Goal: Task Accomplishment & Management: Manage account settings

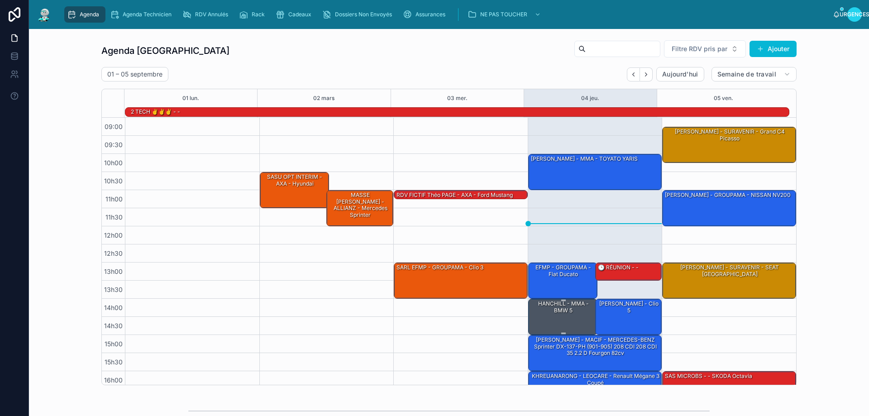
scroll to position [49, 0]
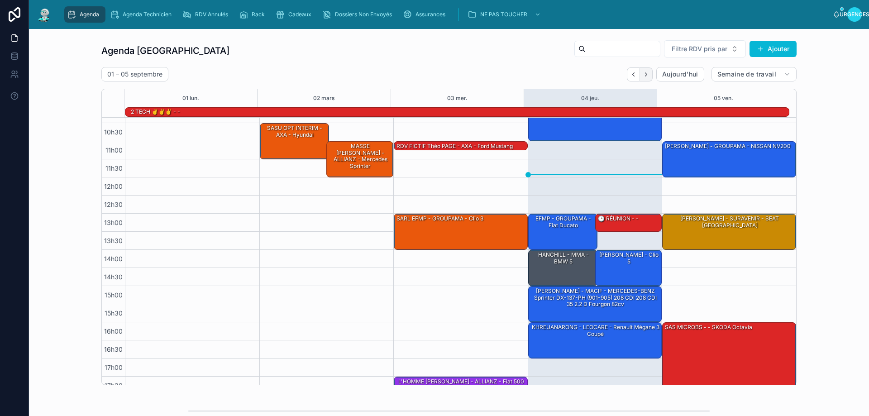
click at [640, 75] on button "Suivant" at bounding box center [646, 74] width 13 height 14
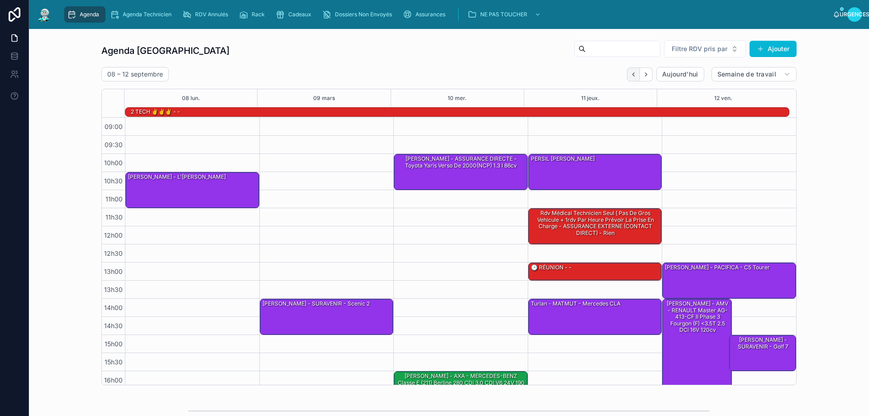
click at [632, 73] on icon "Dos" at bounding box center [633, 74] width 2 height 4
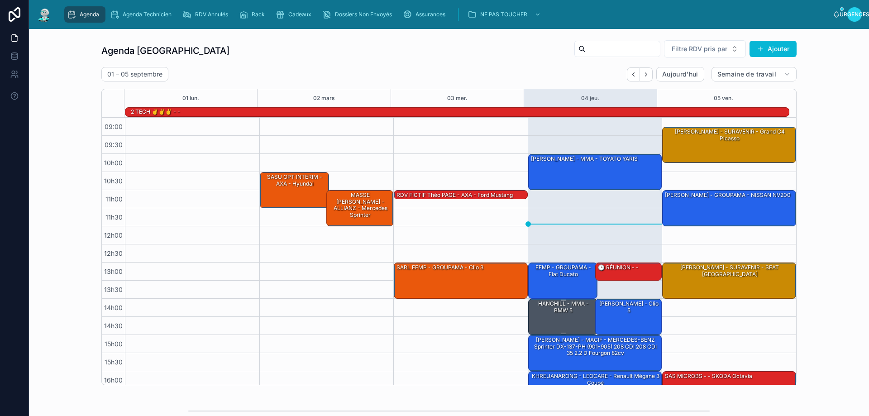
click at [568, 313] on div "HANCHILL - MMA - BMW 5" at bounding box center [563, 307] width 67 height 15
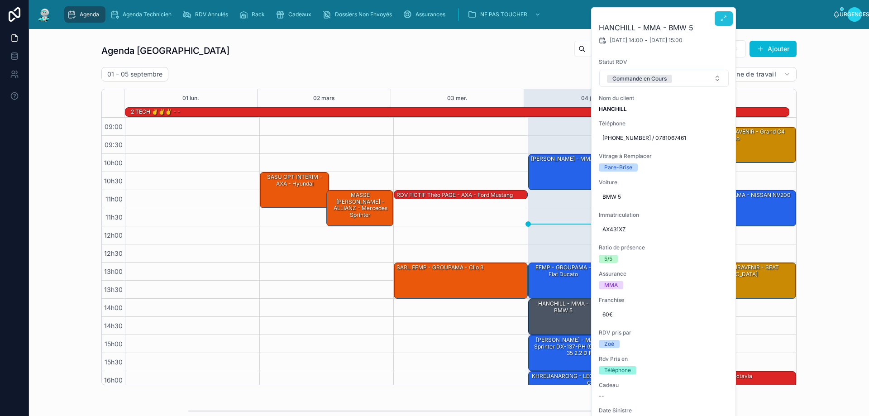
click at [723, 20] on icon at bounding box center [723, 18] width 7 height 7
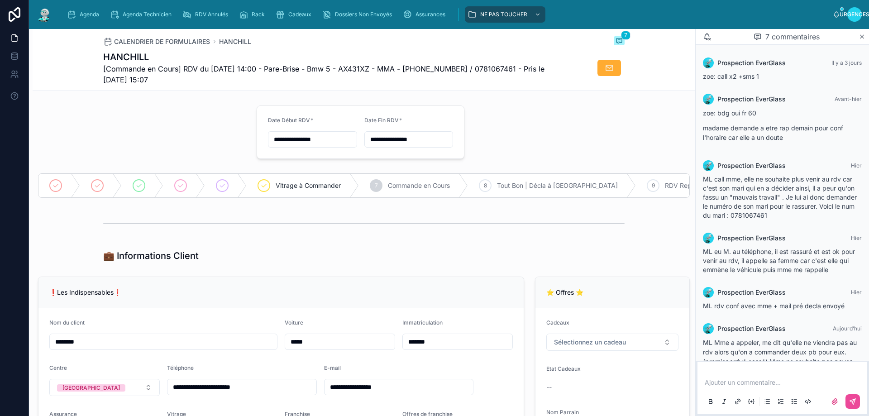
scroll to position [141, 0]
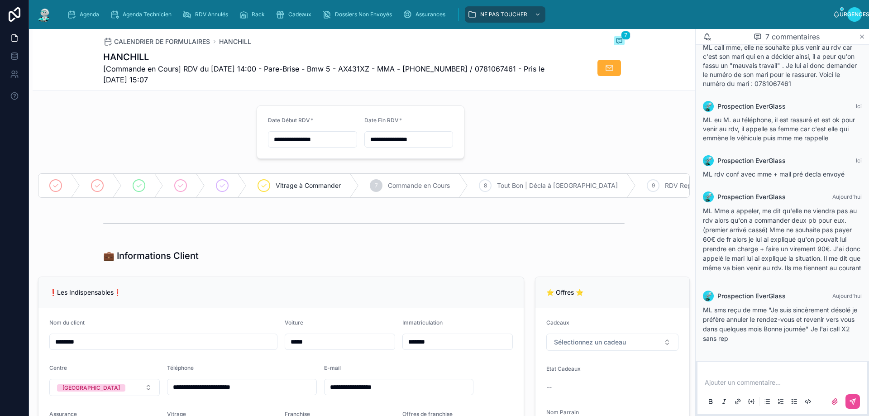
click at [863, 36] on icon at bounding box center [862, 37] width 4 height 4
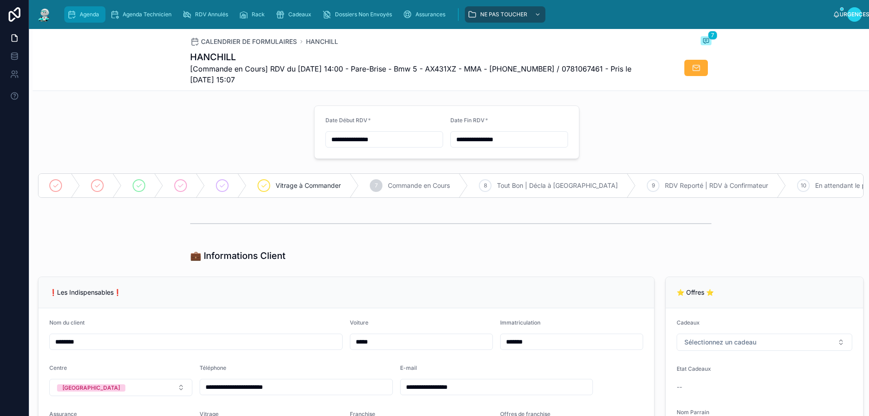
click at [72, 13] on icon "contenu déroulant" at bounding box center [71, 14] width 9 height 9
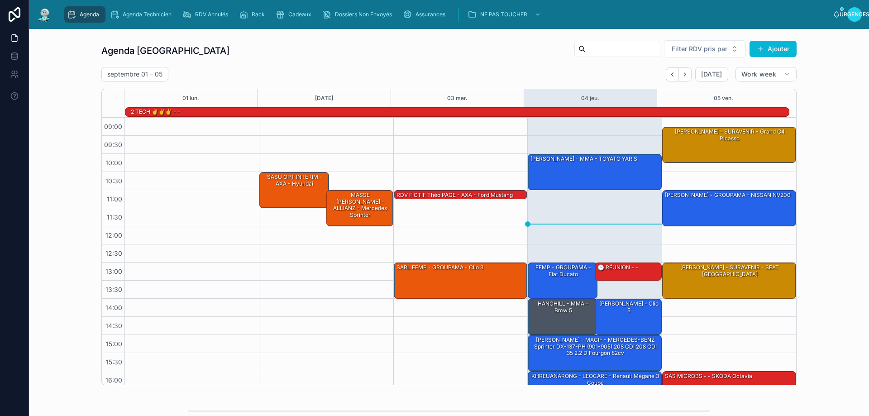
scroll to position [59, 0]
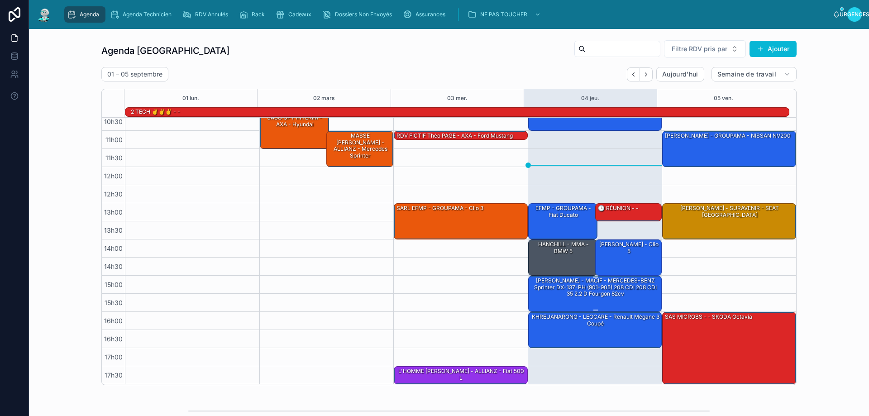
click at [580, 296] on font "[PERSON_NAME] - MACIF - MERCEDES-BENZ Sprinter DX-137-PH (901-905) 208 CDI 208 …" at bounding box center [595, 287] width 123 height 20
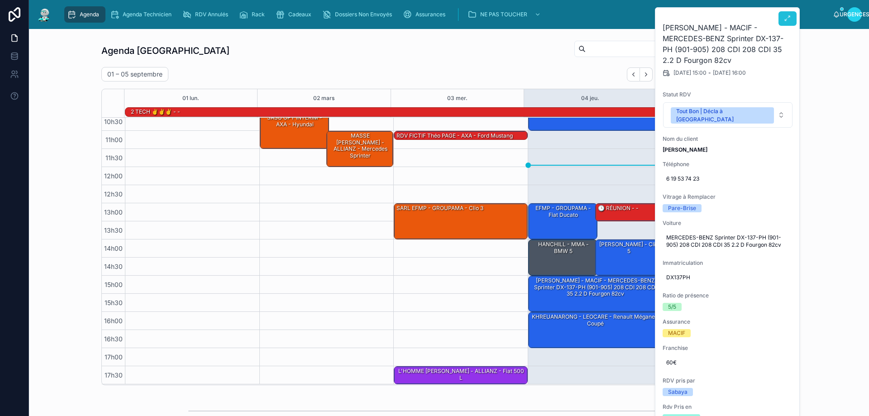
click at [787, 16] on icon at bounding box center [787, 18] width 7 height 7
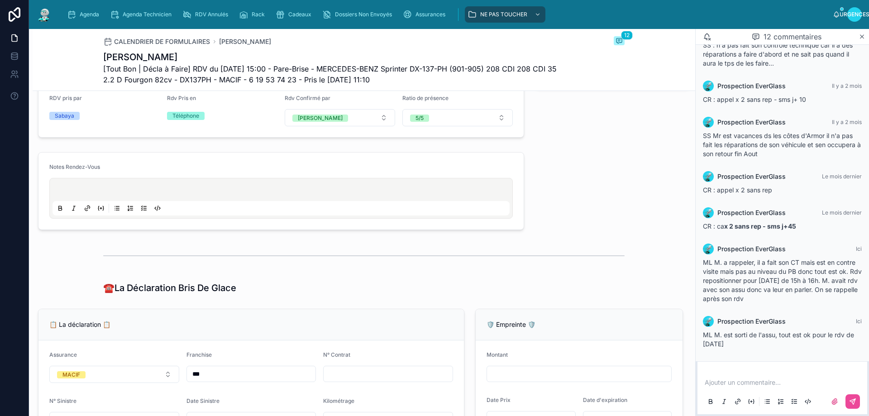
scroll to position [588, 0]
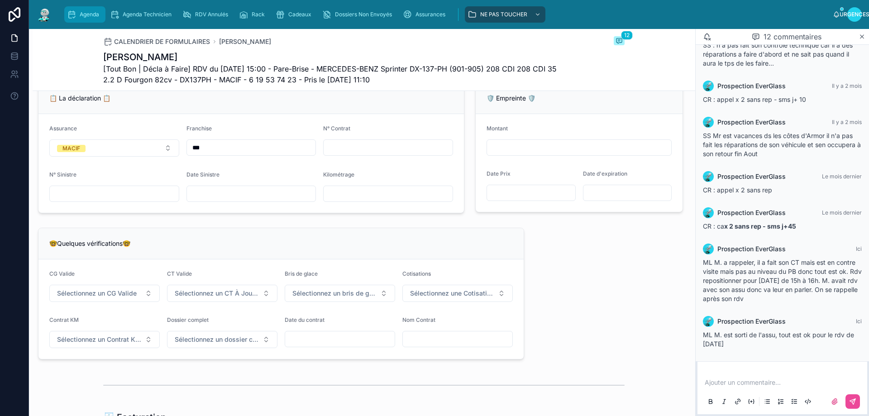
click at [81, 7] on link "Agenda" at bounding box center [84, 14] width 41 height 16
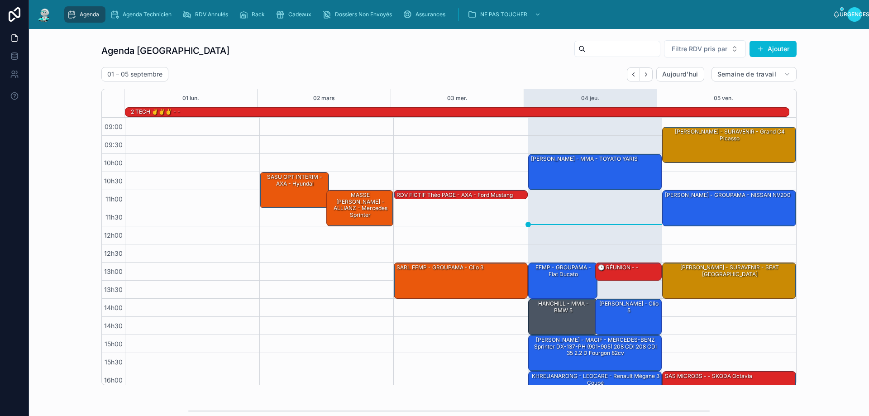
scroll to position [59, 0]
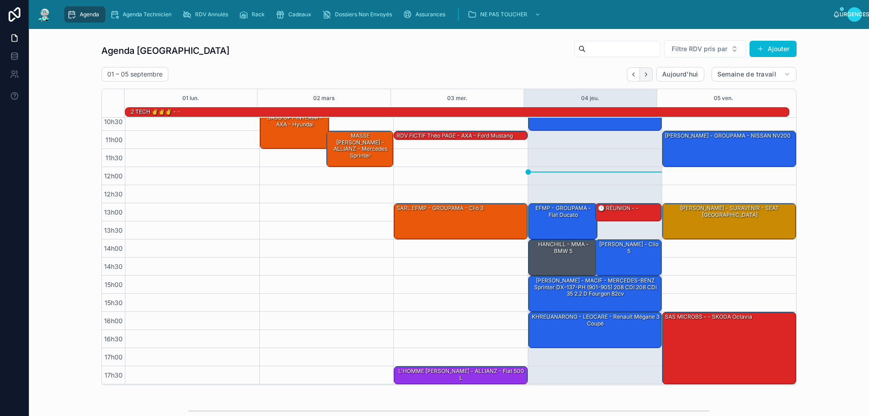
click at [644, 76] on icon "Suivant" at bounding box center [646, 74] width 7 height 7
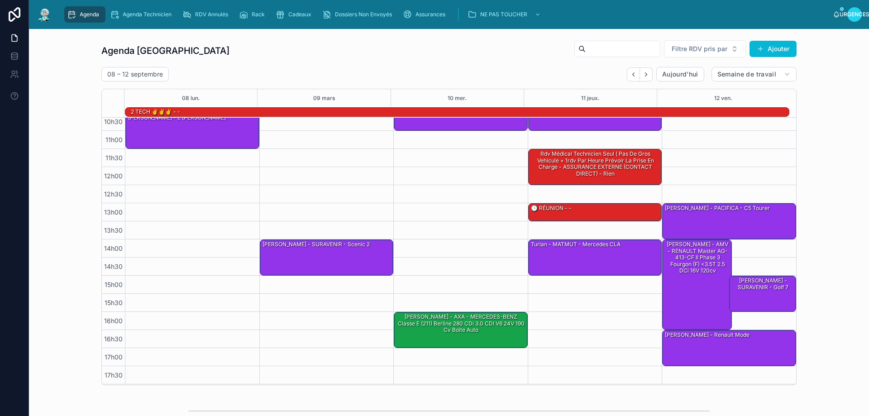
drag, startPoint x: 631, startPoint y: 74, endPoint x: 610, endPoint y: 137, distance: 66.7
click at [631, 73] on icon "Dos" at bounding box center [633, 74] width 7 height 7
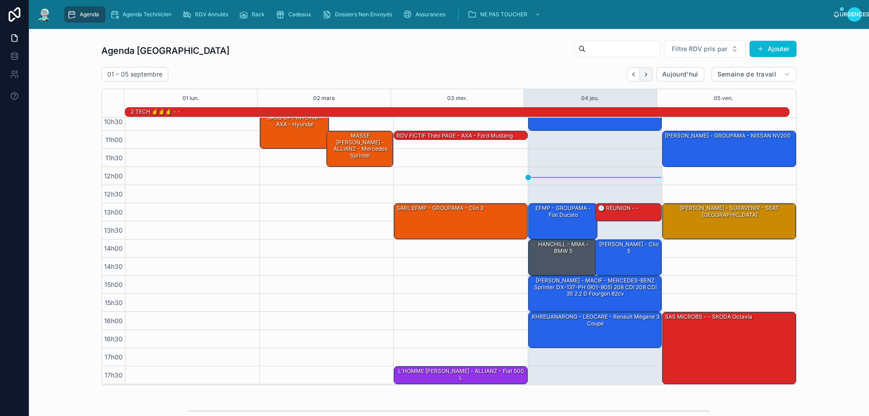
click at [643, 74] on icon "Suivant" at bounding box center [646, 74] width 7 height 7
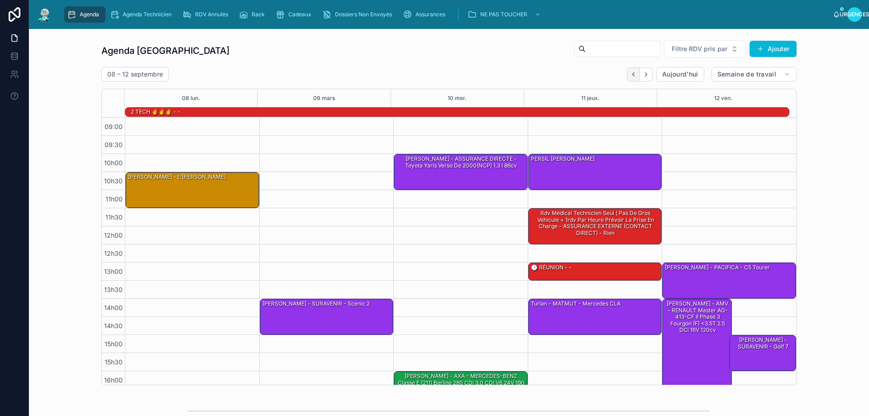
click at [630, 76] on icon "Dos" at bounding box center [633, 74] width 7 height 7
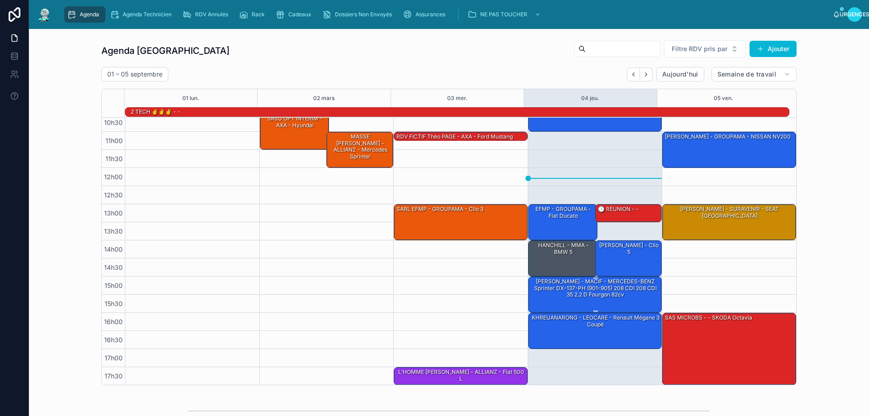
scroll to position [59, 0]
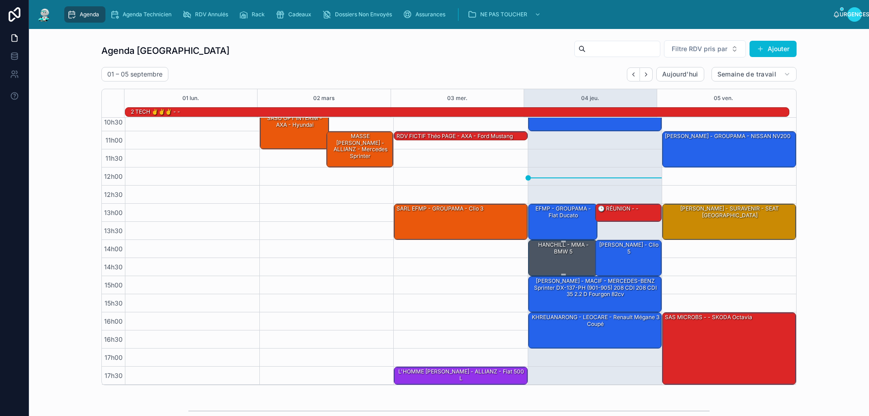
click at [566, 257] on div "HANCHILL - MMA - BMW 5" at bounding box center [563, 257] width 67 height 34
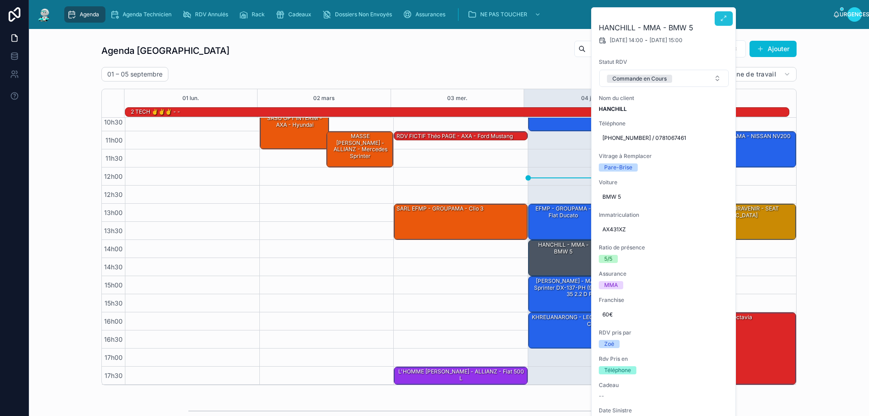
click at [727, 16] on icon at bounding box center [723, 18] width 7 height 7
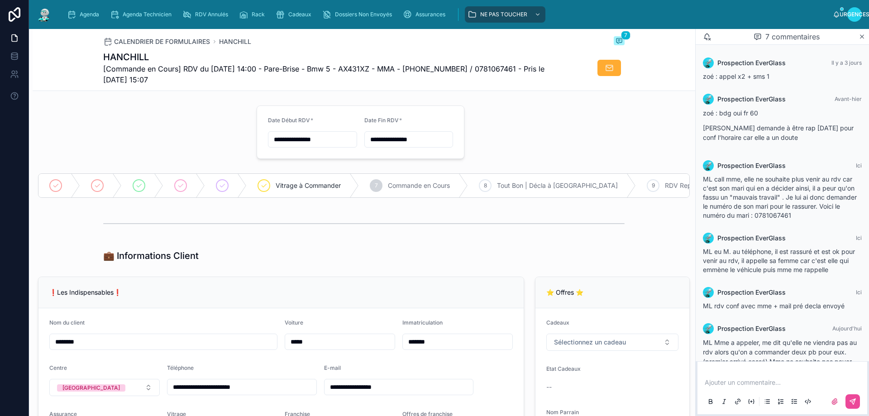
scroll to position [141, 0]
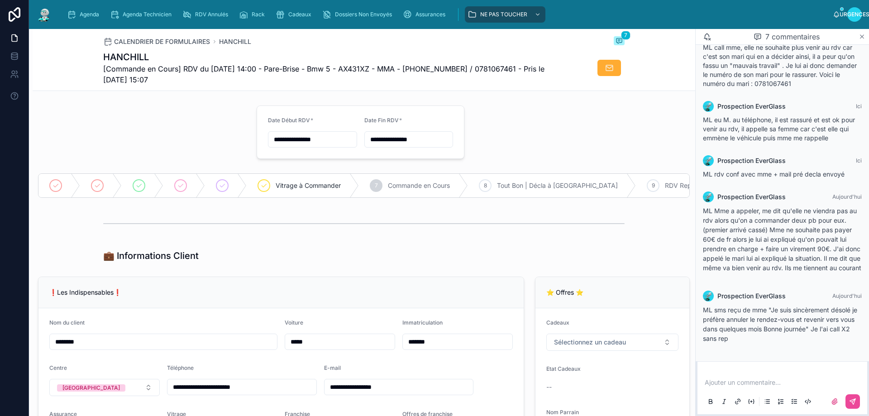
click at [863, 36] on icon at bounding box center [862, 37] width 4 height 4
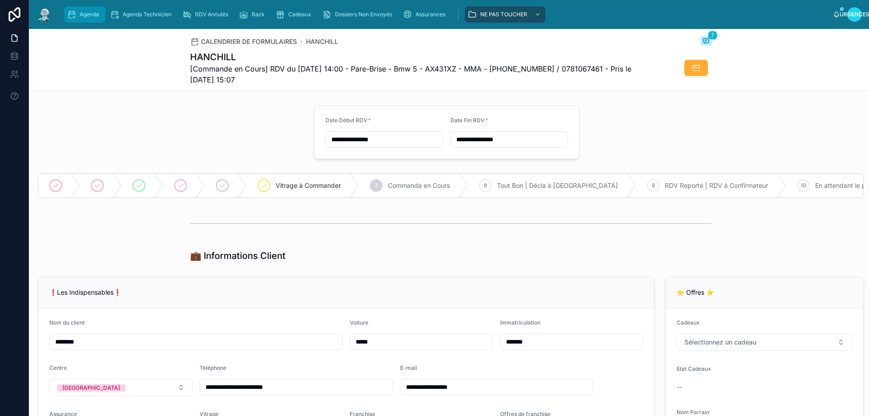
click at [86, 16] on span "Agenda" at bounding box center [89, 14] width 19 height 7
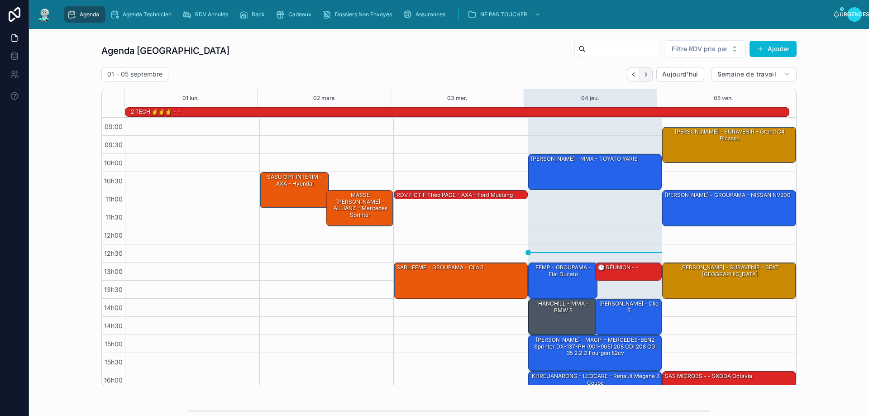
click at [643, 73] on icon "Suivant" at bounding box center [646, 74] width 7 height 7
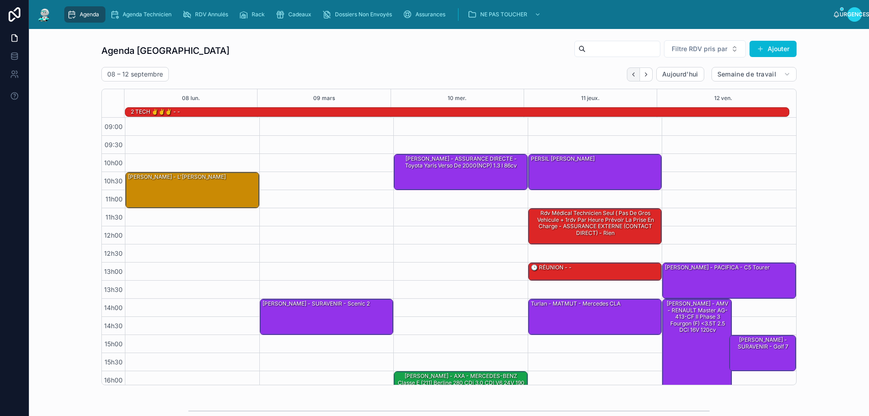
click at [632, 73] on icon "Dos" at bounding box center [633, 74] width 2 height 4
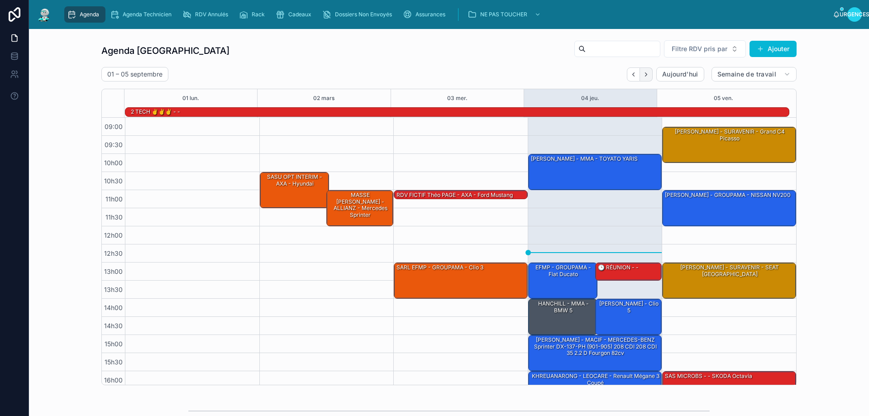
click at [645, 75] on icon "Suivant" at bounding box center [646, 74] width 2 height 4
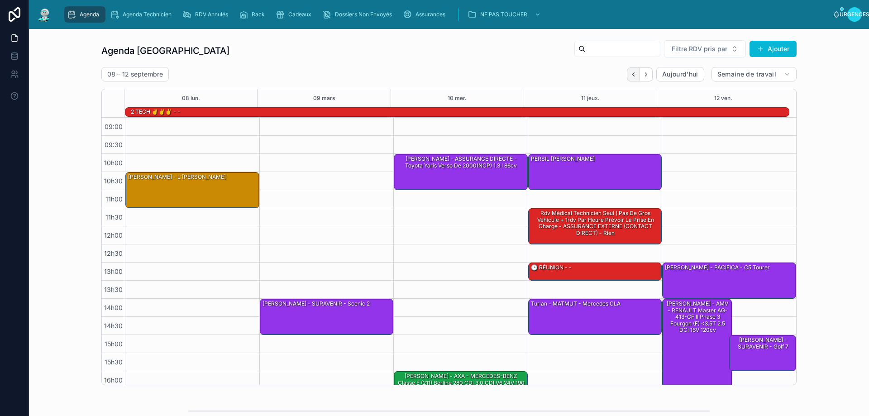
click at [633, 76] on icon "Dos" at bounding box center [633, 74] width 7 height 7
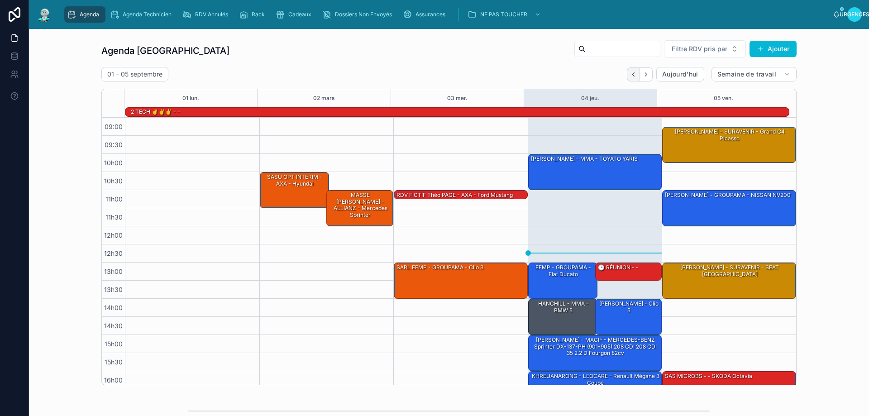
click at [630, 74] on icon "Dos" at bounding box center [633, 74] width 7 height 7
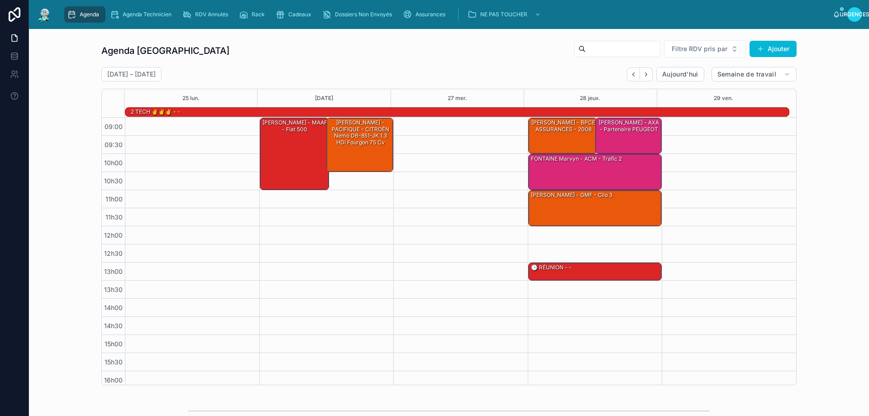
click at [630, 74] on icon "Dos" at bounding box center [633, 74] width 7 height 7
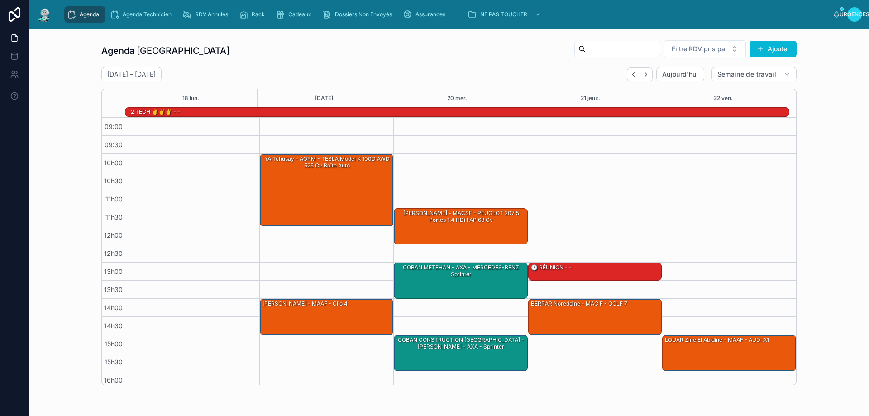
click at [630, 74] on icon "Dos" at bounding box center [633, 74] width 7 height 7
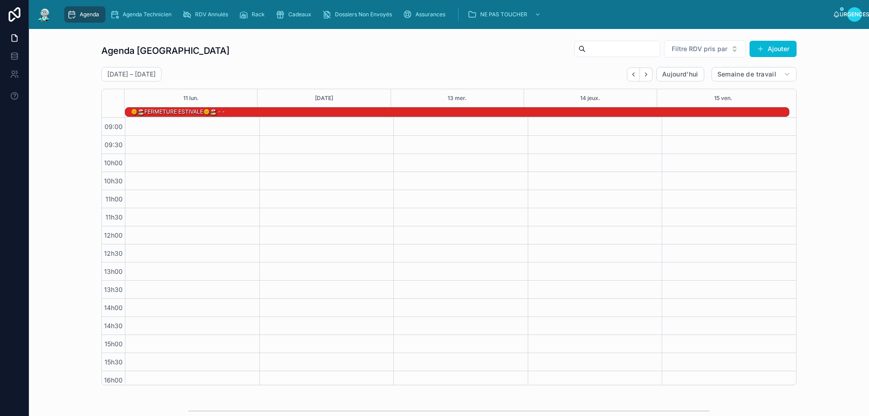
click at [630, 74] on icon "Dos" at bounding box center [633, 74] width 7 height 7
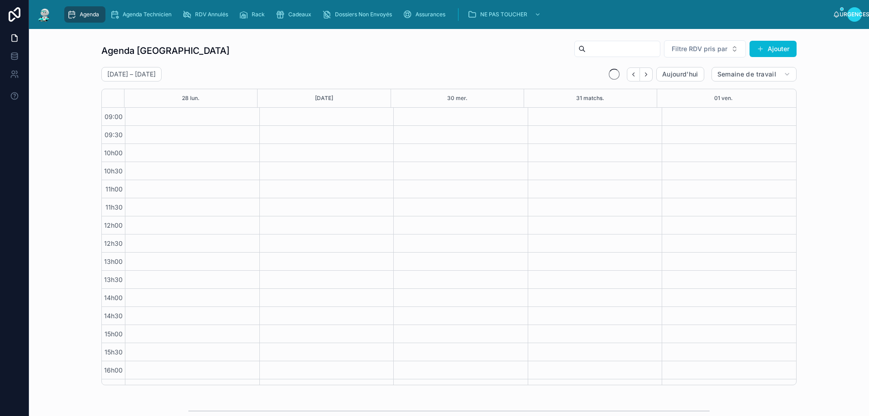
click at [630, 74] on icon "Dos" at bounding box center [633, 74] width 7 height 7
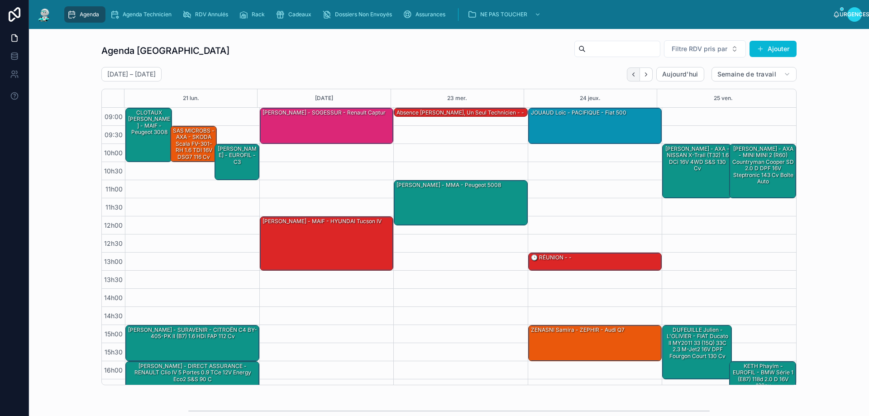
click at [630, 78] on button "Dos" at bounding box center [633, 74] width 13 height 14
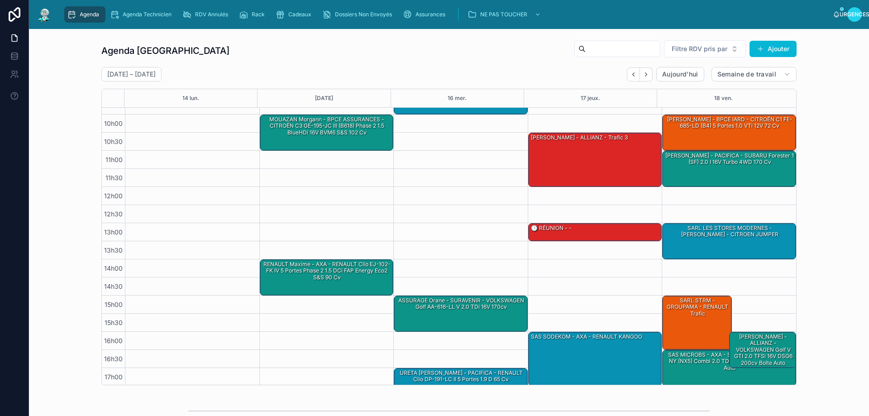
scroll to position [49, 0]
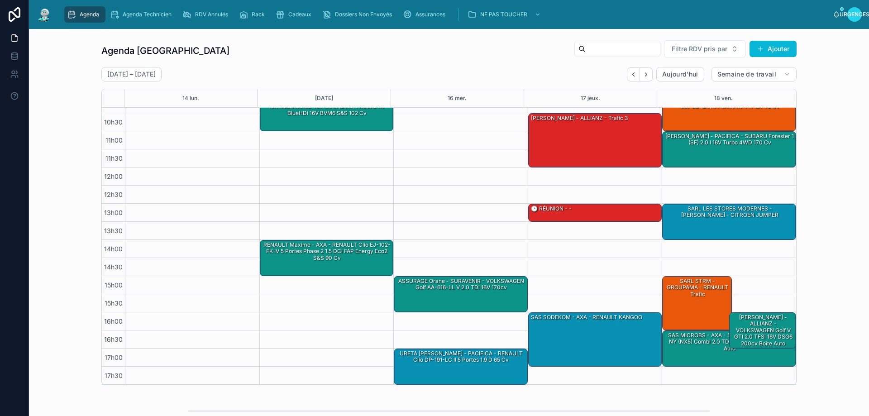
drag, startPoint x: 629, startPoint y: 74, endPoint x: 648, endPoint y: 148, distance: 77.0
click at [630, 74] on icon "Dos" at bounding box center [633, 74] width 7 height 7
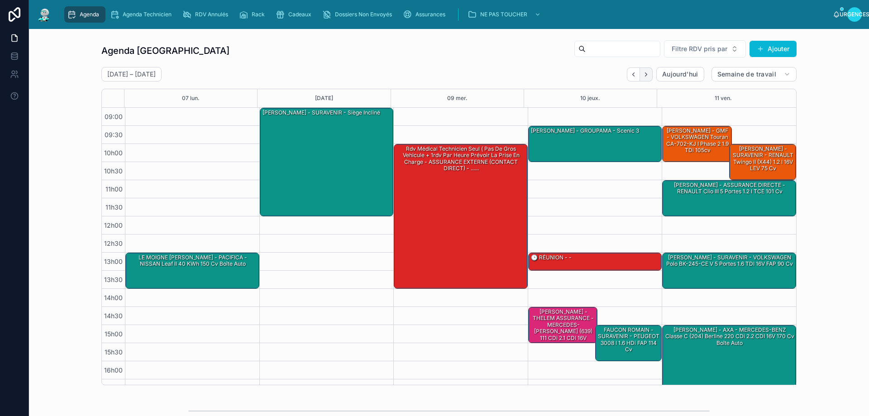
click at [643, 71] on icon "Suivant" at bounding box center [646, 74] width 7 height 7
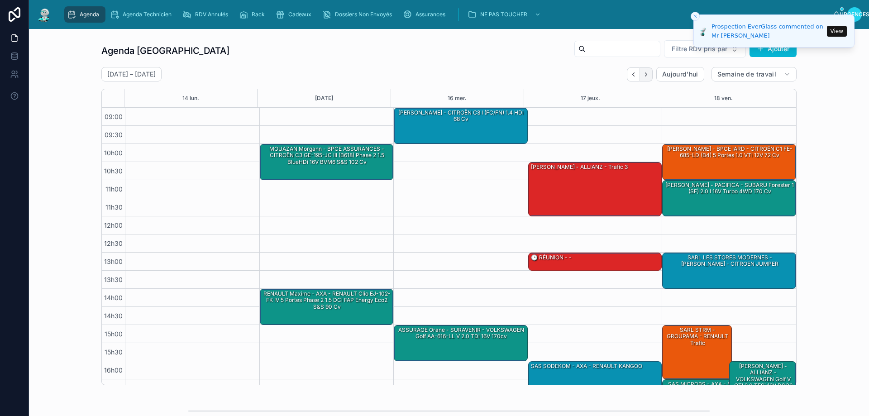
click at [643, 72] on icon "Suivant" at bounding box center [646, 74] width 7 height 7
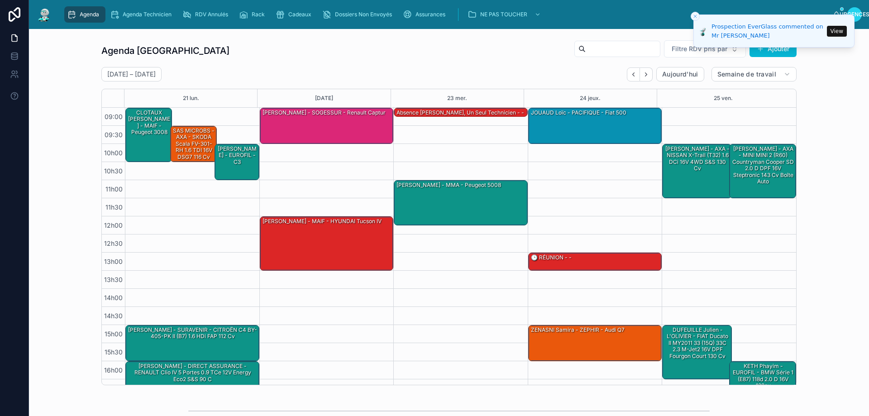
click at [643, 72] on icon "Suivant" at bounding box center [646, 74] width 7 height 7
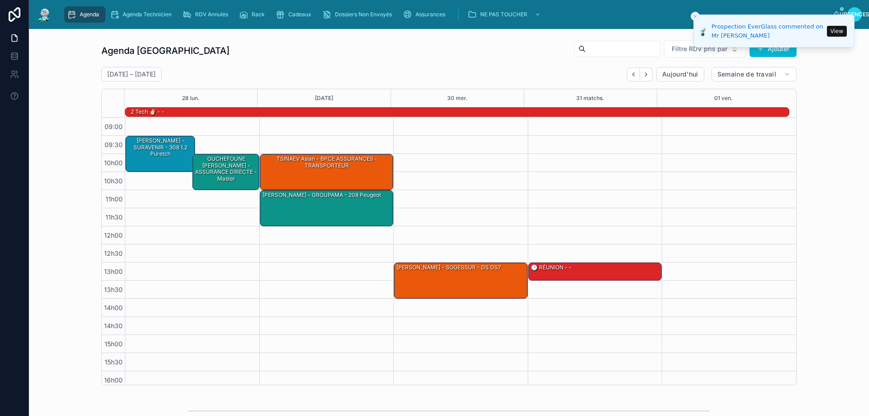
click at [839, 31] on button "View" at bounding box center [837, 31] width 20 height 11
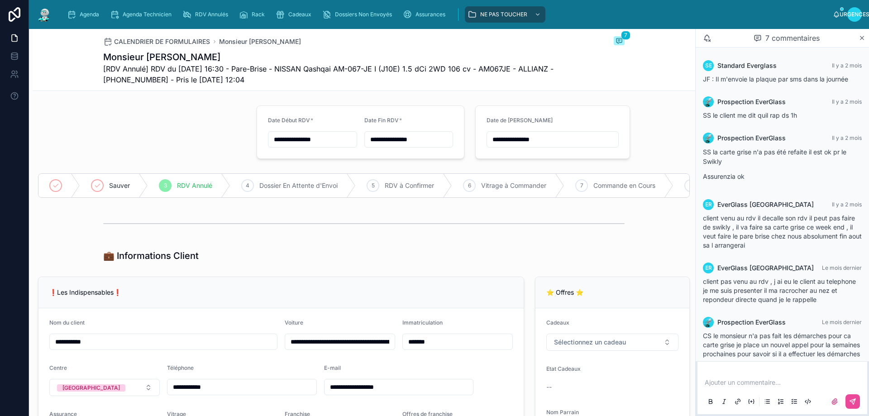
scroll to position [55, 0]
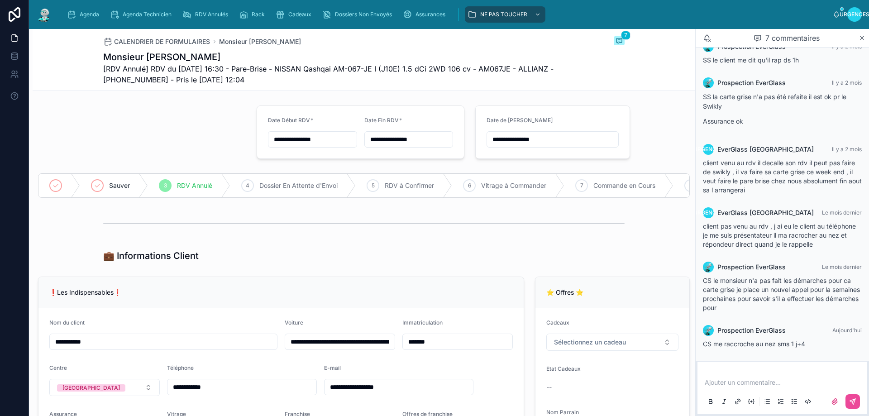
type input "**********"
click at [78, 12] on div "Agenda" at bounding box center [85, 14] width 36 height 14
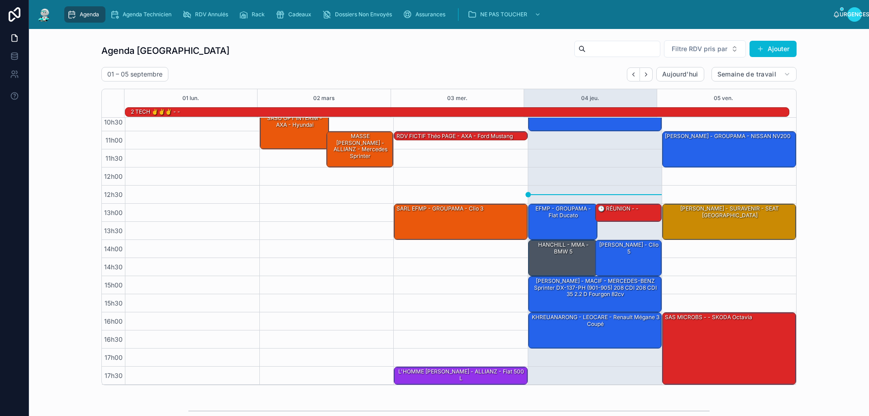
click at [496, 52] on div "Agenda Rennes Filtre RDV pris par [PERSON_NAME]" at bounding box center [448, 51] width 695 height 22
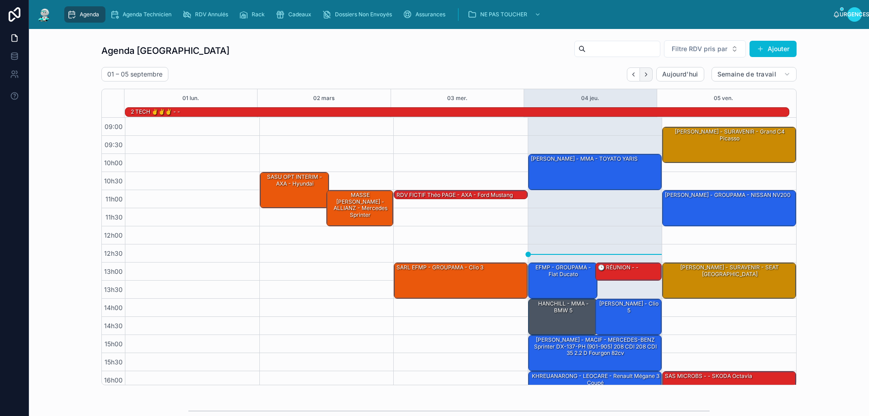
click at [643, 74] on icon "Suivant" at bounding box center [646, 74] width 7 height 7
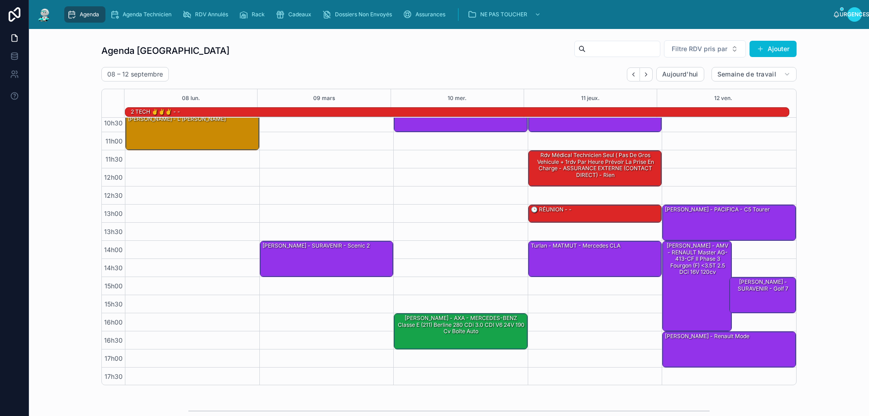
scroll to position [59, 0]
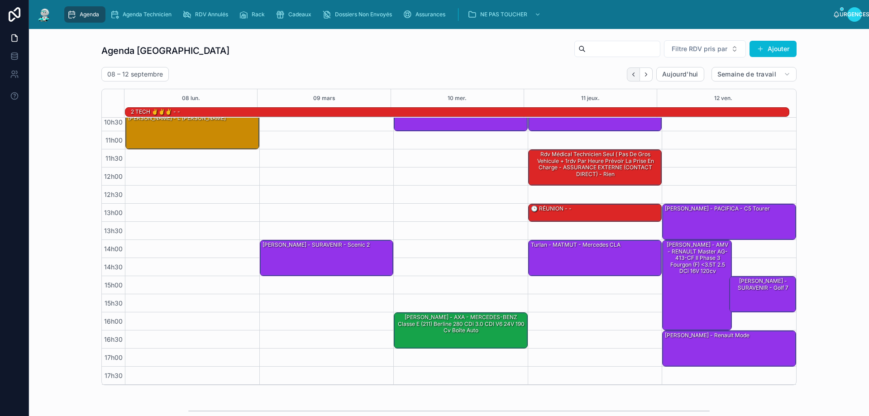
click at [630, 78] on button "Dos" at bounding box center [633, 74] width 13 height 14
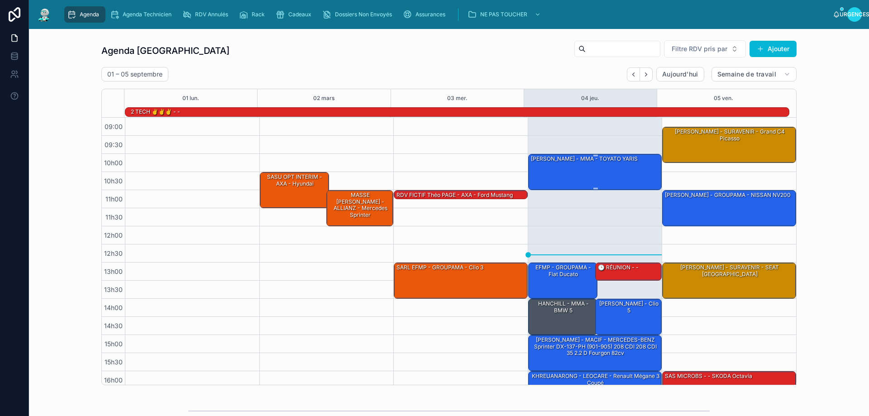
click at [566, 173] on div "[PERSON_NAME] - MMA - TOYATO YARIS" at bounding box center [595, 171] width 131 height 34
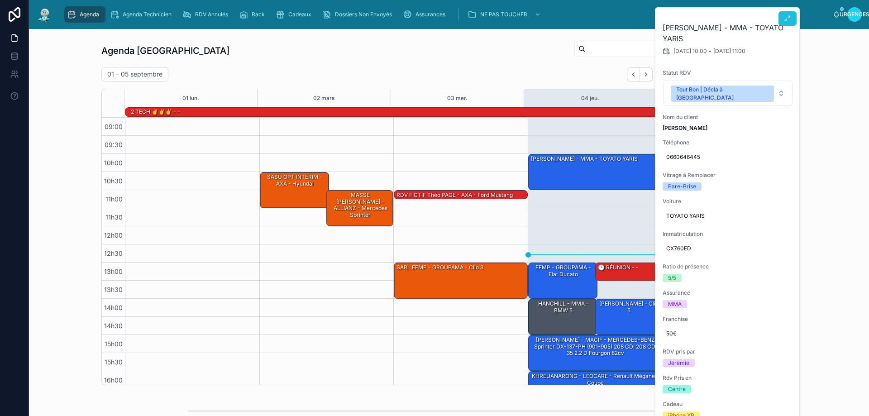
click at [791, 19] on button at bounding box center [787, 18] width 18 height 14
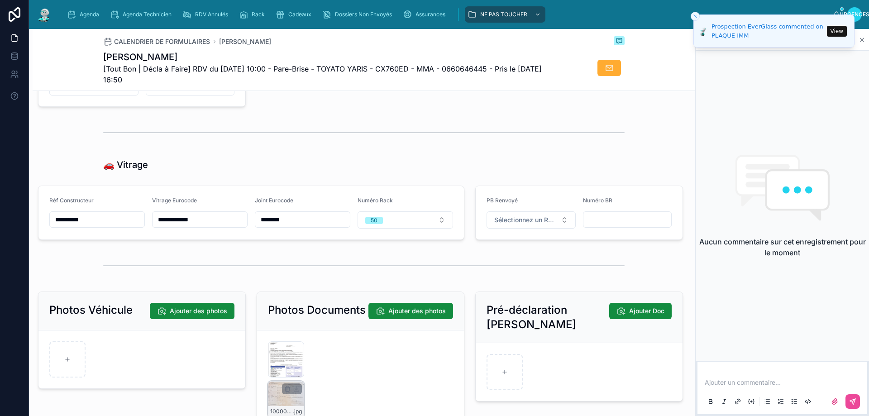
scroll to position [1177, 0]
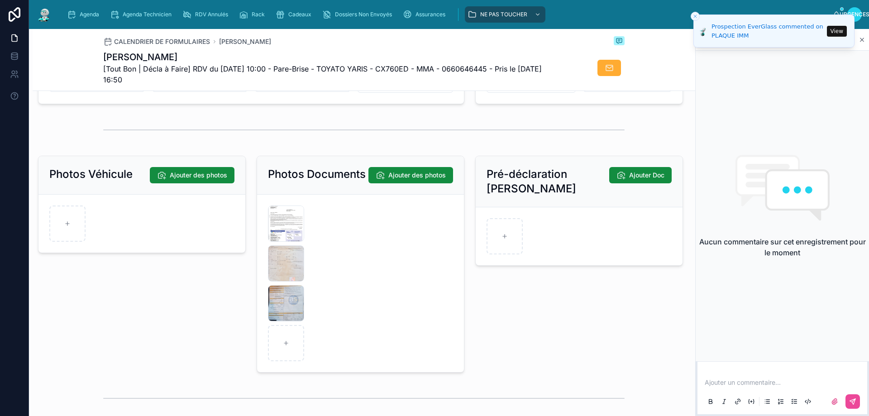
click at [781, 97] on div "Aucun commentaire sur cet enregistrement pour le moment" at bounding box center [782, 206] width 173 height 310
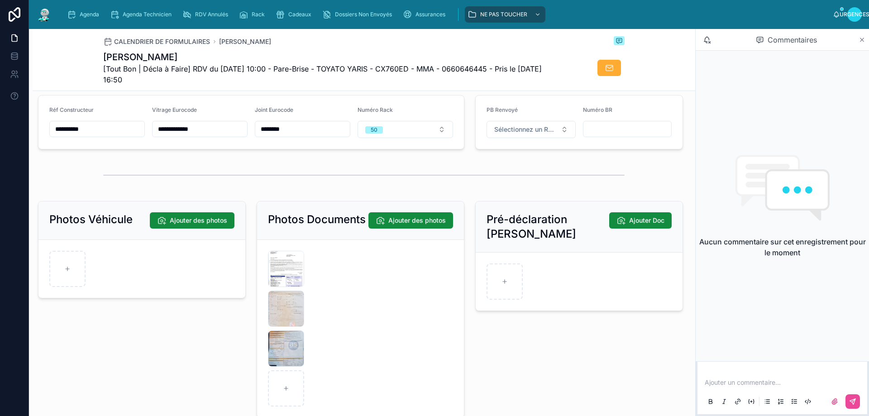
click at [863, 38] on icon at bounding box center [862, 40] width 4 height 4
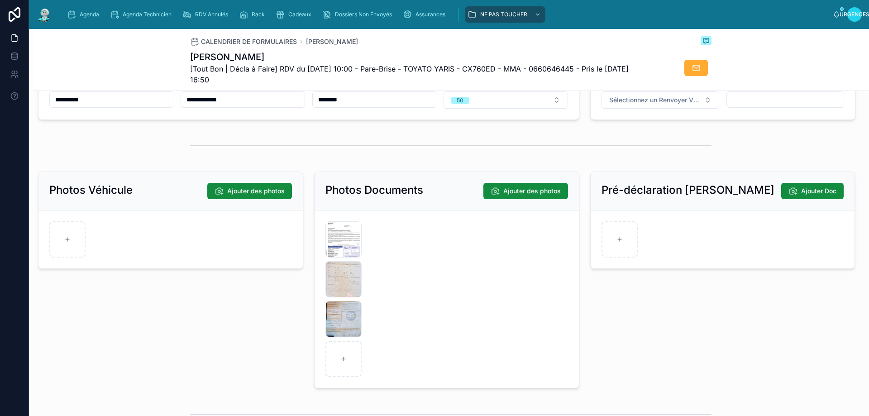
scroll to position [1177, 0]
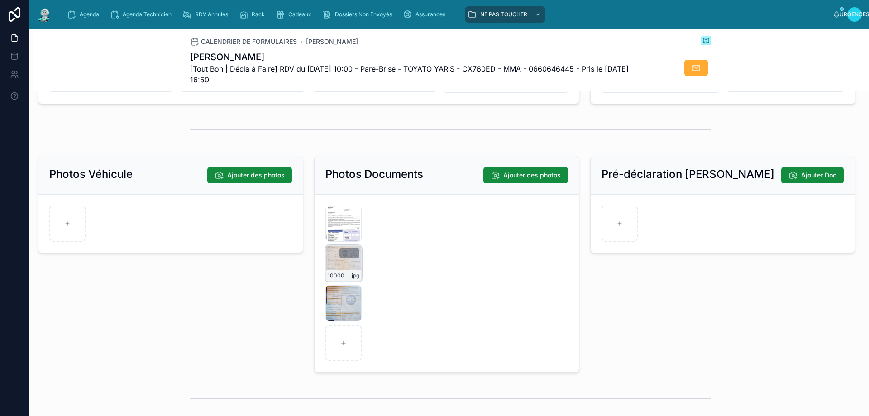
click at [339, 275] on div "1000084645-(1) .jpg" at bounding box center [343, 263] width 36 height 36
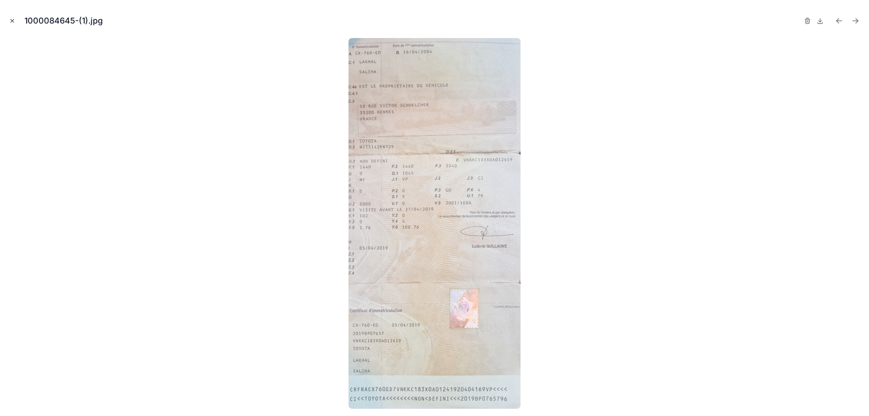
click at [13, 23] on icon "Fermer la fenêtre modale" at bounding box center [12, 21] width 6 height 6
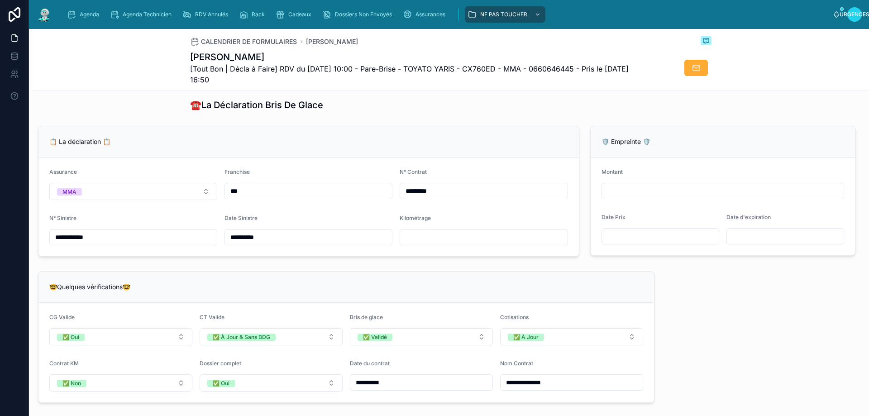
scroll to position [543, 0]
click at [445, 245] on input "text" at bounding box center [483, 239] width 167 height 13
type input "******"
click at [482, 272] on div "**********" at bounding box center [451, 345] width 836 height 1573
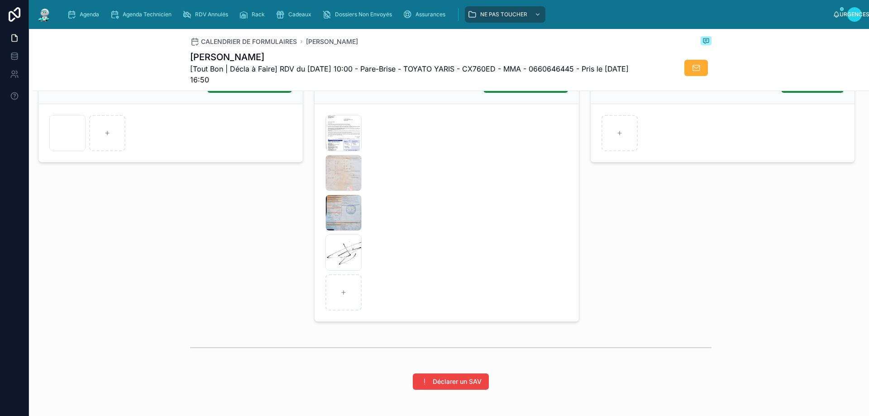
scroll to position [1222, 0]
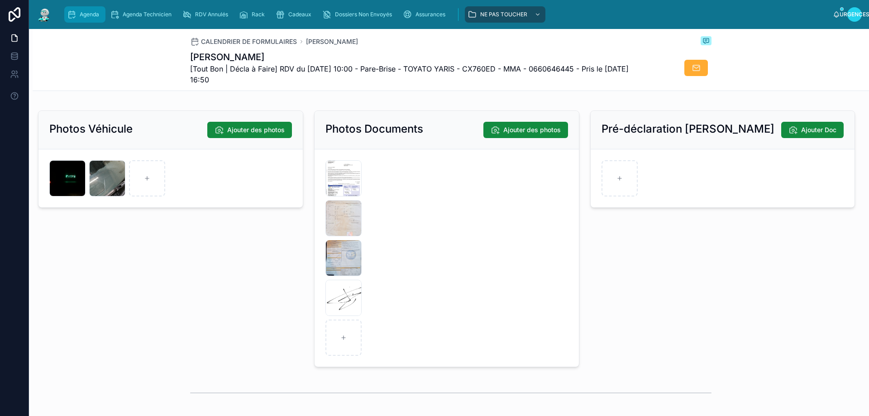
click at [80, 14] on span "Agenda" at bounding box center [89, 14] width 19 height 7
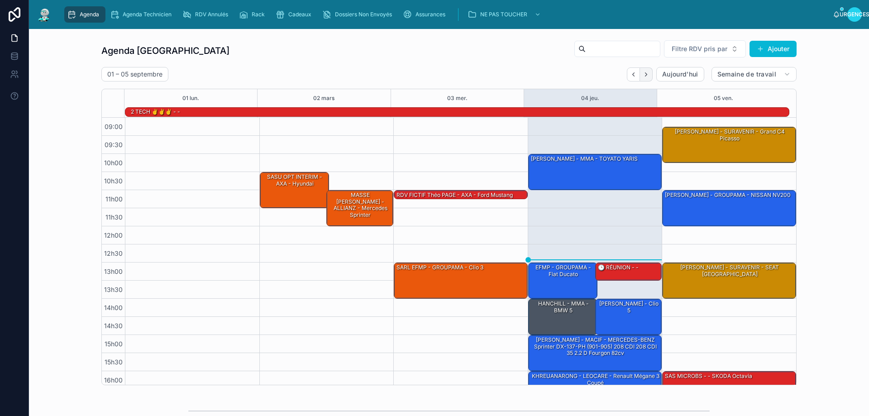
click at [644, 72] on icon "Suivant" at bounding box center [646, 74] width 7 height 7
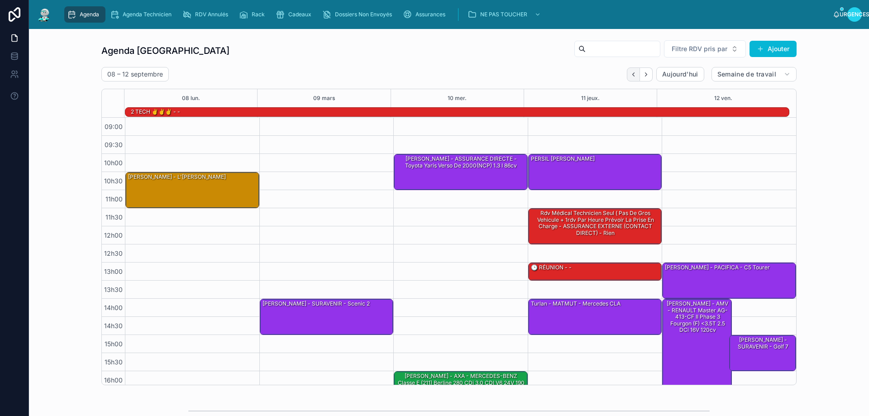
click at [630, 76] on icon "Dos" at bounding box center [633, 74] width 7 height 7
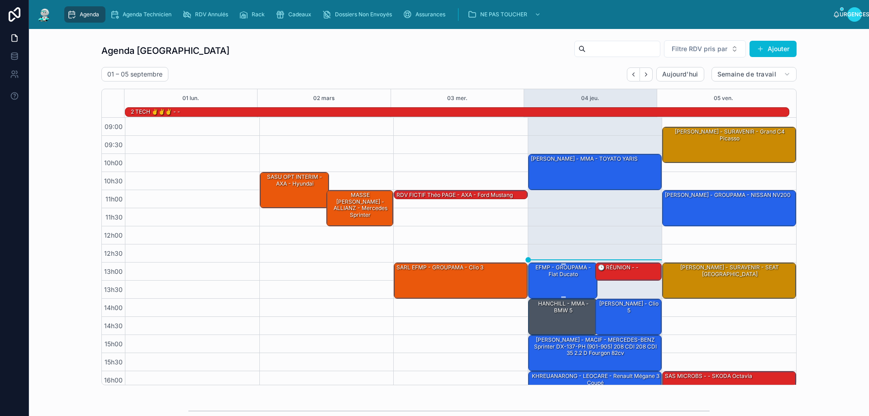
click at [564, 282] on div "EFMP - GROUPAMA - Fiat Ducato" at bounding box center [563, 280] width 67 height 34
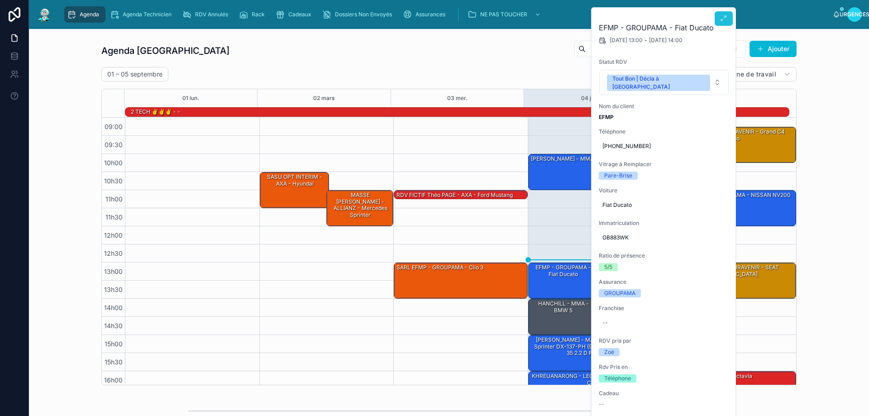
click at [719, 22] on button at bounding box center [724, 18] width 18 height 14
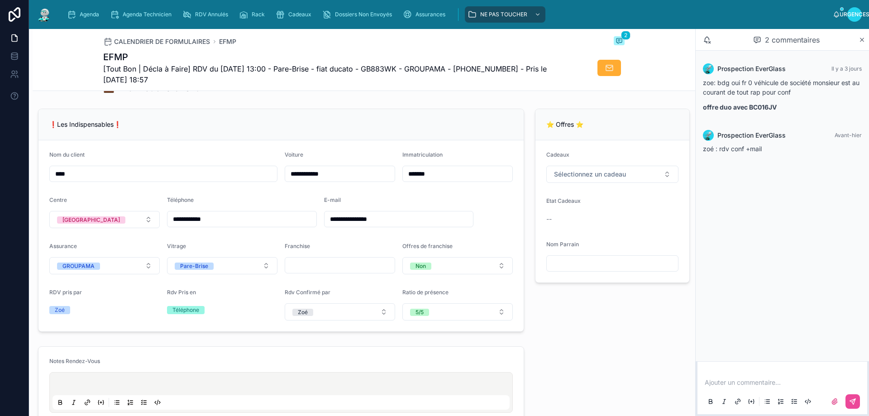
scroll to position [136, 0]
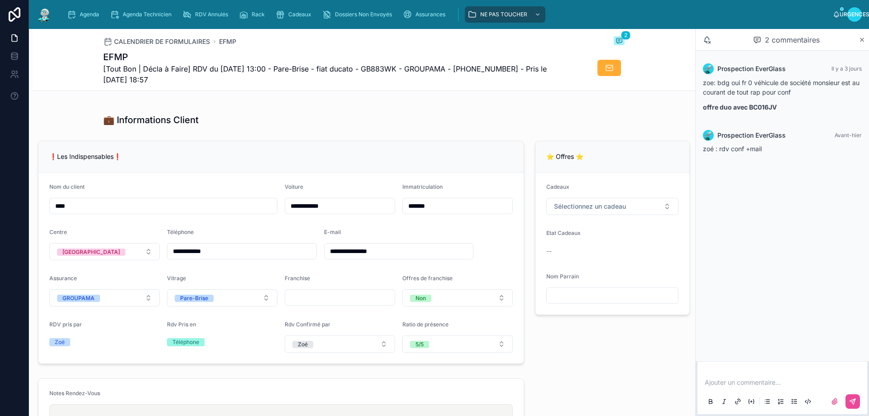
click at [318, 304] on input "text" at bounding box center [340, 297] width 110 height 13
type input "*"
type input "**"
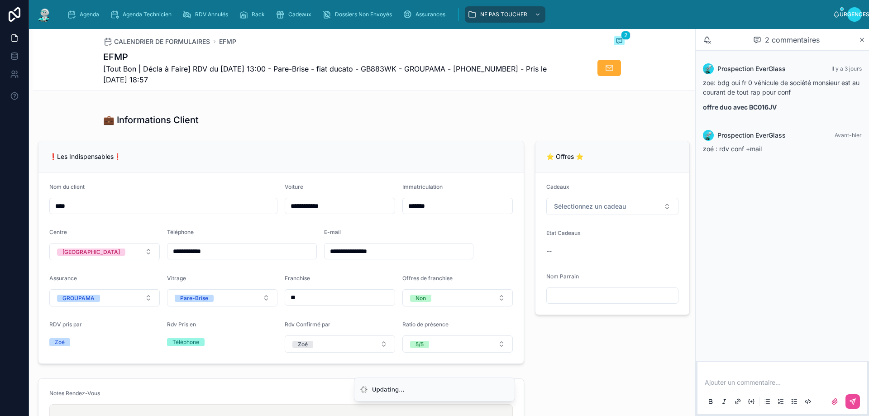
type input "**"
drag, startPoint x: 631, startPoint y: 365, endPoint x: 626, endPoint y: 363, distance: 5.2
click at [630, 365] on div "⭐ Offres ⭐ Cadeaux Sélectionnez un cadeau Etat Cadeaux -- Nom Parrain" at bounding box center [612, 252] width 166 height 230
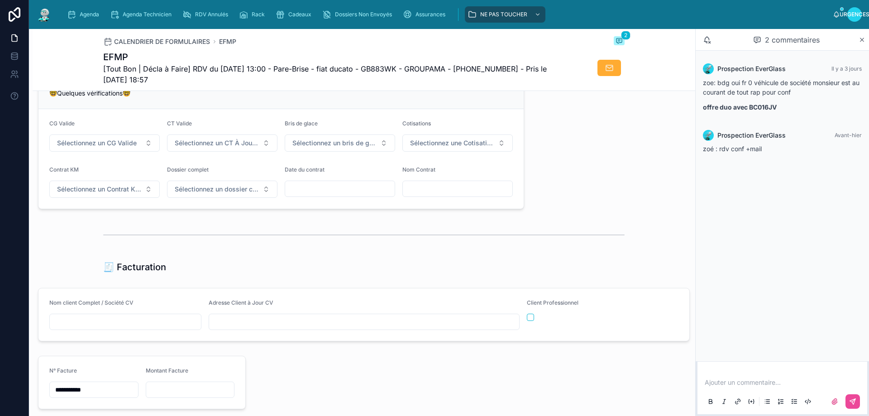
scroll to position [724, 0]
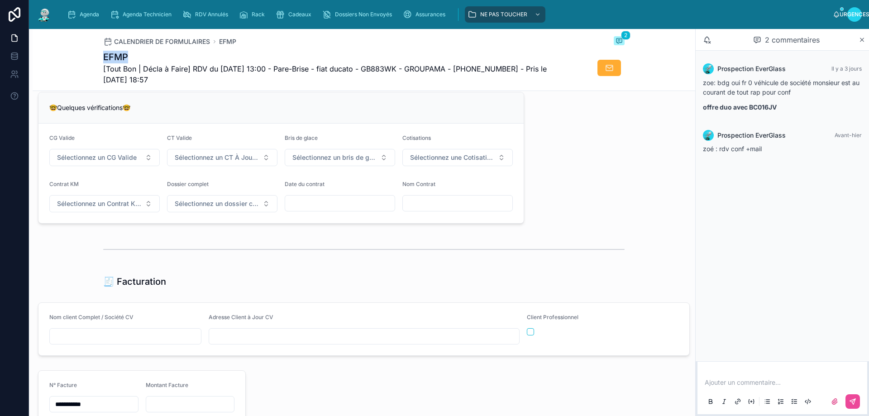
drag, startPoint x: 133, startPoint y: 54, endPoint x: 114, endPoint y: 53, distance: 19.0
click at [95, 54] on div "CALENDRIER DE FORMULAIRES EFMP 2 EFMP [Tout Bon | Décla à Faire] RDV du 04/09/2…" at bounding box center [364, 60] width 662 height 62
copy font "EFMP"
paste input "****"
type input "****"
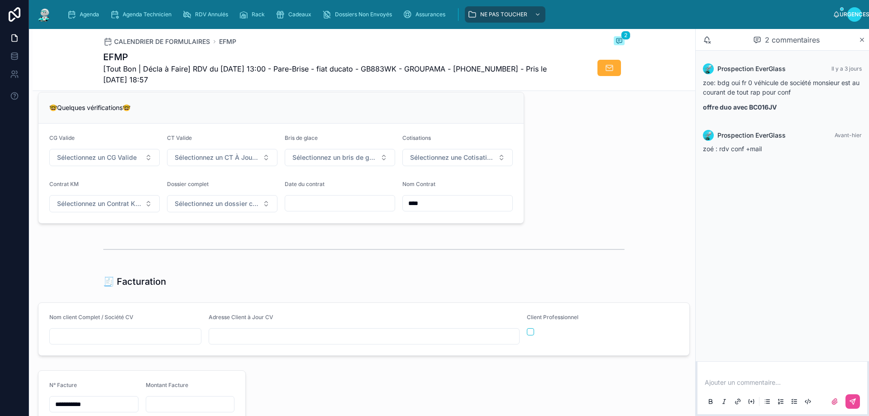
paste input "****"
type input "****"
paste input "**********"
type input "**********"
click at [408, 288] on div "🧾 Facturation" at bounding box center [363, 281] width 521 height 13
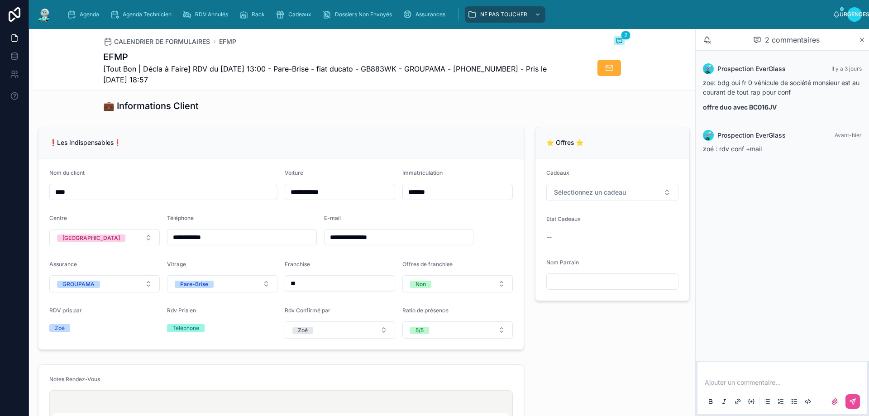
scroll to position [136, 0]
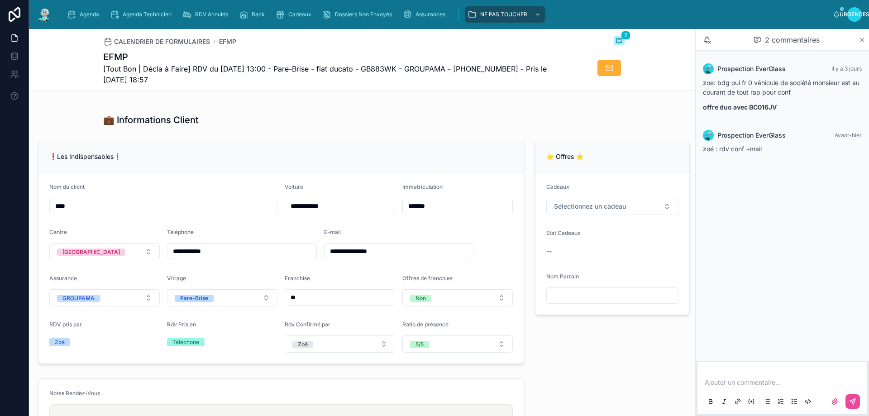
click at [862, 42] on icon at bounding box center [861, 39] width 7 height 7
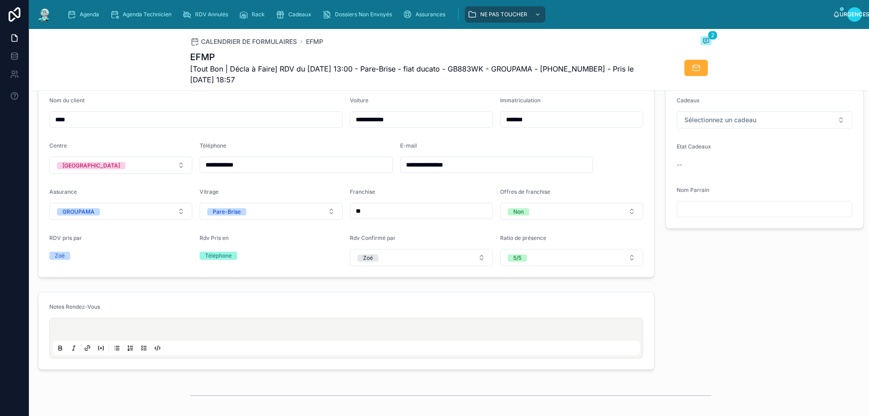
scroll to position [226, 0]
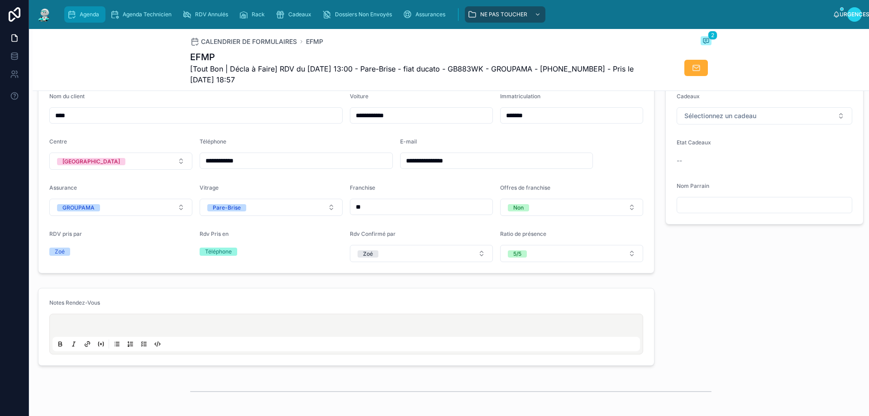
click at [65, 12] on link "Agenda" at bounding box center [84, 14] width 41 height 16
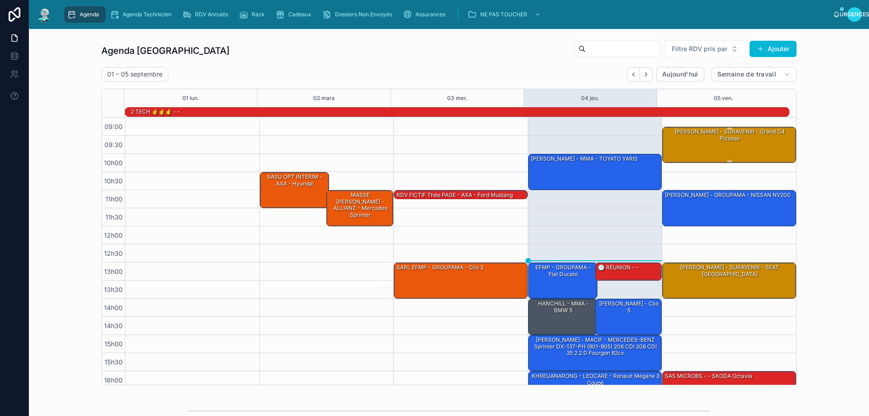
click at [717, 138] on font "[PERSON_NAME] - SURAVENIR - Grand C4 Picasso" at bounding box center [730, 134] width 110 height 13
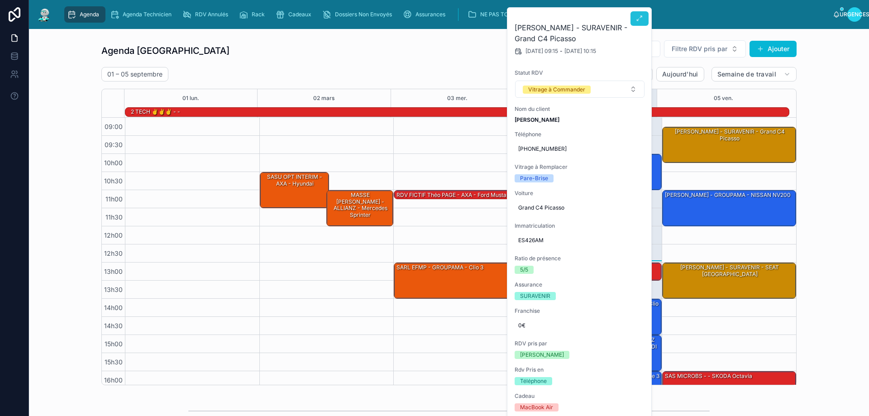
click at [639, 18] on icon at bounding box center [639, 18] width 7 height 7
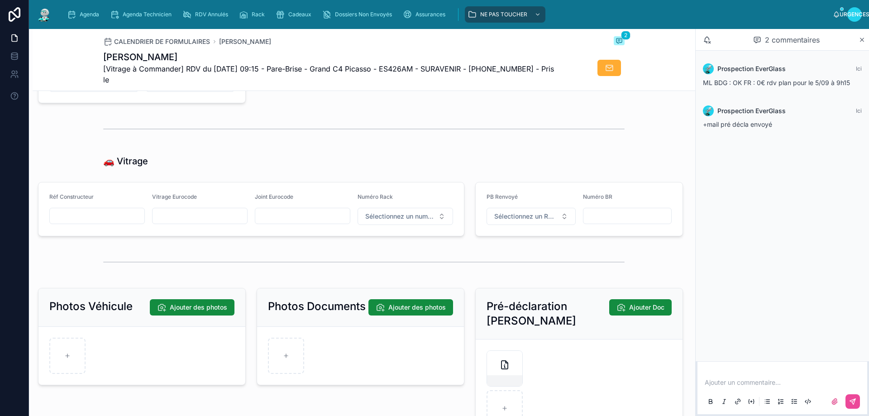
scroll to position [1041, 0]
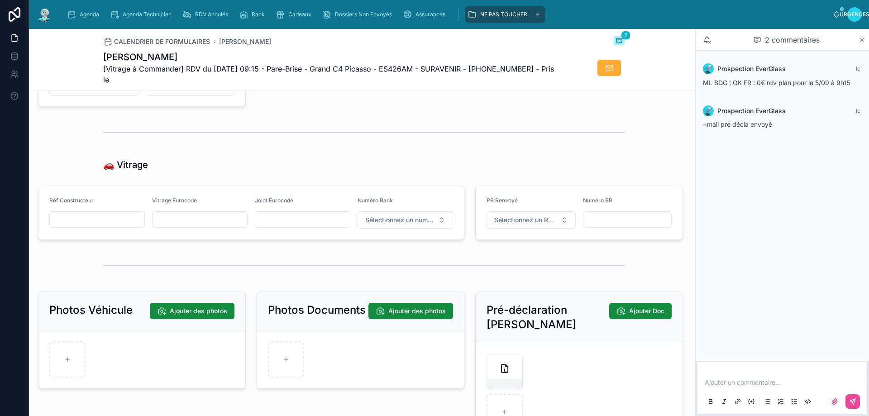
click at [861, 41] on icon at bounding box center [862, 40] width 4 height 4
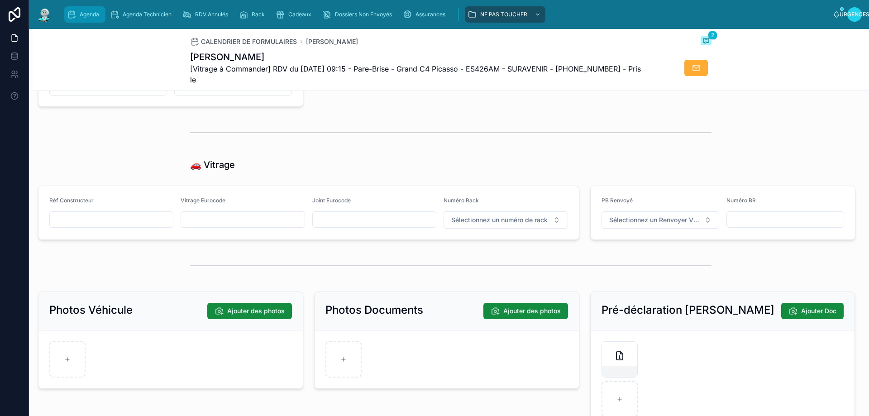
click at [68, 10] on icon "contenu déroulant" at bounding box center [71, 14] width 9 height 9
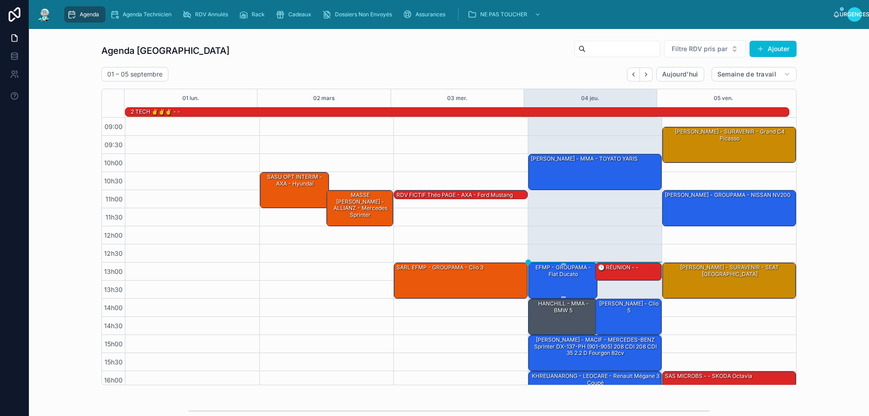
click at [558, 285] on div "EFMP - GROUPAMA - Fiat Ducato" at bounding box center [563, 280] width 67 height 34
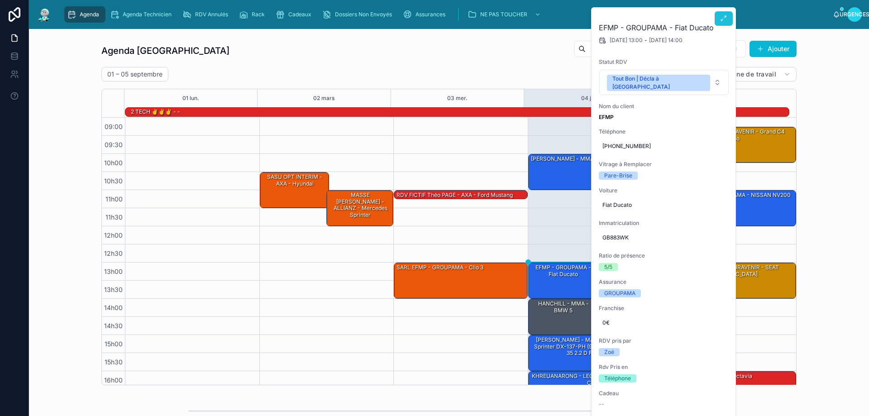
click at [725, 19] on icon at bounding box center [723, 18] width 7 height 7
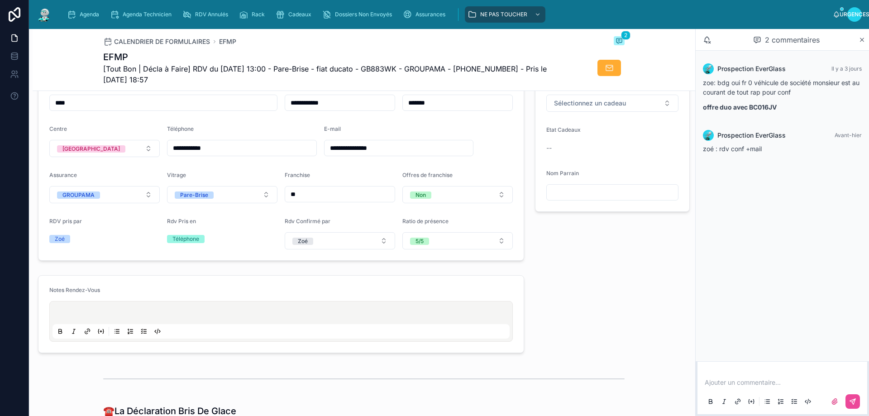
scroll to position [317, 0]
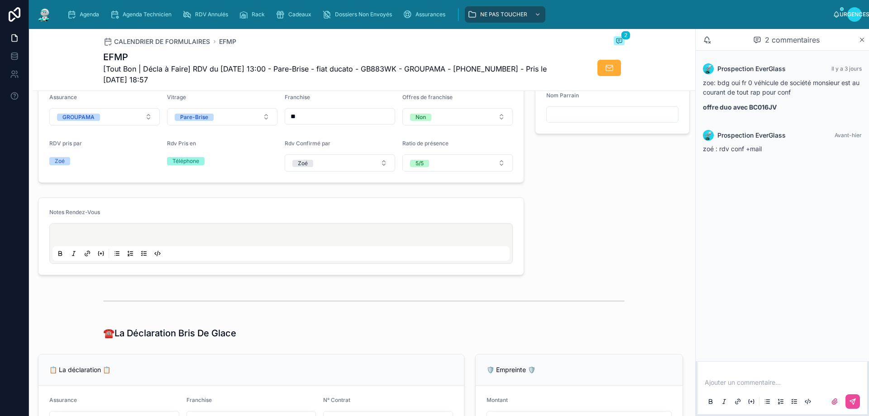
click at [100, 241] on p at bounding box center [282, 236] width 457 height 9
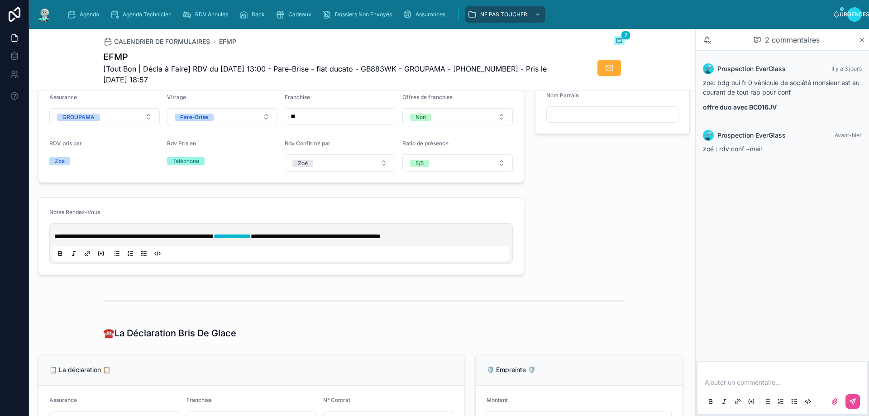
click at [407, 279] on div "**********" at bounding box center [281, 236] width 497 height 85
click at [86, 15] on span "Agenda" at bounding box center [89, 14] width 19 height 7
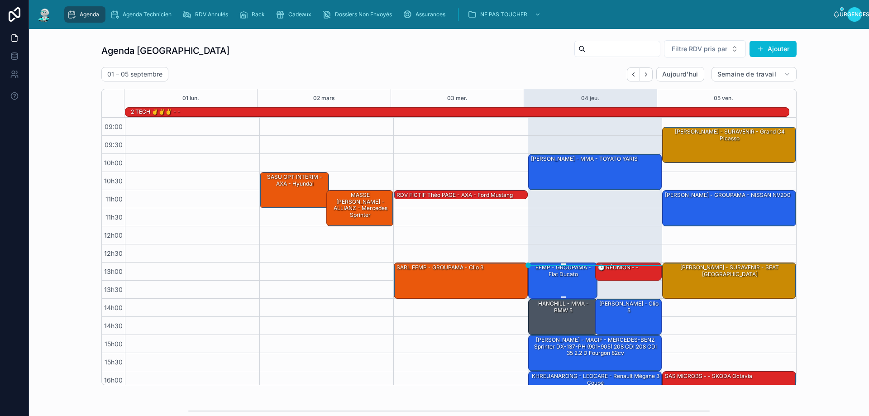
click at [555, 287] on div "EFMP - GROUPAMA - Fiat Ducato" at bounding box center [563, 280] width 67 height 34
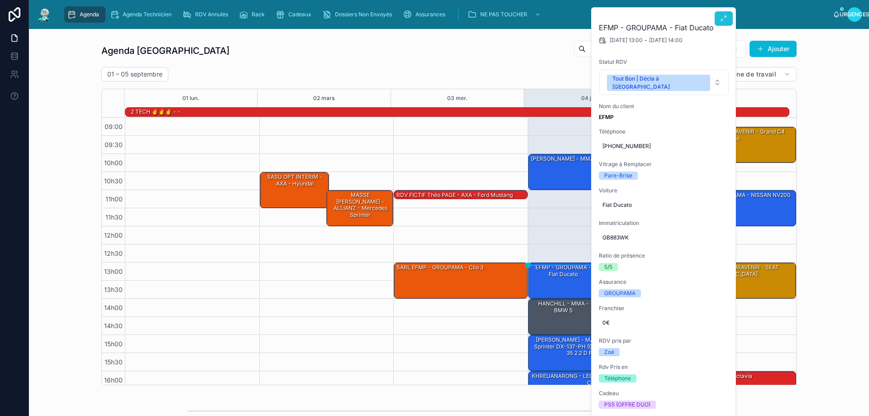
click at [725, 22] on icon at bounding box center [723, 18] width 7 height 7
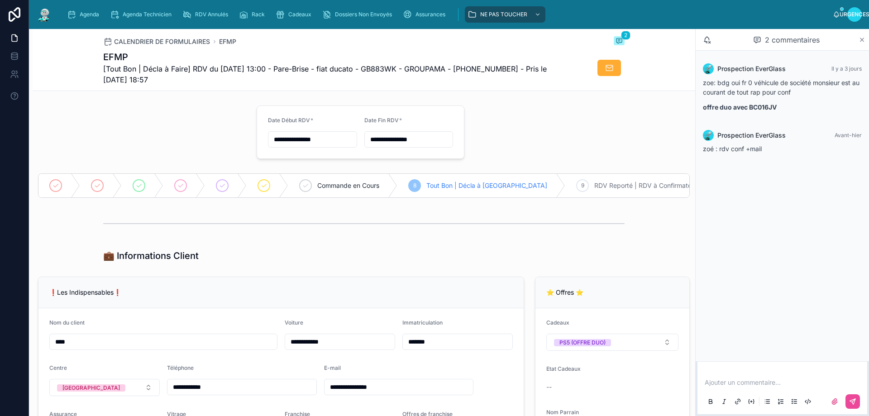
click at [858, 39] on icon at bounding box center [861, 39] width 7 height 7
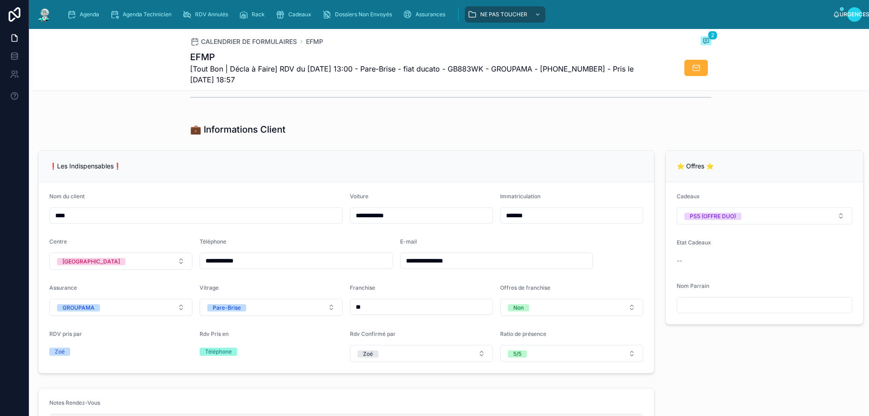
scroll to position [136, 0]
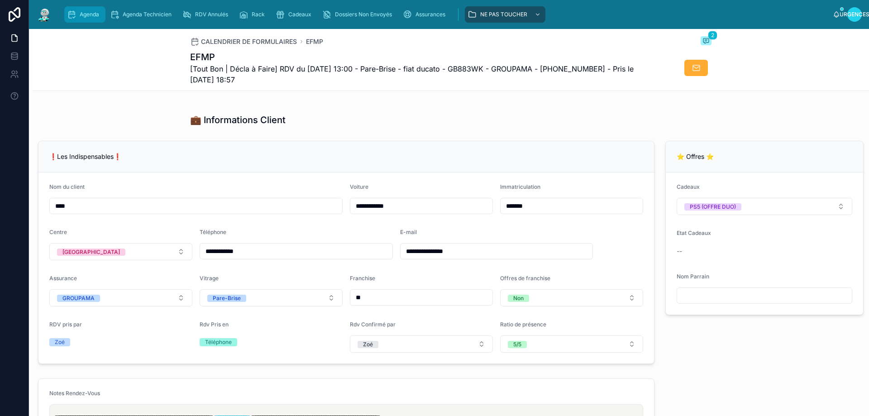
click at [84, 11] on span "Agenda" at bounding box center [89, 14] width 19 height 7
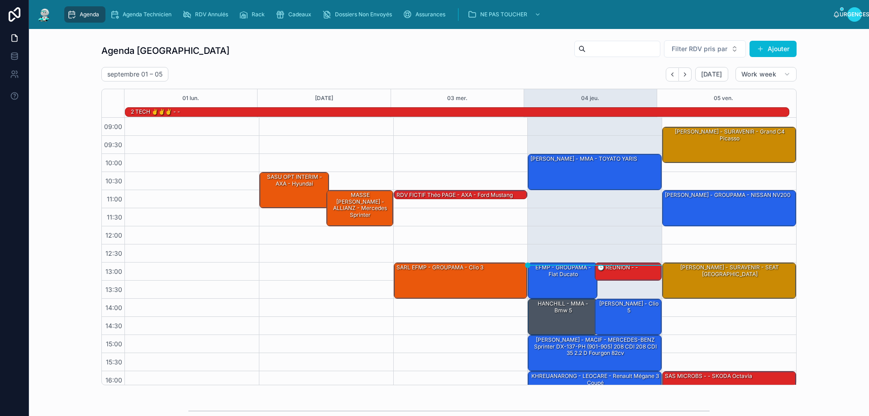
scroll to position [59, 0]
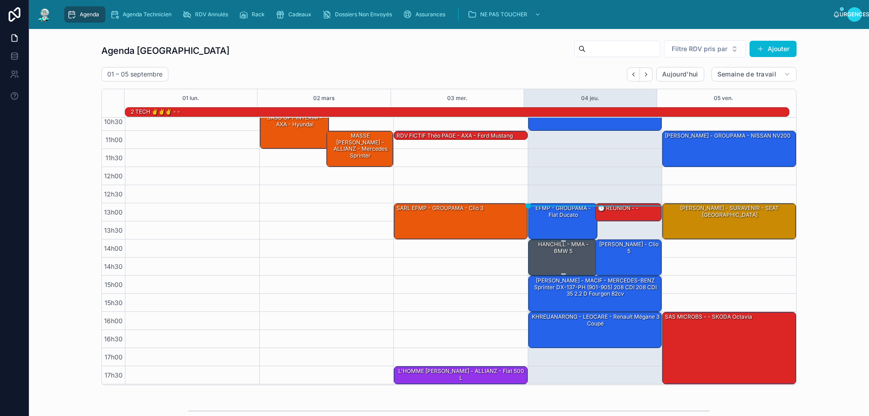
click at [573, 262] on div "HANCHILL - MMA - BMW 5" at bounding box center [563, 257] width 67 height 34
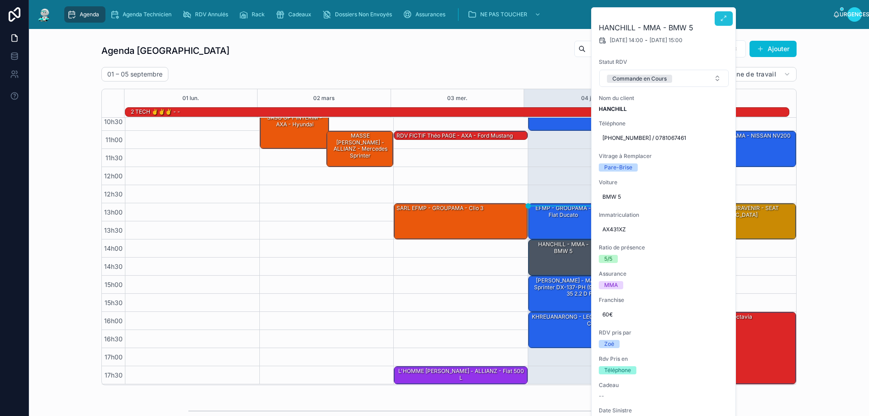
click at [724, 16] on icon at bounding box center [723, 18] width 7 height 7
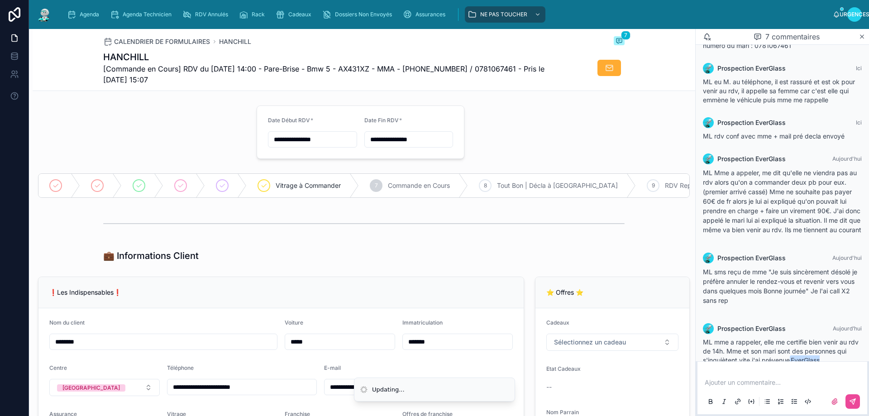
scroll to position [205, 0]
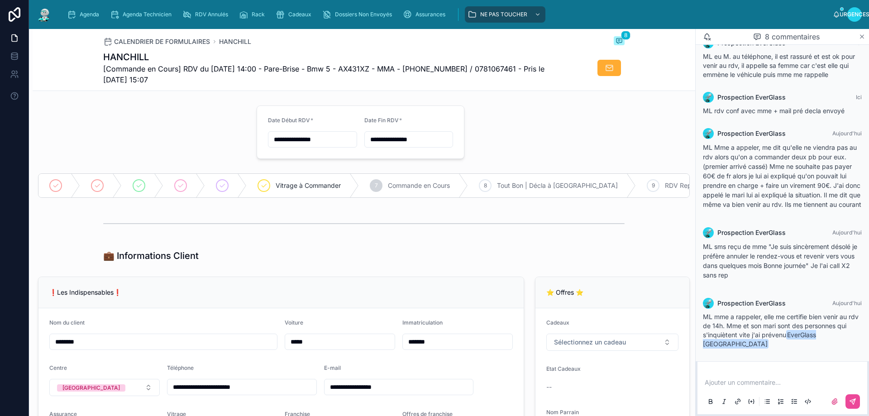
click at [861, 36] on icon at bounding box center [862, 37] width 4 height 4
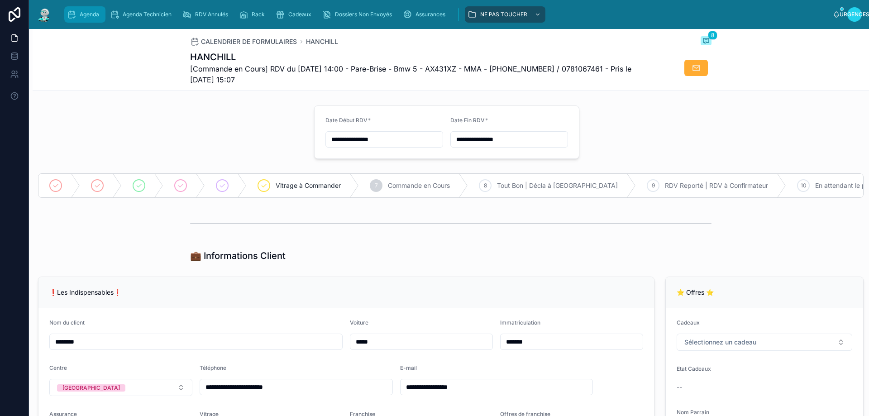
click at [81, 16] on span "Agenda" at bounding box center [89, 14] width 19 height 7
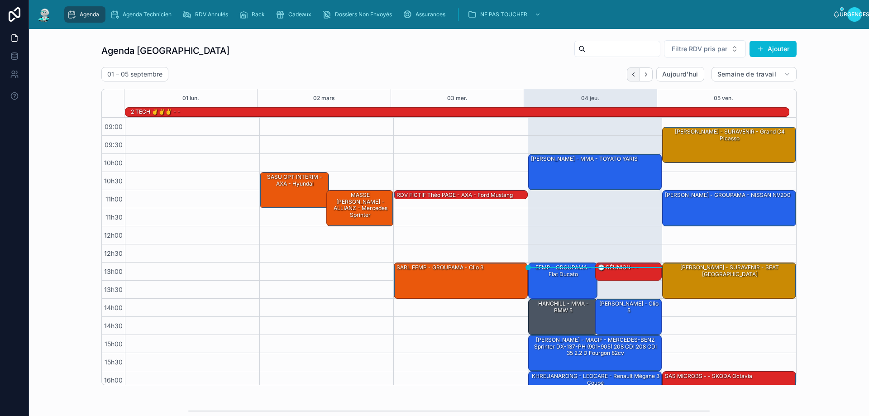
click at [631, 75] on icon "Dos" at bounding box center [633, 74] width 7 height 7
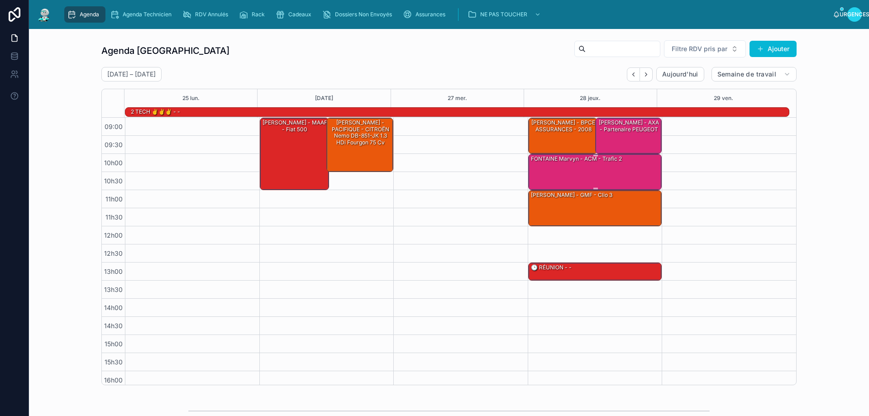
click at [605, 169] on div "FONTAINE Marvyn - ACM - trafic 2" at bounding box center [595, 171] width 131 height 34
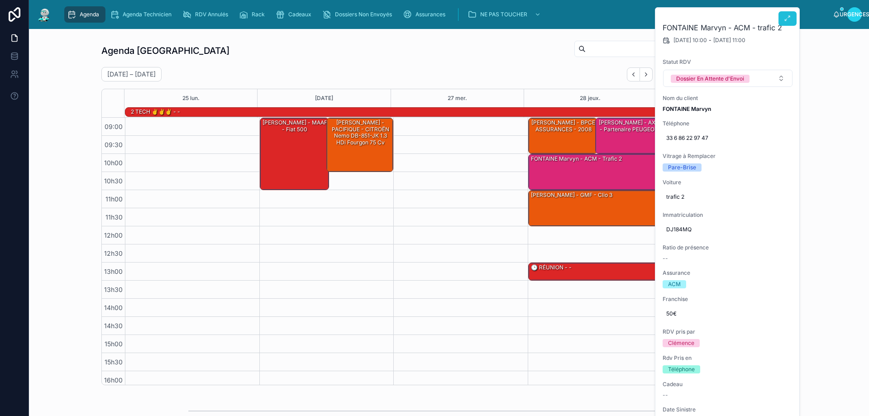
click at [785, 16] on icon at bounding box center [787, 18] width 7 height 7
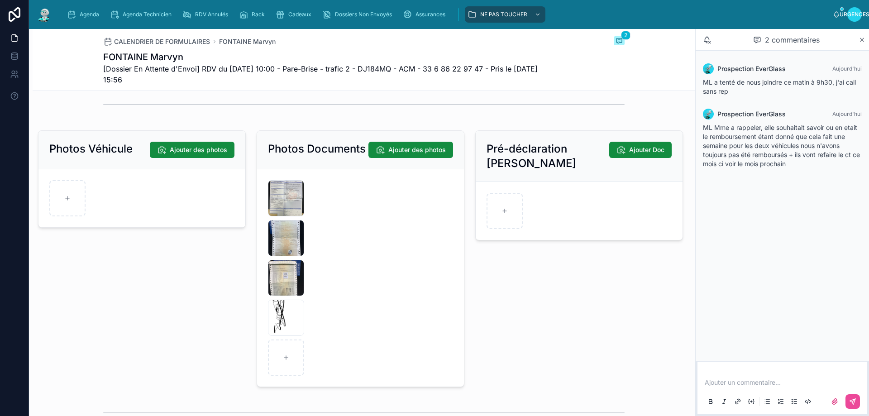
scroll to position [1312, 0]
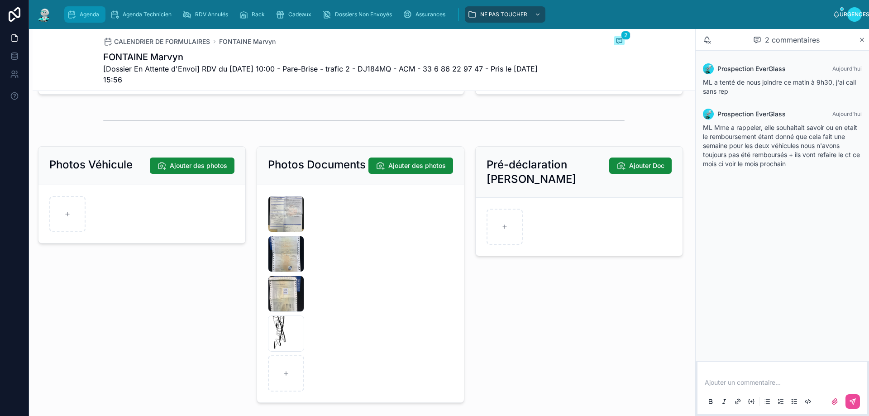
drag, startPoint x: 82, startPoint y: 10, endPoint x: 92, endPoint y: 11, distance: 10.0
click at [82, 9] on div "Agenda" at bounding box center [85, 14] width 36 height 14
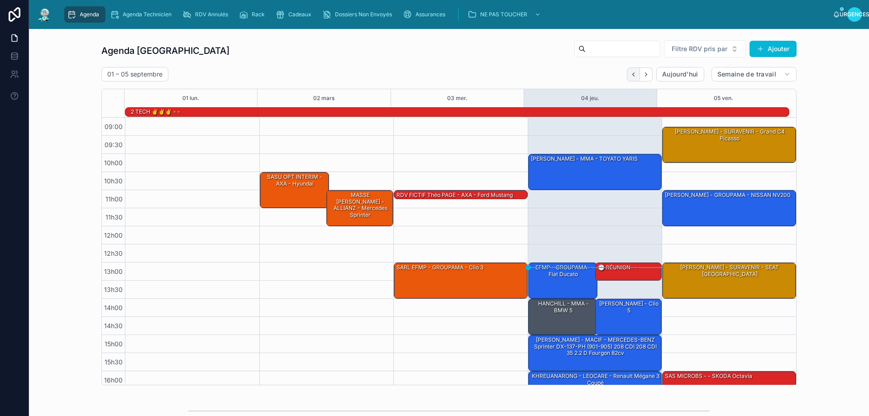
click at [630, 73] on icon "Dos" at bounding box center [633, 74] width 7 height 7
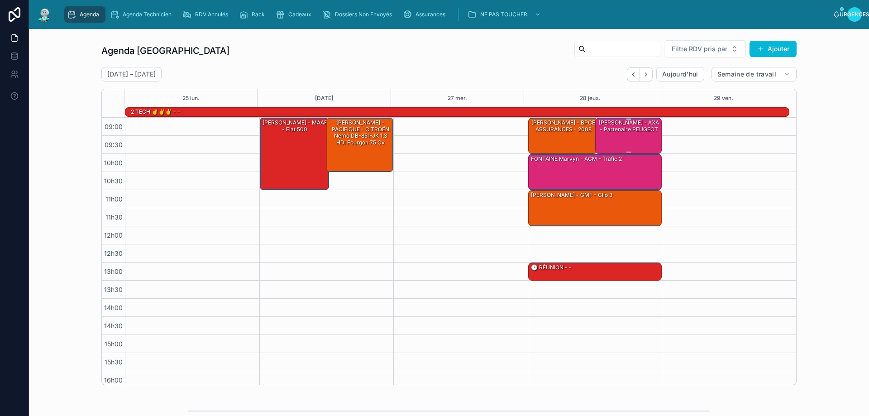
click at [616, 134] on div "LAURENT Loic - AXA - Partenaire PEUGEOT" at bounding box center [629, 135] width 64 height 34
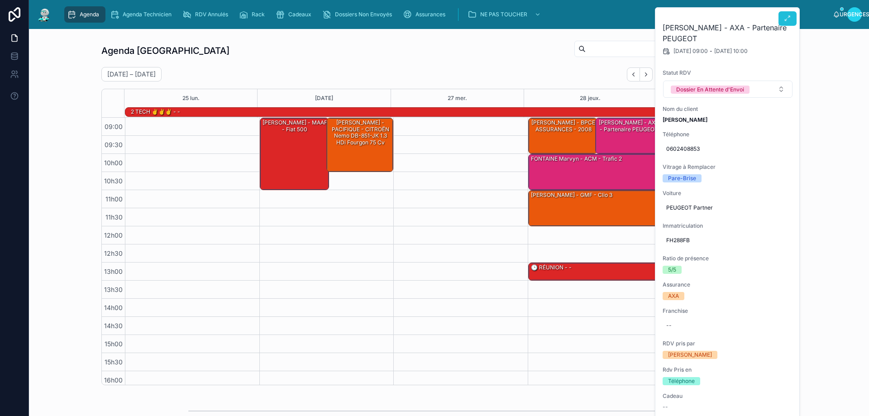
click at [792, 13] on button at bounding box center [787, 18] width 18 height 14
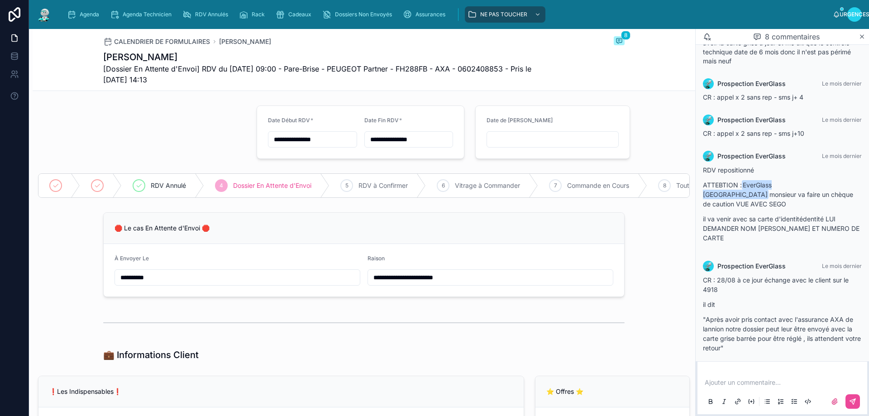
scroll to position [208, 0]
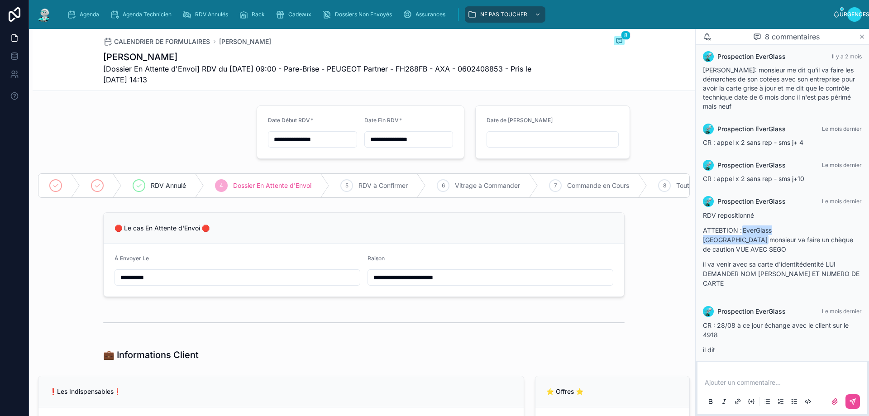
click at [862, 36] on icon at bounding box center [861, 36] width 7 height 7
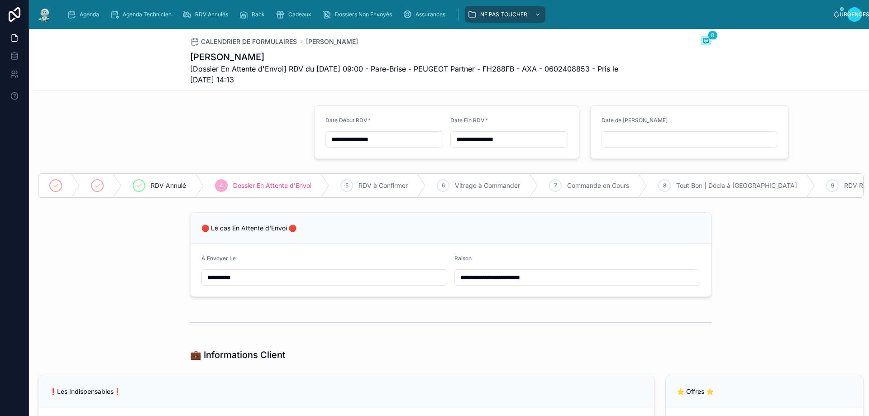
click at [538, 284] on input "**********" at bounding box center [577, 277] width 245 height 13
type input "**********"
click at [83, 13] on span "Agenda" at bounding box center [89, 14] width 19 height 7
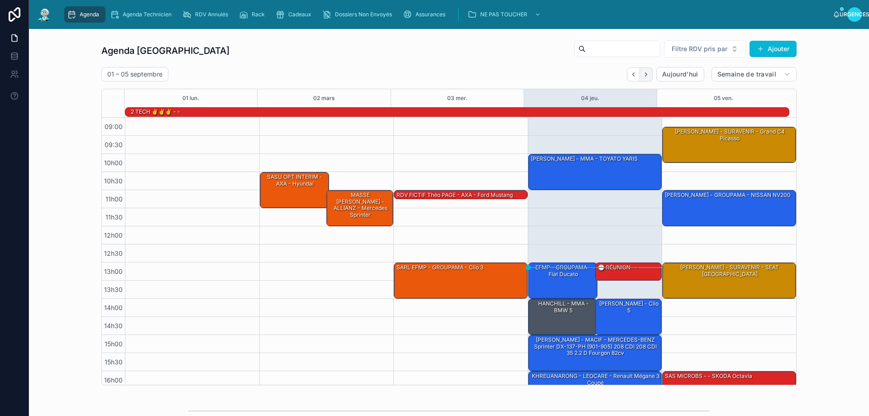
click at [643, 77] on icon "Suivant" at bounding box center [646, 74] width 7 height 7
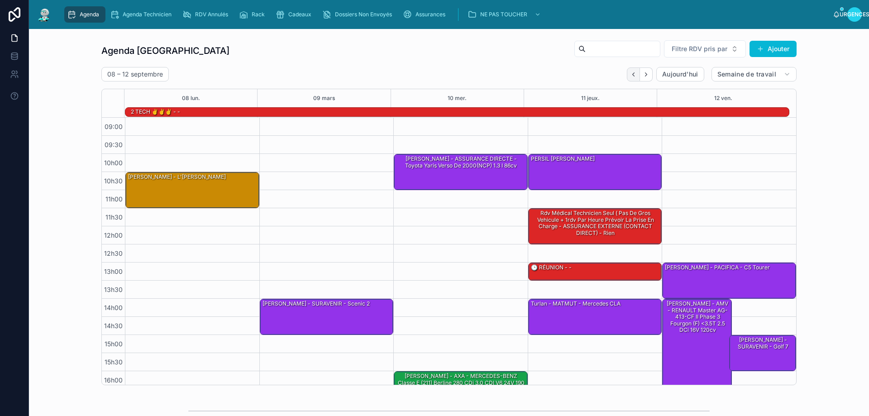
click at [632, 75] on icon "Dos" at bounding box center [633, 74] width 2 height 4
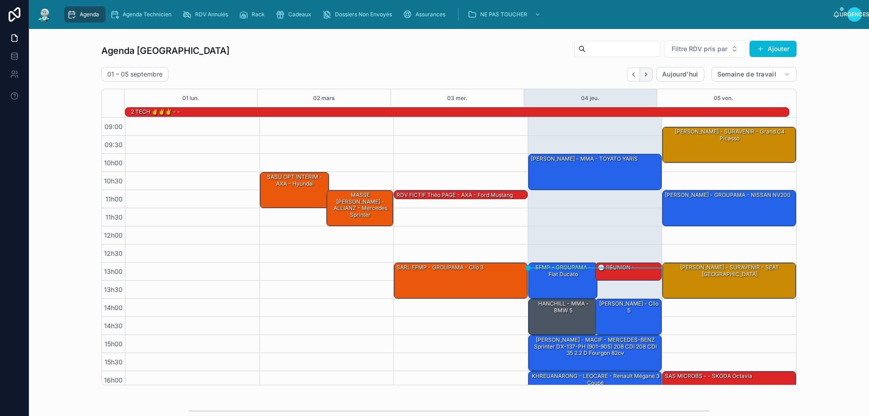
click at [643, 76] on icon "Suivant" at bounding box center [646, 74] width 7 height 7
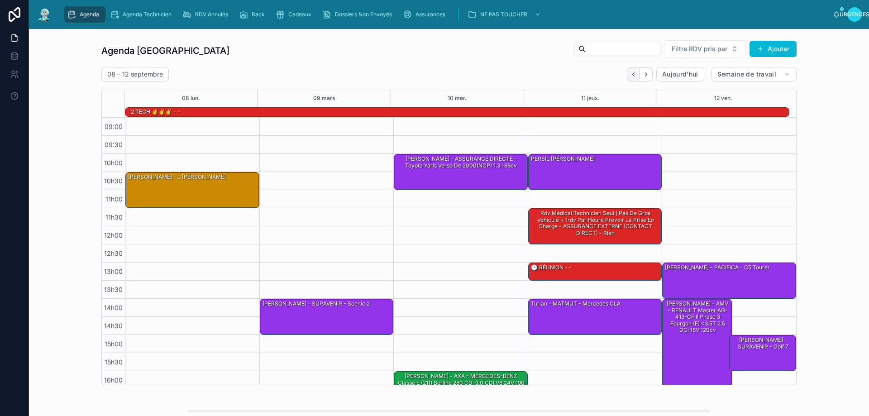
click at [631, 76] on icon "Dos" at bounding box center [633, 74] width 7 height 7
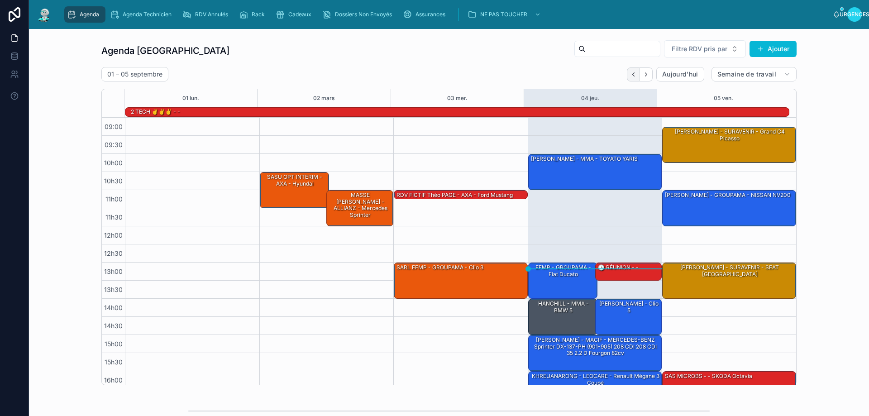
click at [631, 76] on icon "Dos" at bounding box center [633, 74] width 7 height 7
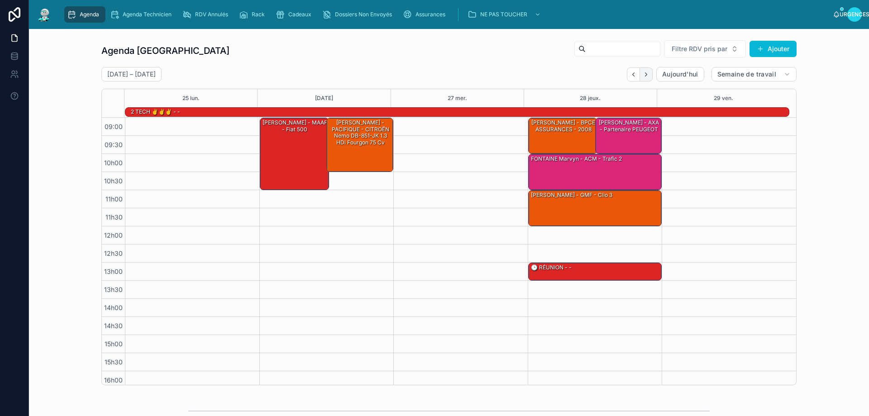
click at [644, 74] on icon "Suivant" at bounding box center [646, 74] width 7 height 7
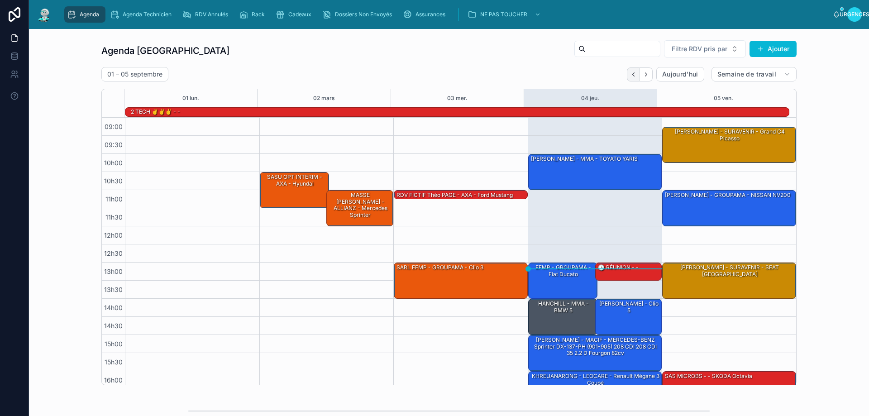
click at [630, 75] on icon "Dos" at bounding box center [633, 74] width 7 height 7
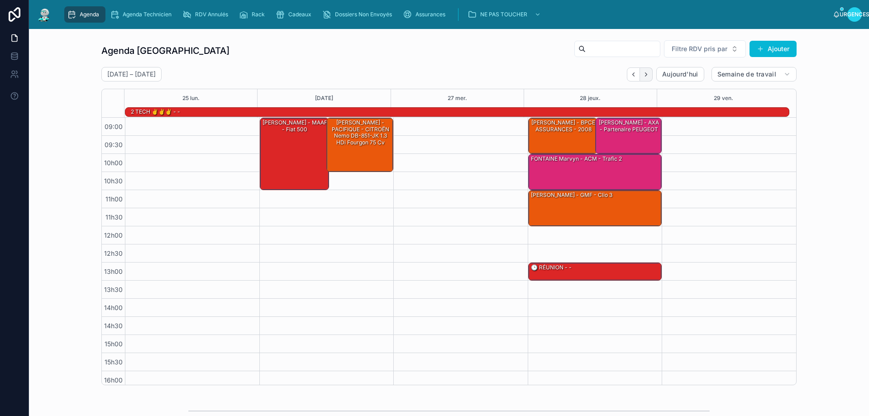
click at [643, 72] on icon "Suivant" at bounding box center [646, 74] width 7 height 7
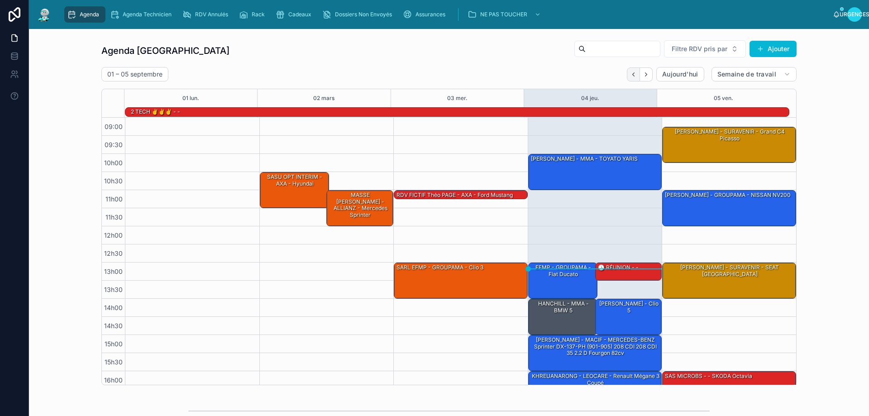
click at [630, 72] on icon "Dos" at bounding box center [633, 74] width 7 height 7
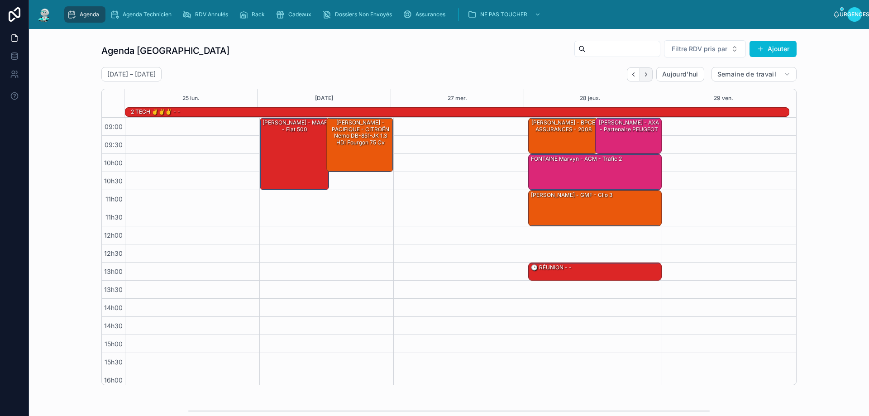
click at [643, 77] on icon "Suivant" at bounding box center [646, 74] width 7 height 7
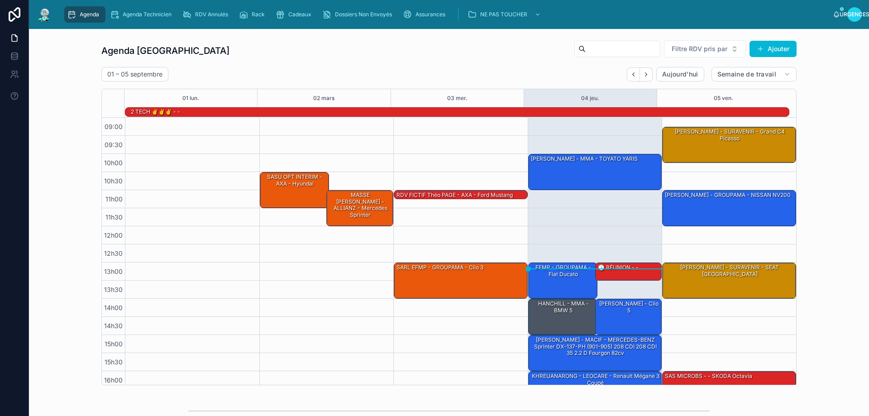
click at [643, 77] on icon "Suivant" at bounding box center [646, 74] width 7 height 7
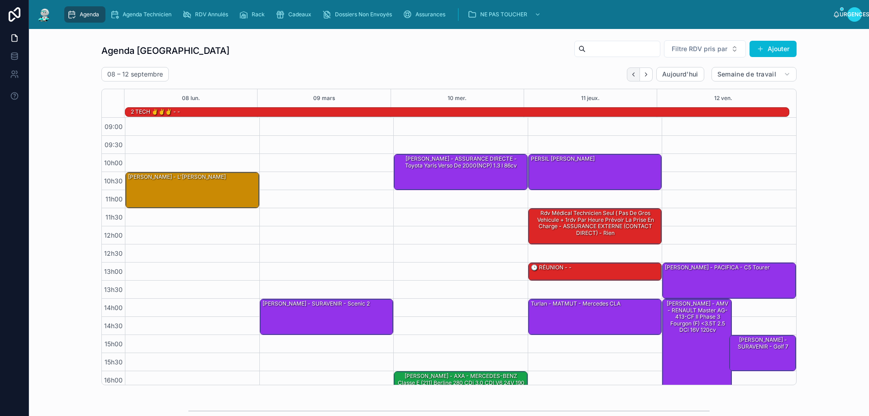
click at [630, 76] on icon "Dos" at bounding box center [633, 74] width 7 height 7
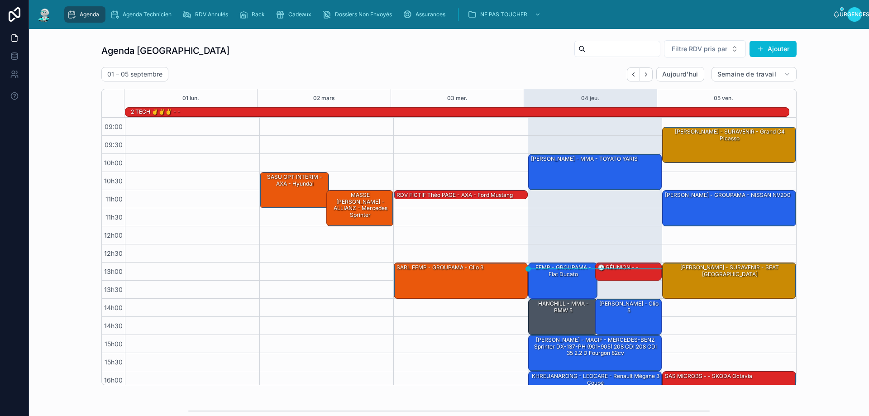
click at [643, 71] on icon "Suivant" at bounding box center [646, 74] width 7 height 7
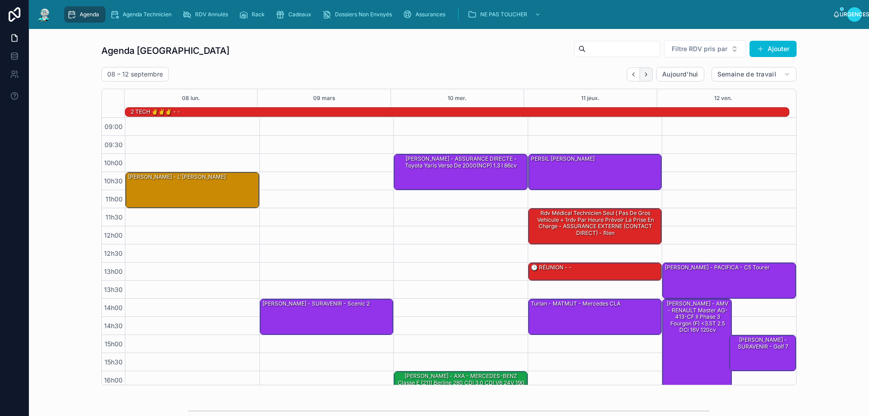
click at [646, 72] on icon "Suivant" at bounding box center [646, 74] width 7 height 7
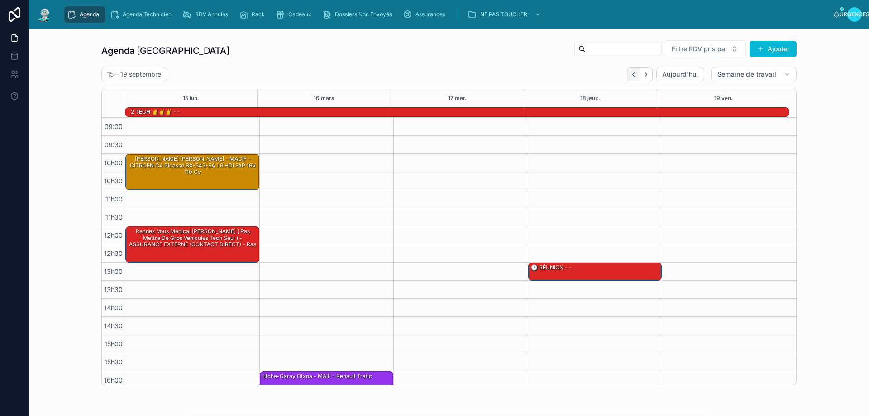
click at [630, 75] on icon "Dos" at bounding box center [633, 74] width 7 height 7
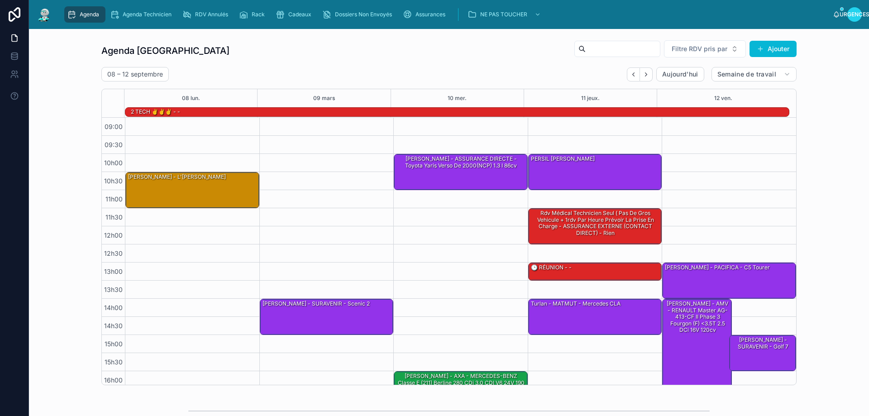
click at [630, 75] on icon "Dos" at bounding box center [633, 74] width 7 height 7
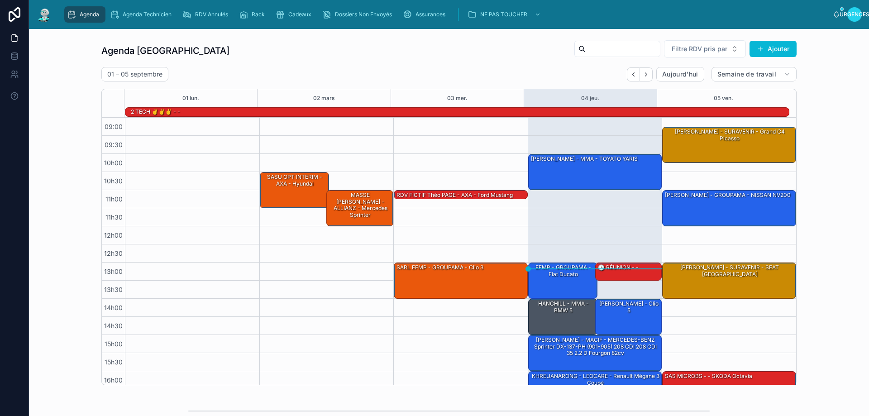
click at [630, 75] on icon "Dos" at bounding box center [633, 74] width 7 height 7
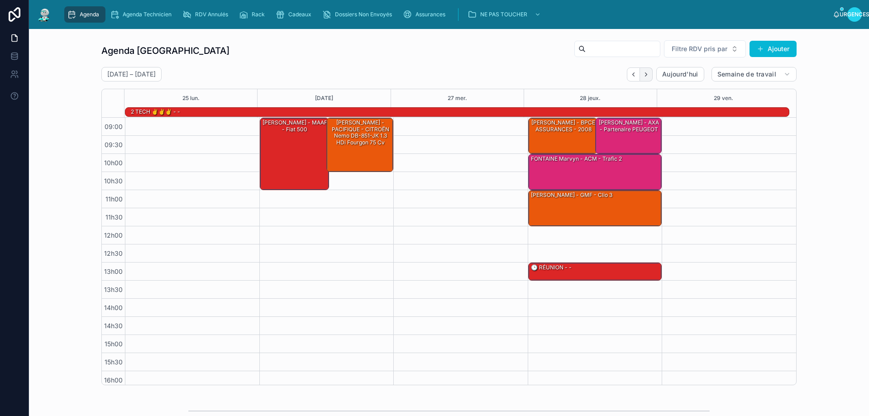
click at [643, 75] on icon "Suivant" at bounding box center [646, 74] width 7 height 7
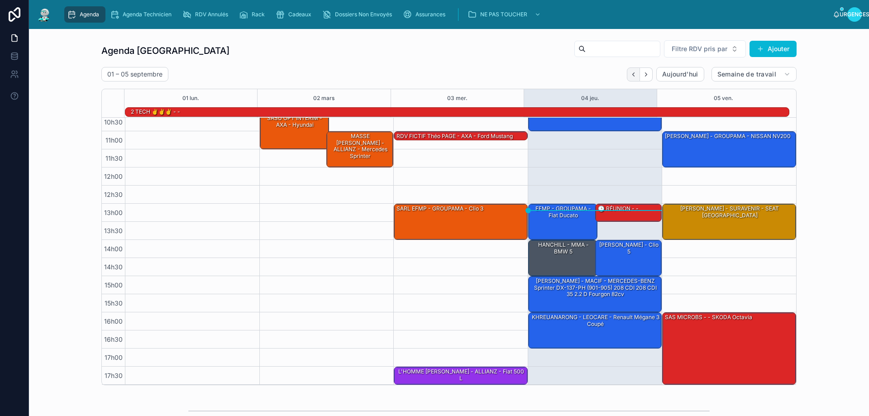
click at [630, 73] on icon "Dos" at bounding box center [633, 74] width 7 height 7
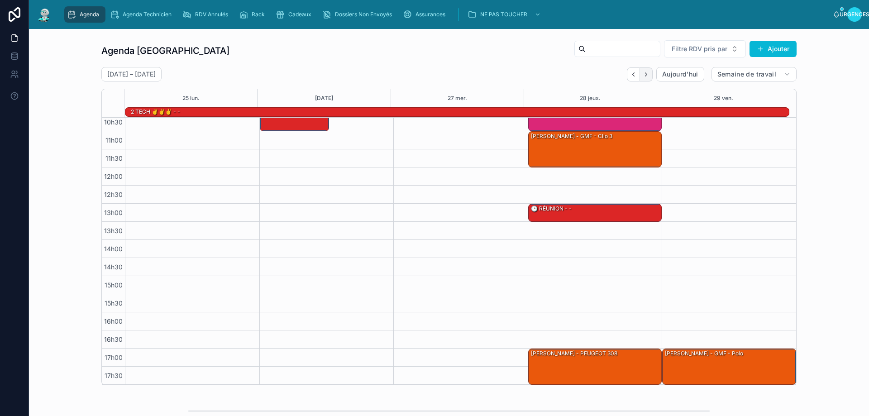
click at [643, 76] on icon "Suivant" at bounding box center [646, 74] width 7 height 7
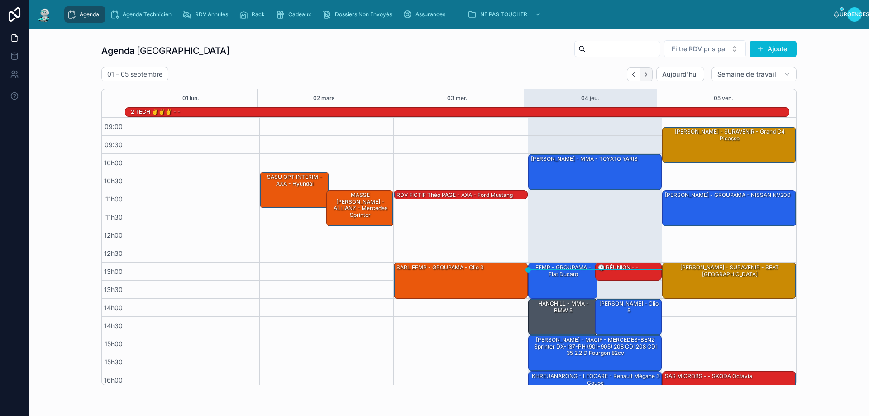
click at [643, 76] on icon "Suivant" at bounding box center [646, 74] width 7 height 7
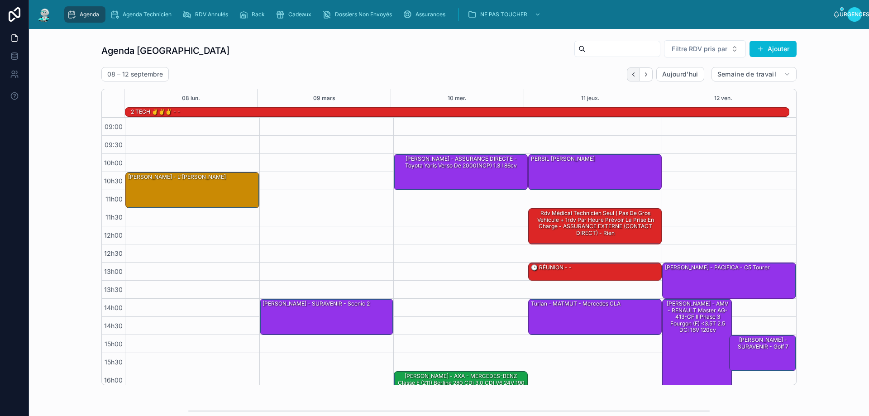
click at [630, 76] on icon "Dos" at bounding box center [633, 74] width 7 height 7
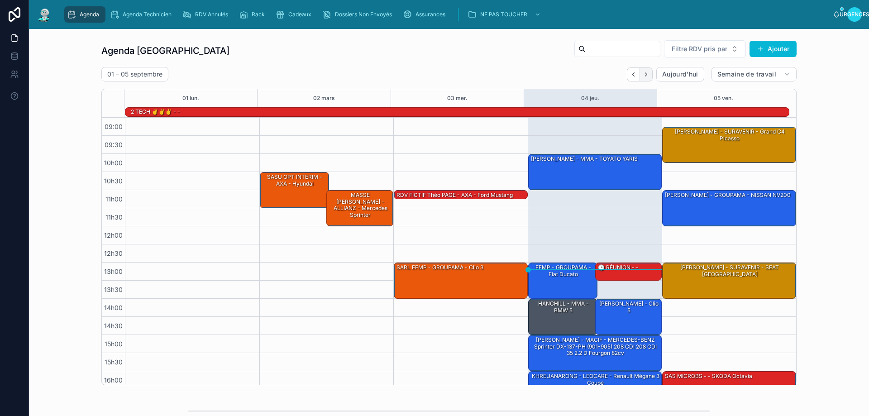
click at [643, 74] on icon "Suivant" at bounding box center [646, 74] width 7 height 7
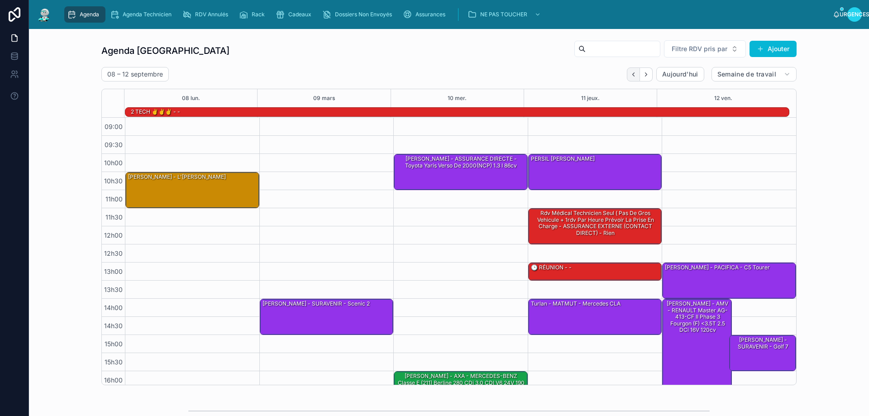
click at [634, 74] on button "Dos" at bounding box center [633, 74] width 13 height 14
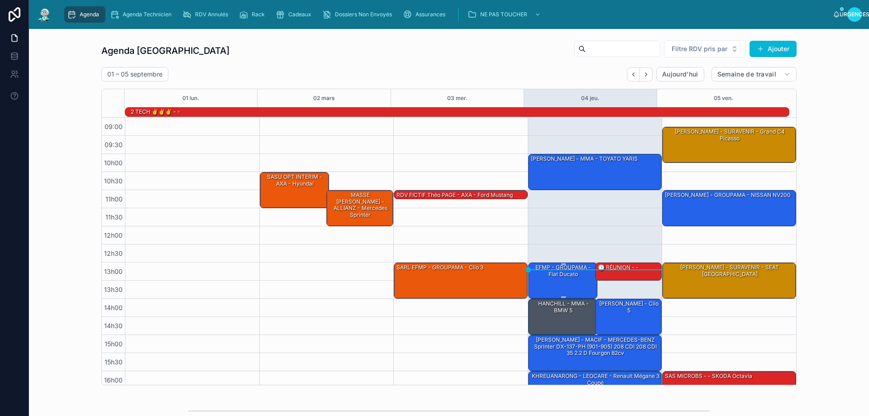
click at [560, 281] on div "EFMP - GROUPAMA - Fiat Ducato" at bounding box center [563, 280] width 67 height 34
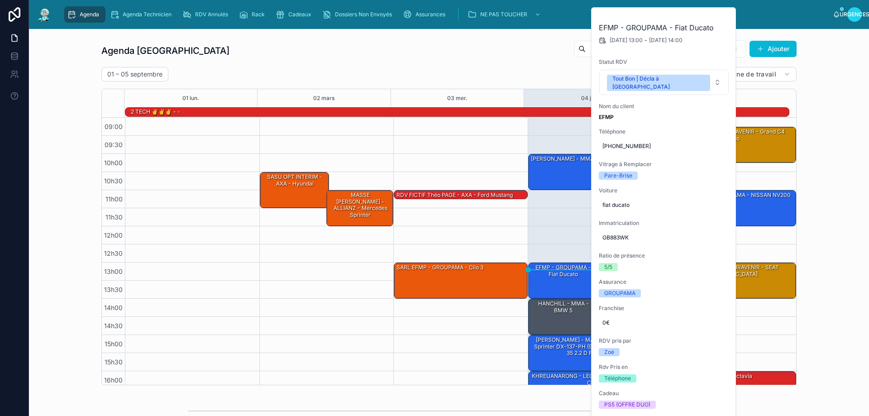
click at [833, 120] on div "Agenda Rennes Filtre RDV pris par Ajouter 01 – 05 septembre Aujourd'hui Semaine…" at bounding box center [448, 212] width 825 height 353
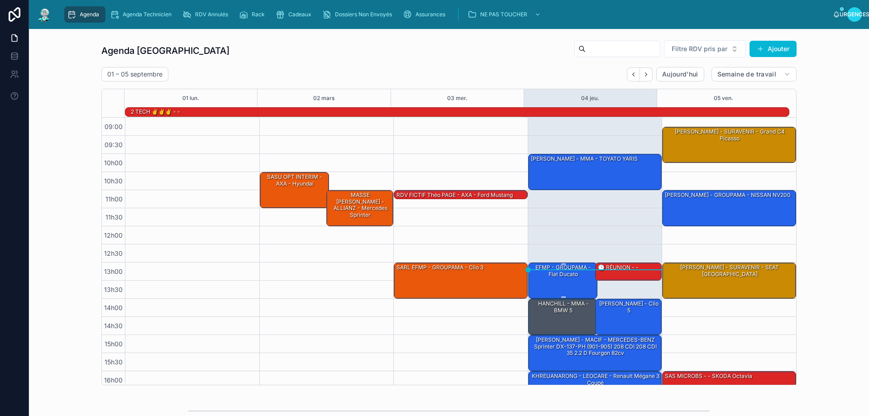
click at [548, 281] on div "EFMP - GROUPAMA - Fiat Ducato" at bounding box center [563, 280] width 67 height 34
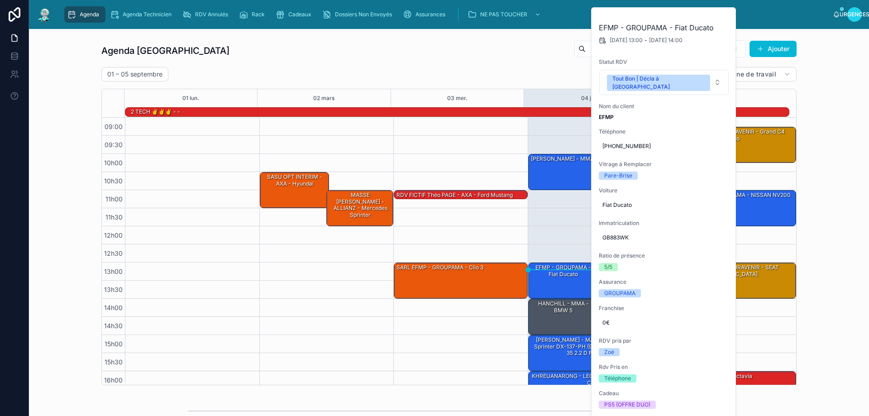
click at [818, 81] on div "Agenda Rennes Filtre RDV pris par Ajouter 01 – 05 septembre Aujourd'hui Semaine…" at bounding box center [448, 212] width 825 height 353
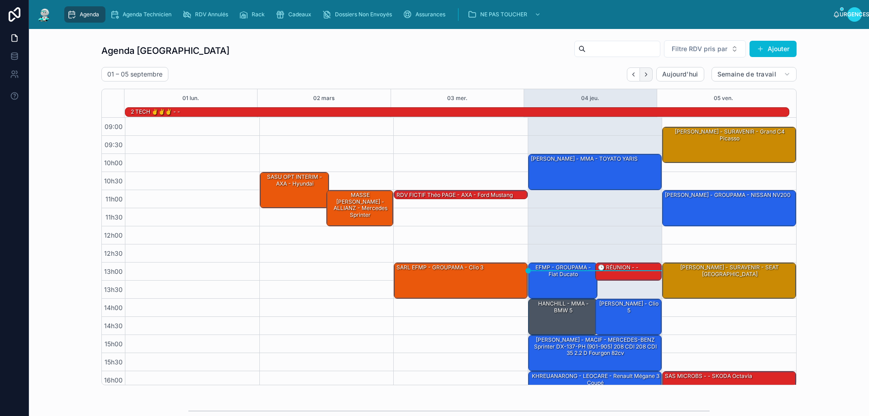
click at [643, 74] on icon "Suivant" at bounding box center [646, 74] width 7 height 7
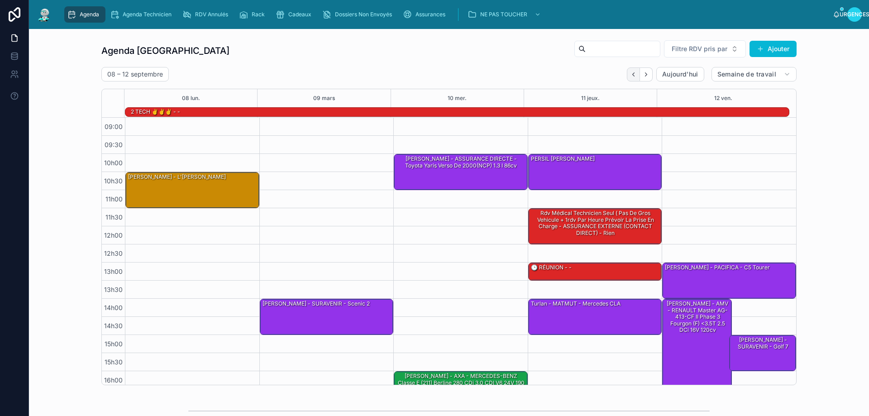
click at [630, 74] on icon "Dos" at bounding box center [633, 74] width 7 height 7
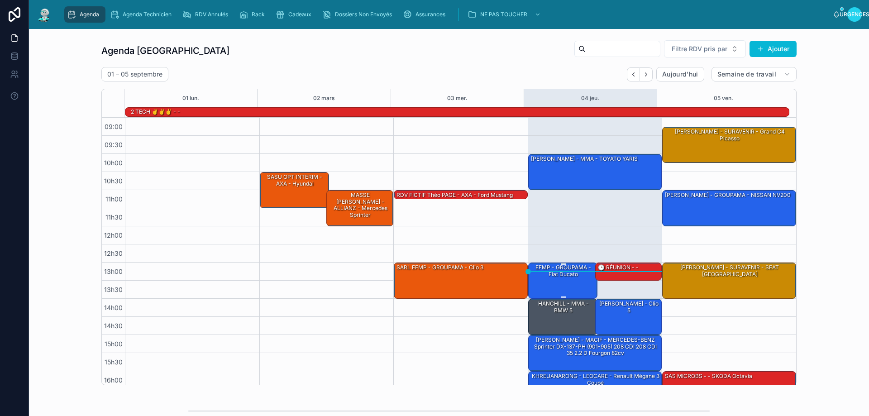
click at [553, 275] on font "EFMP - GROUPAMA - Fiat Ducato" at bounding box center [563, 270] width 56 height 13
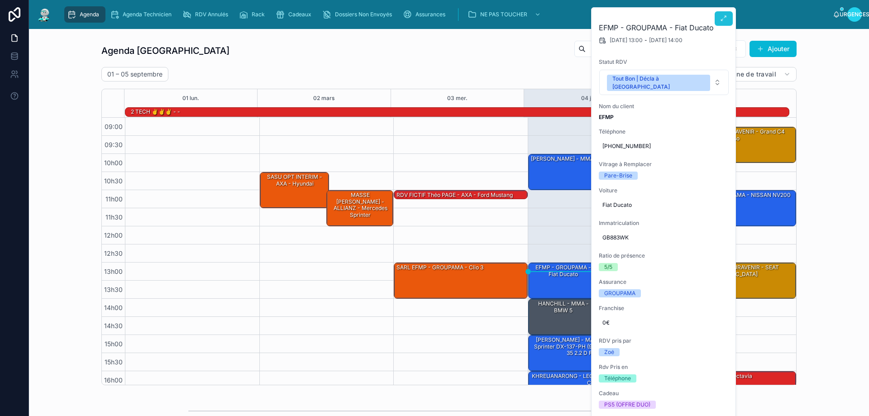
click at [724, 19] on icon at bounding box center [723, 18] width 7 height 7
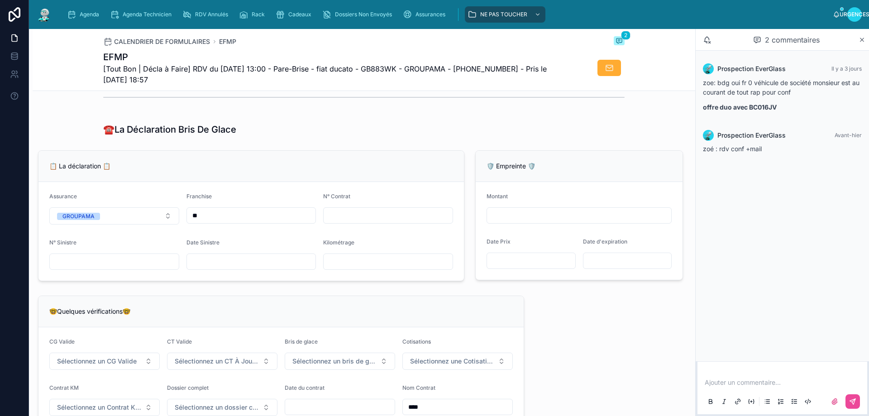
scroll to position [543, 0]
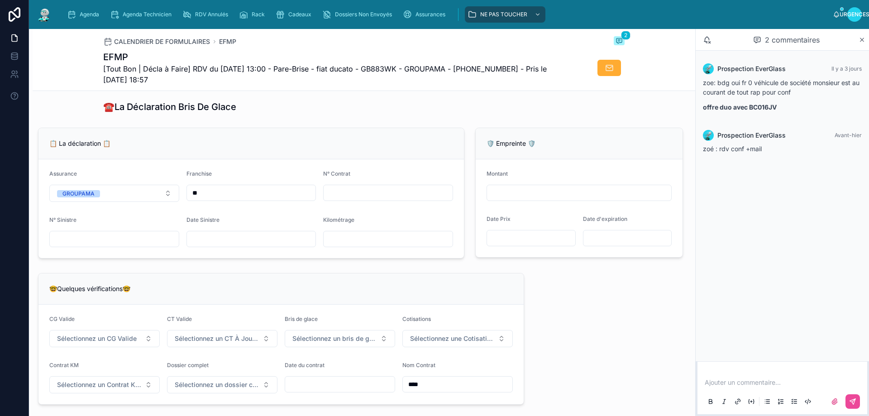
click at [351, 199] on input "text" at bounding box center [388, 192] width 129 height 13
click at [343, 199] on input "text" at bounding box center [388, 192] width 129 height 13
type input "**********"
click at [236, 238] on div at bounding box center [251, 239] width 130 height 16
click at [227, 245] on input "text" at bounding box center [251, 239] width 129 height 13
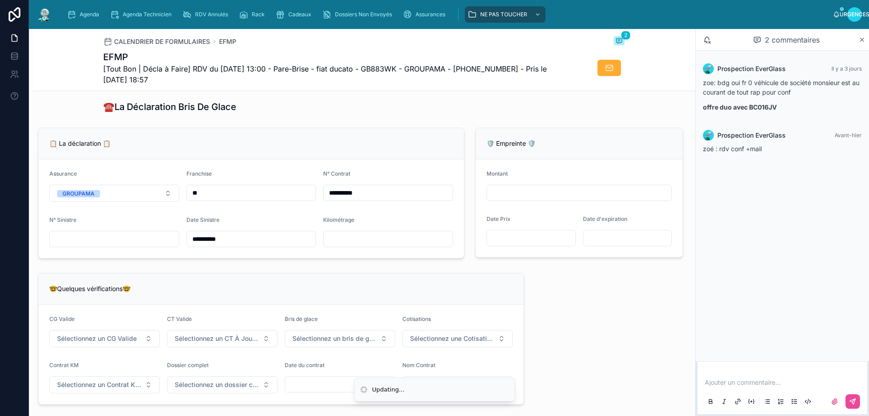
type input "**********"
click at [348, 272] on div "**********" at bounding box center [364, 292] width 662 height 1466
drag, startPoint x: 367, startPoint y: 200, endPoint x: 315, endPoint y: 202, distance: 52.5
click at [315, 202] on form "**********" at bounding box center [250, 208] width 425 height 99
click at [83, 242] on input "text" at bounding box center [114, 239] width 129 height 13
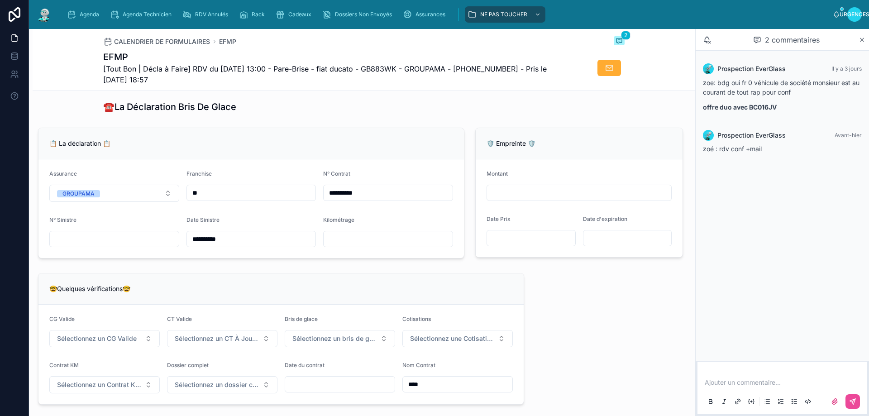
paste input "**********"
type input "**********"
click at [296, 258] on div "**********" at bounding box center [251, 193] width 426 height 131
click at [147, 347] on button "Sélectionnez un CG Valide" at bounding box center [104, 338] width 110 height 17
click at [81, 381] on span "✅ Oui" at bounding box center [67, 380] width 28 height 7
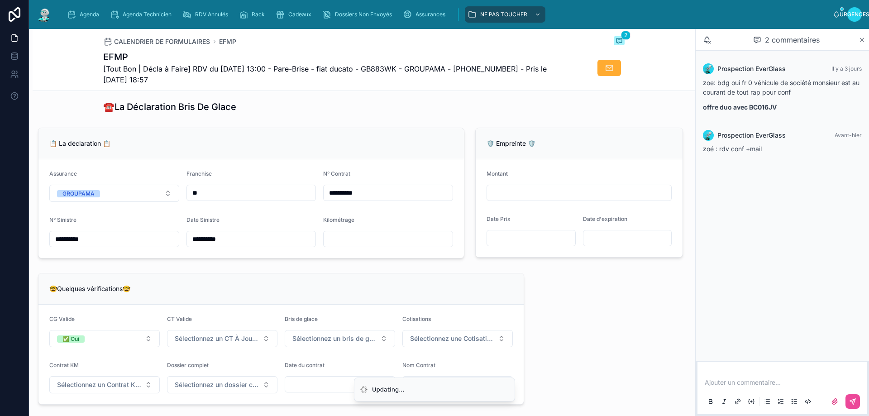
click at [201, 336] on div "CT Valide Sélectionnez un CT À Jour & Sans BDG" at bounding box center [222, 331] width 110 height 32
click at [211, 342] on font "Sélectionnez un CT À Jour & Sans BDG" at bounding box center [233, 338] width 117 height 8
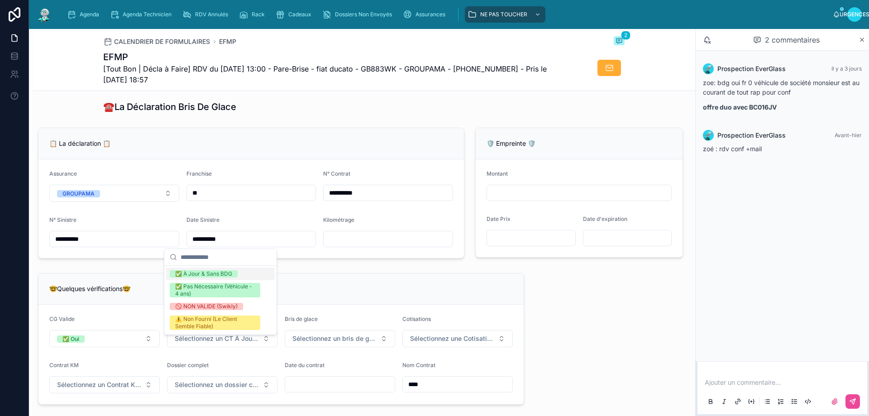
click at [203, 270] on div "✅ À Jour & Sans BDG" at bounding box center [220, 273] width 109 height 13
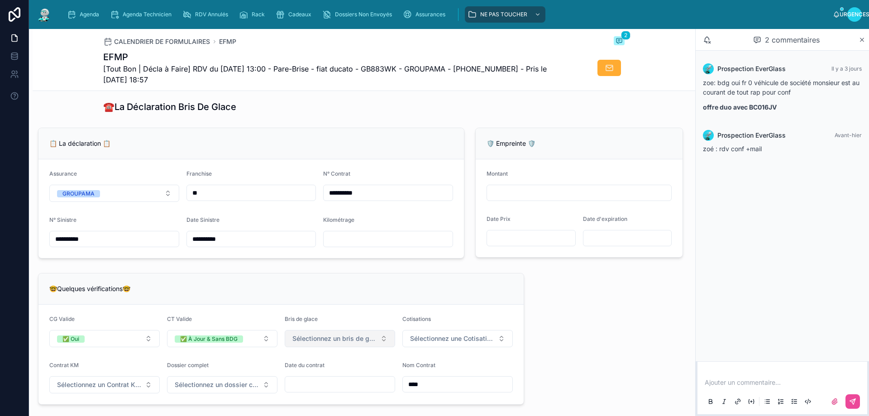
click at [343, 341] on span "Sélectionnez un bris de glace" at bounding box center [334, 338] width 84 height 9
click at [311, 376] on div "✅ Validé" at bounding box center [336, 381] width 109 height 13
click at [473, 337] on button "Sélectionnez une Cotisation à Jour" at bounding box center [457, 338] width 110 height 17
click at [428, 380] on font "✅ À Jour" at bounding box center [420, 380] width 25 height 7
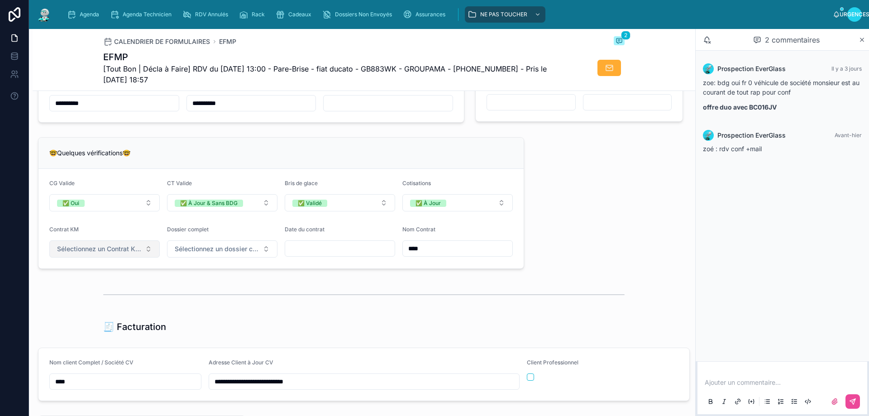
click at [145, 257] on button "Sélectionnez un Contrat Kilométrique" at bounding box center [104, 248] width 110 height 17
drag, startPoint x: 76, startPoint y: 292, endPoint x: 188, endPoint y: 267, distance: 115.0
click at [76, 292] on font "✅ Non" at bounding box center [68, 291] width 19 height 7
click at [252, 253] on span "Sélectionnez un dossier client terminé" at bounding box center [217, 248] width 84 height 9
click at [186, 294] on font "✅ Oui" at bounding box center [183, 291] width 17 height 7
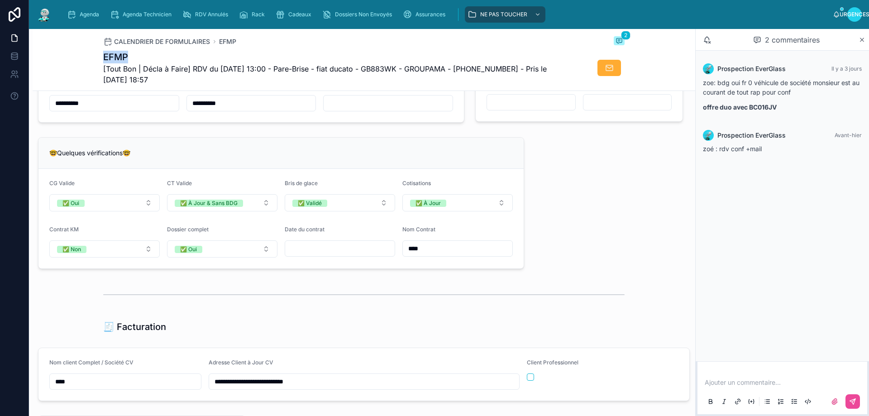
click at [95, 57] on div "CALENDRIER DE FORMULAIRES EFMP 2 EFMP [Tout Bon | Décla à Faire] RDV du 04/09/2…" at bounding box center [364, 60] width 662 height 62
copy font "EFMP"
drag, startPoint x: 298, startPoint y: 252, endPoint x: 706, endPoint y: 213, distance: 410.5
click at [710, 214] on div "Prospection EverGlass Il y a 3 jours zoe: bdg oui fr 0 véhicule de société mons…" at bounding box center [782, 206] width 173 height 310
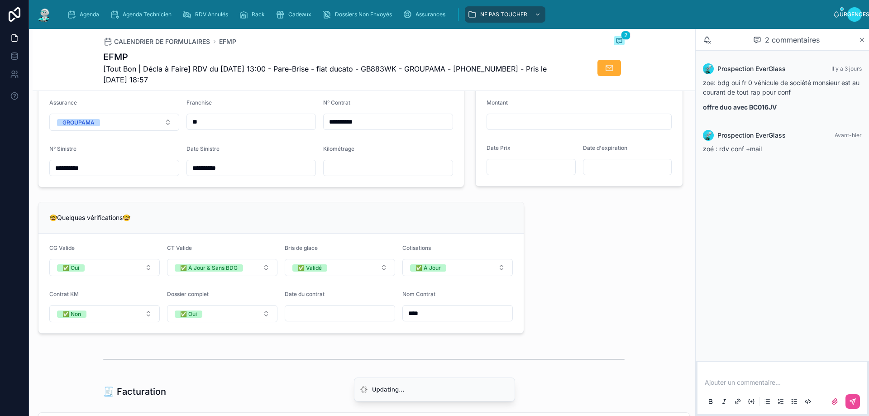
scroll to position [758, 0]
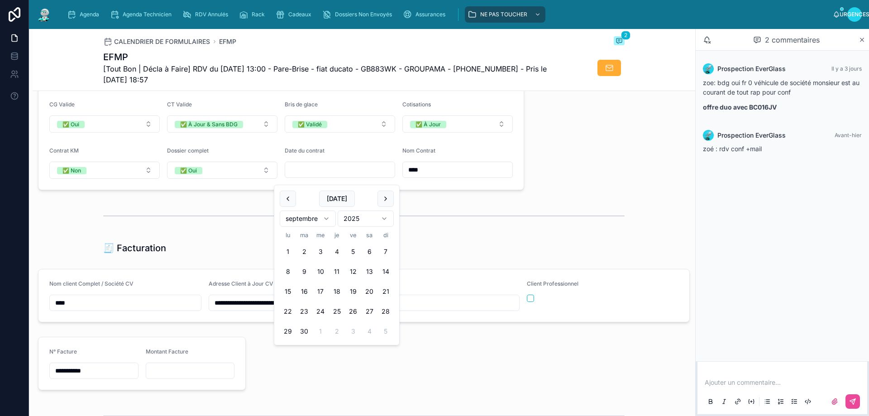
paste input "****"
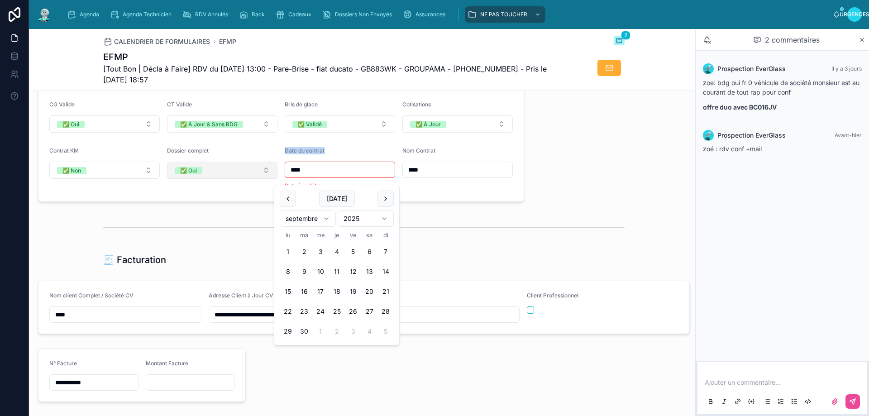
drag, startPoint x: 280, startPoint y: 172, endPoint x: 267, endPoint y: 172, distance: 12.7
click at [267, 172] on form "CG Valide ✅ Oui CT Valide ✅ À Jour & Sans BDG Bris de glace ✅ Validé Cotisation…" at bounding box center [280, 145] width 485 height 111
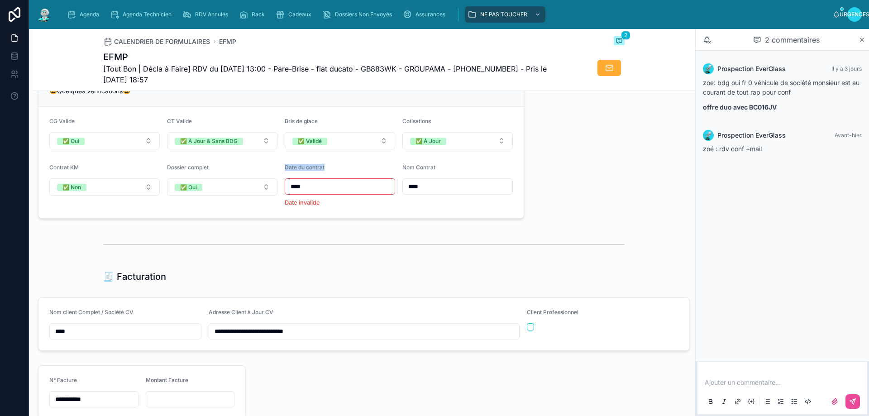
scroll to position [739, 0]
click at [313, 192] on input "****" at bounding box center [340, 187] width 110 height 13
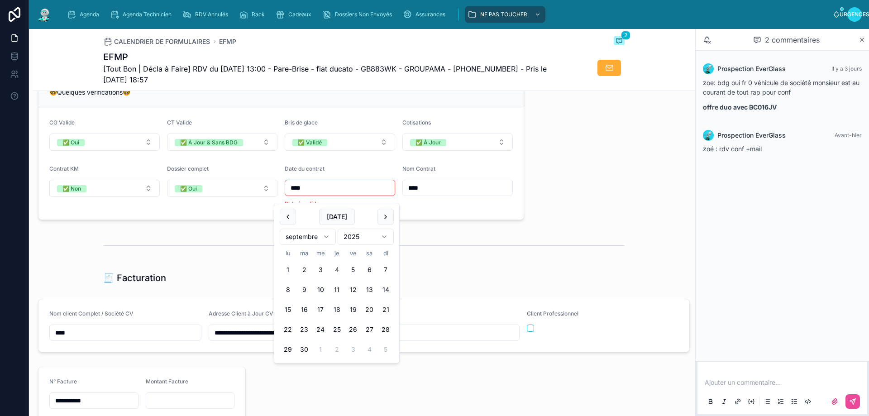
click at [314, 193] on input "****" at bounding box center [340, 187] width 110 height 13
type input "*"
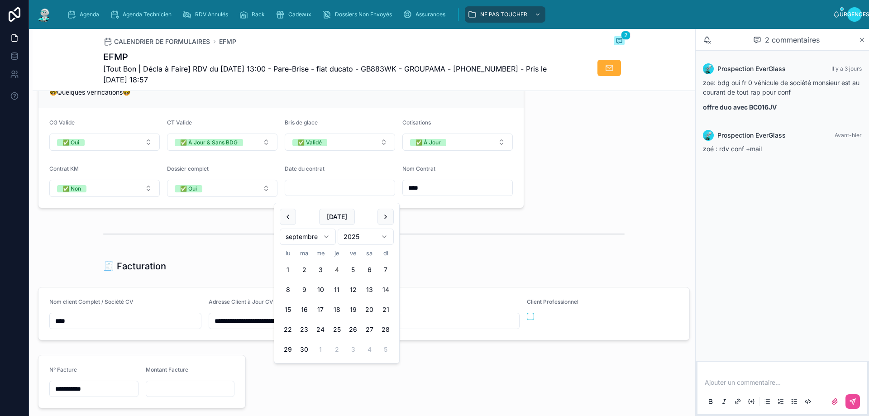
paste input "**********"
type input "**********"
click at [473, 245] on div at bounding box center [363, 234] width 521 height 23
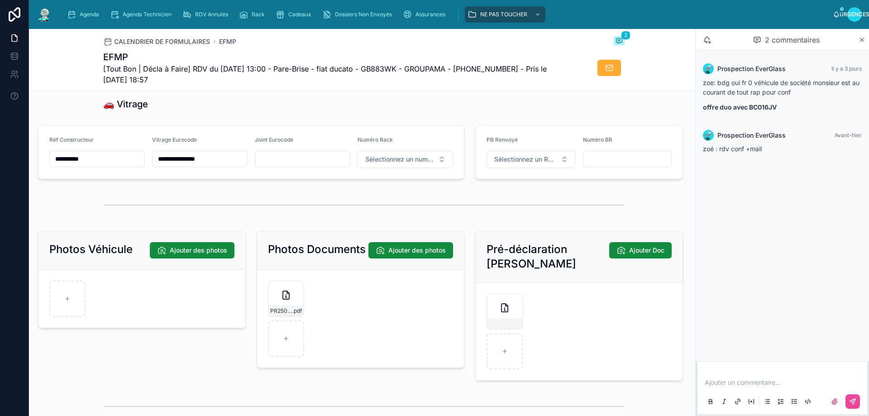
scroll to position [1147, 0]
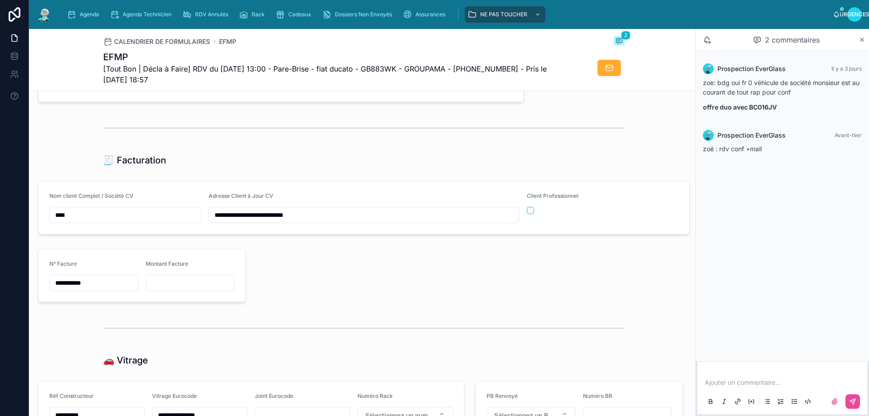
scroll to position [664, 0]
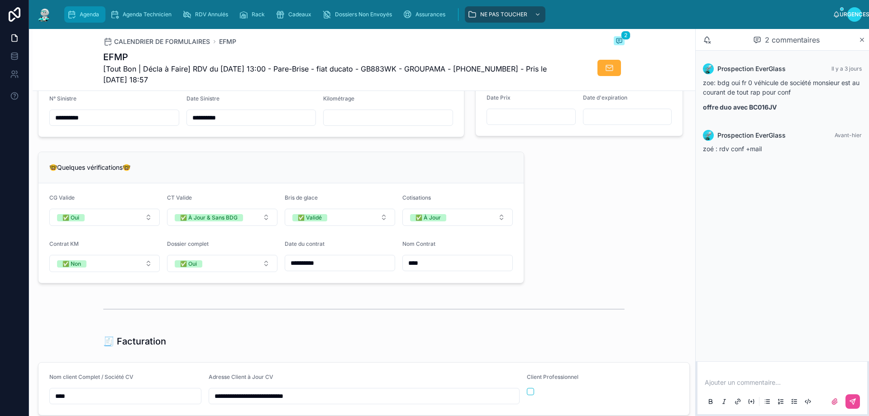
click at [86, 11] on span "Agenda" at bounding box center [89, 14] width 19 height 7
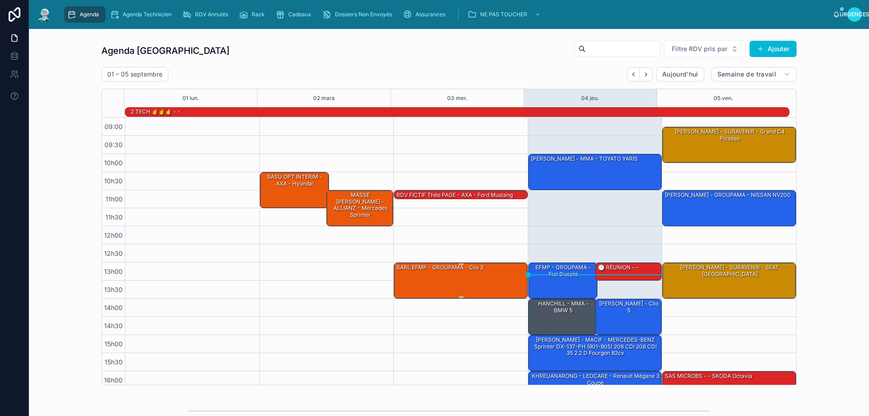
scroll to position [59, 0]
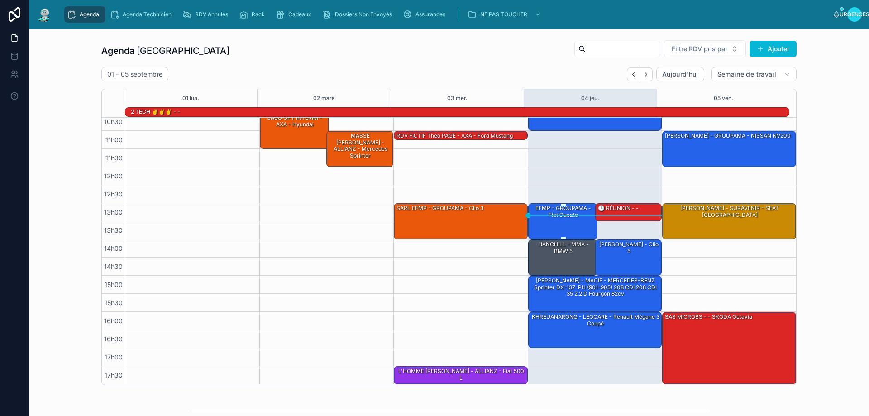
click at [551, 219] on div "EFMP - GROUPAMA - Fiat Ducato" at bounding box center [563, 212] width 67 height 16
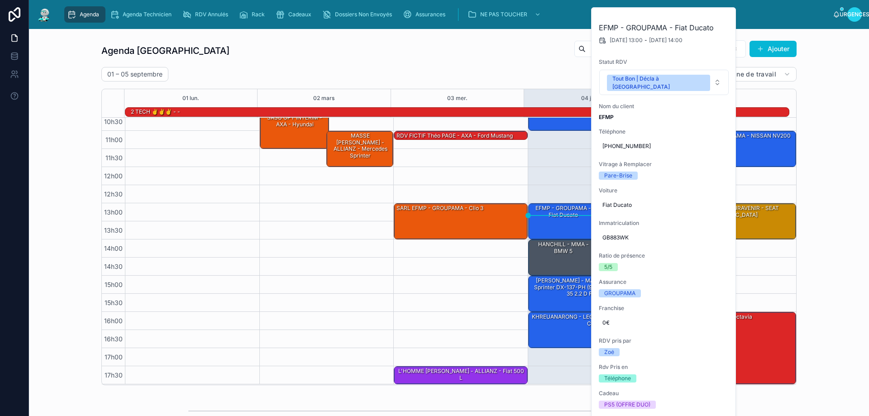
click at [506, 39] on div "Agenda Rennes Filtre RDV pris par Ajouter 01 – 05 septembre Aujourd'hui Semaine…" at bounding box center [448, 212] width 825 height 353
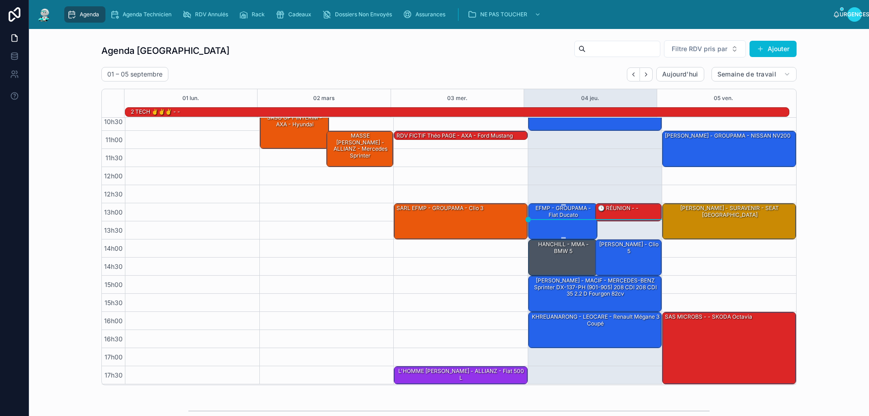
click at [539, 225] on div "EFMP - GROUPAMA - Fiat Ducato" at bounding box center [563, 221] width 67 height 34
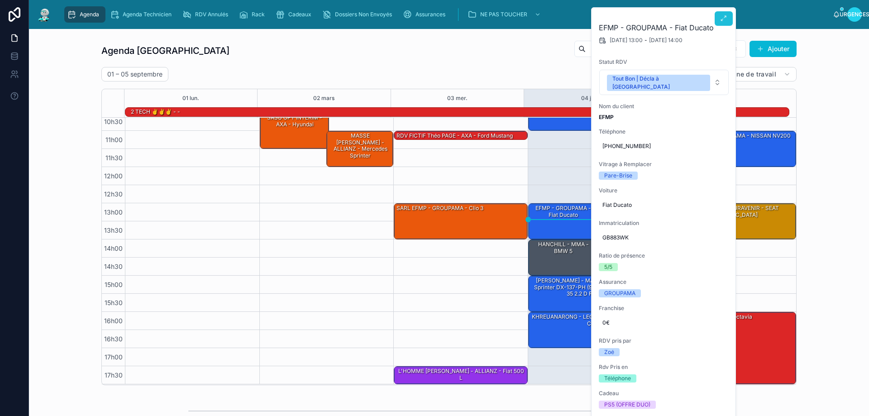
click at [725, 19] on icon at bounding box center [723, 18] width 7 height 7
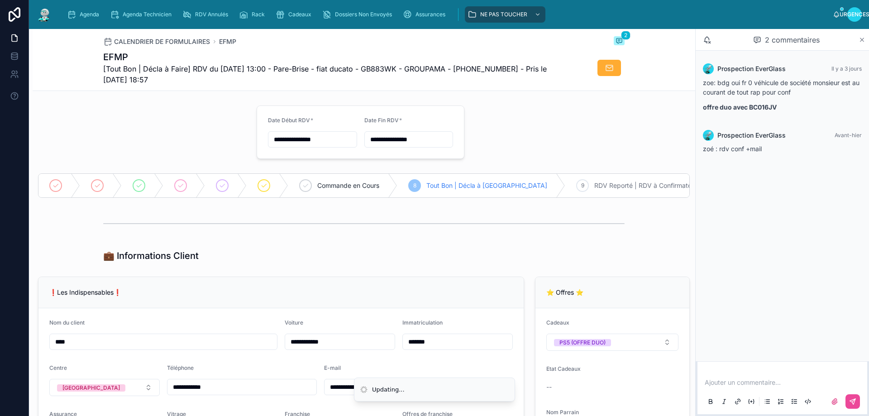
click at [861, 39] on icon at bounding box center [862, 40] width 4 height 4
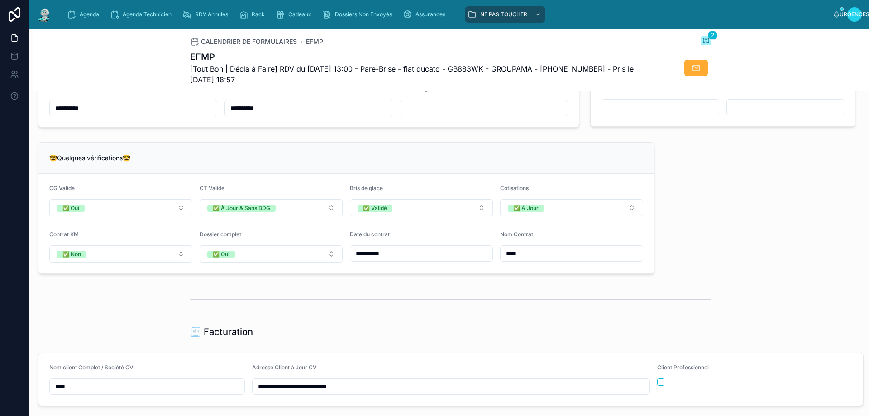
scroll to position [543, 0]
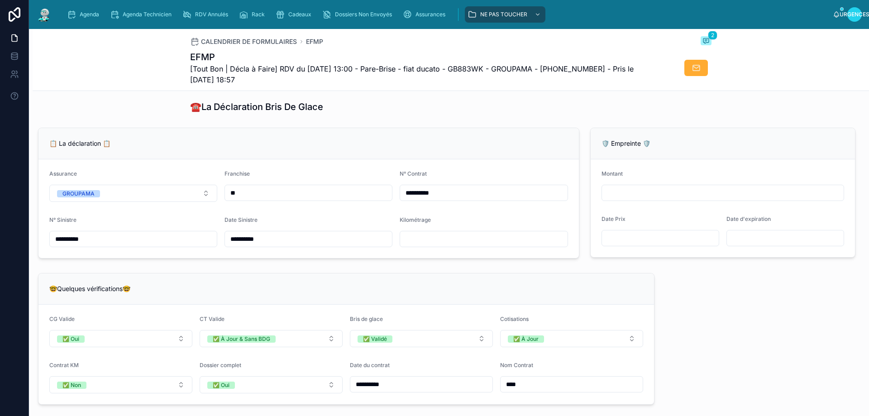
click at [432, 243] on input "text" at bounding box center [483, 239] width 167 height 13
type input "*****"
click at [441, 284] on div "🤓Quelques vérifications🤓" at bounding box center [345, 288] width 615 height 31
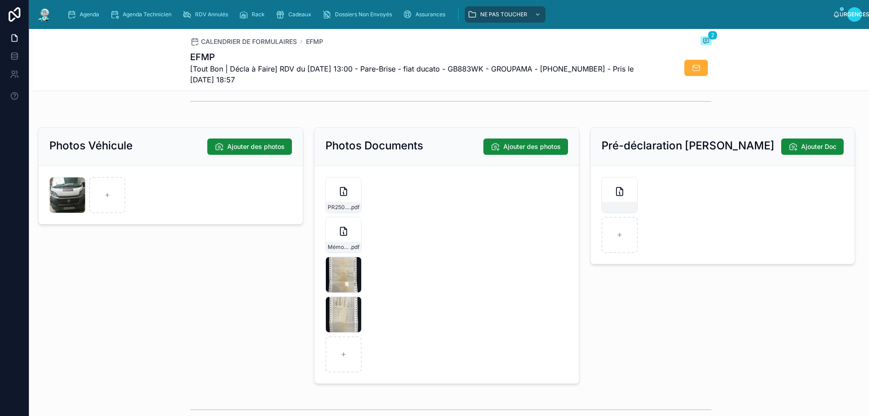
scroll to position [1192, 0]
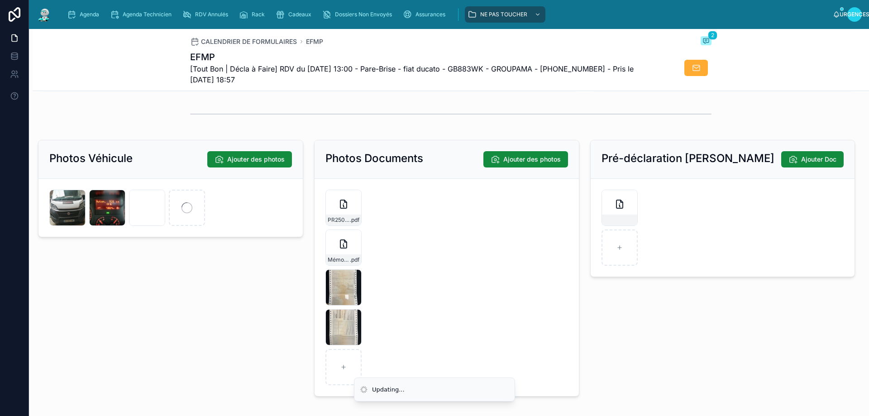
click at [710, 319] on div "Pré-déclaration Bris De Glace Ajouter Doc" at bounding box center [723, 268] width 276 height 264
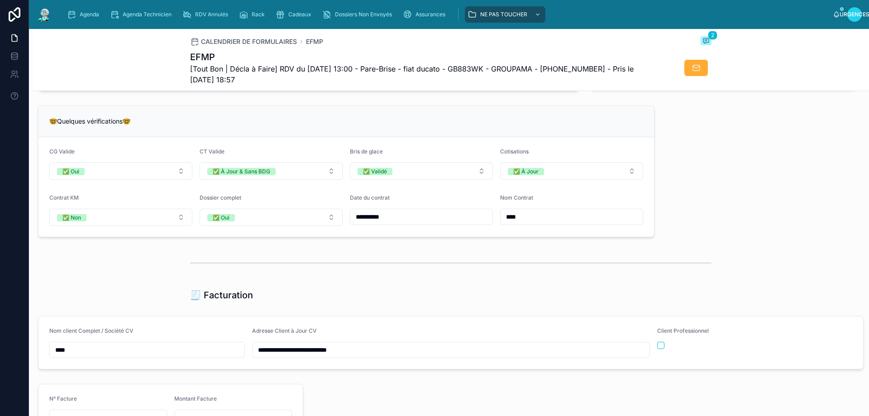
scroll to position [695, 0]
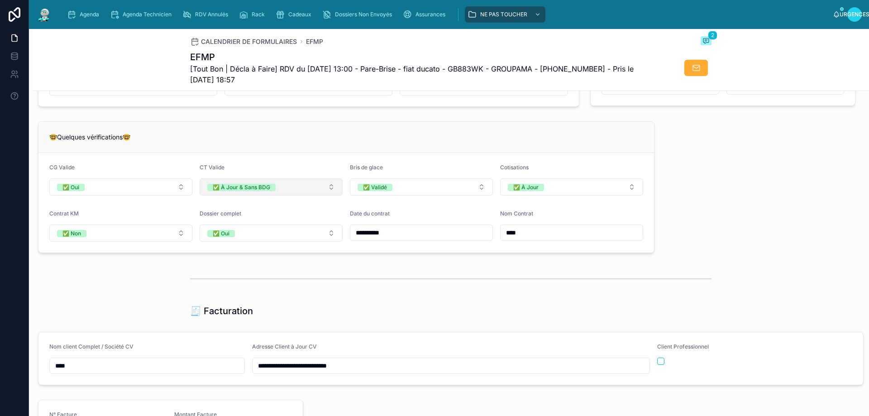
click at [330, 195] on button "✅ À Jour & Sans BDG" at bounding box center [271, 186] width 143 height 17
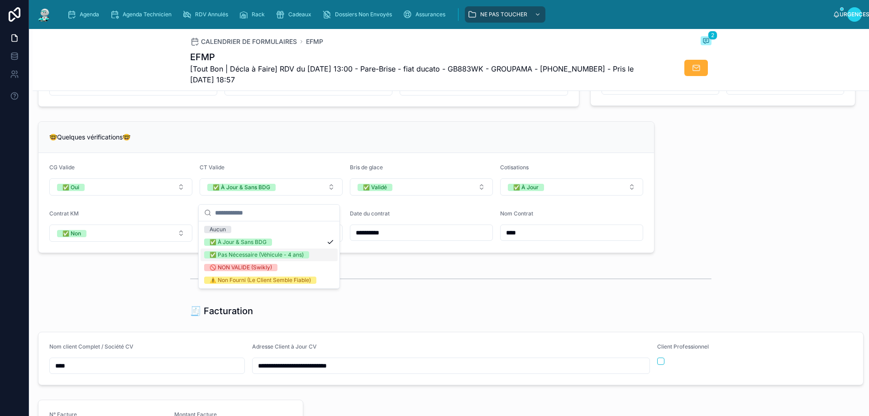
click at [255, 253] on font "✅ Pas Nécessaire (Véhicule - 4 ans)" at bounding box center [257, 254] width 94 height 7
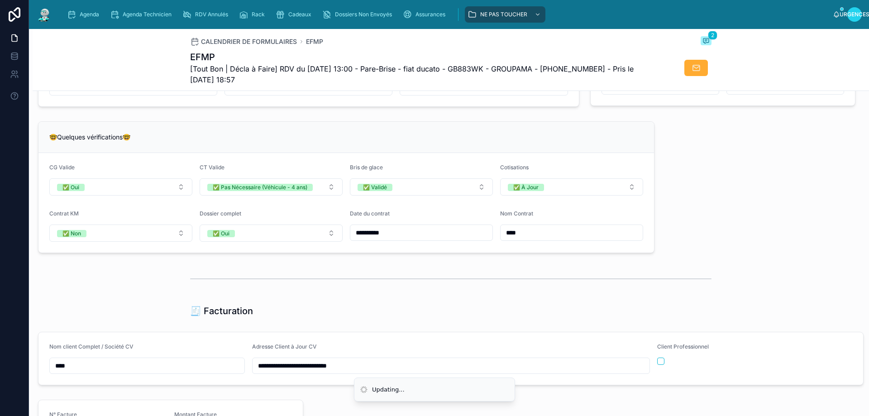
click at [382, 279] on hr at bounding box center [450, 278] width 521 height 1
drag, startPoint x: 76, startPoint y: 14, endPoint x: 91, endPoint y: 21, distance: 16.8
click at [75, 13] on icon "contenu déroulant" at bounding box center [71, 14] width 9 height 9
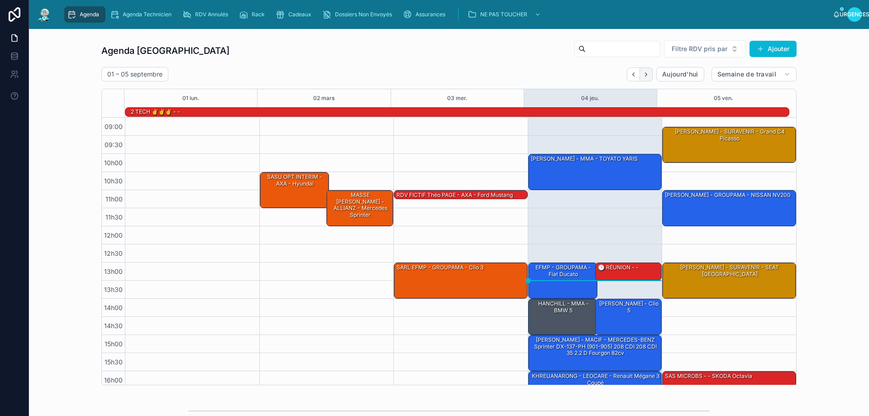
click at [643, 72] on icon "Suivant" at bounding box center [646, 74] width 7 height 7
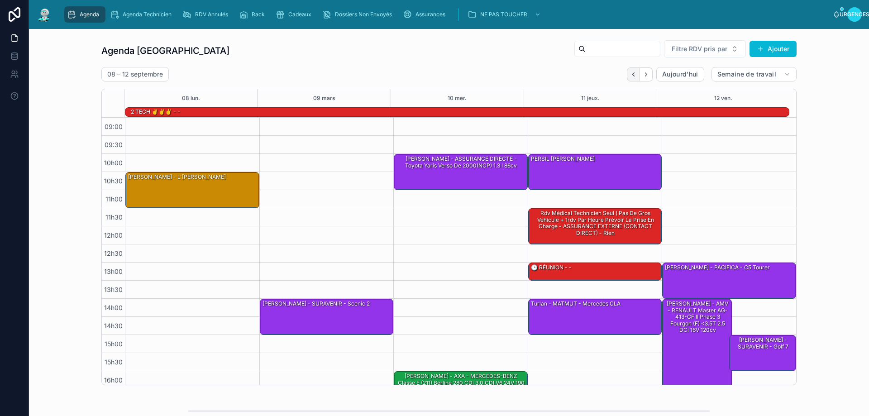
click at [632, 73] on icon "Dos" at bounding box center [633, 74] width 2 height 4
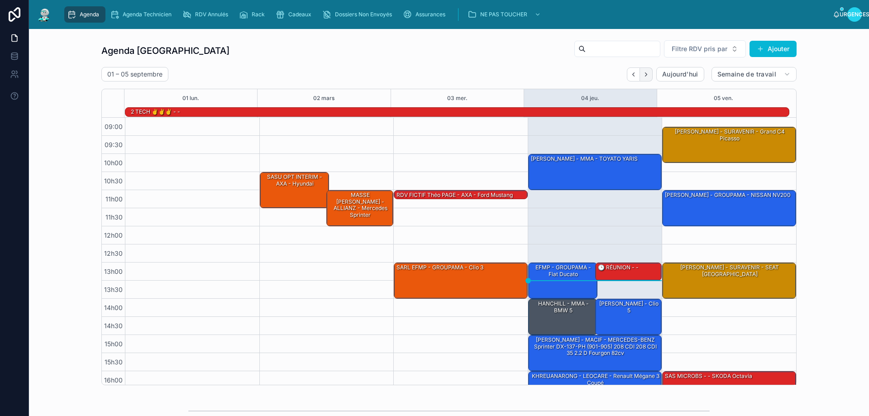
click at [643, 74] on icon "Suivant" at bounding box center [646, 74] width 7 height 7
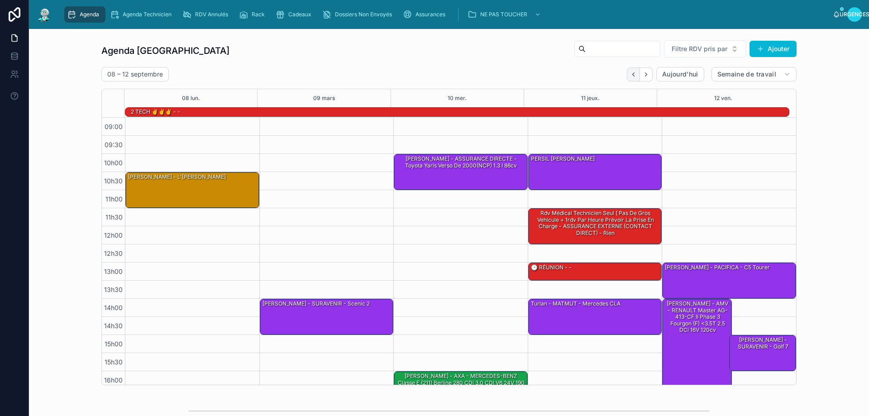
click at [631, 75] on icon "Dos" at bounding box center [633, 74] width 7 height 7
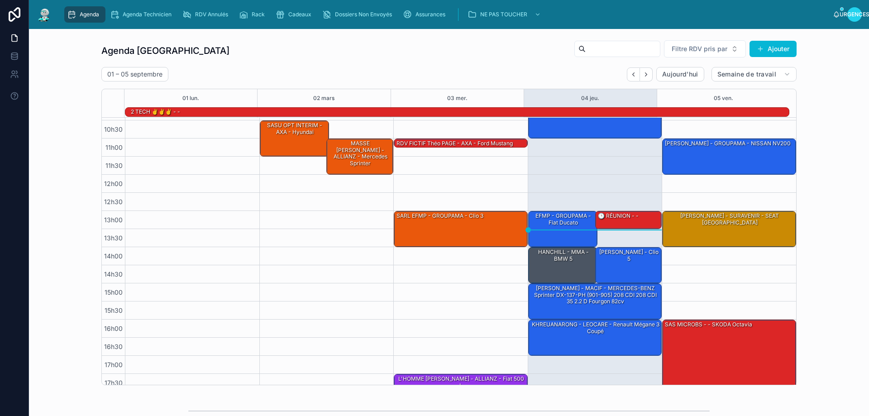
scroll to position [59, 0]
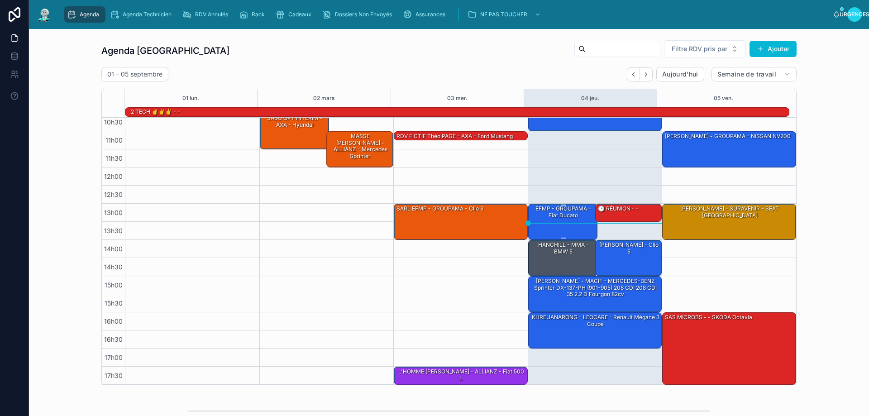
click at [554, 220] on div "EFMP - GROUPAMA - Fiat Ducato" at bounding box center [563, 212] width 67 height 16
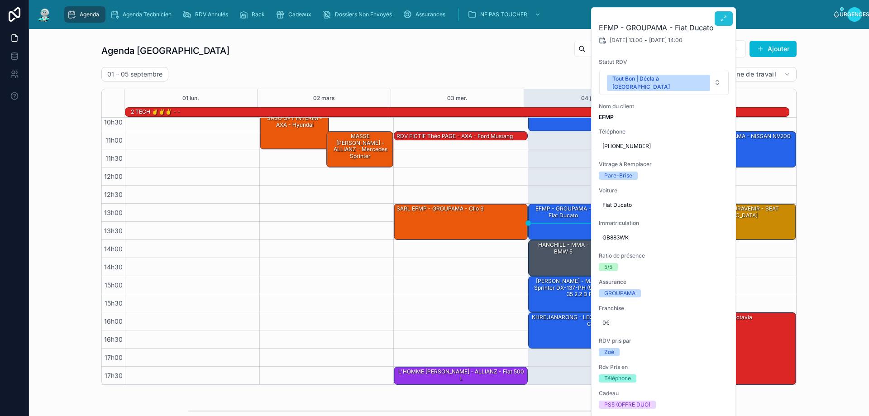
click at [724, 18] on icon at bounding box center [723, 18] width 7 height 7
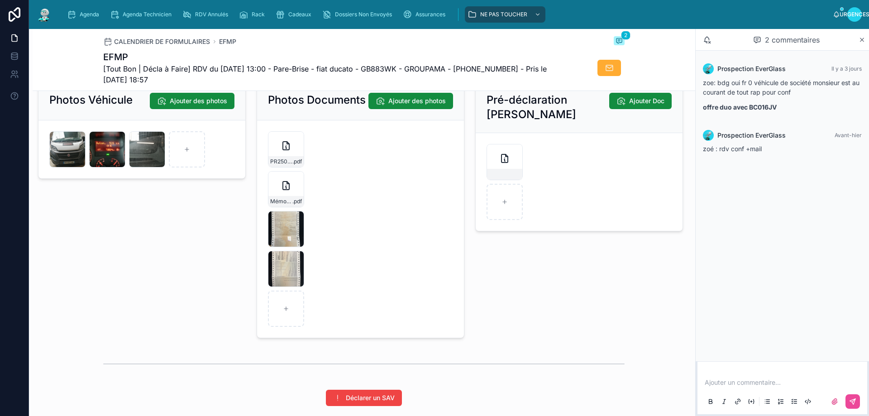
scroll to position [1267, 0]
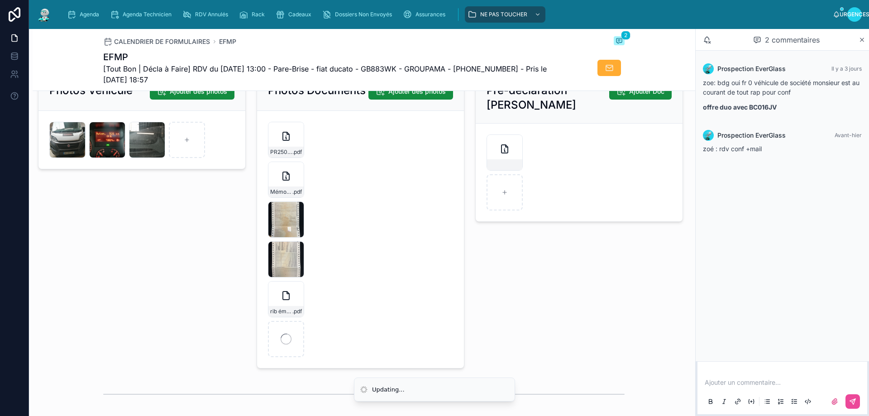
click at [574, 37] on div "CALENDRIER DE FORMULAIRES EFMP 2" at bounding box center [363, 41] width 521 height 11
drag, startPoint x: 77, startPoint y: 18, endPoint x: 129, endPoint y: 38, distance: 56.0
click at [78, 18] on div "Agenda" at bounding box center [85, 14] width 36 height 14
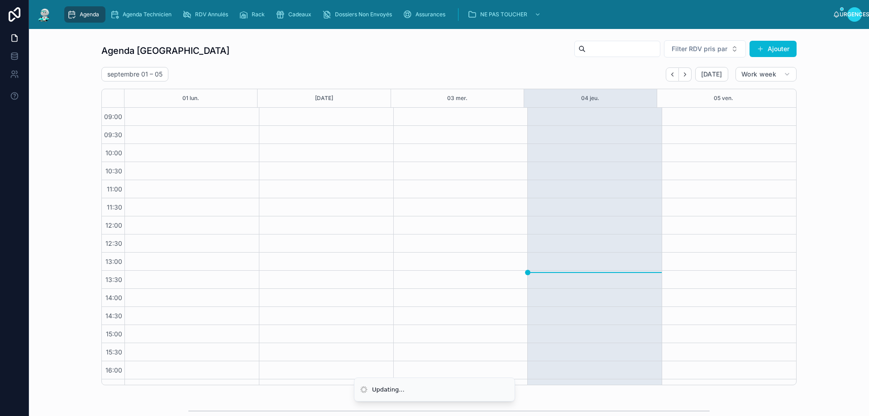
scroll to position [49, 0]
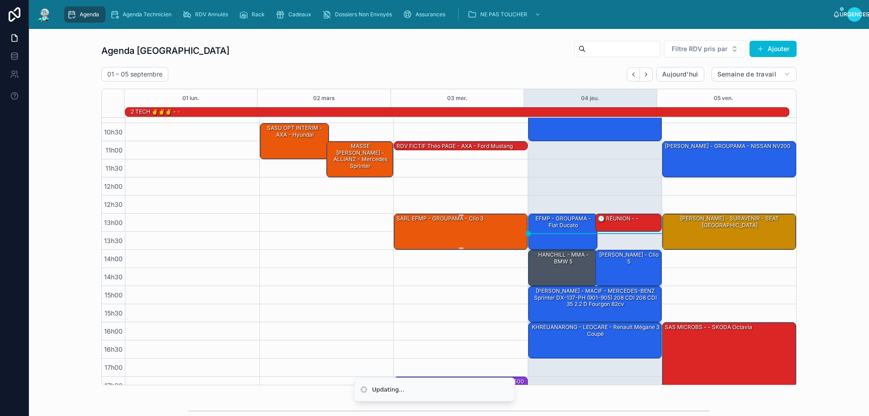
click at [452, 233] on div "SARL EFMP - GROUPAMA - Clio 3" at bounding box center [460, 231] width 131 height 34
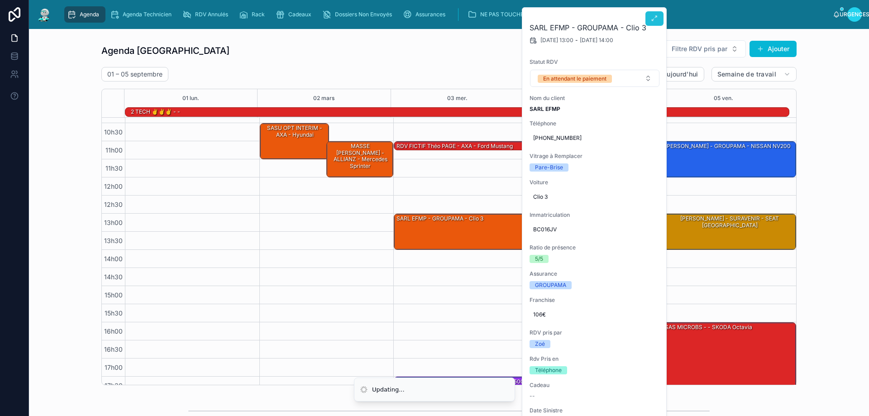
click at [650, 21] on button at bounding box center [654, 18] width 18 height 14
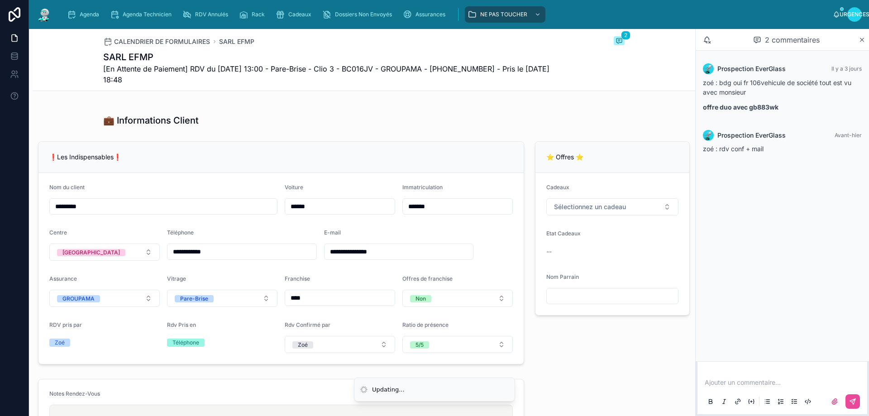
scroll to position [136, 0]
click at [660, 214] on button "Sélectionnez un cadeau" at bounding box center [612, 206] width 132 height 17
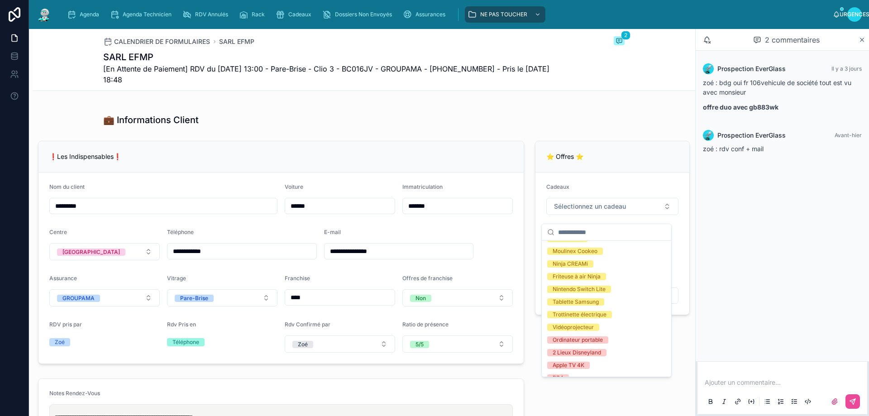
scroll to position [172, 0]
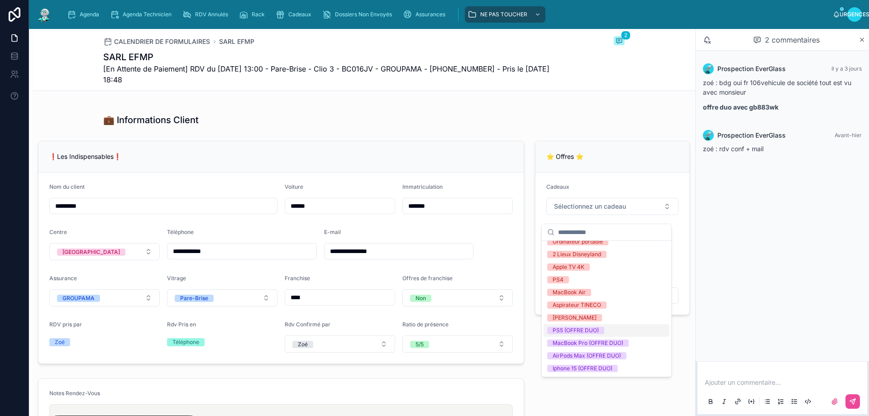
drag, startPoint x: 576, startPoint y: 331, endPoint x: 496, endPoint y: 280, distance: 95.0
click at [576, 331] on font "PS5 (OFFRE DUO)" at bounding box center [576, 330] width 46 height 7
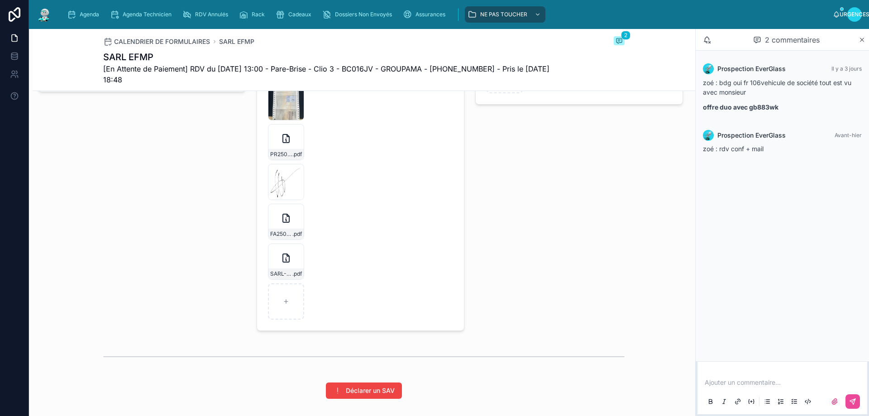
scroll to position [1403, 0]
click at [515, 216] on div "Pré-déclaration Bris De Glace Ajouter Doc" at bounding box center [579, 162] width 219 height 423
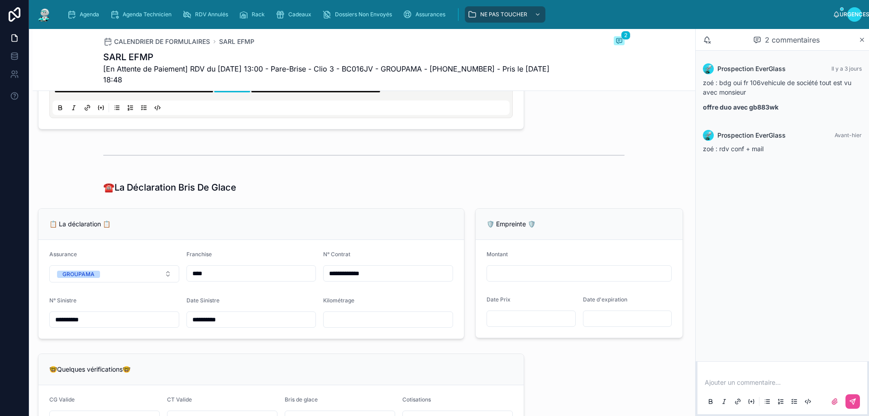
scroll to position [453, 0]
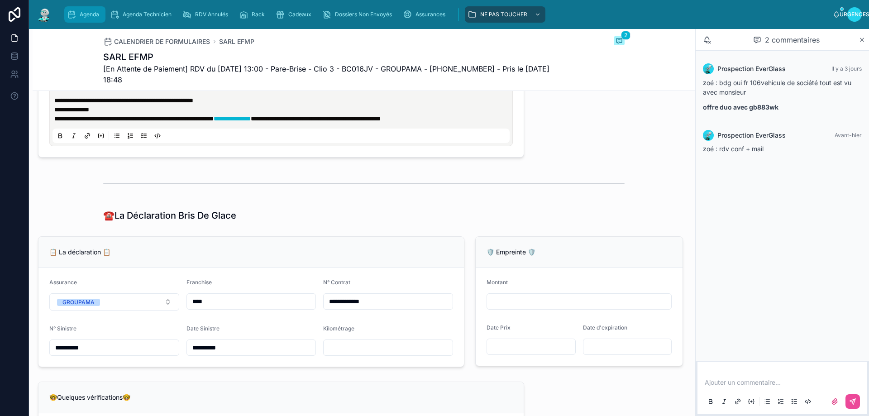
click at [76, 12] on div "Agenda" at bounding box center [85, 14] width 36 height 14
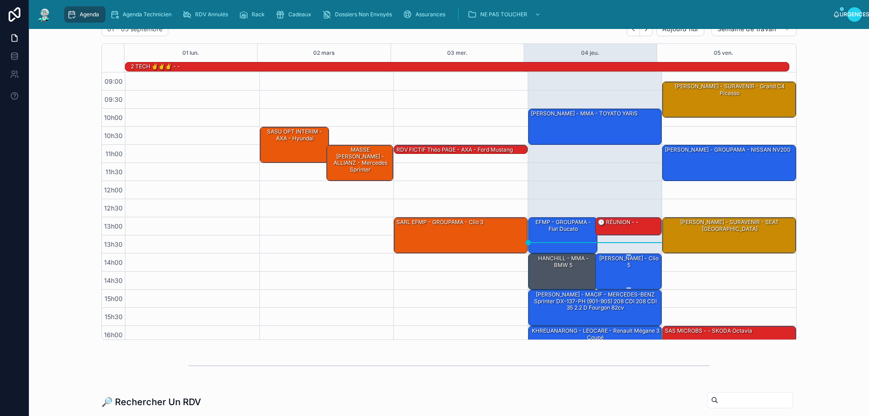
click at [616, 273] on div "[PERSON_NAME] - clio 5" at bounding box center [629, 271] width 64 height 34
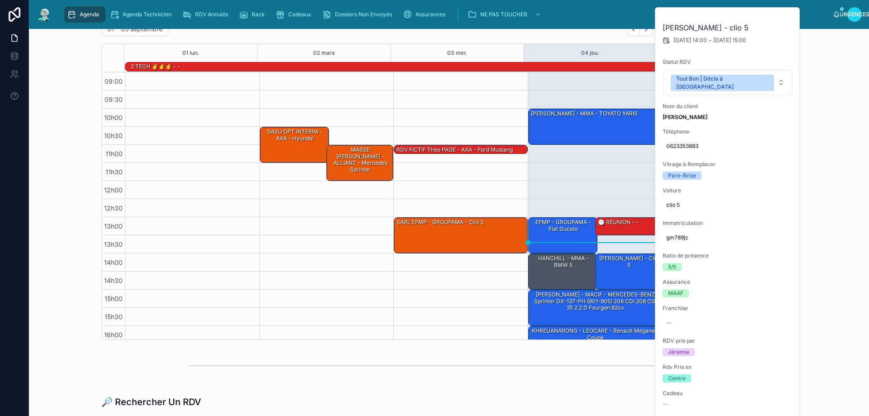
click at [479, 105] on div "11h00 – 11h15 RDV FICTIF Théo PAGE - AXA - ford mustang 13h00 – 14h00 SARL EFMP…" at bounding box center [460, 235] width 134 height 326
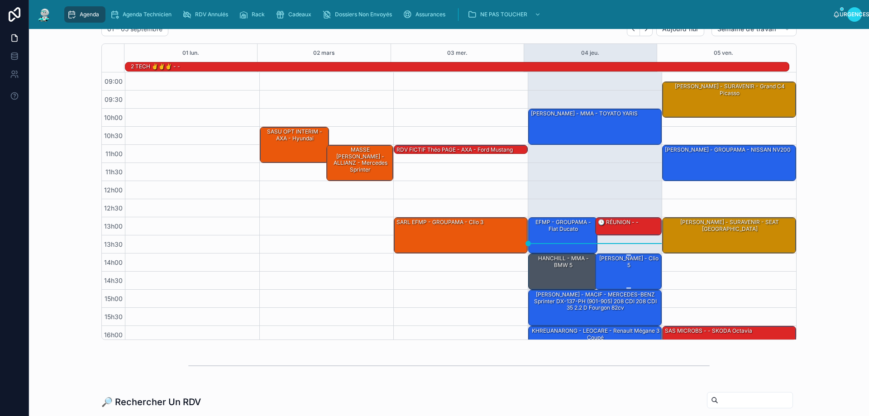
click at [620, 269] on div "[PERSON_NAME] - clio 5" at bounding box center [629, 261] width 64 height 15
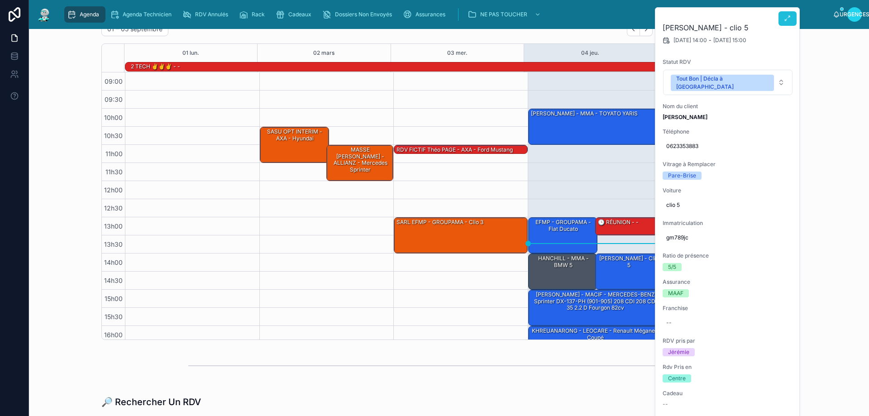
click at [791, 14] on button at bounding box center [787, 18] width 18 height 14
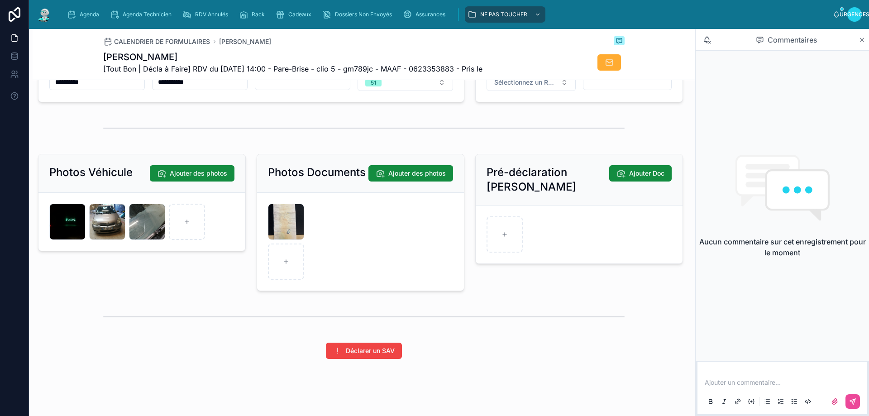
scroll to position [1177, 0]
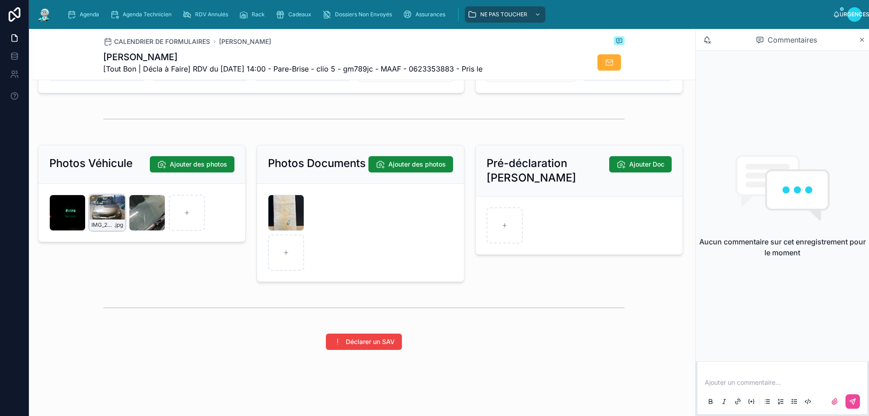
click at [110, 225] on div "IMG_20250904_094912 .jpg" at bounding box center [107, 213] width 36 height 36
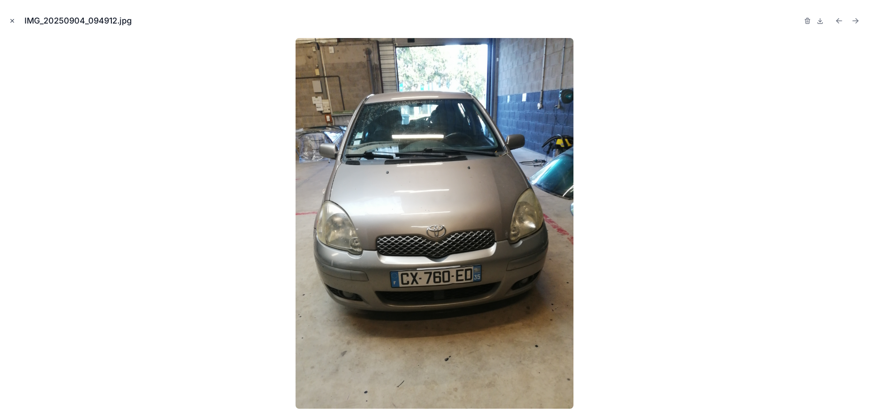
click at [11, 22] on icon "Fermer la fenêtre modale" at bounding box center [12, 21] width 6 height 6
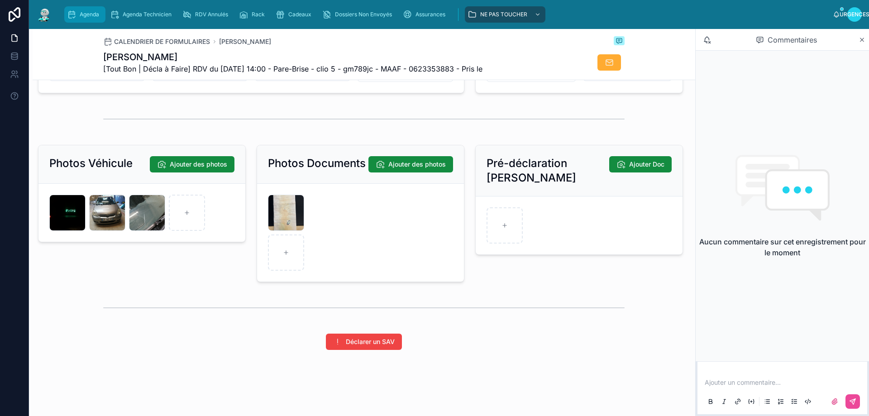
click at [77, 16] on div "Agenda" at bounding box center [85, 14] width 36 height 14
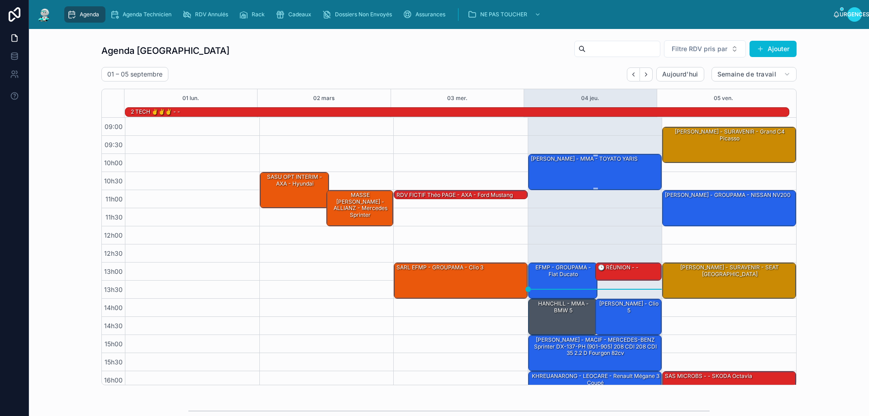
click at [586, 170] on div "[PERSON_NAME] - MMA - TOYATO YARIS" at bounding box center [595, 171] width 131 height 34
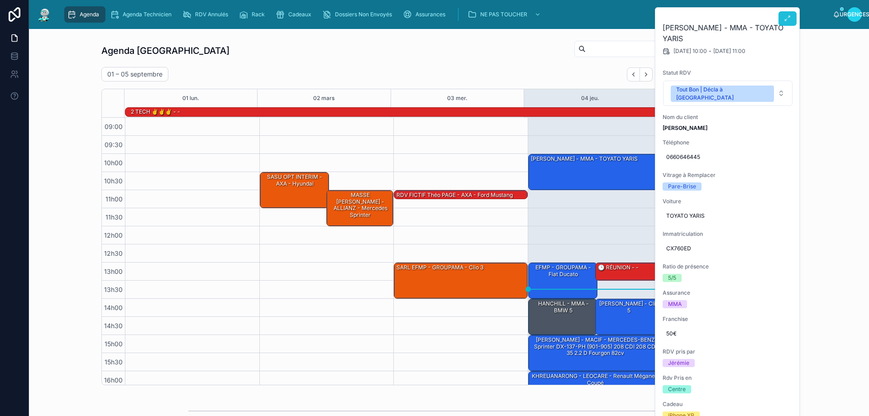
click at [783, 21] on button at bounding box center [787, 18] width 18 height 14
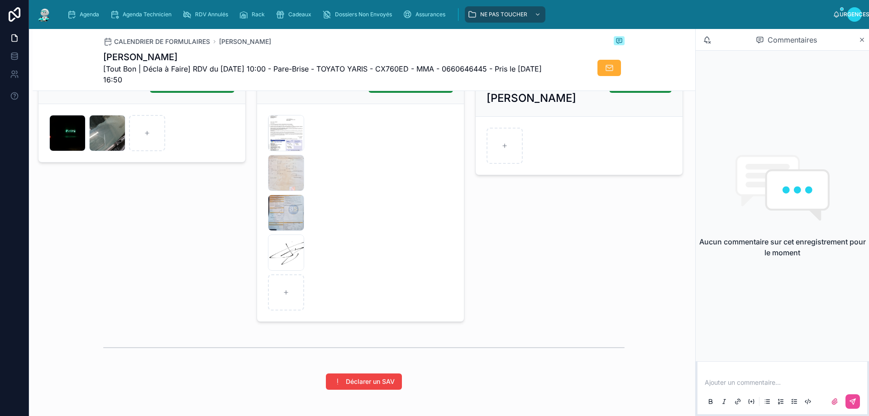
scroll to position [1222, 0]
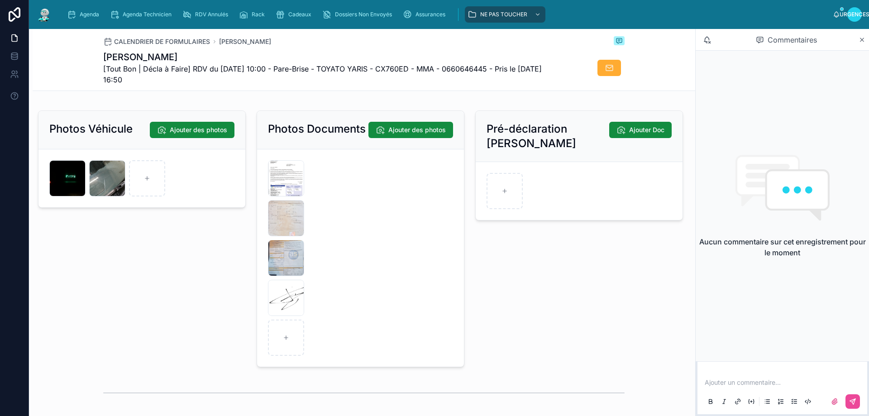
click at [187, 277] on div "Photos Véhicule Ajouter des photos IMG_20250904_094848-(1) .jpg IMG_20250904_09…" at bounding box center [142, 239] width 219 height 264
click at [85, 16] on span "Agenda" at bounding box center [89, 14] width 19 height 7
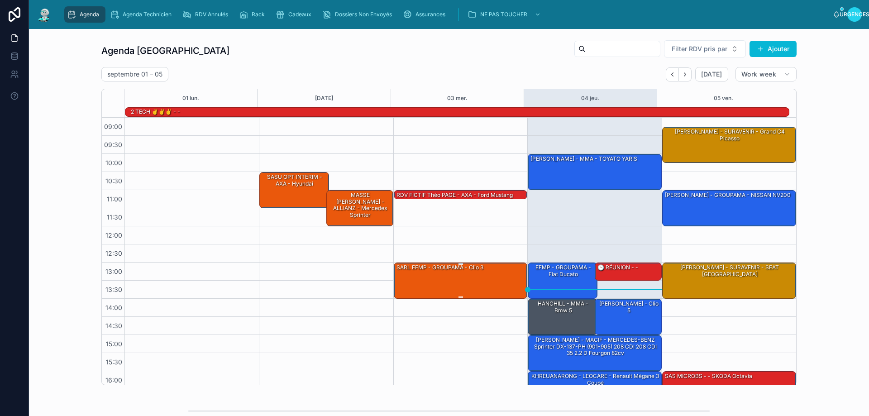
scroll to position [59, 0]
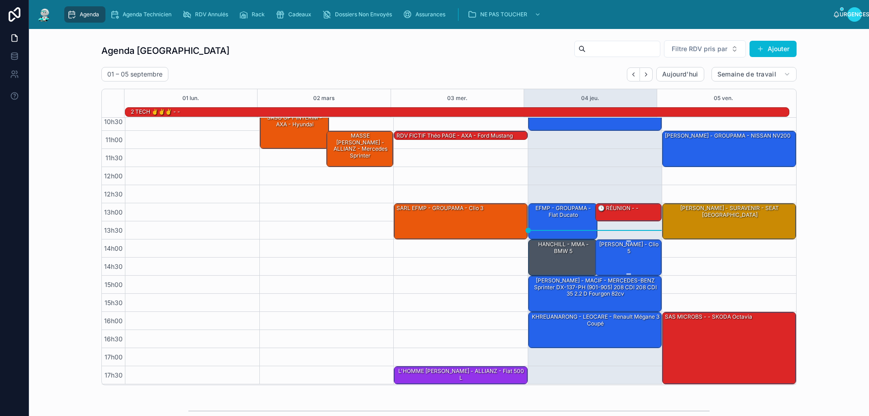
click at [617, 250] on font "[PERSON_NAME] - clio 5" at bounding box center [628, 247] width 59 height 13
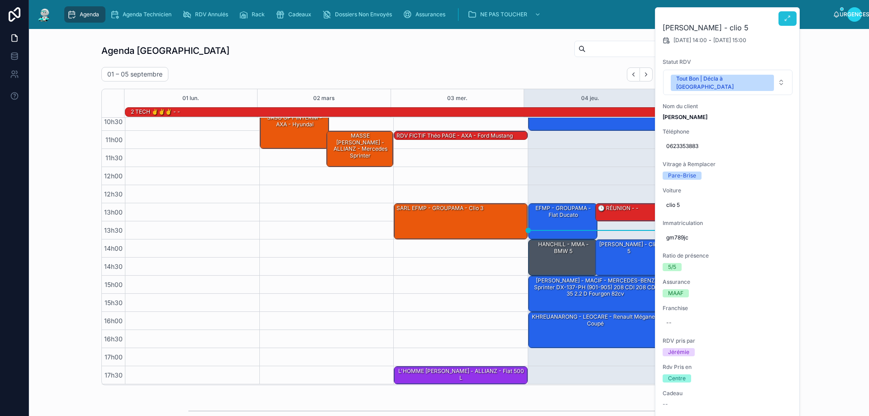
click at [792, 15] on button at bounding box center [787, 18] width 18 height 14
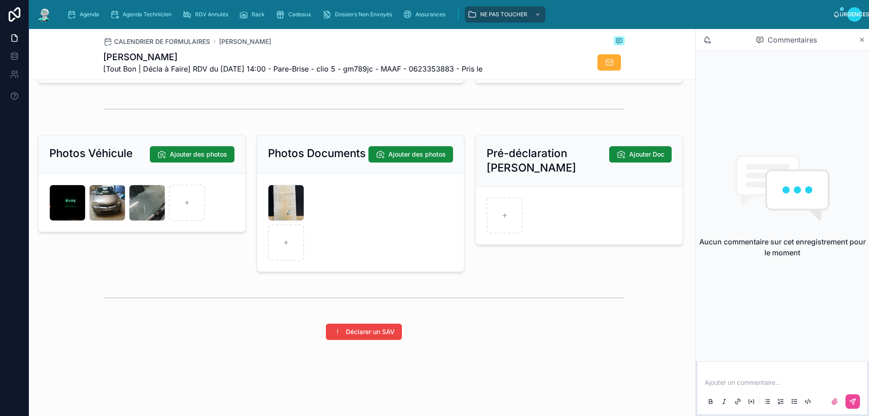
scroll to position [1193, 0]
click at [150, 191] on icon "button" at bounding box center [148, 193] width 4 height 4
click at [187, 175] on icon "button" at bounding box center [186, 175] width 5 height 0
click at [111, 191] on icon "button" at bounding box center [108, 192] width 7 height 7
click at [146, 176] on icon "button" at bounding box center [146, 177] width 0 height 2
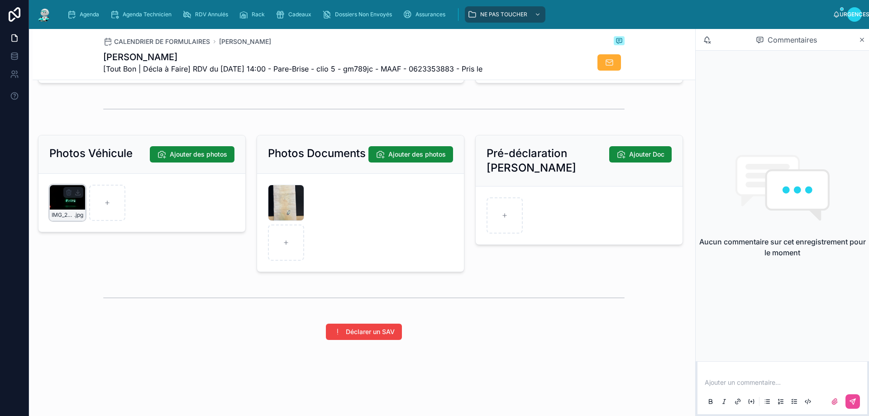
click at [67, 191] on icon "button" at bounding box center [68, 192] width 7 height 7
click at [132, 177] on icon "button" at bounding box center [131, 175] width 7 height 7
click at [284, 193] on icon "button" at bounding box center [287, 192] width 7 height 7
click at [285, 192] on icon "button" at bounding box center [287, 193] width 4 height 4
click at [323, 178] on icon "button" at bounding box center [322, 175] width 7 height 7
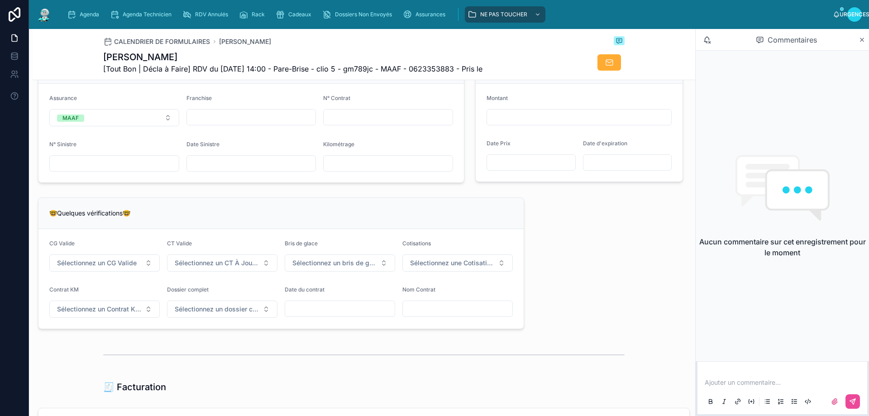
scroll to position [623, 0]
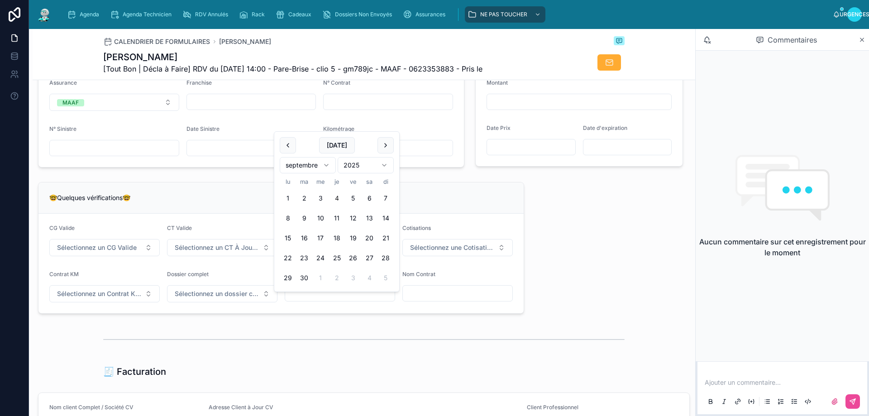
paste input "**********"
type input "**********"
click at [345, 317] on div "**********" at bounding box center [281, 247] width 497 height 139
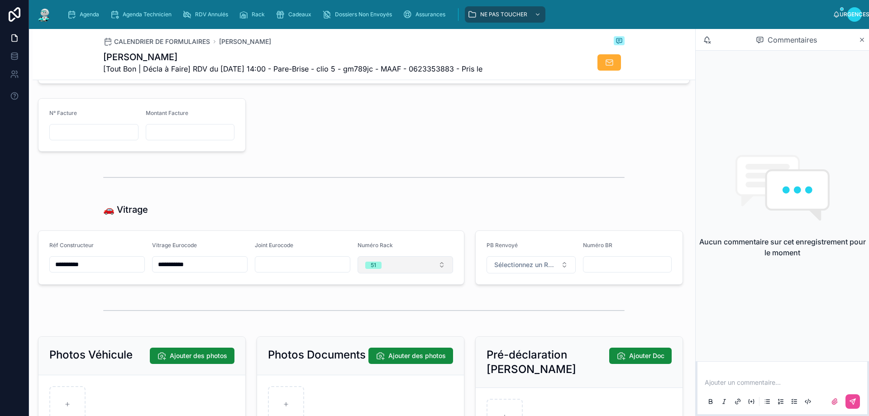
scroll to position [895, 0]
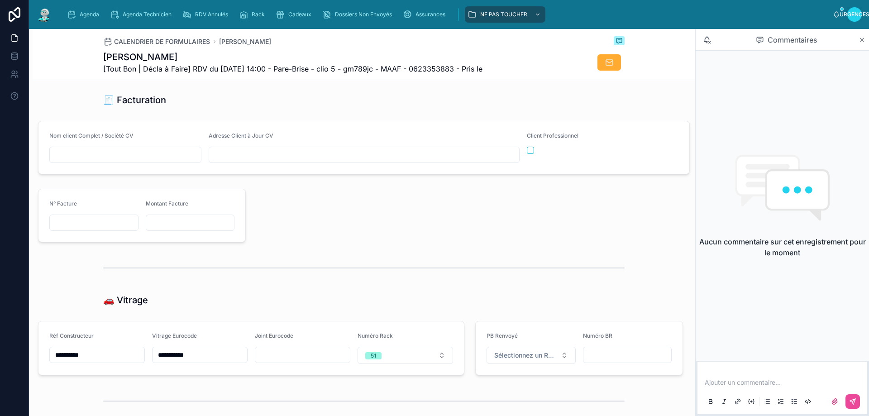
paste input "**********"
type input "**********"
click at [300, 217] on div at bounding box center [469, 215] width 437 height 61
drag, startPoint x: 162, startPoint y: 60, endPoint x: 94, endPoint y: 57, distance: 68.4
click at [93, 57] on div "CALENDRIER DE FORMULAIRES lambert kevin lambert kevin [Tout Bon | Décla à Faire…" at bounding box center [364, 54] width 662 height 51
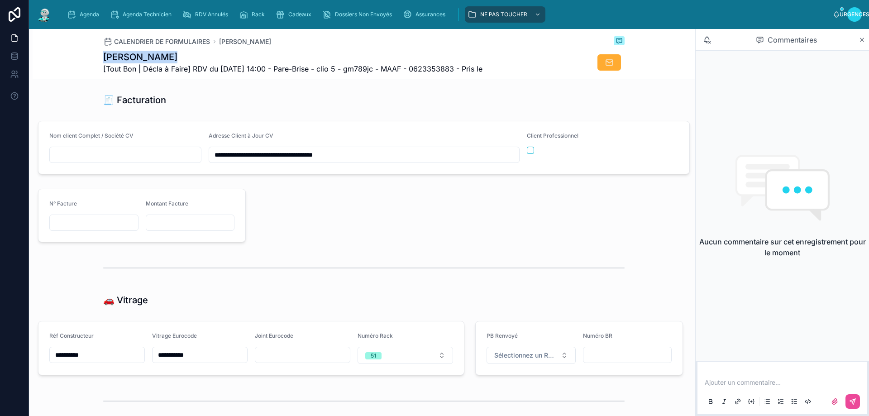
copy font "[PERSON_NAME]"
paste input "**********"
type input "**********"
click at [297, 241] on div at bounding box center [469, 215] width 437 height 61
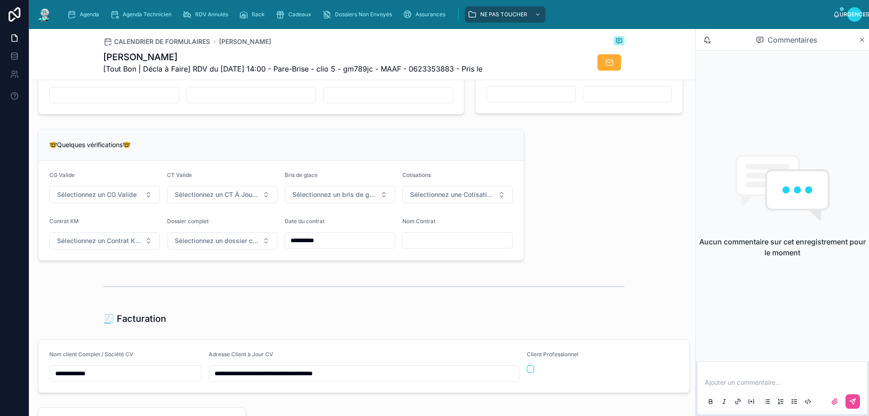
scroll to position [668, 0]
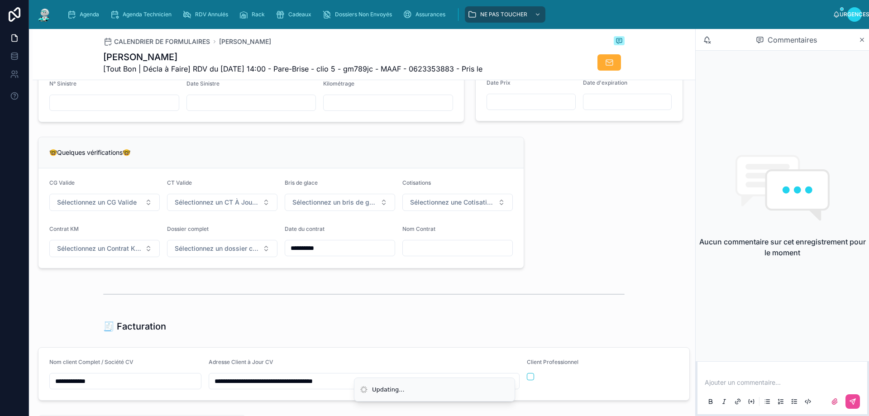
drag, startPoint x: 412, startPoint y: 246, endPoint x: 416, endPoint y: 253, distance: 7.5
paste input "**********"
type input "**********"
click at [139, 211] on button "Sélectionnez un CG Valide" at bounding box center [104, 202] width 110 height 17
click at [71, 247] on font "✅ Oui" at bounding box center [67, 244] width 17 height 7
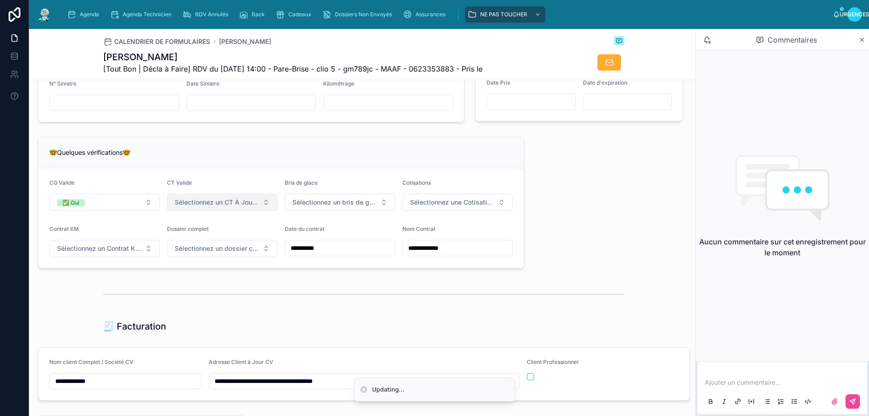
click at [227, 206] on font "Sélectionnez un CT À Jour & Sans BDG" at bounding box center [233, 202] width 117 height 8
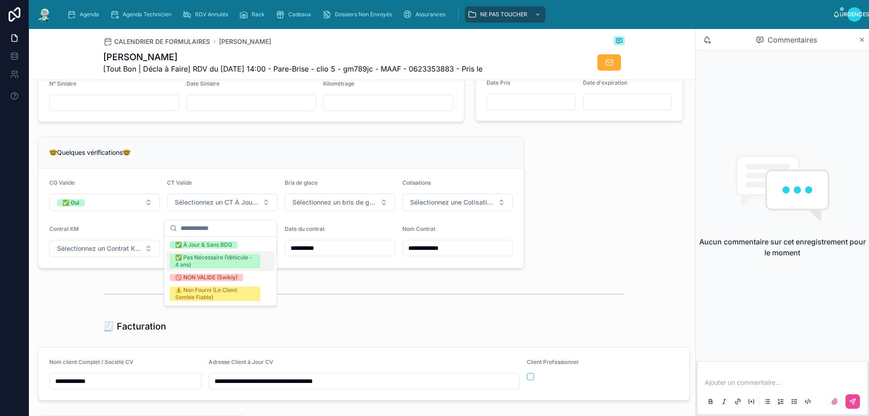
click at [219, 260] on font "✅ Pas Nécessaire (Véhicule - 4 ans)" at bounding box center [213, 261] width 77 height 14
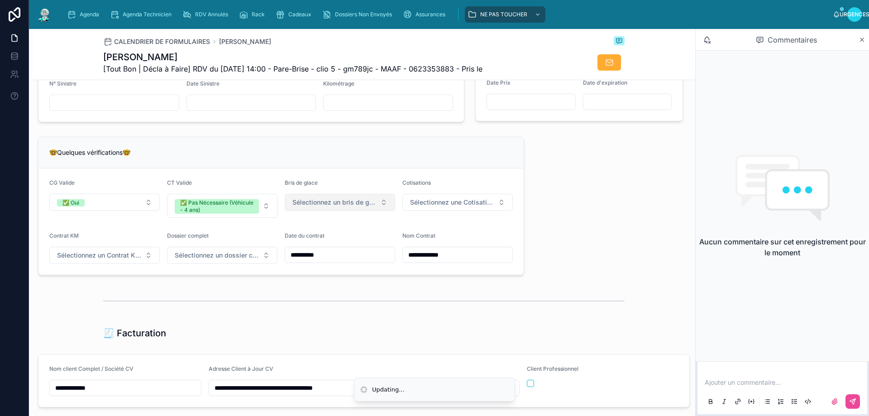
click at [342, 206] on font "Sélectionnez un bris de glace" at bounding box center [337, 202] width 90 height 8
click at [314, 246] on font "✅ Validé" at bounding box center [303, 244] width 24 height 7
click at [445, 206] on font "Sélectionnez une Cotisation à Jour" at bounding box center [462, 202] width 105 height 8
drag, startPoint x: 418, startPoint y: 240, endPoint x: 229, endPoint y: 261, distance: 190.7
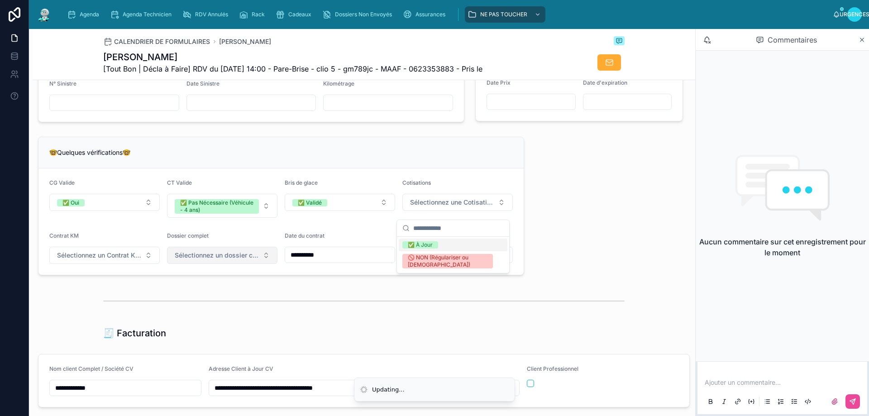
click at [418, 240] on div "✅ À Jour" at bounding box center [453, 244] width 109 height 13
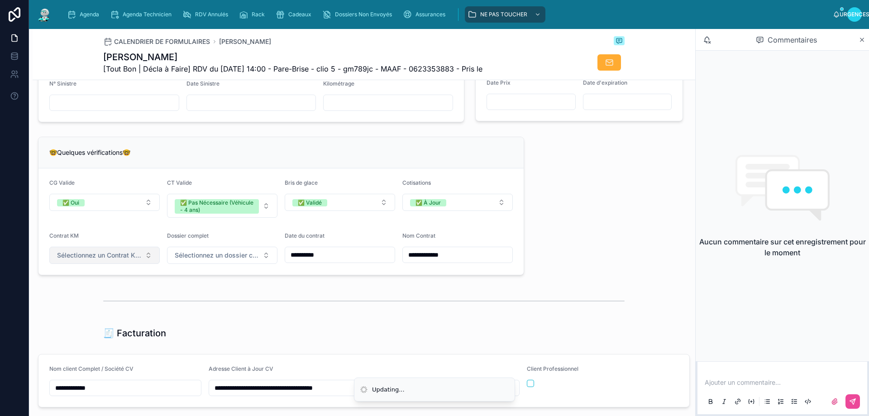
click at [133, 259] on font "Sélectionnez un Contrat Kilométrique" at bounding box center [113, 255] width 112 height 8
click at [76, 298] on font "✅ Non" at bounding box center [68, 297] width 19 height 7
click at [219, 259] on font "Sélectionnez un dossier client terminé" at bounding box center [232, 255] width 115 height 8
click at [187, 297] on font "✅ Oui" at bounding box center [183, 297] width 17 height 7
click at [583, 243] on div "**********" at bounding box center [364, 139] width 662 height 1433
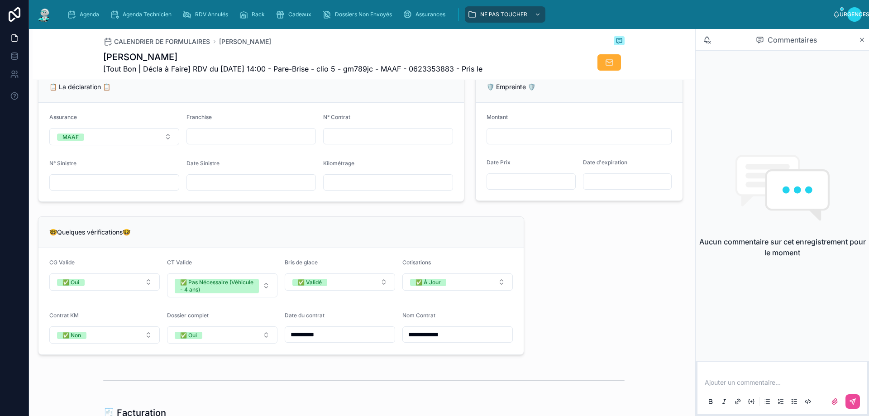
scroll to position [578, 0]
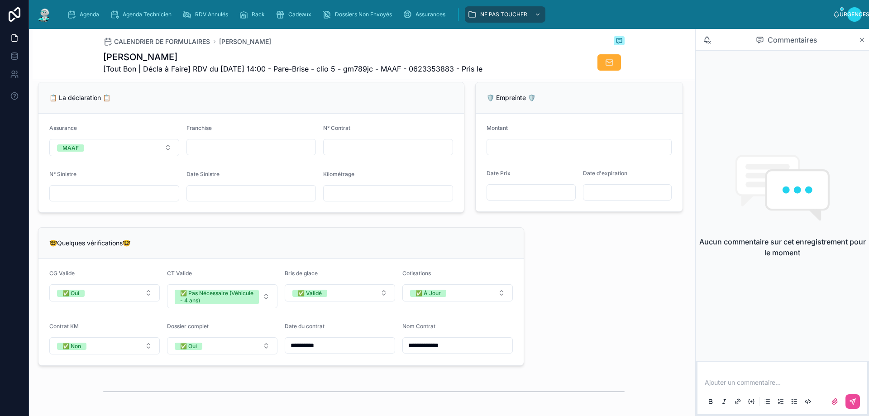
paste input "*********"
type input "*********"
click at [339, 235] on div "🤓Quelques vérifications🤓" at bounding box center [280, 243] width 485 height 31
click at [217, 200] on input "text" at bounding box center [251, 193] width 129 height 13
type input "**********"
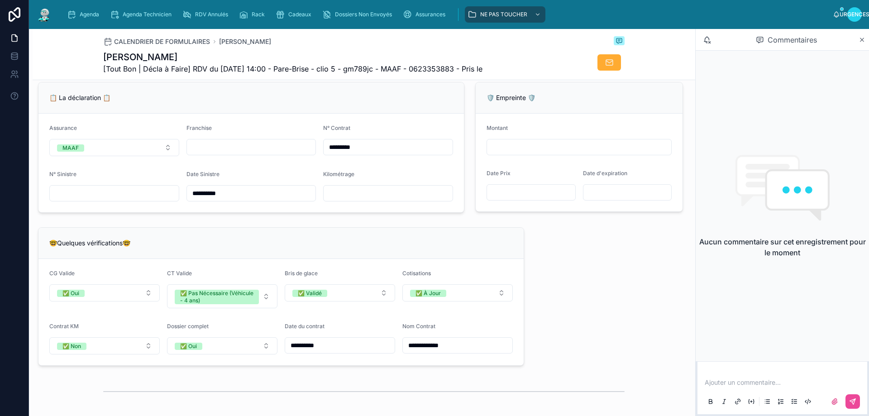
click at [313, 248] on div "🤓Quelques vérifications🤓" at bounding box center [280, 242] width 463 height 9
click at [541, 243] on div "**********" at bounding box center [364, 229] width 662 height 1433
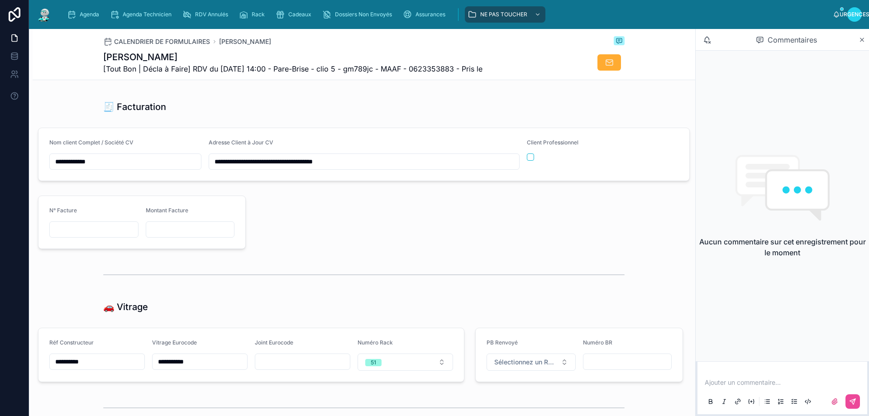
scroll to position [1121, 0]
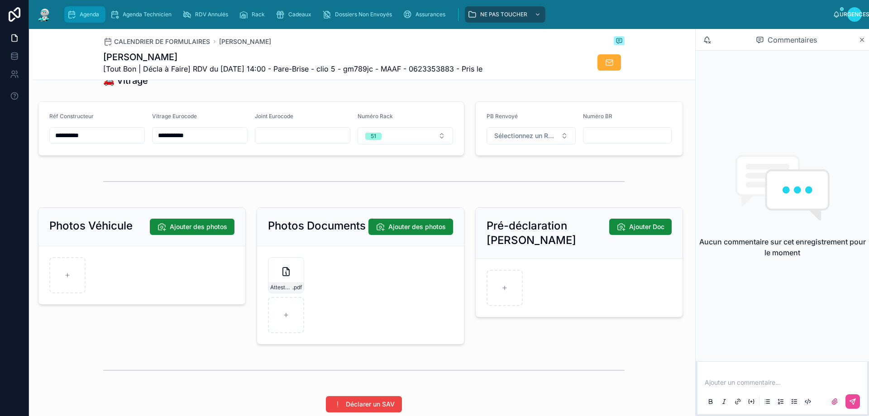
drag, startPoint x: 83, startPoint y: 14, endPoint x: 117, endPoint y: 38, distance: 41.5
click at [84, 14] on span "Agenda" at bounding box center [89, 14] width 19 height 7
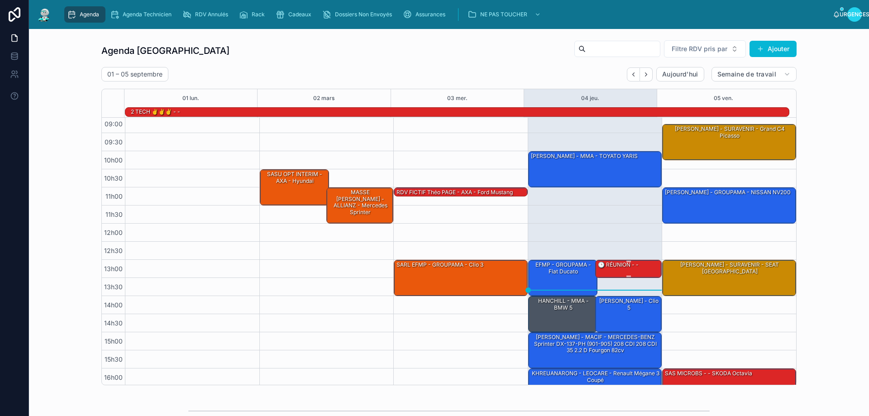
scroll to position [59, 0]
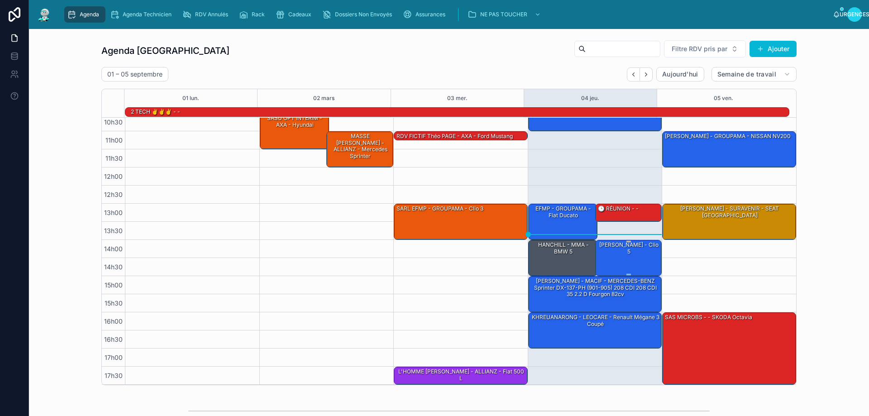
click at [618, 250] on font "[PERSON_NAME] - clio 5" at bounding box center [628, 247] width 59 height 13
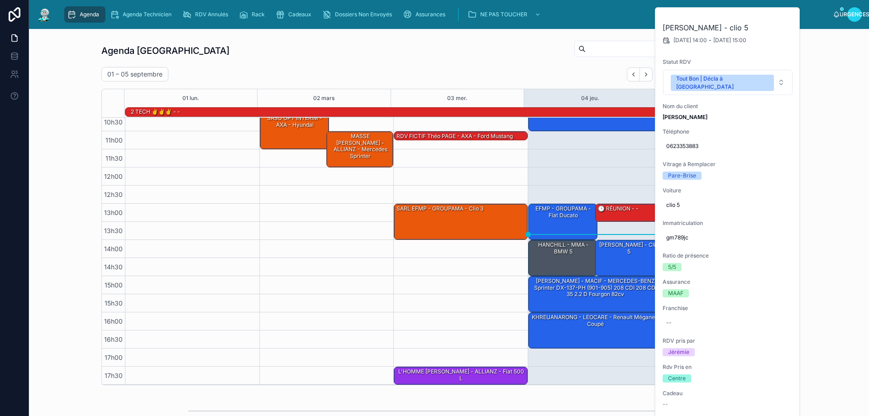
click at [815, 173] on div "Agenda Rennes Filtre RDV pris par Ajouter 01 – 05 septembre Aujourd'hui Semaine…" at bounding box center [448, 212] width 825 height 353
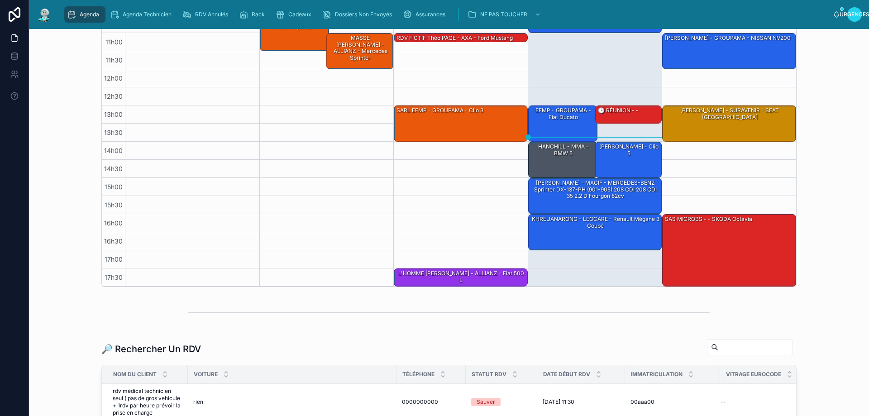
scroll to position [226, 0]
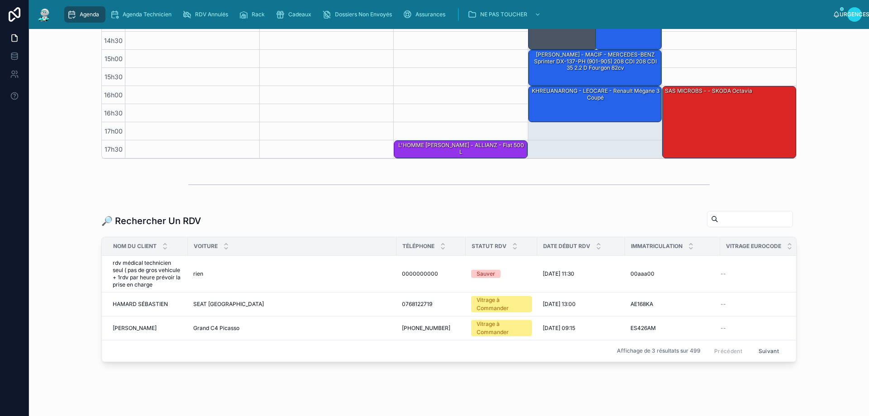
click at [718, 219] on input "text" at bounding box center [755, 219] width 74 height 13
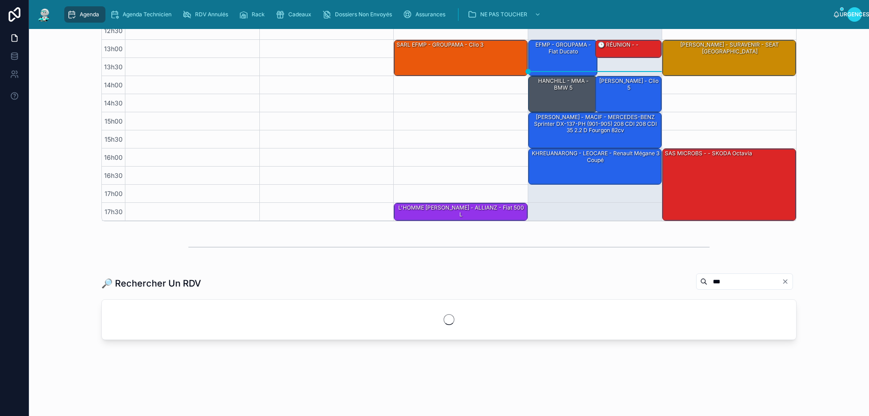
scroll to position [226, 0]
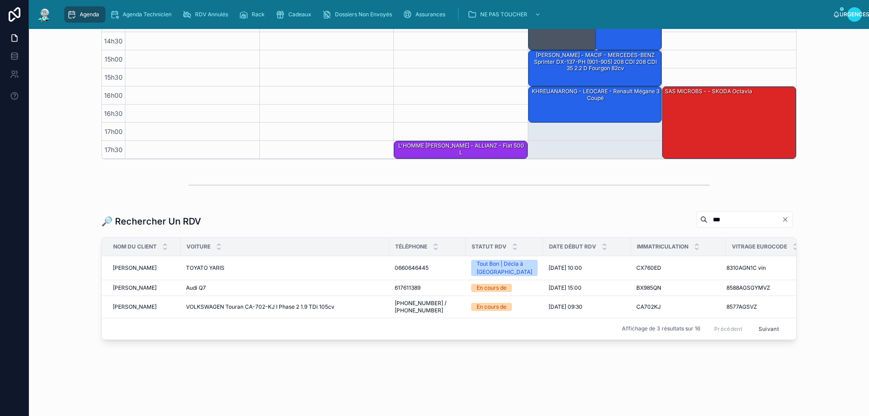
click at [719, 218] on input "***" at bounding box center [744, 219] width 74 height 13
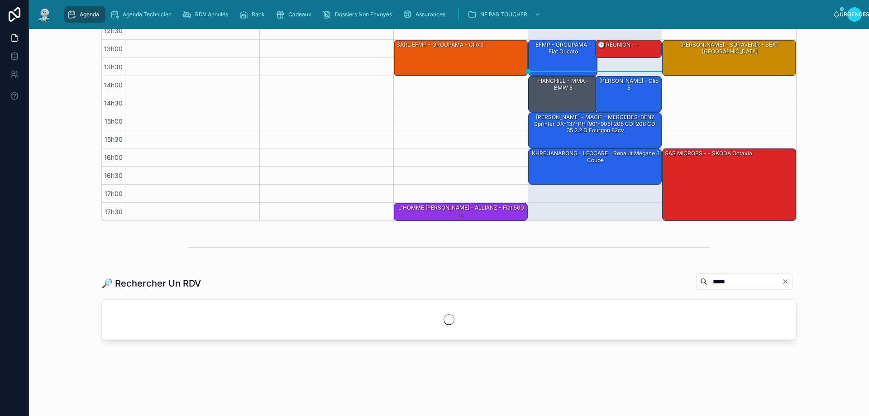
scroll to position [180, 0]
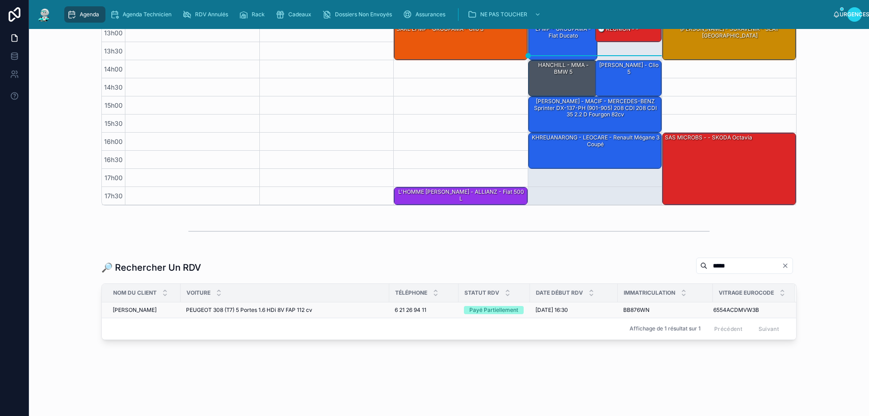
type input "*****"
click at [479, 307] on font "Payé Partiellement" at bounding box center [493, 309] width 49 height 7
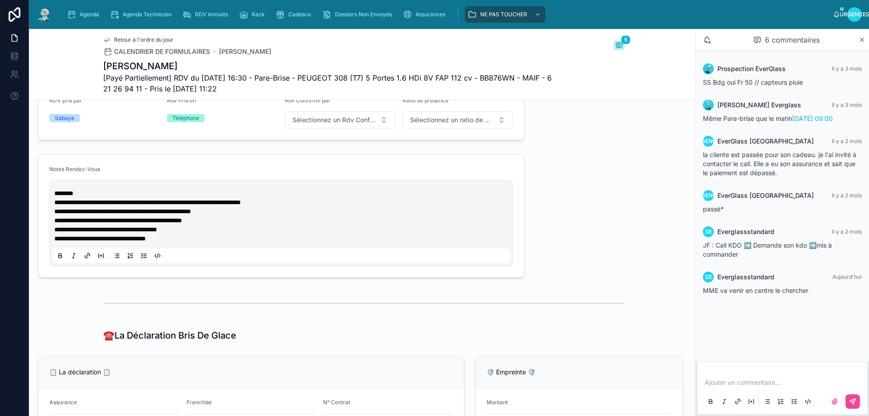
scroll to position [362, 0]
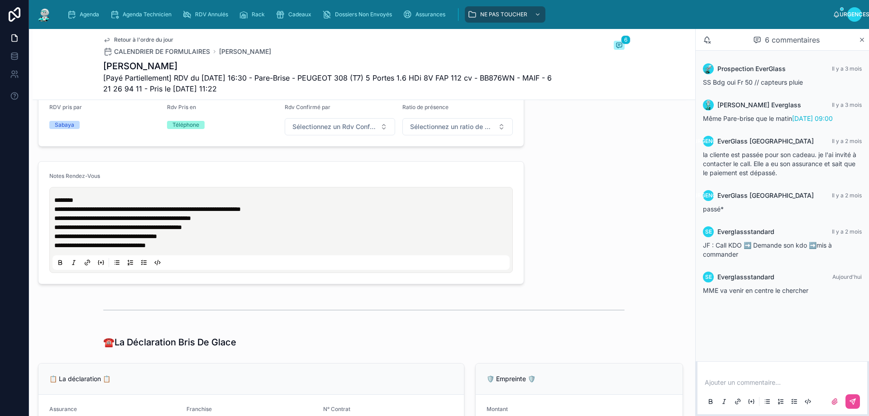
click at [191, 249] on p "**********" at bounding box center [282, 245] width 457 height 9
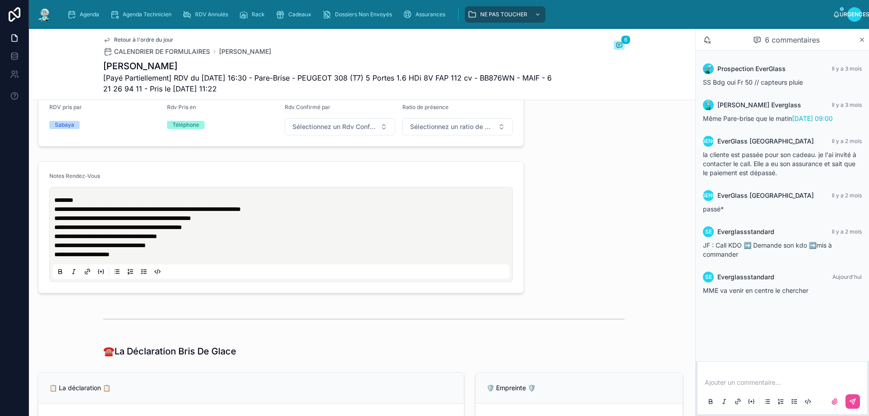
scroll to position [317, 0]
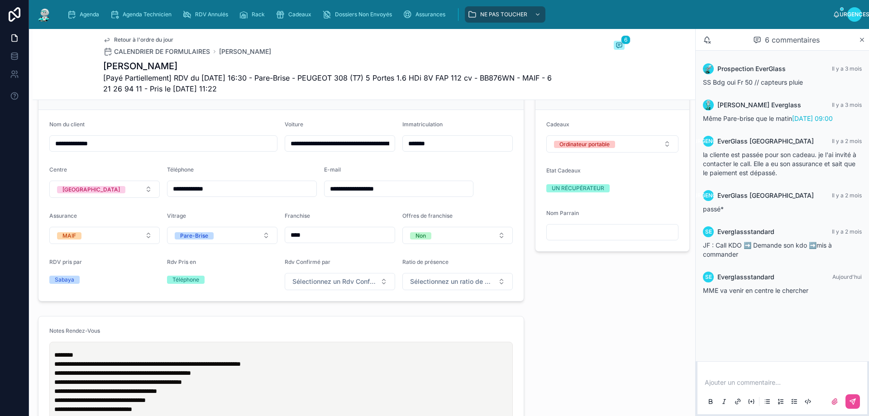
scroll to position [211, 0]
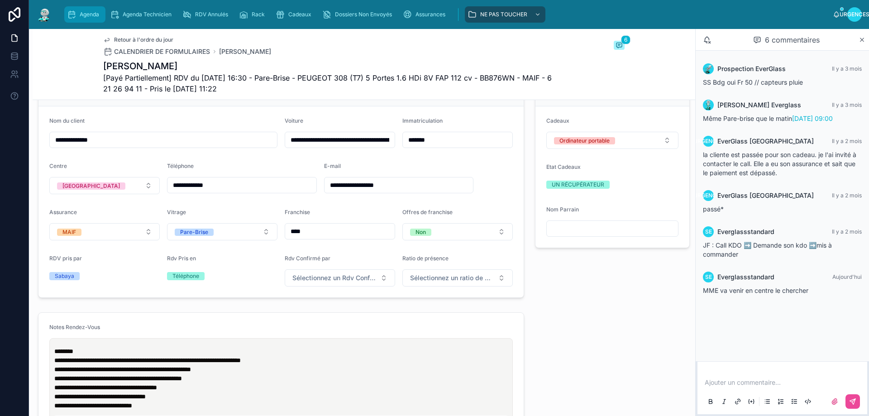
click at [81, 18] on div "Agenda" at bounding box center [85, 14] width 36 height 14
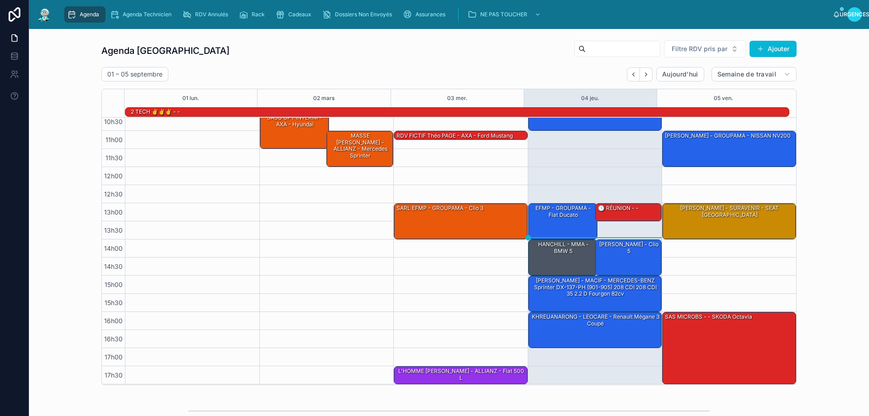
scroll to position [59, 0]
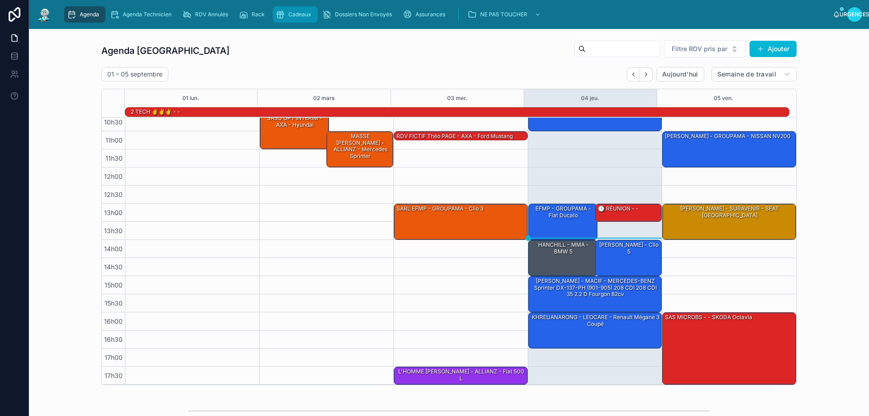
click at [295, 11] on span "Cadeaux" at bounding box center [299, 14] width 23 height 7
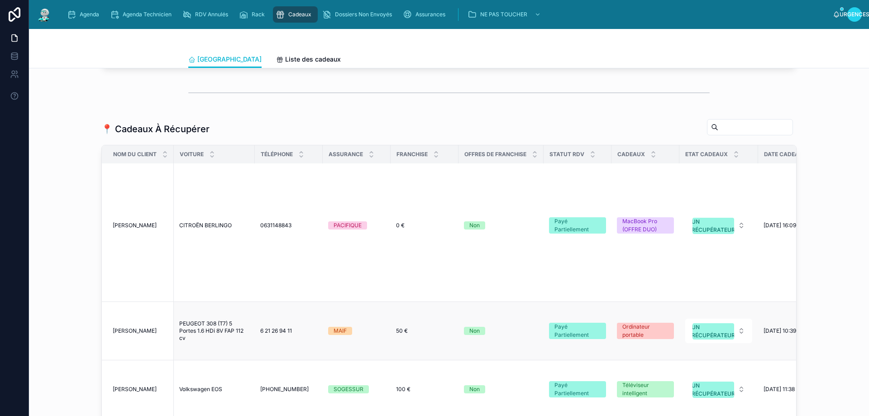
scroll to position [1016, 0]
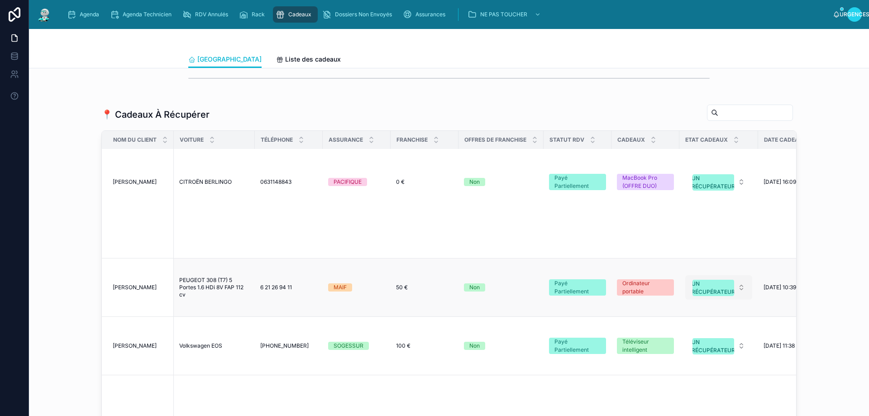
click at [741, 275] on button "UN RÉCUPÉRATEUR" at bounding box center [718, 287] width 67 height 24
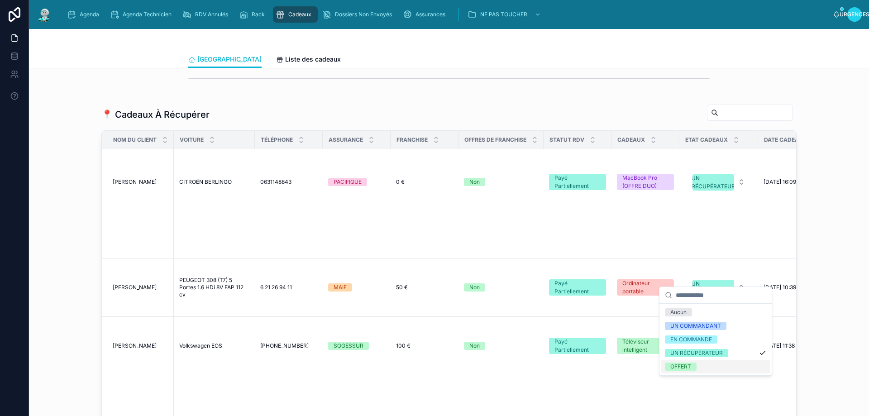
click at [692, 369] on span "OFFERT" at bounding box center [681, 366] width 32 height 8
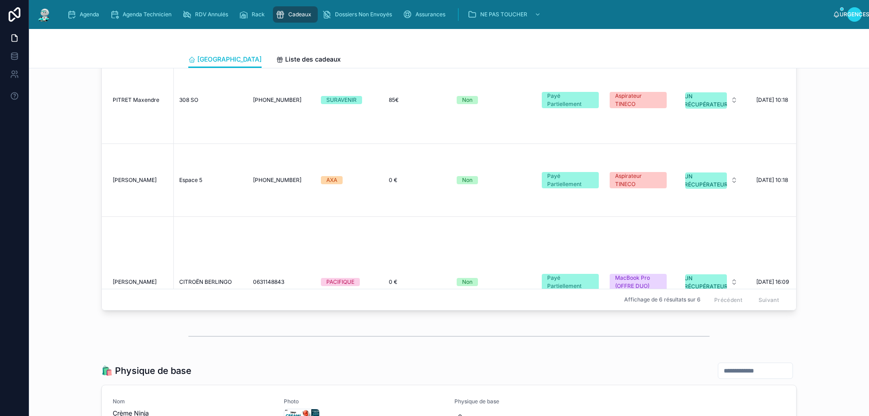
scroll to position [1058, 0]
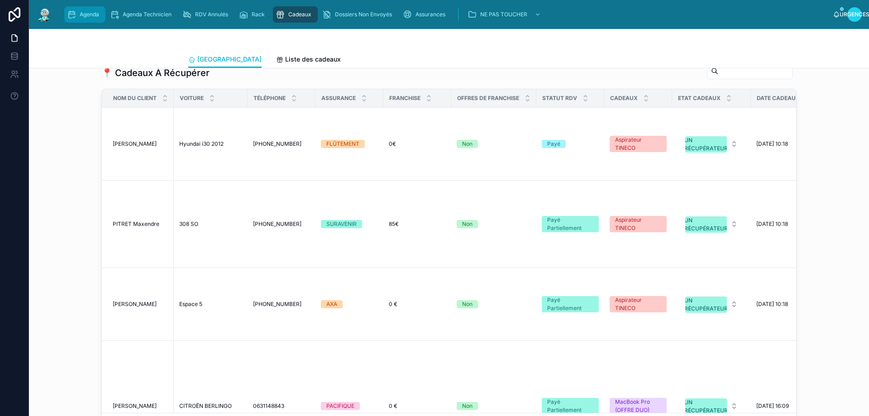
click at [88, 9] on div "Agenda" at bounding box center [85, 14] width 36 height 14
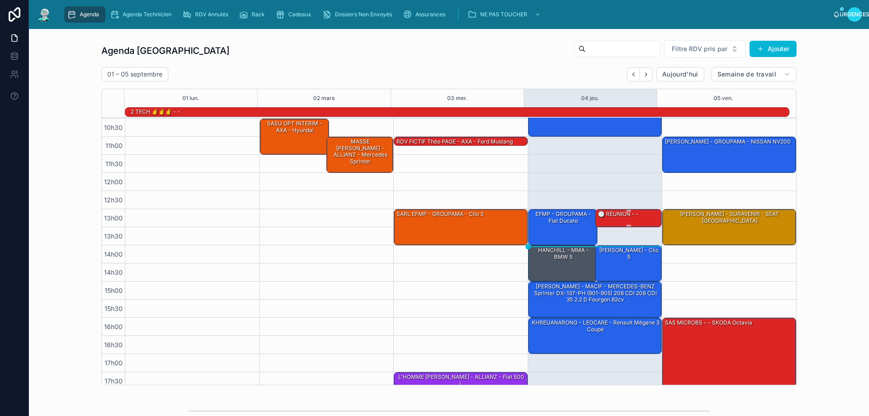
scroll to position [59, 0]
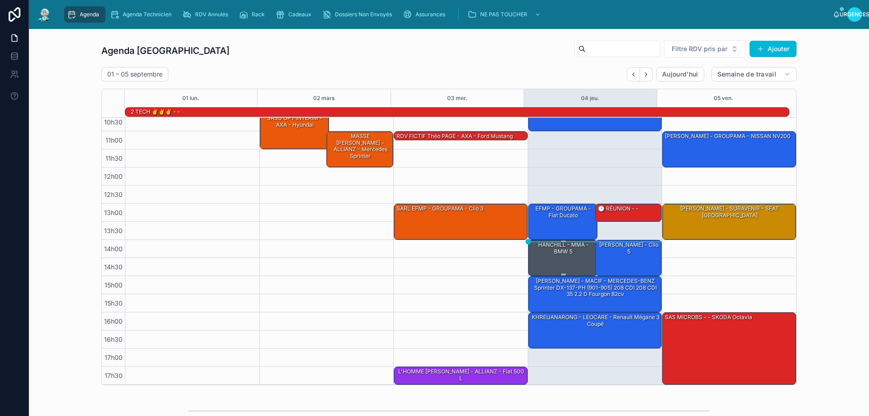
click at [554, 255] on div "HANCHILL - MMA - BMW 5" at bounding box center [563, 248] width 67 height 15
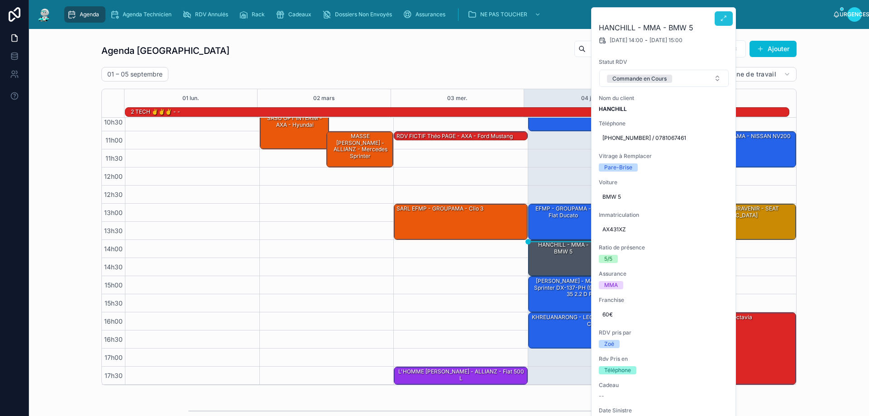
click at [720, 16] on icon at bounding box center [723, 18] width 7 height 7
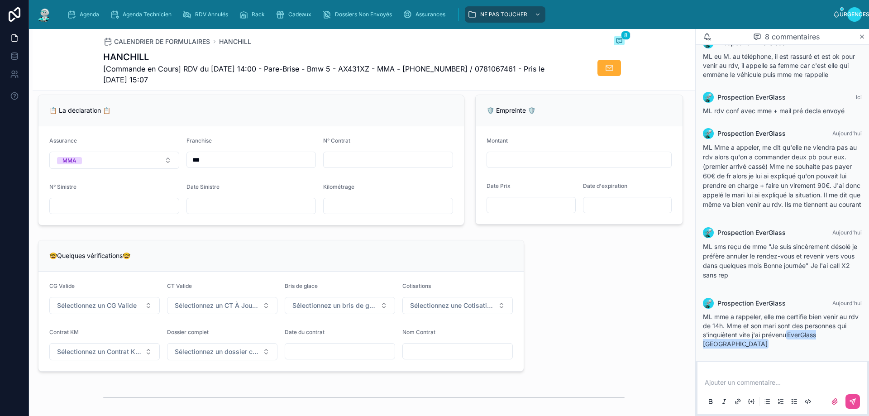
scroll to position [498, 0]
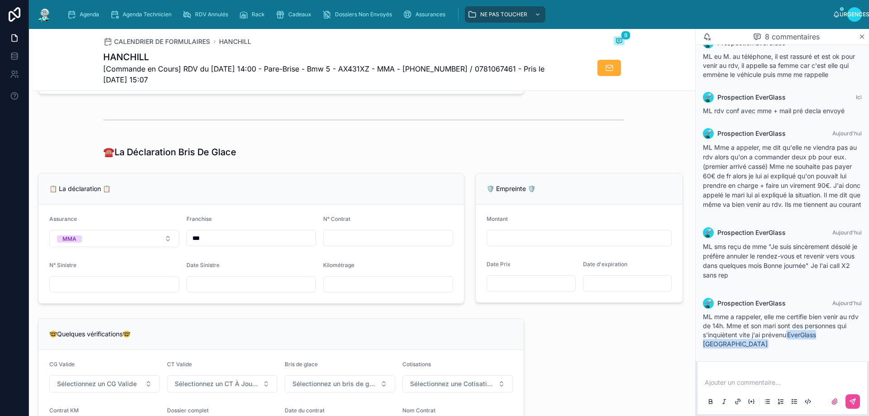
click at [351, 243] on input "text" at bounding box center [388, 238] width 129 height 13
type input "*********"
click at [200, 291] on input "text" at bounding box center [251, 284] width 129 height 13
click at [361, 327] on div "🤓Quelques vérifications🤓" at bounding box center [280, 334] width 485 height 31
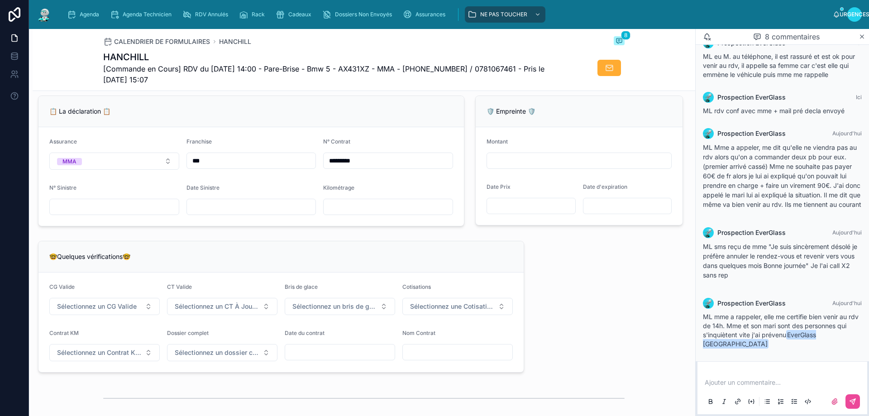
scroll to position [588, 0]
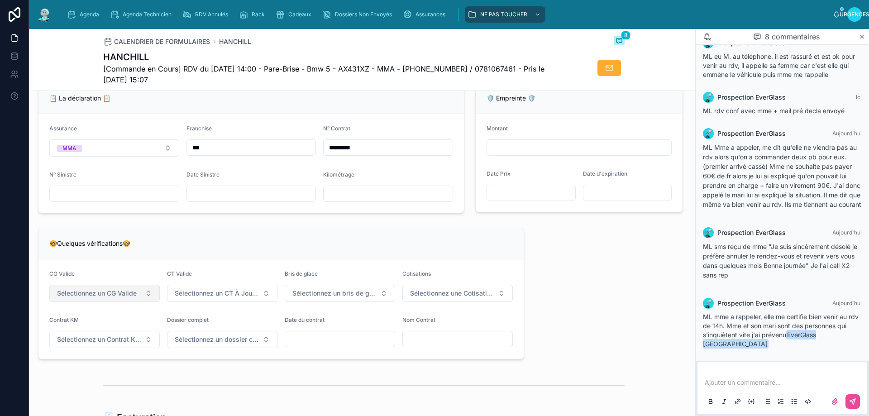
click at [144, 300] on button "Sélectionnez un CG Valide" at bounding box center [104, 293] width 110 height 17
click at [72, 338] on font "✅ Oui" at bounding box center [67, 335] width 17 height 7
click at [372, 297] on font "Sélectionnez un bris de glace" at bounding box center [337, 293] width 90 height 8
drag, startPoint x: 306, startPoint y: 337, endPoint x: 422, endPoint y: 319, distance: 117.7
click at [306, 337] on font "✅ Validé" at bounding box center [303, 335] width 24 height 7
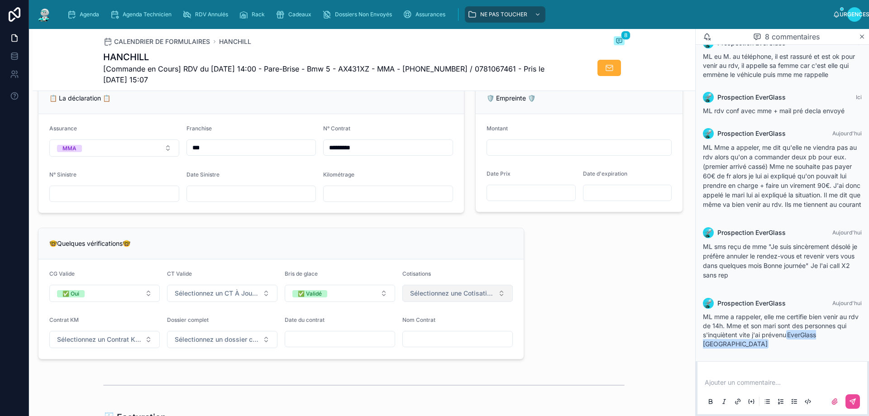
click at [478, 297] on font "Sélectionnez une Cotisation à Jour" at bounding box center [462, 293] width 105 height 8
click at [429, 338] on font "✅ À Jour" at bounding box center [420, 335] width 25 height 7
click at [625, 321] on div "**********" at bounding box center [364, 247] width 662 height 1466
click at [650, 267] on div "**********" at bounding box center [364, 247] width 662 height 1466
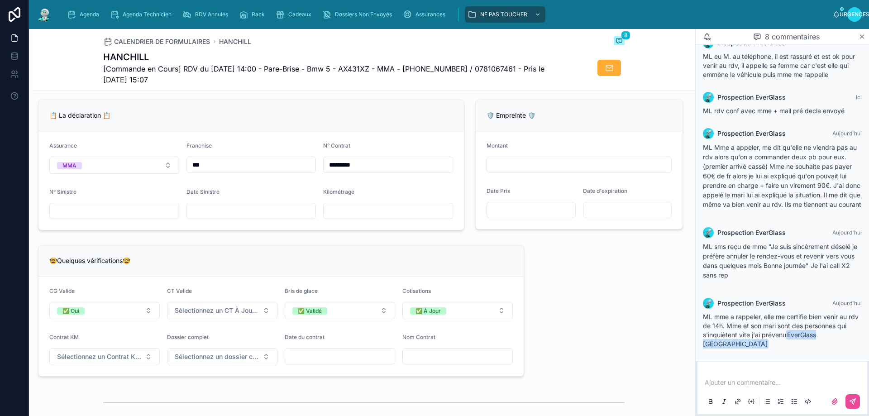
scroll to position [543, 0]
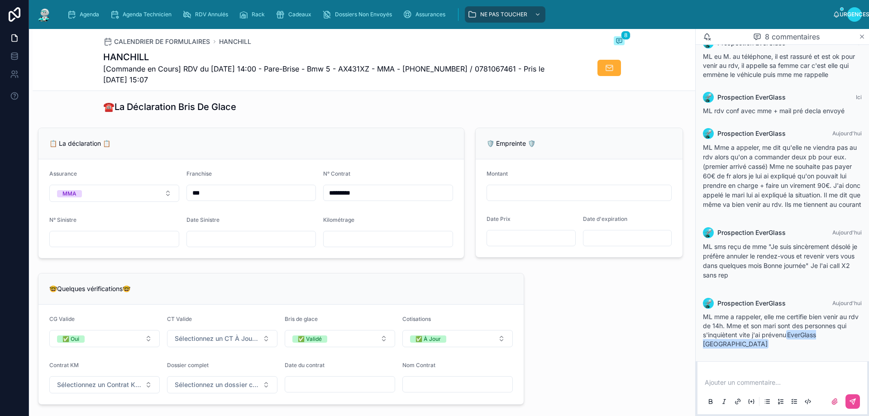
click at [862, 37] on icon at bounding box center [862, 37] width 4 height 4
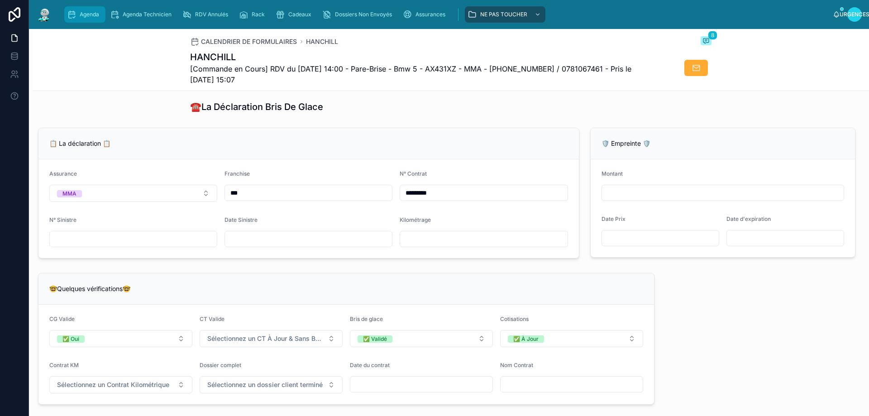
click at [86, 17] on span "Agenda" at bounding box center [89, 14] width 19 height 7
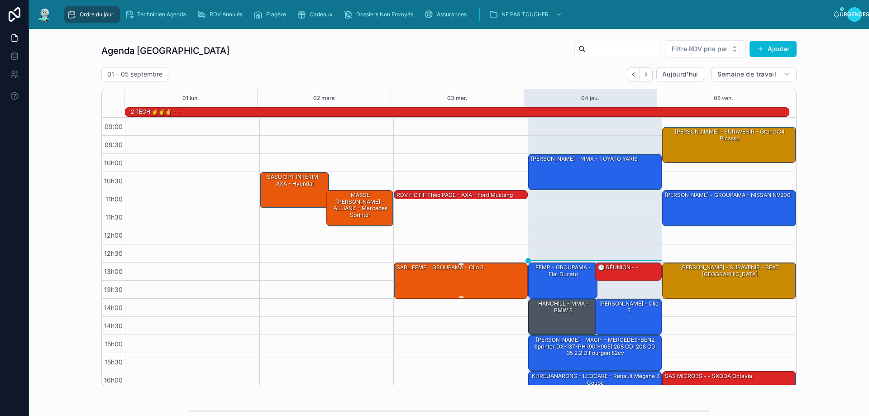
click at [466, 276] on div "SARL EFMP - GROUPAMA - Clio 3" at bounding box center [460, 280] width 131 height 34
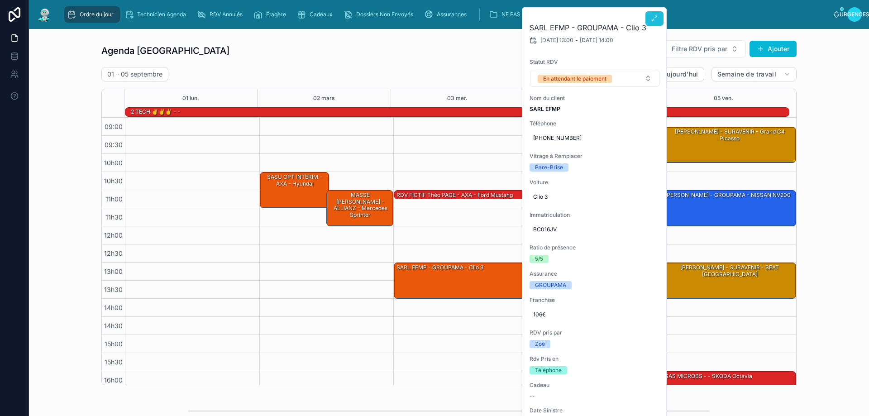
click at [650, 22] on button at bounding box center [654, 18] width 18 height 14
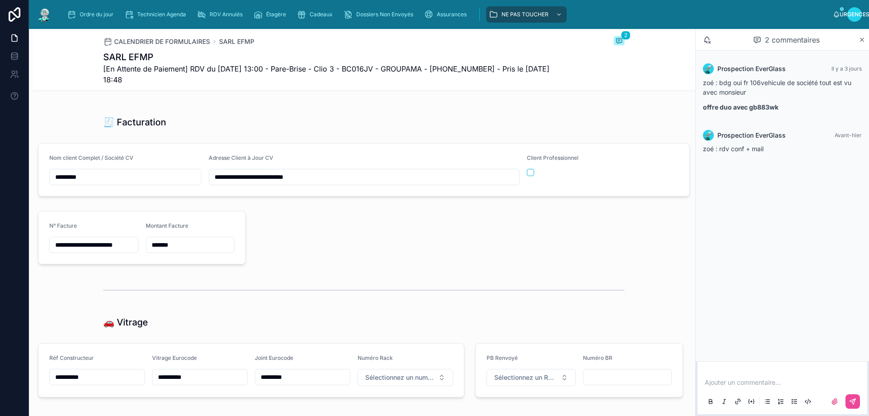
scroll to position [905, 0]
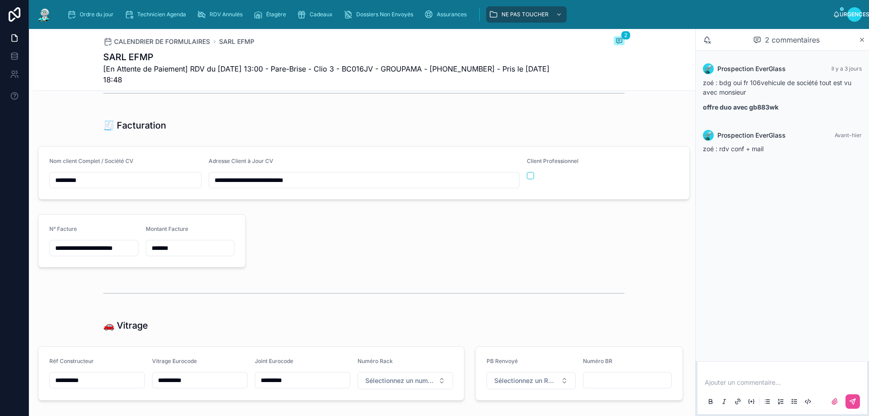
drag, startPoint x: 331, startPoint y: 188, endPoint x: 229, endPoint y: 188, distance: 102.3
click at [210, 186] on input "**********" at bounding box center [364, 180] width 310 height 13
click at [367, 235] on div at bounding box center [469, 240] width 437 height 61
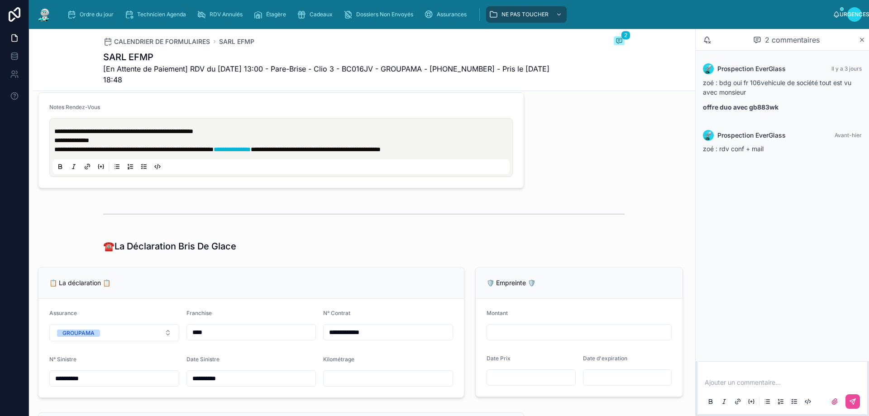
scroll to position [362, 0]
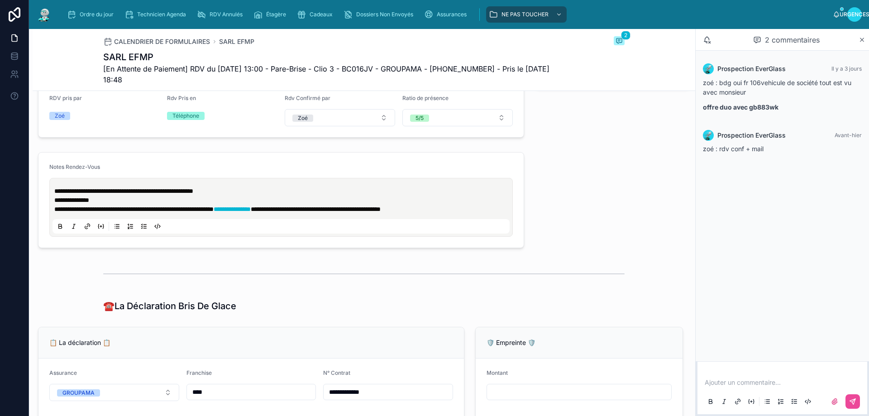
click at [381, 212] on span "**********" at bounding box center [316, 209] width 130 height 6
drag, startPoint x: 476, startPoint y: 217, endPoint x: 48, endPoint y: 219, distance: 428.1
click at [48, 219] on form "**********" at bounding box center [280, 199] width 485 height 95
drag, startPoint x: 74, startPoint y: 12, endPoint x: 147, endPoint y: 0, distance: 73.7
click at [74, 12] on icon "contenu déroulant" at bounding box center [71, 14] width 9 height 9
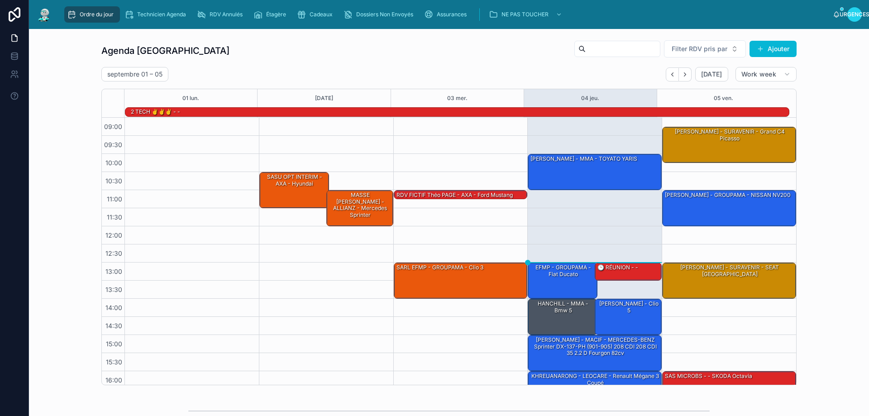
scroll to position [59, 0]
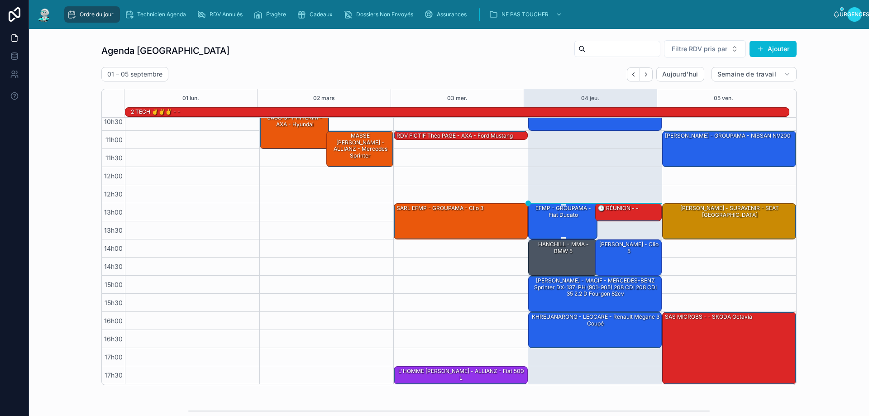
click at [558, 225] on div "EFMP - GROUPAMA - Fiat Ducato" at bounding box center [563, 221] width 67 height 34
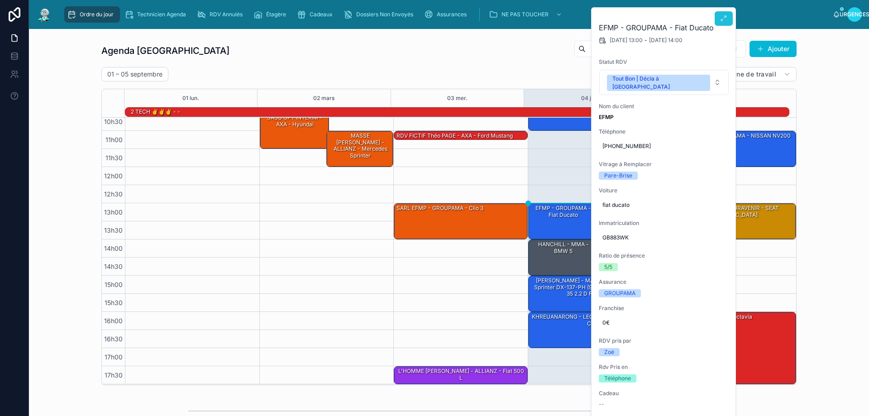
click at [724, 17] on icon at bounding box center [723, 18] width 7 height 7
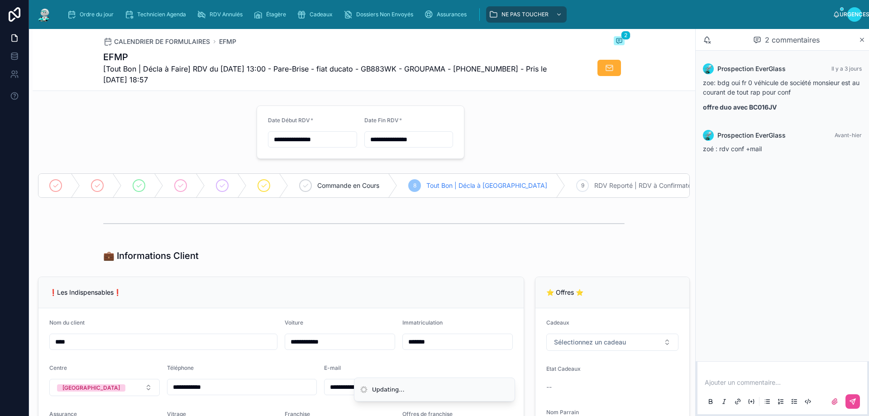
scroll to position [91, 0]
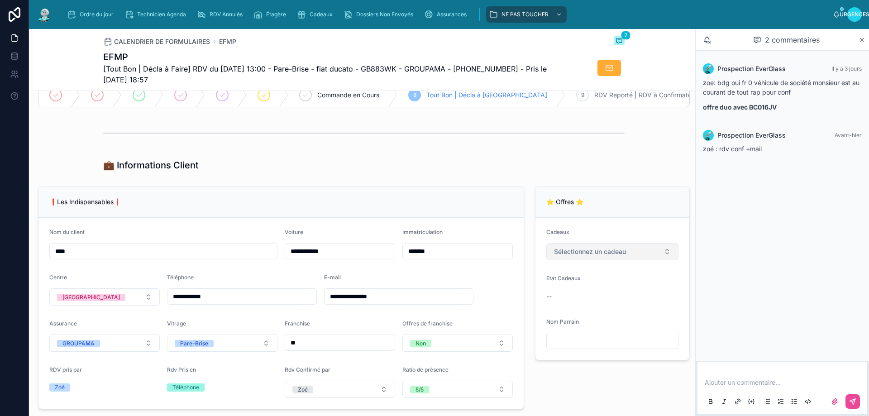
drag, startPoint x: 667, startPoint y: 262, endPoint x: 660, endPoint y: 262, distance: 6.3
click at [664, 260] on button "Sélectionnez un cadeau" at bounding box center [612, 251] width 132 height 17
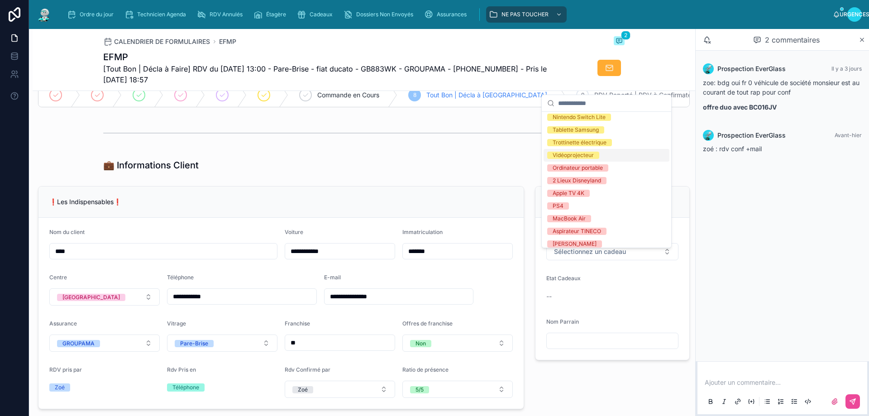
scroll to position [172, 0]
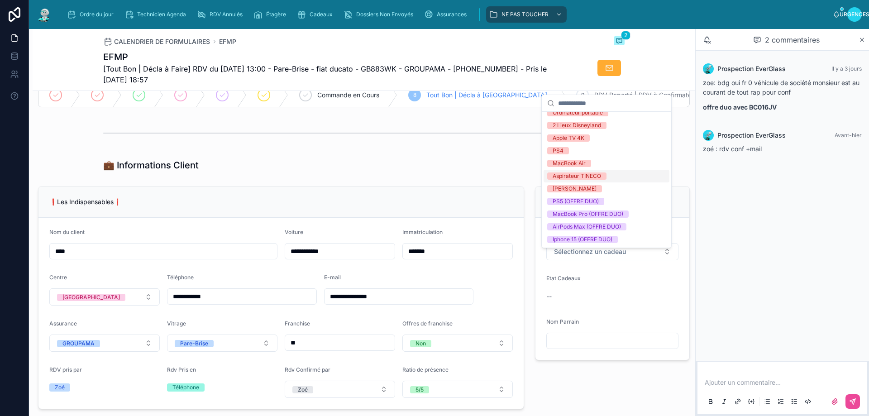
click at [523, 165] on div "💼 Informations Client" at bounding box center [364, 165] width 662 height 20
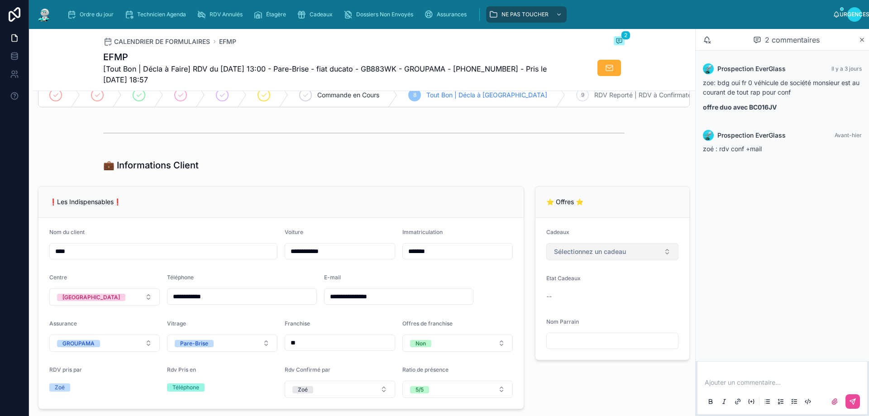
click at [661, 257] on button "Sélectionnez un cadeau" at bounding box center [612, 251] width 132 height 17
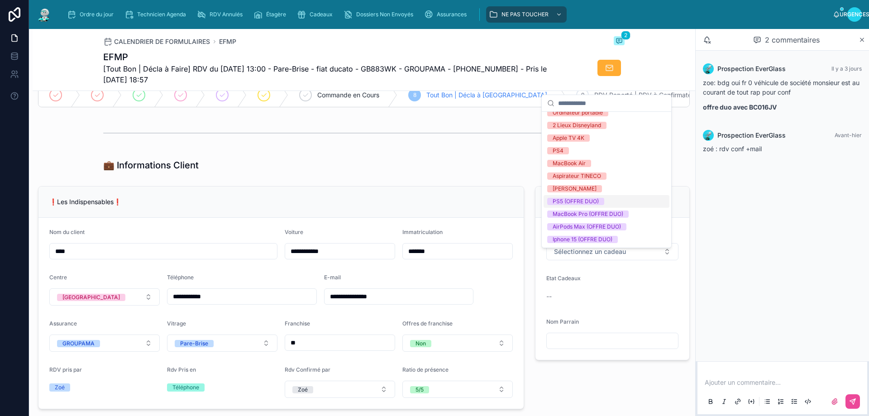
click at [577, 202] on font "PS5 (OFFRE DUO)" at bounding box center [576, 201] width 46 height 7
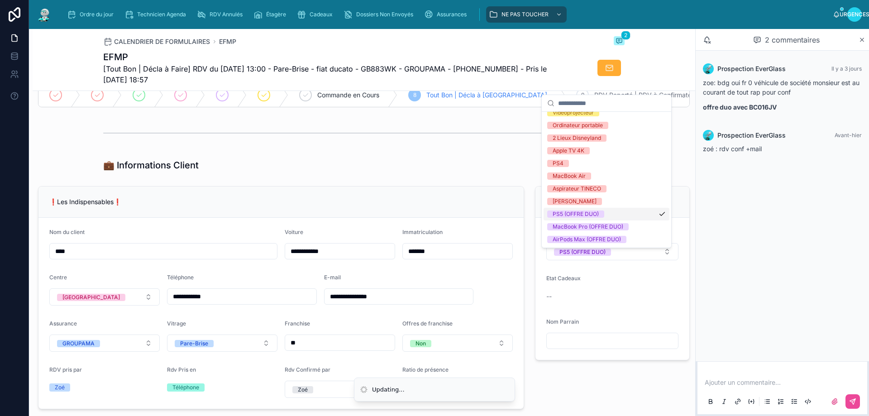
scroll to position [0, 0]
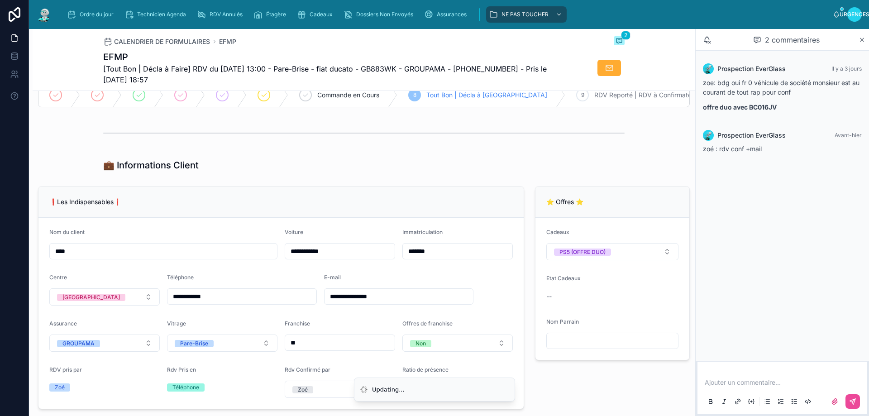
click at [476, 136] on div at bounding box center [363, 133] width 521 height 23
click at [77, 18] on div "Ordre du jour" at bounding box center [92, 14] width 50 height 14
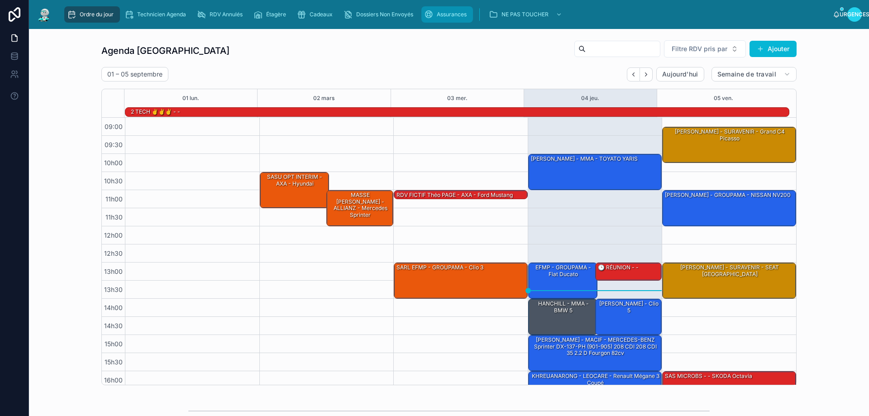
click at [443, 17] on font "Assurances" at bounding box center [452, 14] width 30 height 7
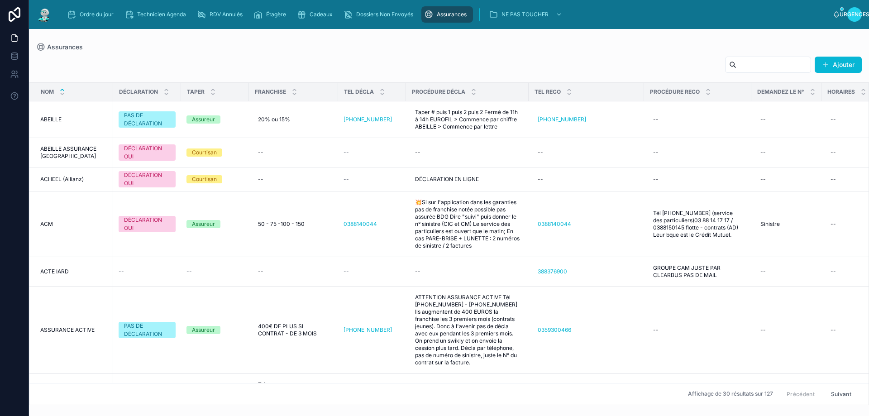
click at [767, 61] on input "text" at bounding box center [773, 64] width 74 height 13
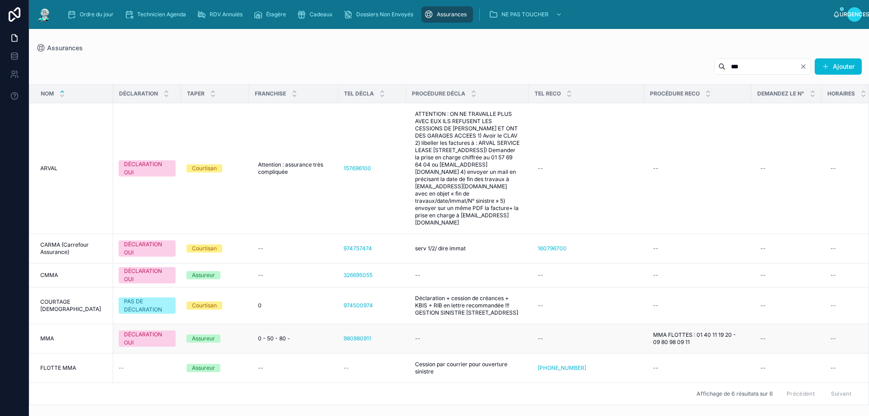
scroll to position [6, 0]
type input "***"
click at [802, 63] on icon "Clair" at bounding box center [803, 66] width 7 height 7
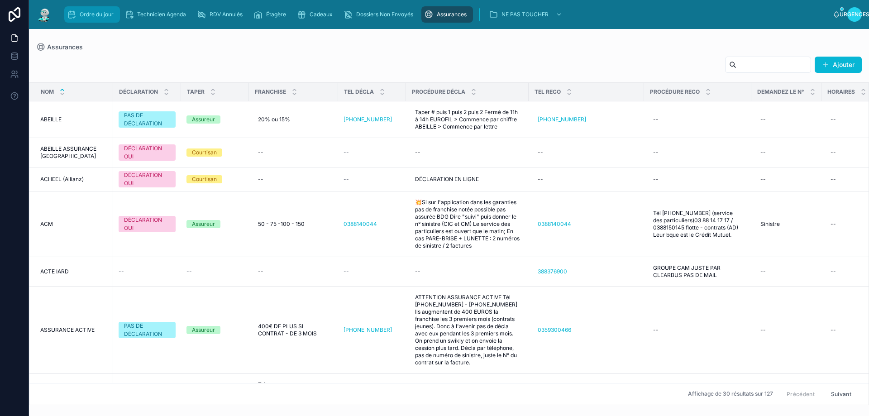
click at [99, 16] on font "Ordre du jour" at bounding box center [97, 14] width 34 height 7
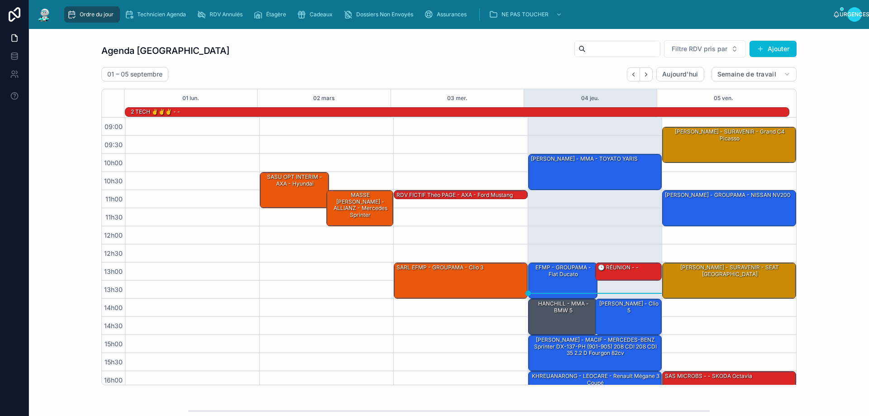
scroll to position [59, 0]
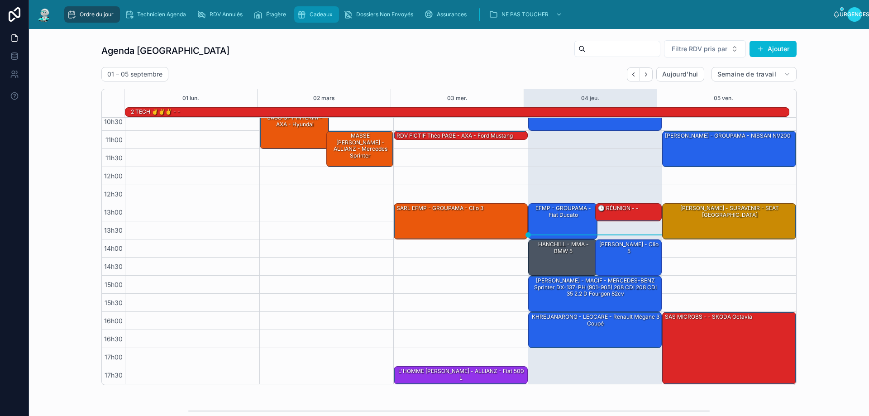
drag, startPoint x: 312, startPoint y: 12, endPoint x: 320, endPoint y: 17, distance: 9.2
click at [313, 12] on font "Cadeaux" at bounding box center [321, 14] width 23 height 7
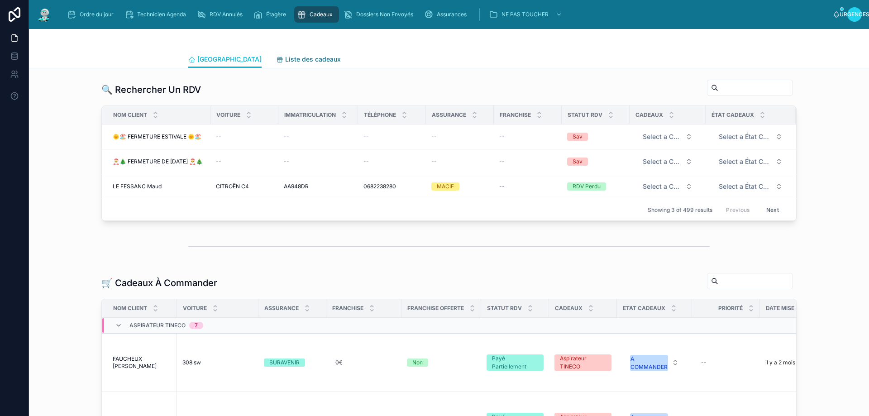
click at [285, 59] on font "Liste des cadeaux" at bounding box center [313, 59] width 56 height 8
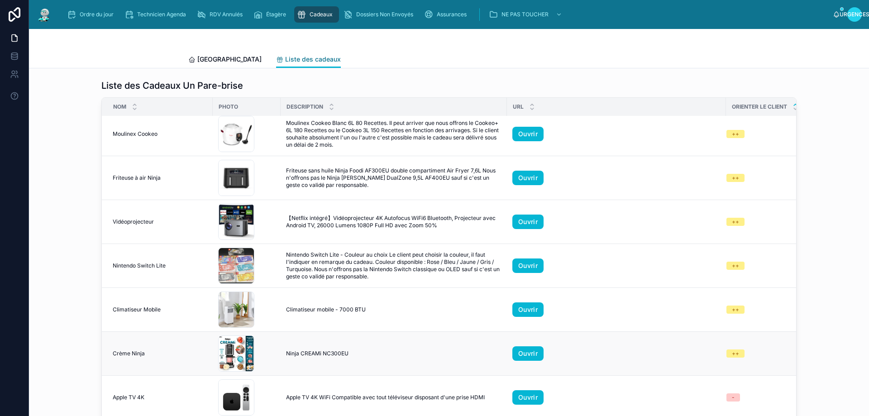
scroll to position [407, 0]
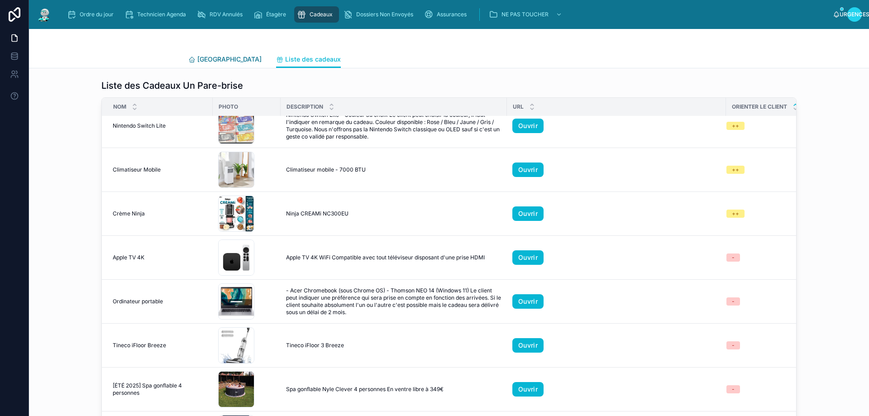
click at [198, 58] on font "[GEOGRAPHIC_DATA]" at bounding box center [229, 59] width 64 height 8
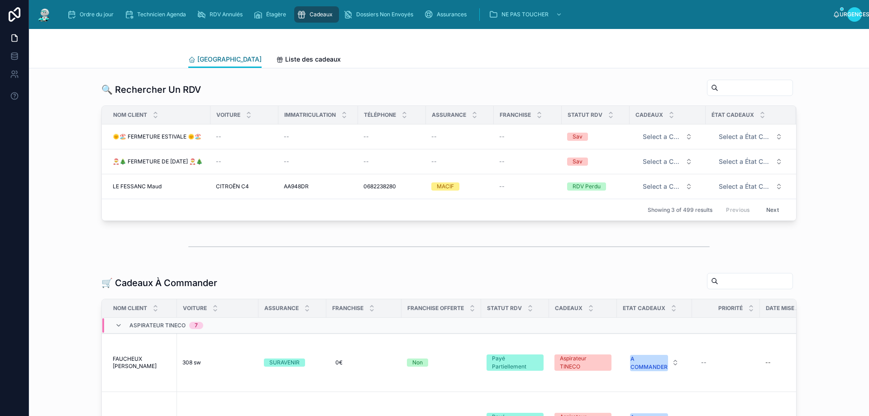
click at [205, 62] on font "[GEOGRAPHIC_DATA]" at bounding box center [229, 59] width 64 height 8
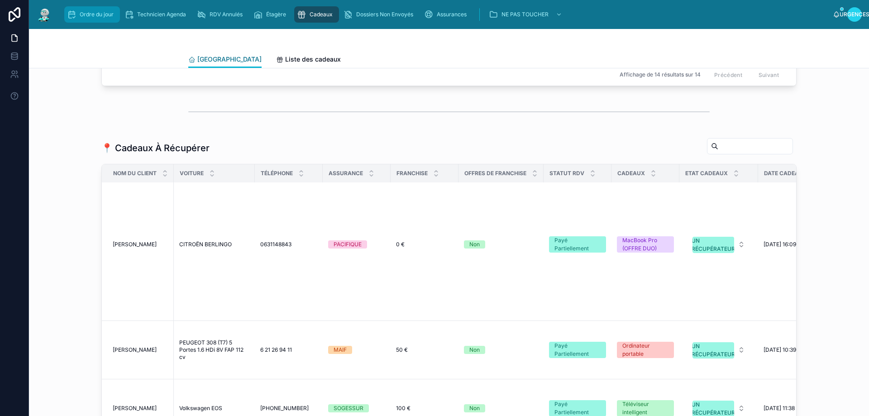
scroll to position [1026, 0]
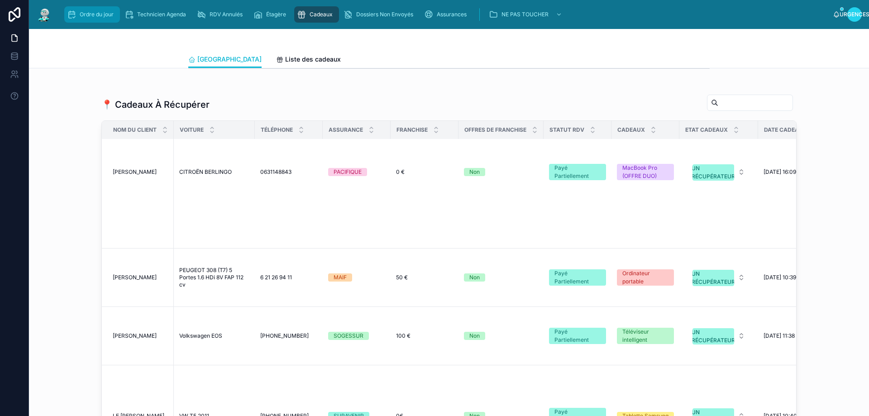
click at [91, 22] on link "Ordre du jour" at bounding box center [92, 14] width 56 height 16
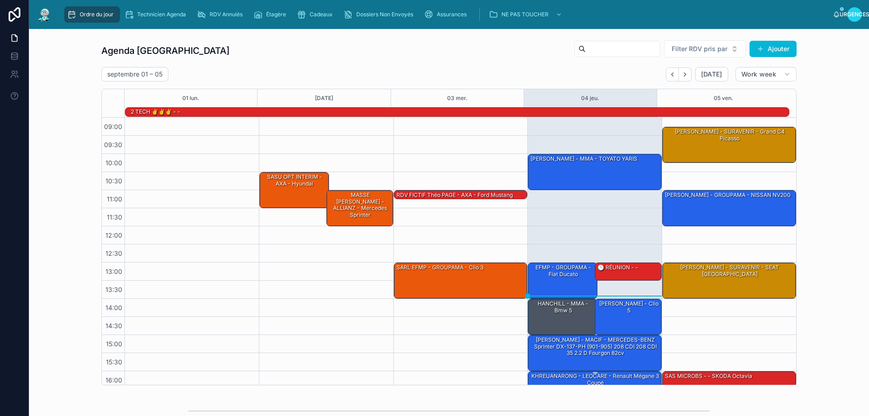
scroll to position [59, 0]
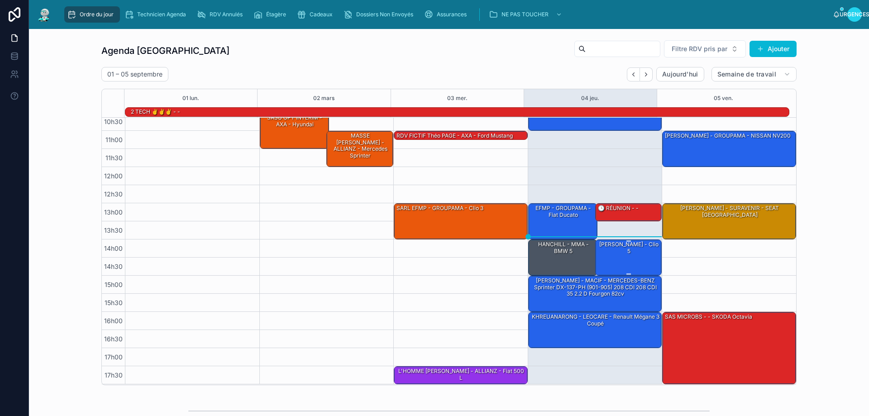
click at [616, 261] on div "[PERSON_NAME] - clio 5" at bounding box center [629, 257] width 64 height 34
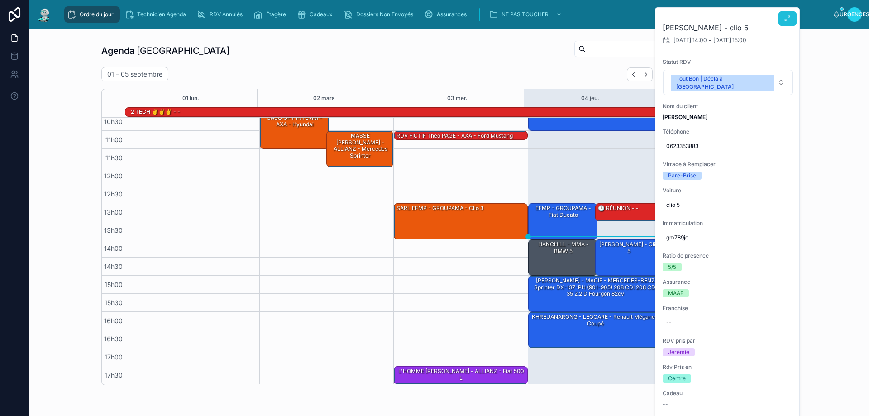
click at [786, 14] on button at bounding box center [787, 18] width 18 height 14
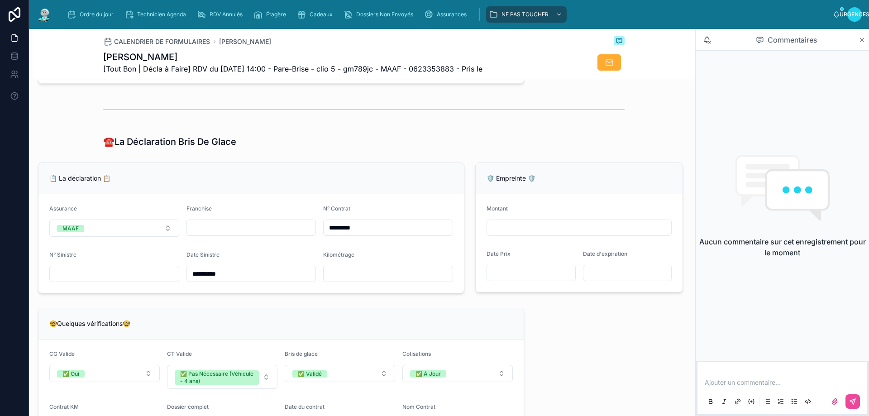
scroll to position [543, 0]
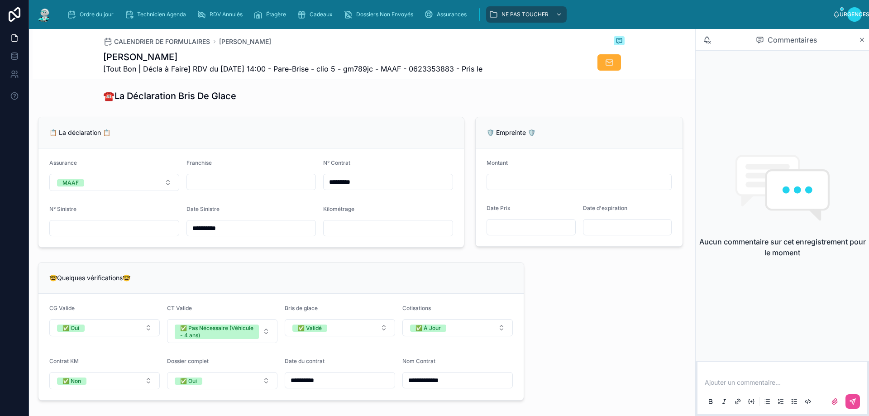
click at [209, 186] on input "text" at bounding box center [251, 182] width 129 height 13
type input "**"
type input "***"
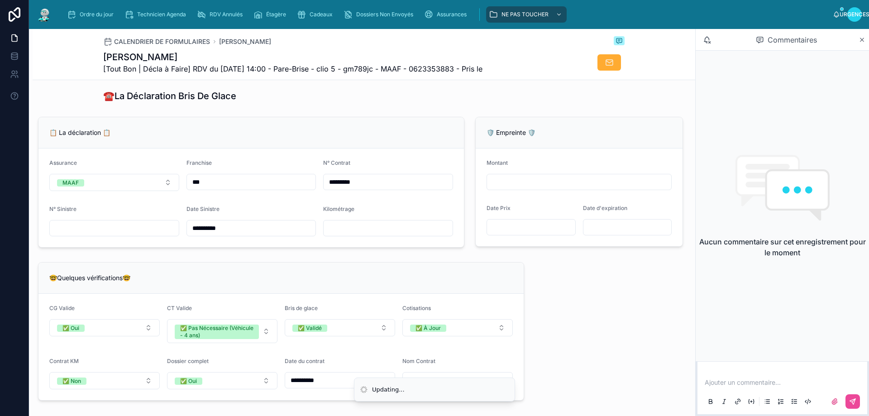
type input "***"
click at [102, 231] on input "text" at bounding box center [114, 228] width 129 height 13
type input "**********"
click at [544, 280] on div "**********" at bounding box center [364, 278] width 662 height 1460
click at [862, 40] on icon at bounding box center [861, 39] width 7 height 7
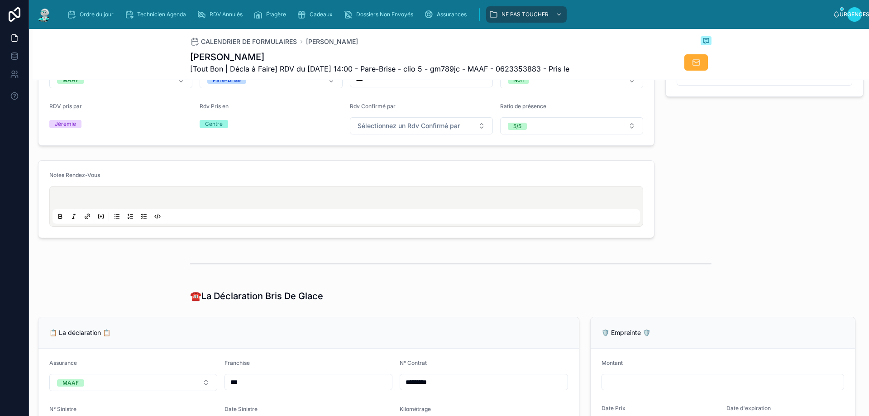
scroll to position [317, 0]
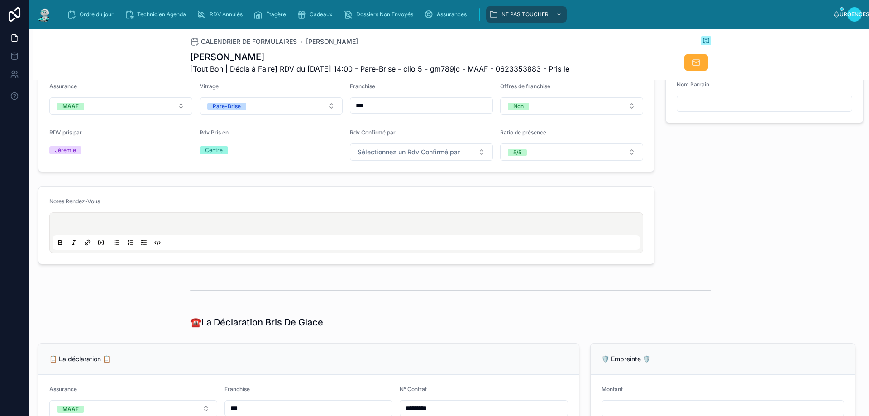
click at [102, 230] on p at bounding box center [347, 225] width 587 height 9
drag, startPoint x: 718, startPoint y: 255, endPoint x: 743, endPoint y: 244, distance: 27.2
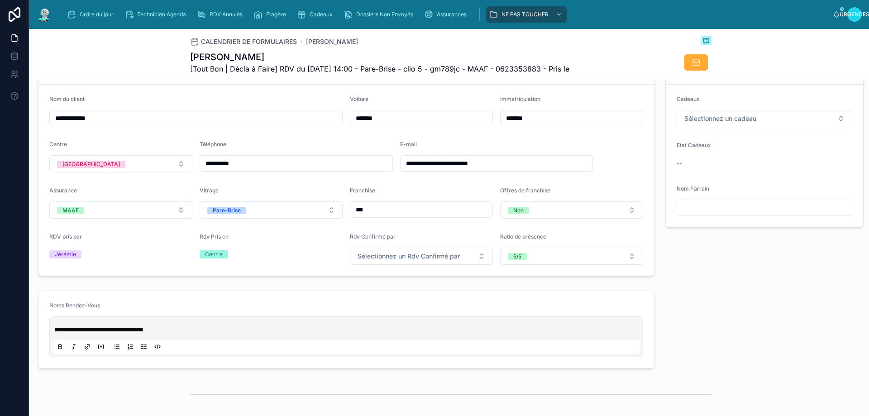
scroll to position [216, 0]
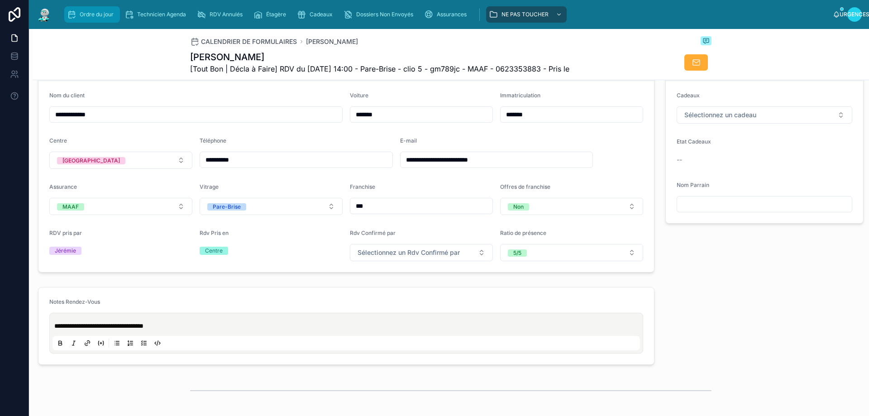
click at [82, 11] on font "Ordre du jour" at bounding box center [97, 14] width 34 height 7
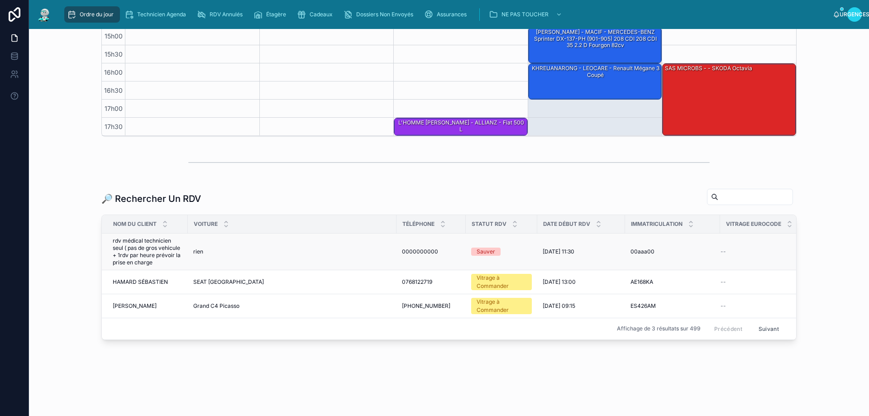
scroll to position [255, 0]
click at [718, 192] on input "text" at bounding box center [755, 197] width 74 height 13
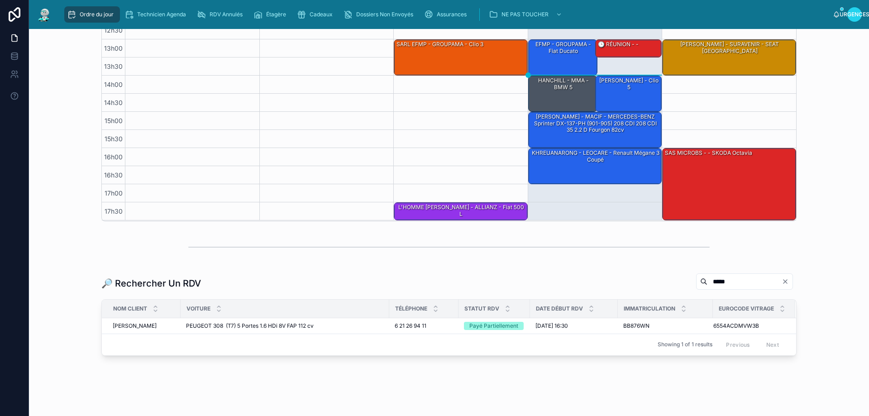
scroll to position [180, 0]
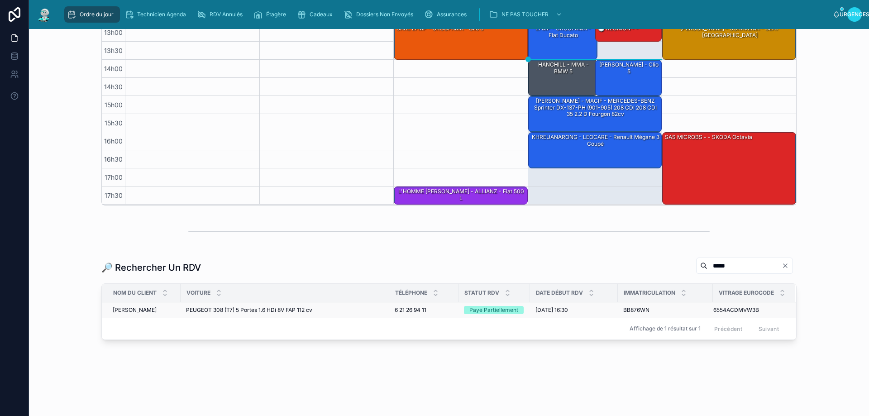
type input "*****"
click at [309, 311] on font "PEUGEOT 308 (T7) 5 Portes 1.6 HDi 8V FAP 112 cv" at bounding box center [249, 309] width 126 height 7
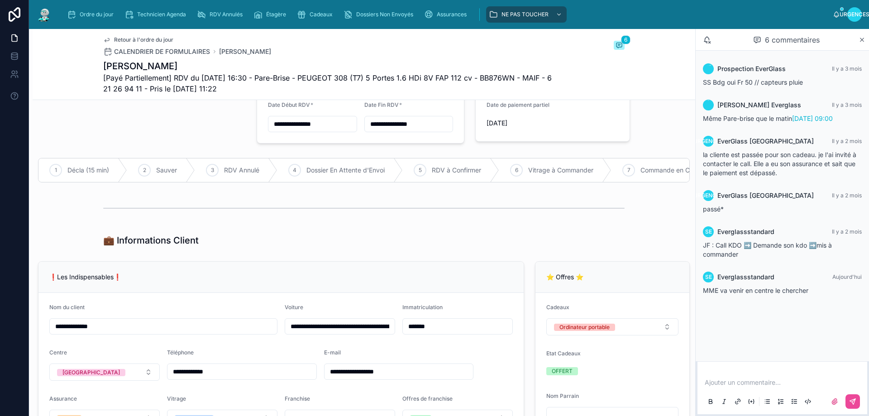
scroll to position [91, 0]
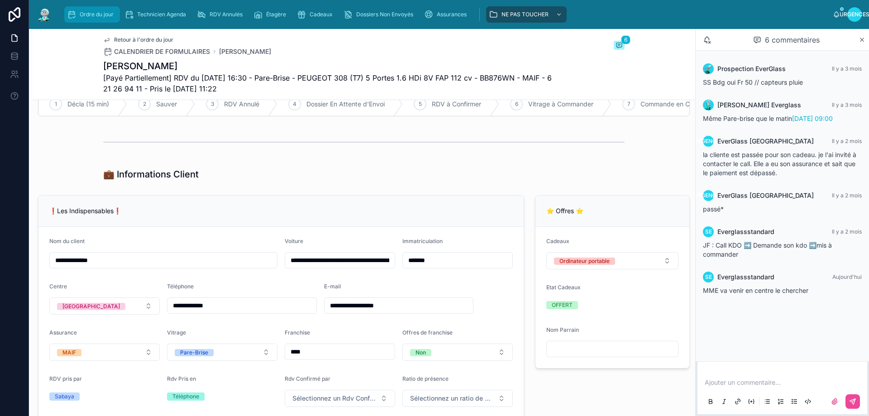
click at [84, 15] on font "Ordre du jour" at bounding box center [97, 14] width 34 height 7
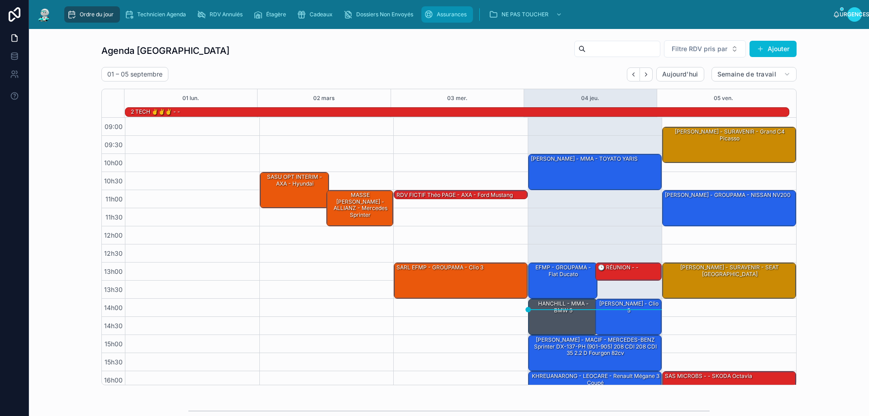
click at [444, 17] on font "Assurances" at bounding box center [452, 14] width 30 height 7
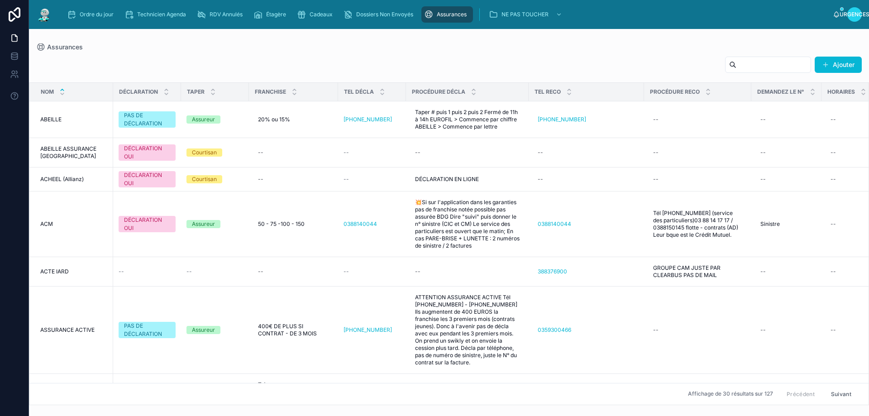
click at [748, 64] on input "text" at bounding box center [773, 64] width 74 height 13
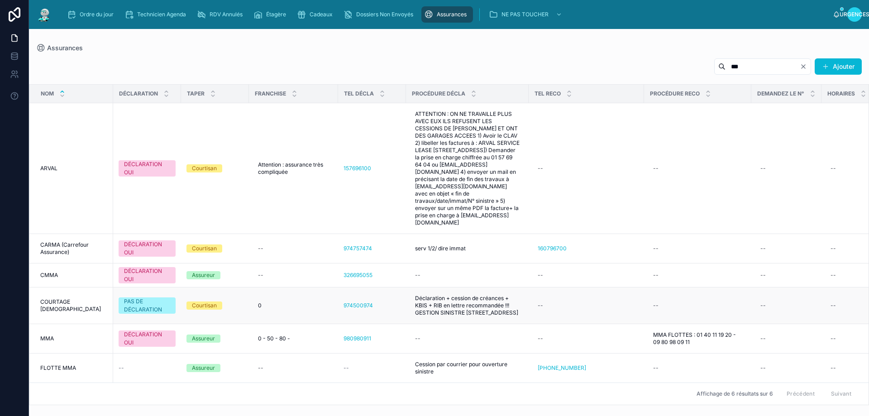
scroll to position [6, 0]
type input "***"
click at [804, 67] on icon "Clair" at bounding box center [803, 66] width 7 height 7
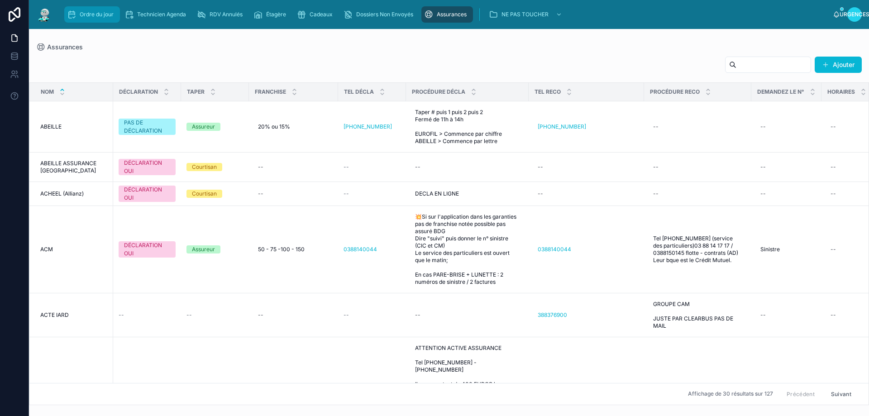
click at [91, 15] on font "Ordre du jour" at bounding box center [97, 14] width 34 height 7
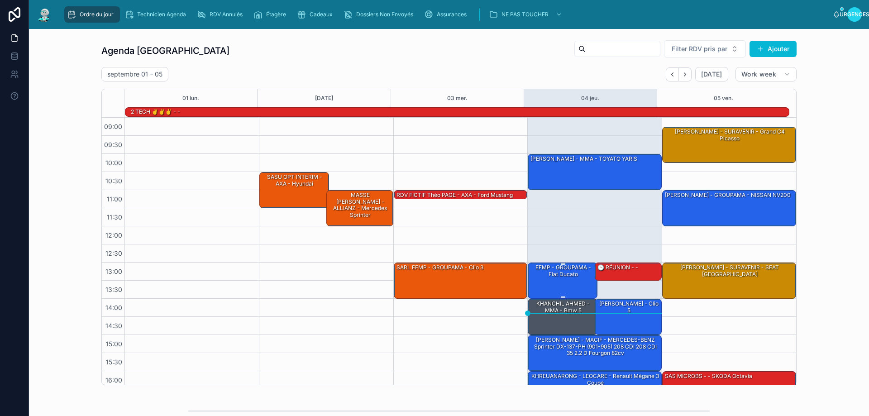
scroll to position [59, 0]
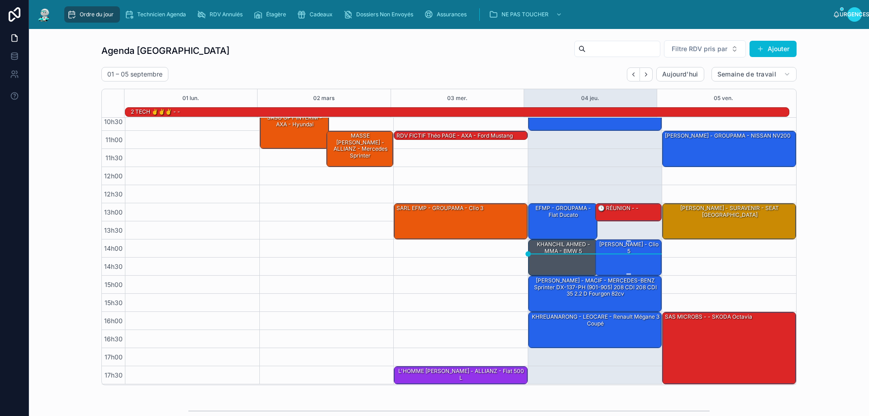
click at [613, 255] on div "[PERSON_NAME] - clio 5" at bounding box center [629, 247] width 64 height 15
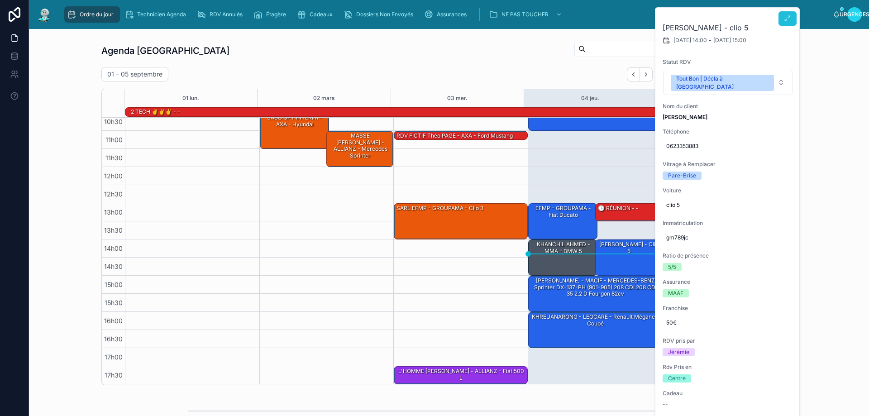
click at [785, 21] on icon at bounding box center [787, 18] width 7 height 7
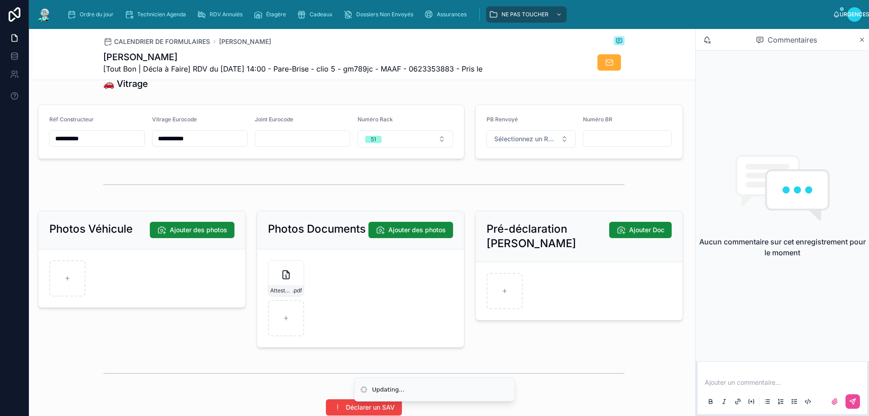
scroll to position [1177, 0]
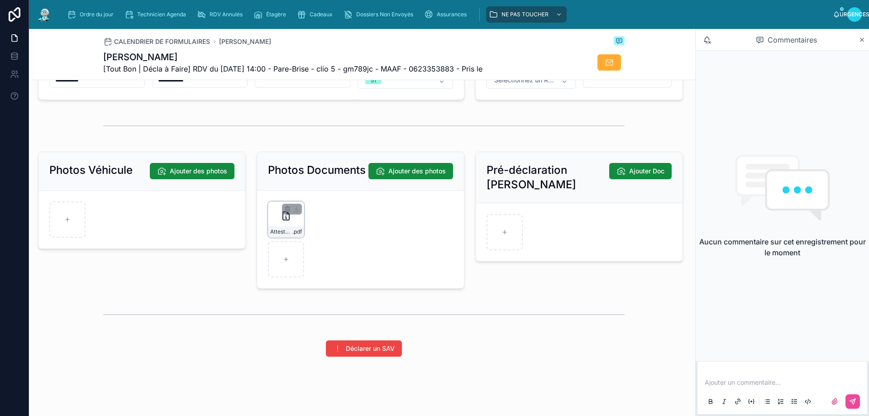
click at [287, 232] on div "Attestation-assurance- .pdf" at bounding box center [286, 219] width 36 height 36
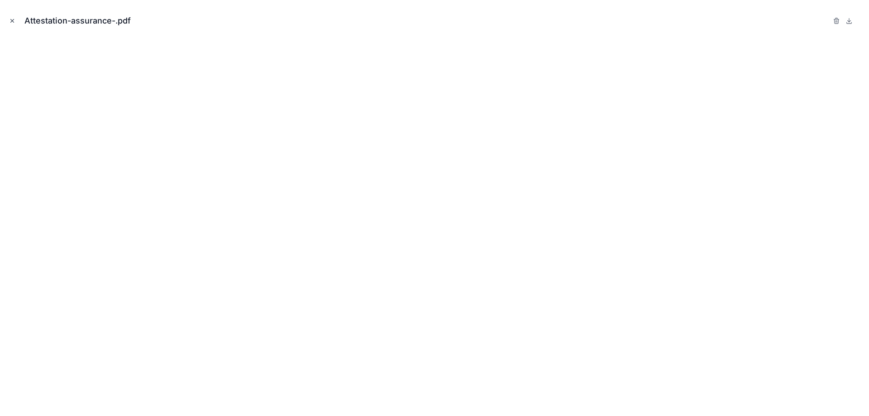
click at [11, 20] on icon "Fermer la fenêtre modale" at bounding box center [12, 21] width 6 height 6
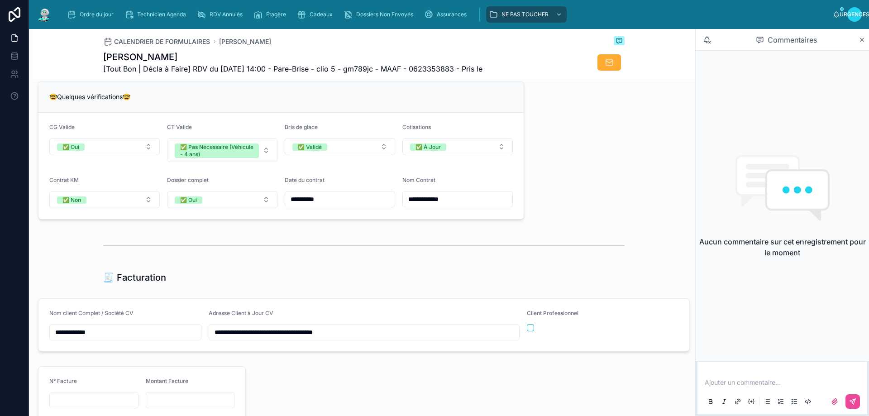
scroll to position [588, 0]
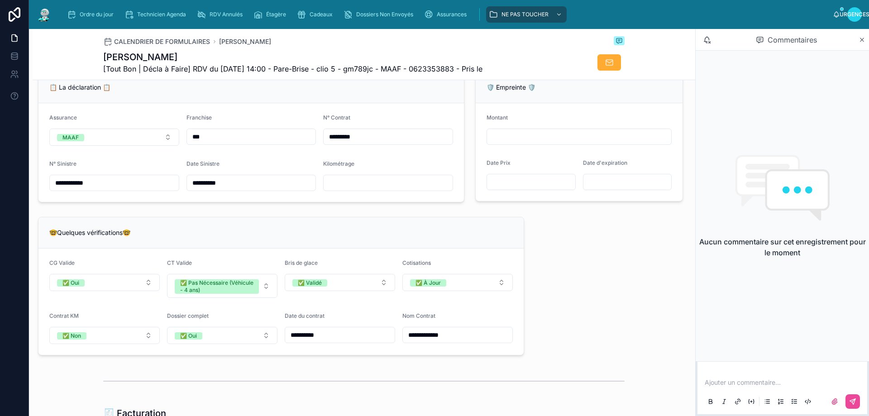
click at [372, 189] on input "text" at bounding box center [388, 182] width 129 height 13
type input "*****"
click at [371, 237] on div "🤓Quelques vérifications🤓" at bounding box center [280, 232] width 463 height 9
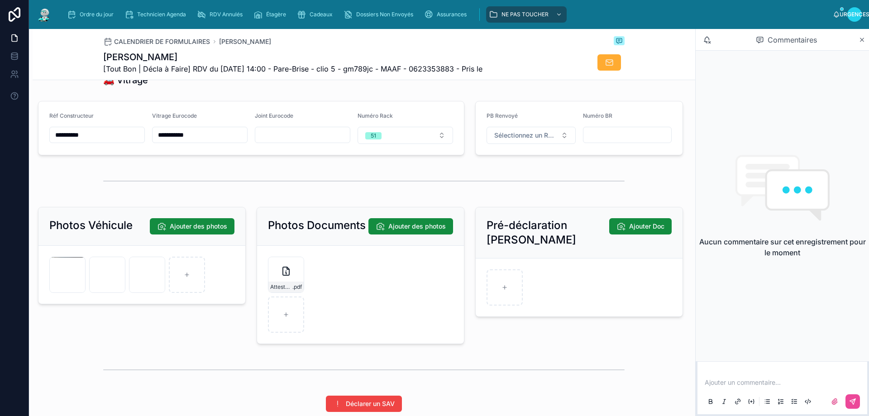
scroll to position [1041, 0]
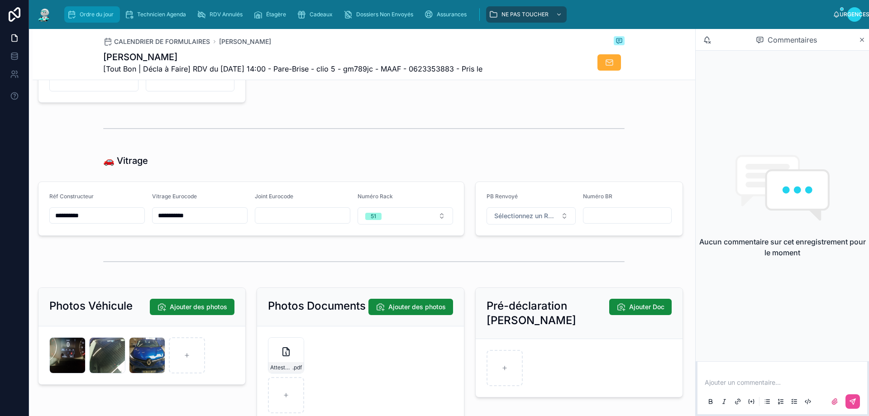
click at [78, 14] on div "Ordre du jour" at bounding box center [92, 14] width 50 height 14
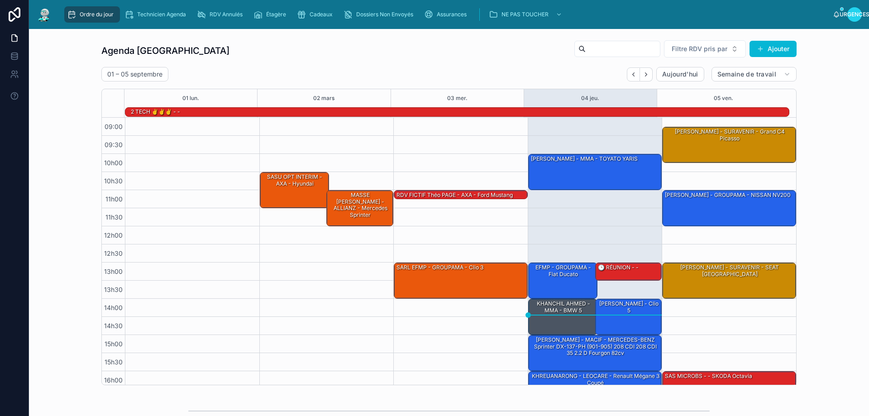
scroll to position [59, 0]
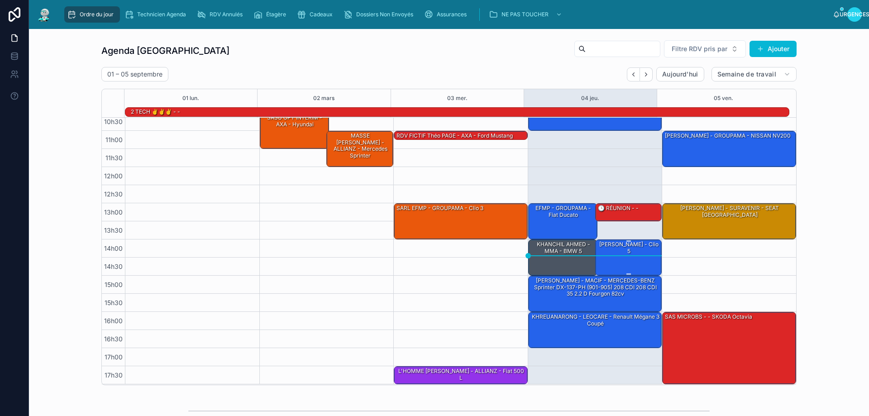
click at [619, 264] on div "[PERSON_NAME] - clio 5" at bounding box center [629, 257] width 64 height 34
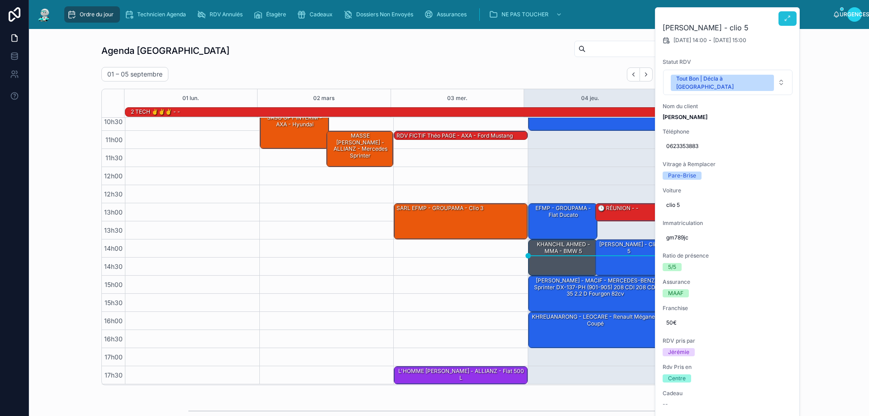
click at [786, 20] on icon at bounding box center [787, 18] width 7 height 7
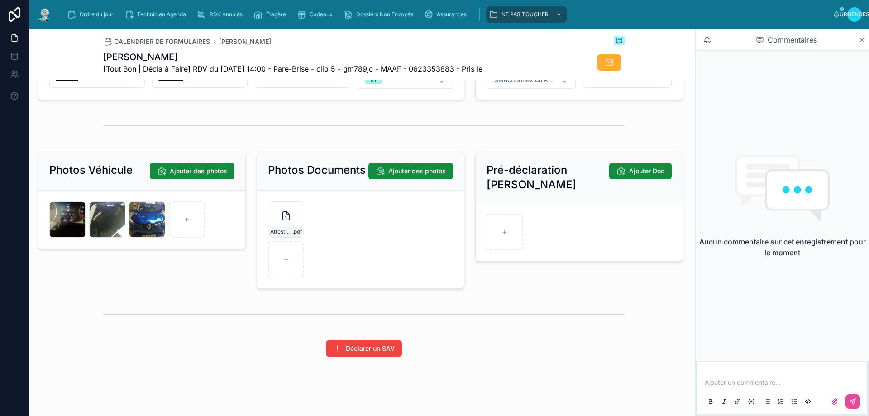
scroll to position [1200, 0]
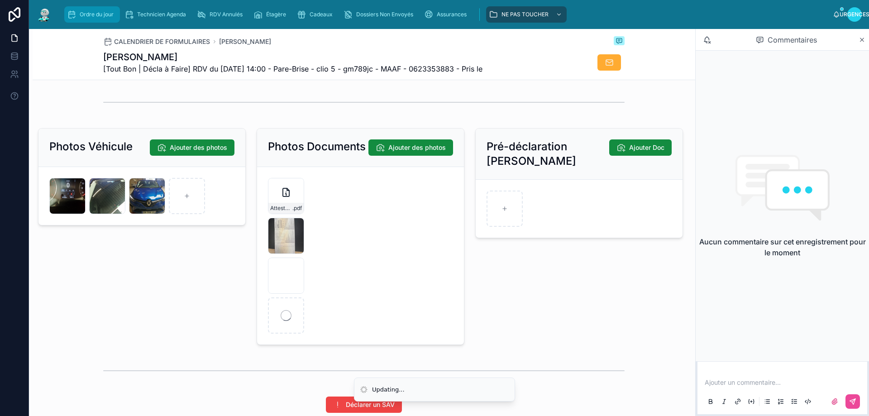
click at [74, 13] on icon "contenu déroulant" at bounding box center [71, 14] width 9 height 9
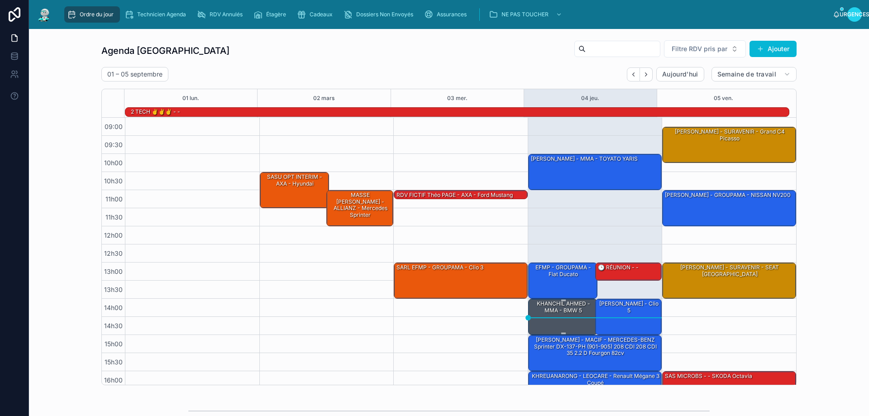
scroll to position [59, 0]
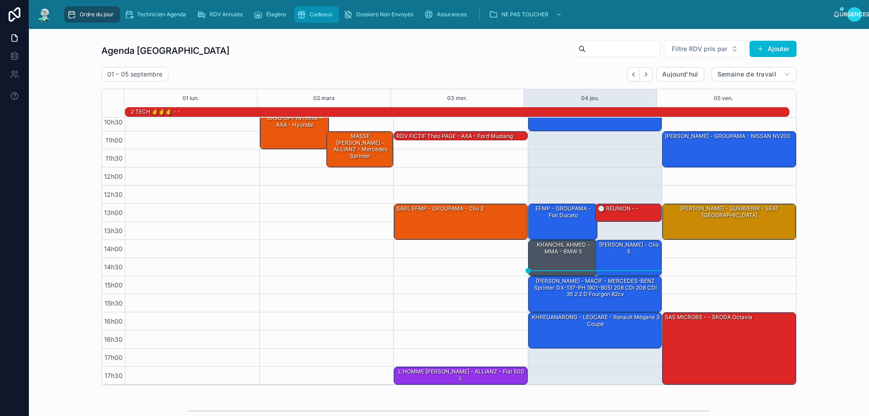
click at [320, 19] on div "Cadeaux" at bounding box center [316, 14] width 39 height 14
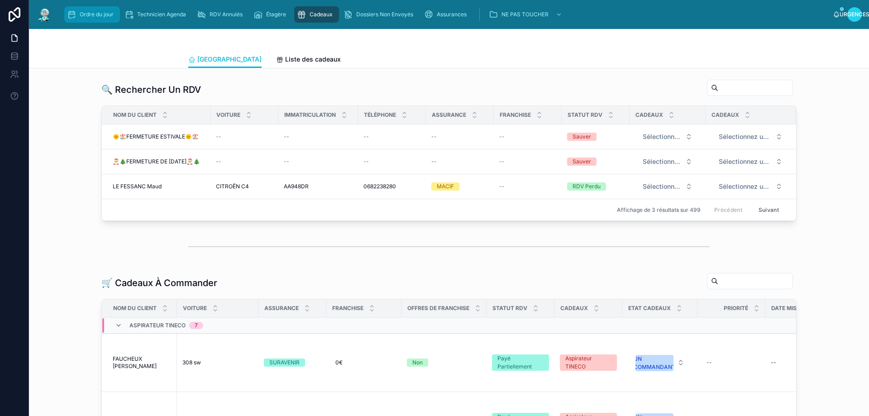
click at [92, 9] on div "Ordre du jour" at bounding box center [92, 14] width 50 height 14
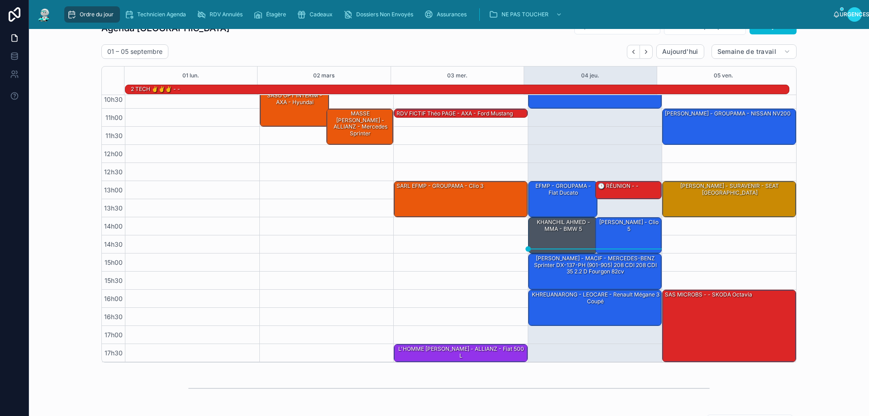
scroll to position [181, 0]
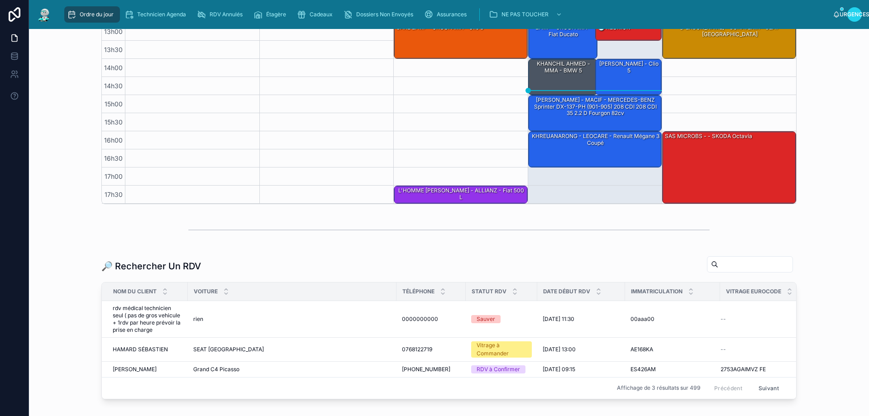
click at [718, 265] on input "text" at bounding box center [755, 264] width 74 height 13
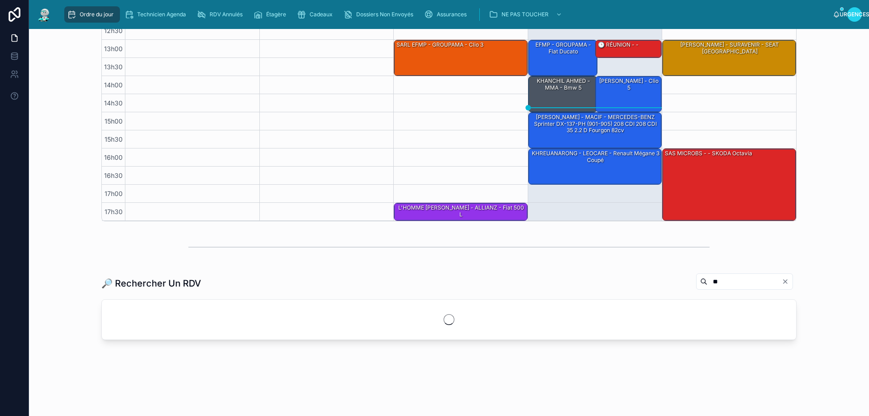
scroll to position [164, 0]
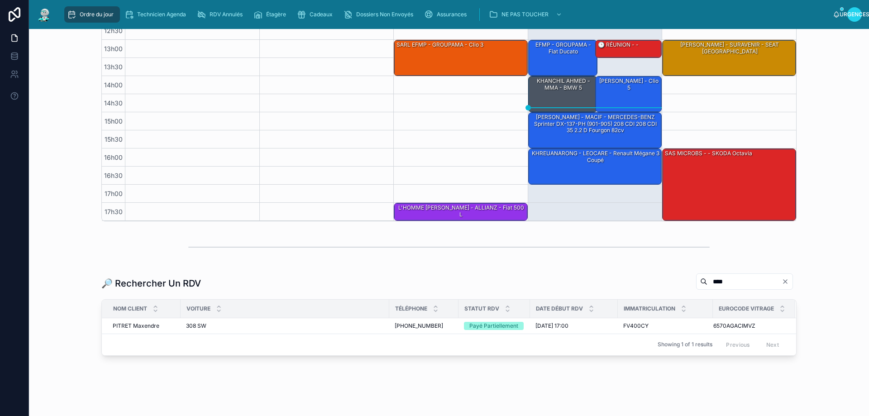
scroll to position [180, 0]
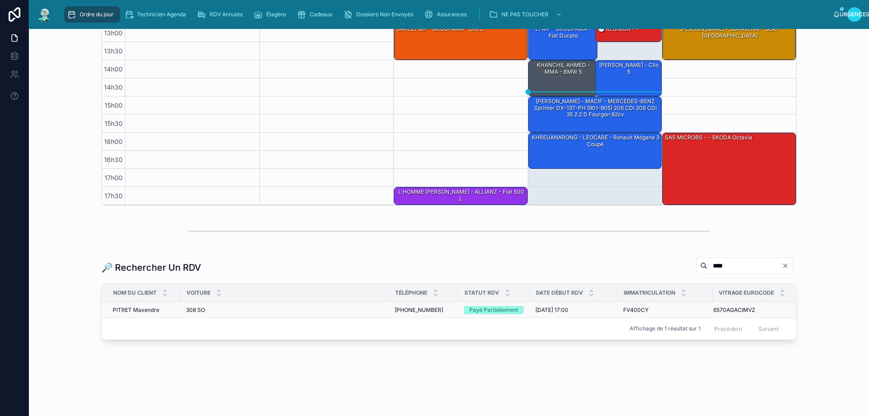
type input "****"
click at [434, 310] on div "+33614749435 +33614749435" at bounding box center [424, 309] width 58 height 7
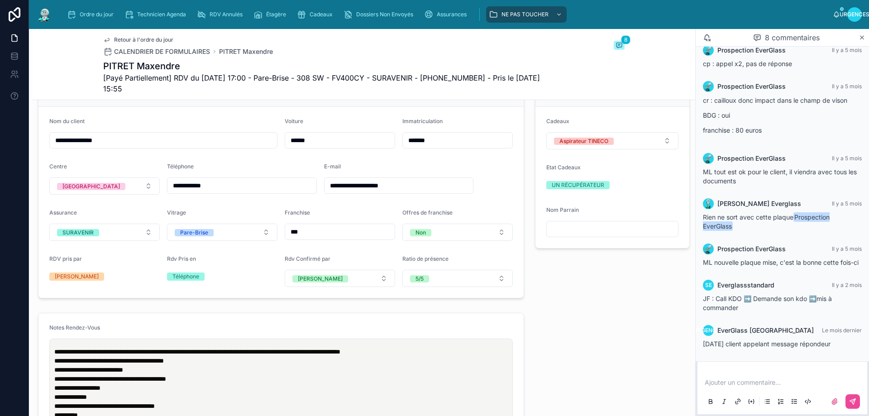
scroll to position [226, 0]
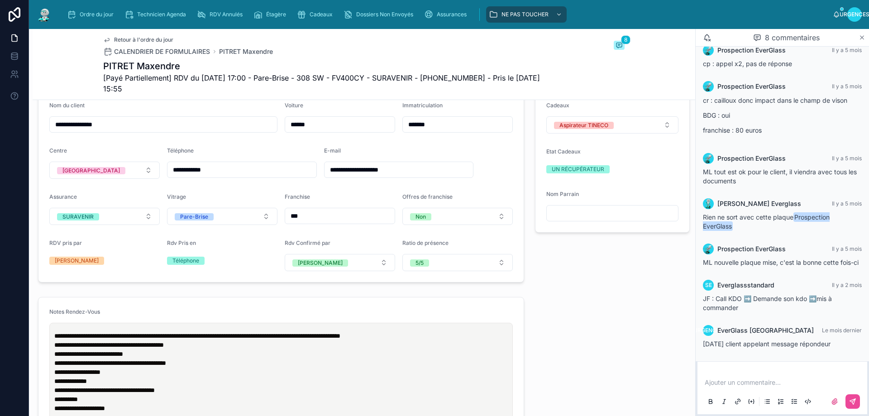
click at [862, 38] on icon at bounding box center [862, 38] width 4 height 4
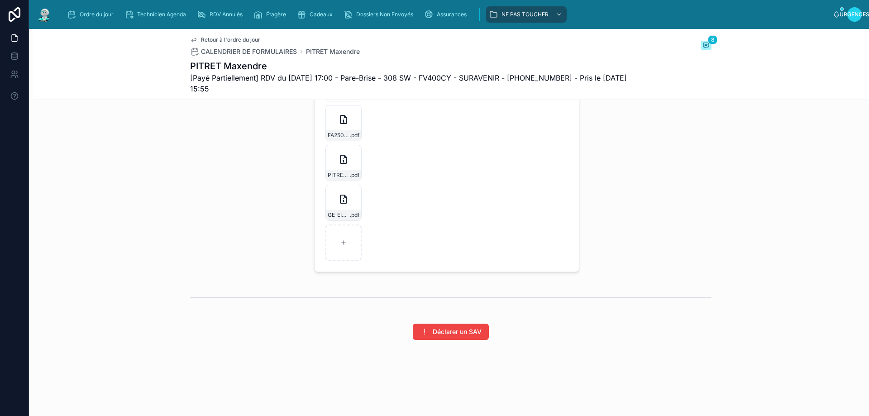
scroll to position [1525, 0]
click at [96, 7] on div "Ordre du jour" at bounding box center [92, 14] width 50 height 14
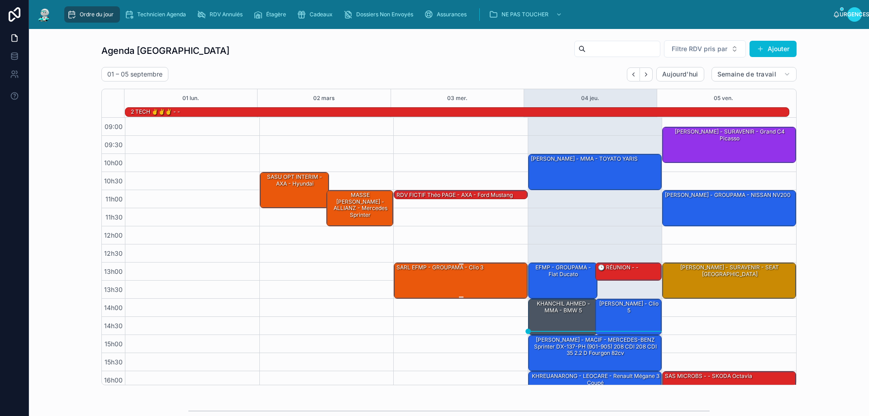
scroll to position [59, 0]
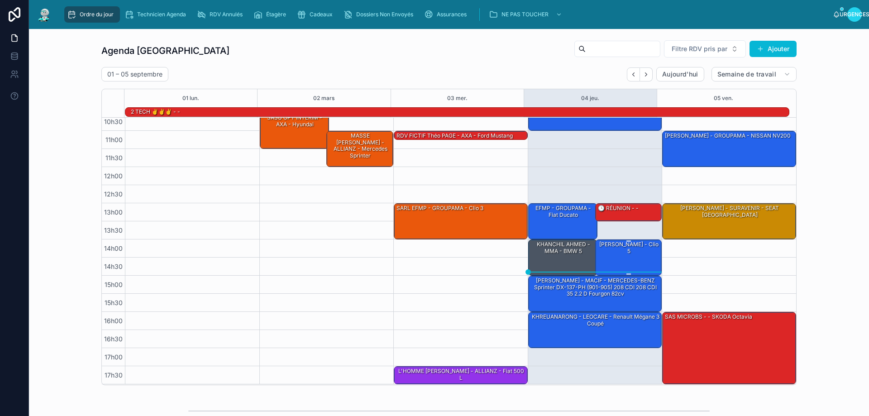
click at [616, 259] on div "[PERSON_NAME] - clio 5" at bounding box center [629, 257] width 64 height 34
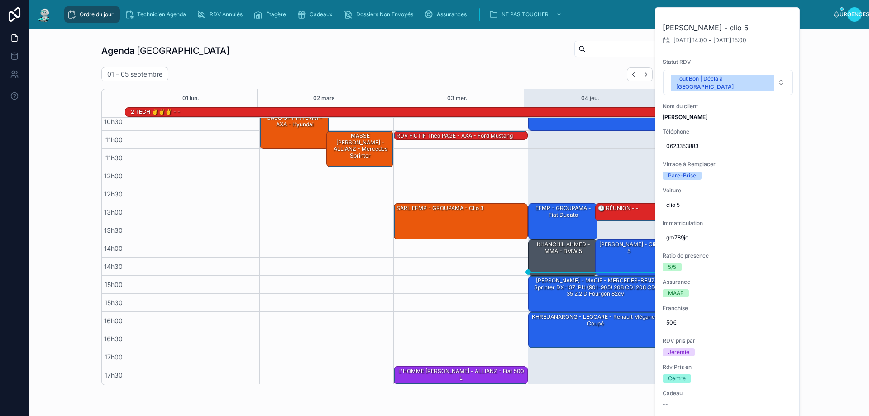
click at [534, 71] on div "01 – 05 septembre Aujourd'hui Semaine de travail" at bounding box center [448, 74] width 695 height 14
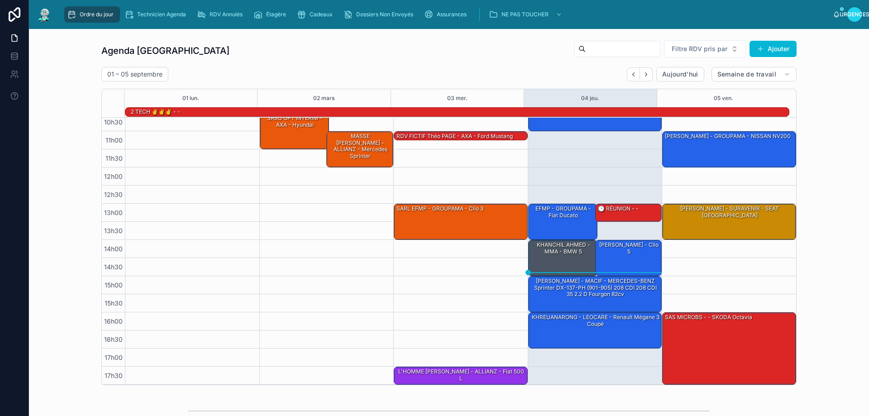
scroll to position [181, 0]
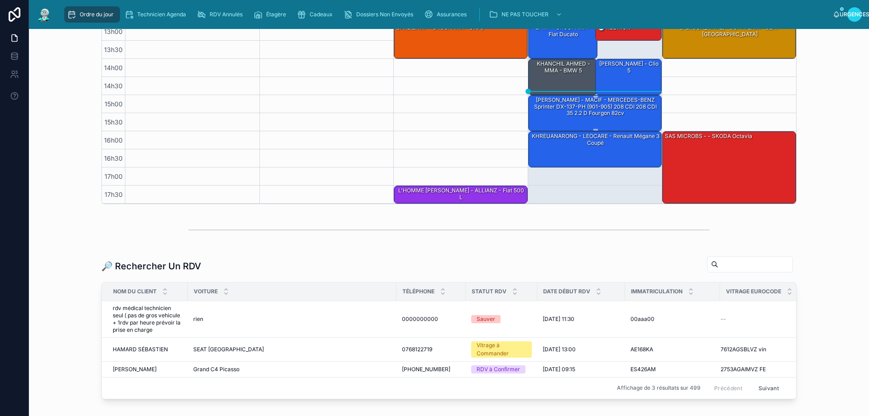
click at [568, 112] on font "[PERSON_NAME] - MACIF - MERCEDES-BENZ Sprinter DX-137-PH (901-905) 208 CDI 208 …" at bounding box center [595, 106] width 123 height 20
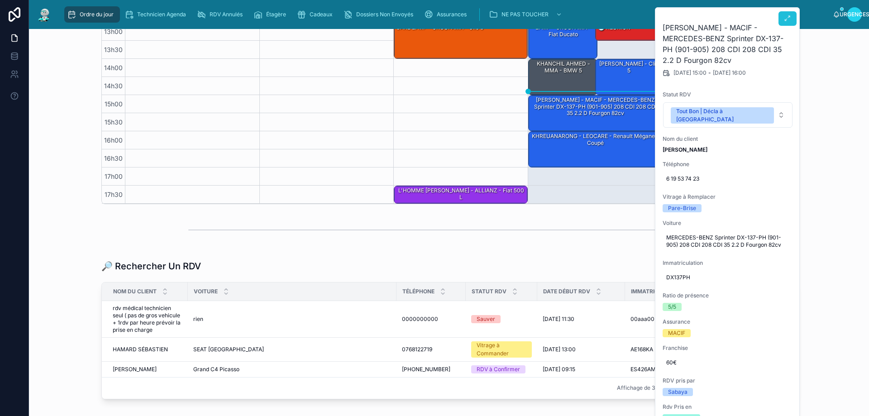
click at [784, 19] on icon at bounding box center [787, 18] width 7 height 7
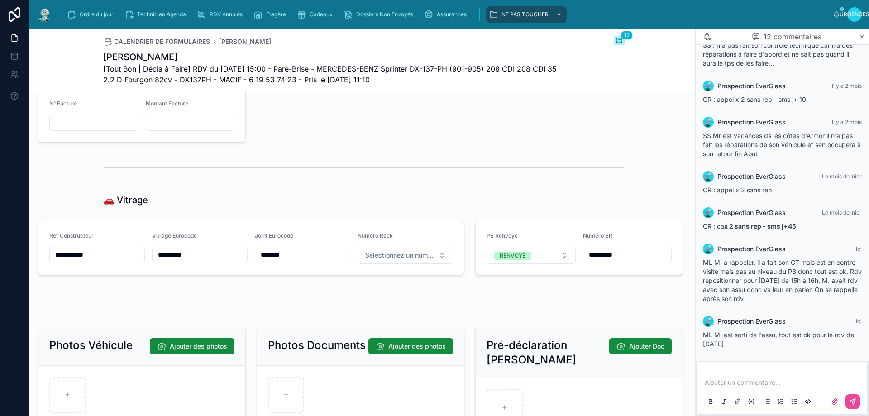
scroll to position [1086, 0]
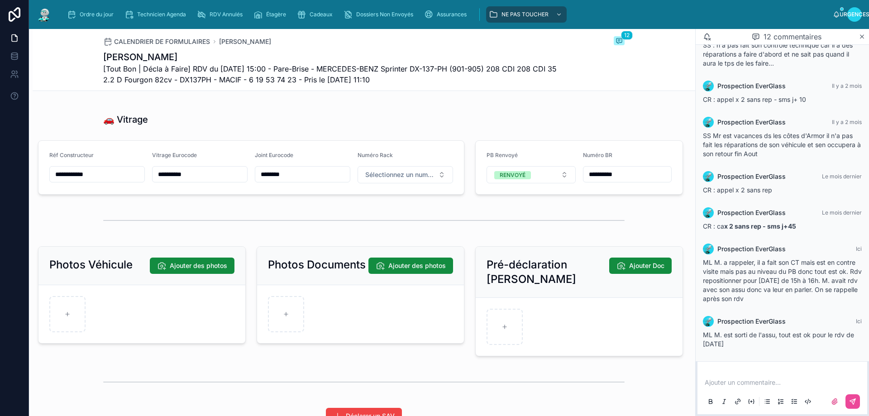
type input "**********"
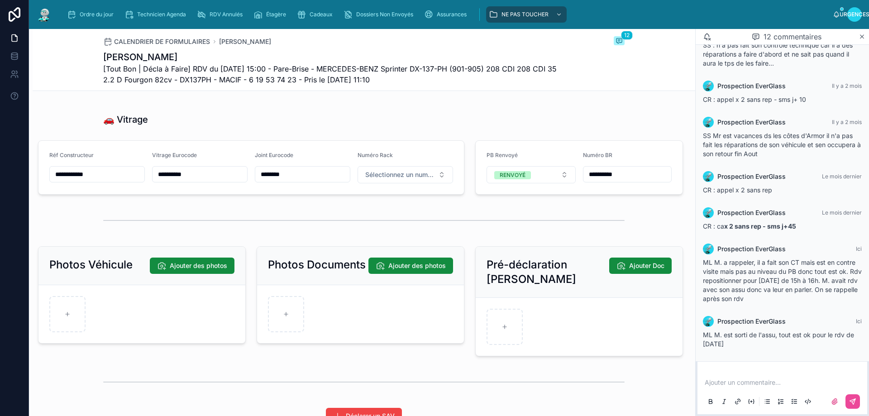
type input "**********"
click at [77, 15] on div "Ordre du jour" at bounding box center [92, 14] width 50 height 14
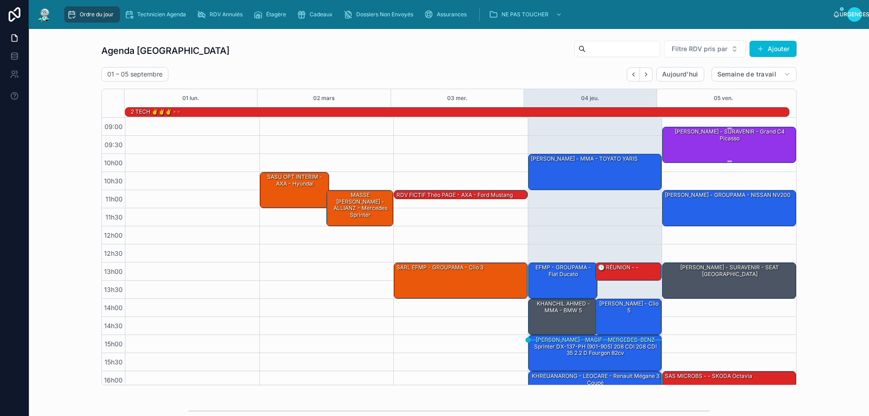
click at [707, 151] on div "[PERSON_NAME] - SURAVENIR - Grand C4 Picasso" at bounding box center [729, 144] width 131 height 34
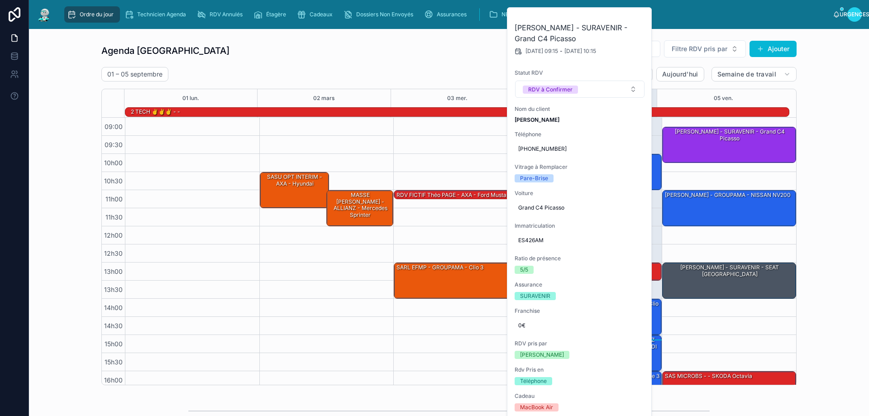
click at [838, 168] on div "Agenda Rennes Filtre RDV pris par Ajouter 01 – 05 septembre Aujourd'hui Semaine…" at bounding box center [448, 212] width 825 height 353
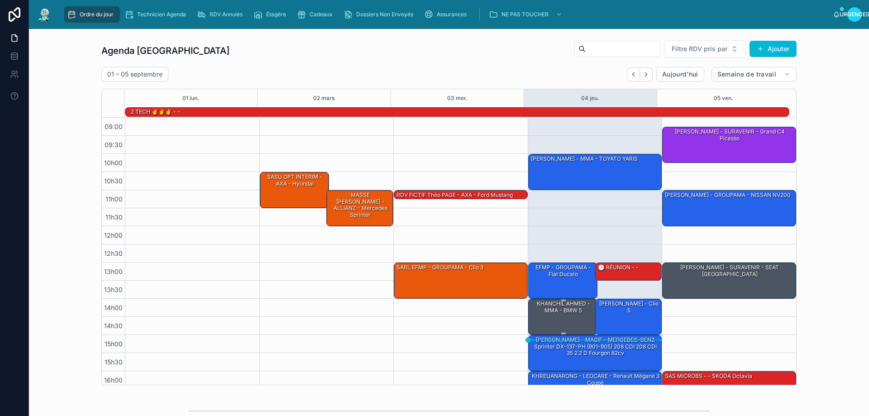
click at [554, 323] on div "KHANCHIL AHMED - MMA - BMW 5" at bounding box center [563, 316] width 67 height 34
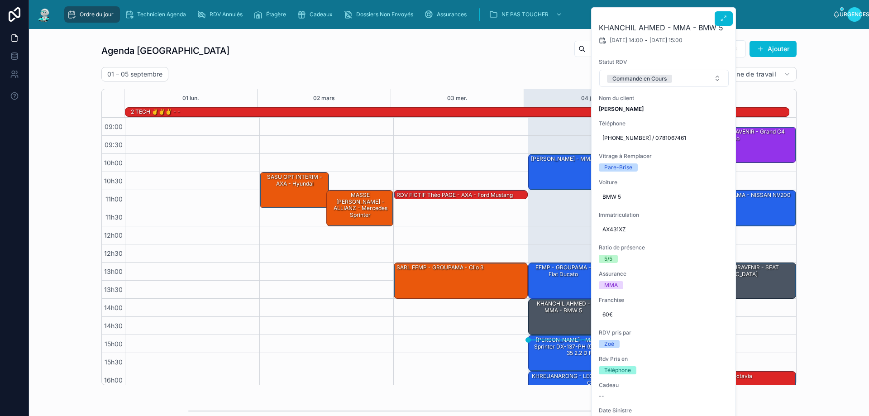
scroll to position [59, 0]
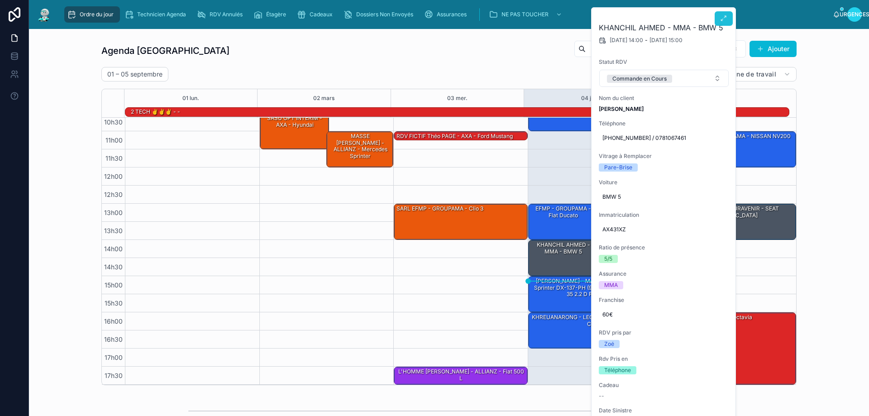
click at [722, 20] on icon at bounding box center [723, 18] width 7 height 7
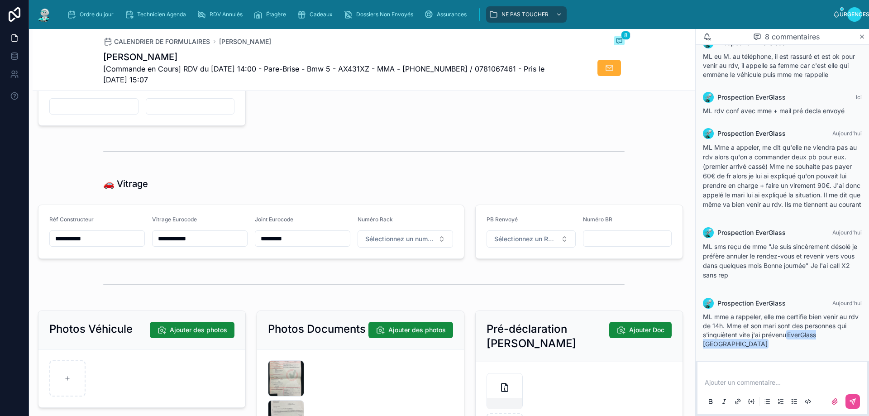
scroll to position [1177, 0]
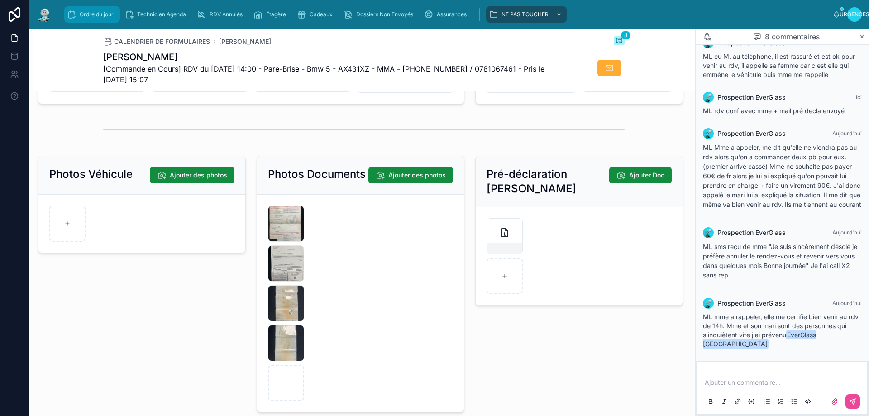
drag, startPoint x: 94, startPoint y: 10, endPoint x: 289, endPoint y: 0, distance: 195.7
click at [95, 10] on div "Ordre du jour" at bounding box center [92, 14] width 50 height 14
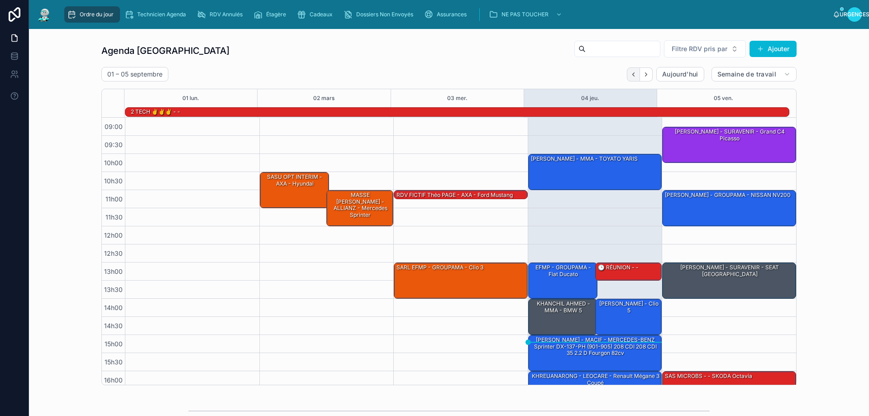
click at [630, 75] on icon "Dos" at bounding box center [633, 74] width 7 height 7
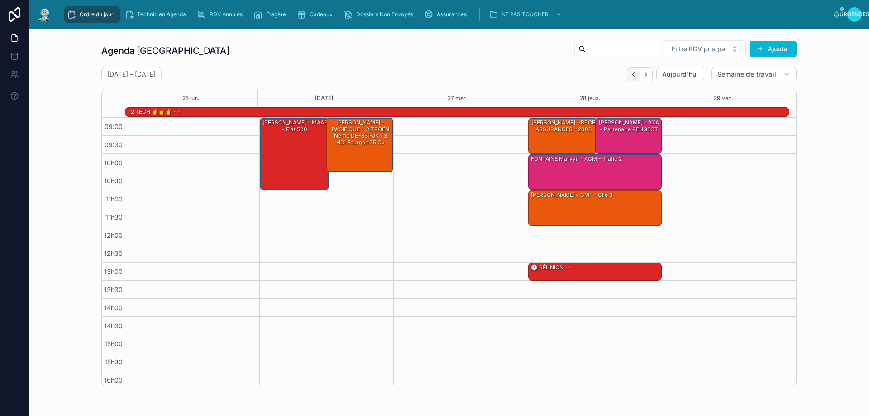
click at [629, 80] on button "Dos" at bounding box center [633, 74] width 13 height 14
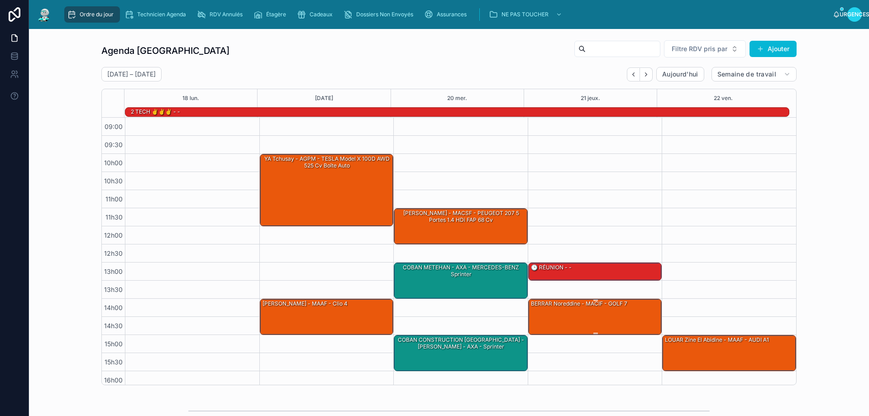
click at [581, 319] on div "BERRAR Noreddine - MACIF - GOLF 7" at bounding box center [595, 316] width 131 height 34
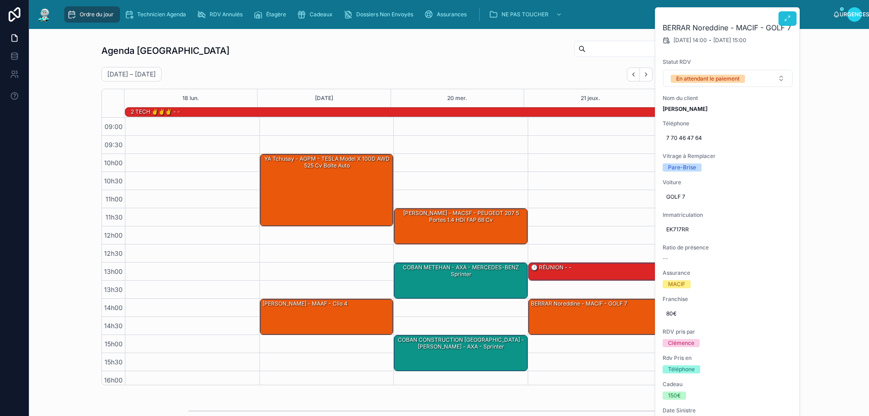
click at [786, 21] on icon at bounding box center [787, 18] width 7 height 7
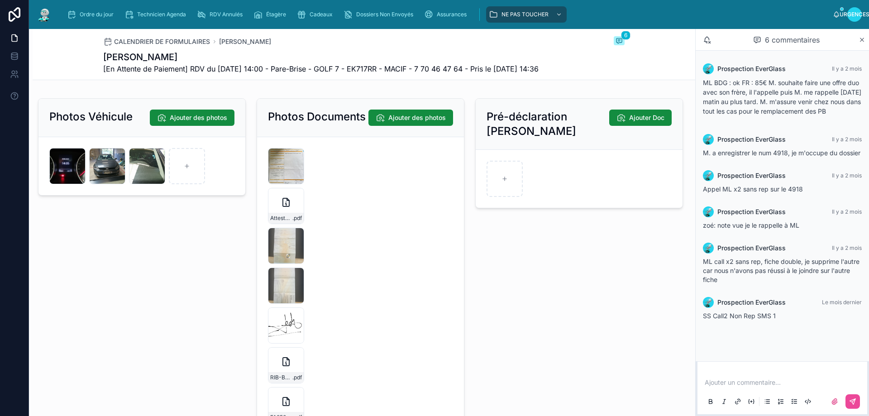
scroll to position [1267, 0]
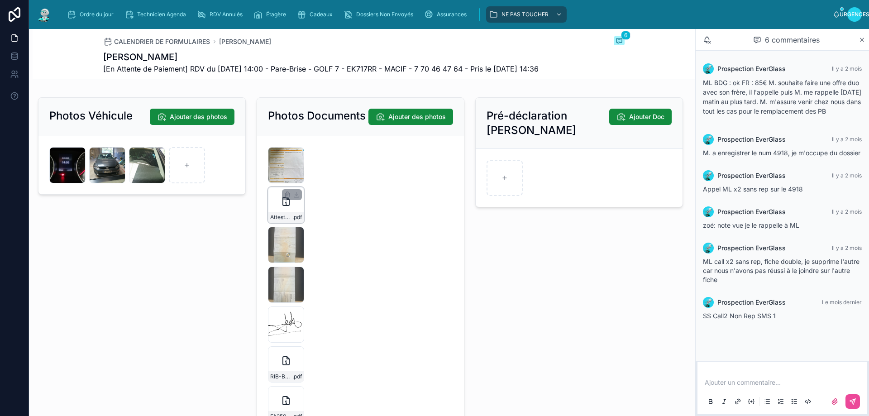
click at [295, 223] on div "Attestation_vehicule_VOLKSWAGEN_GOLF_EK-717-RR .pdf" at bounding box center [286, 205] width 36 height 36
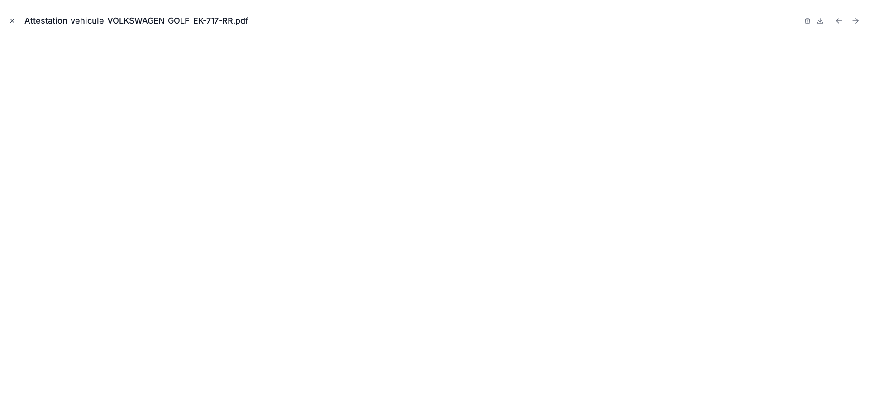
click at [14, 20] on icon "Fermer la fenêtre modale" at bounding box center [12, 21] width 6 height 6
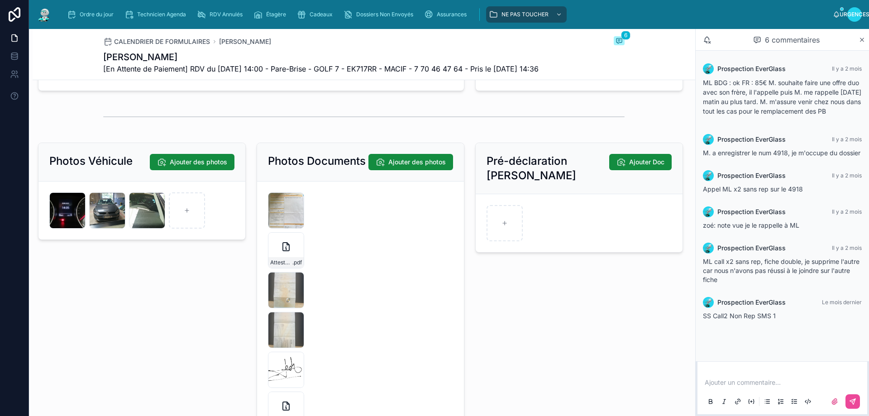
scroll to position [1086, 0]
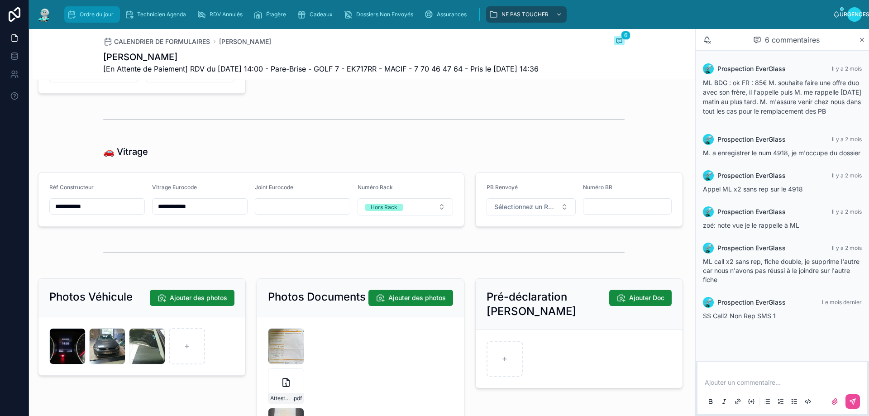
click at [91, 16] on font "Ordre du jour" at bounding box center [97, 14] width 34 height 7
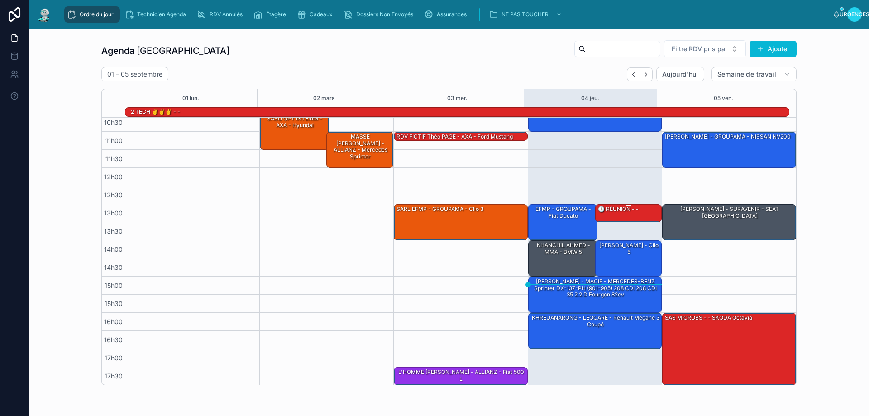
scroll to position [59, 0]
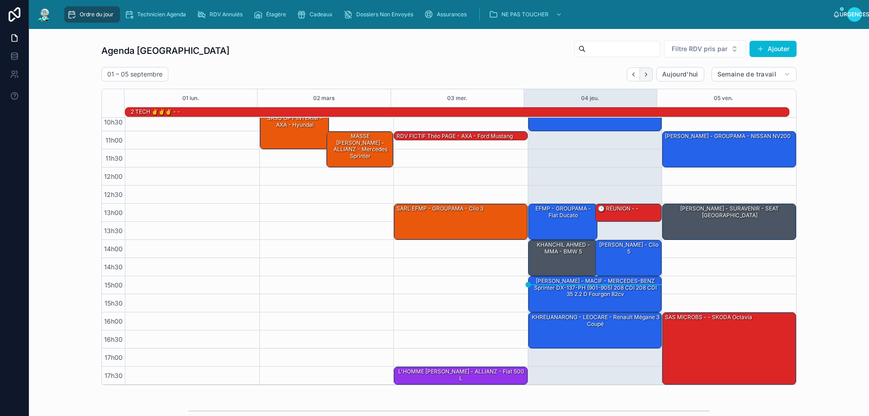
click at [643, 77] on icon "Suivant" at bounding box center [646, 74] width 7 height 7
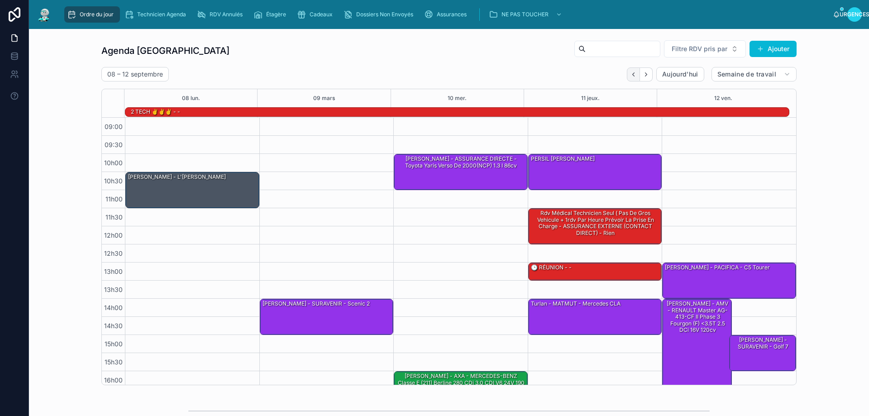
click at [630, 75] on icon "Dos" at bounding box center [633, 74] width 7 height 7
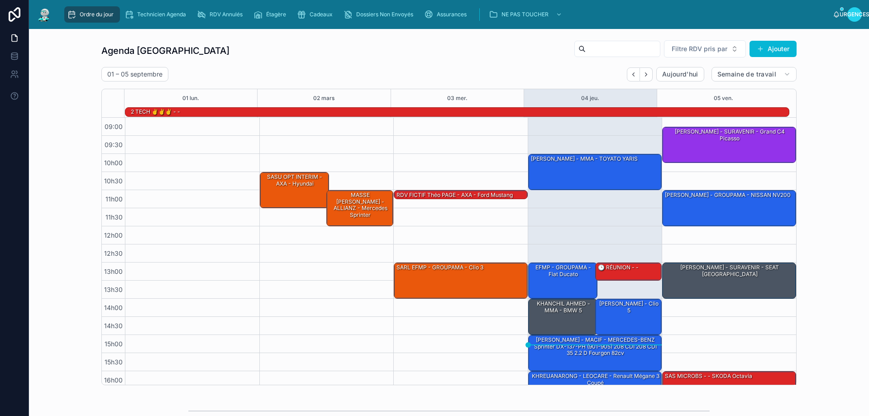
click at [385, 54] on div "Agenda Rennes Filtre RDV pris par Ajouter" at bounding box center [448, 51] width 695 height 22
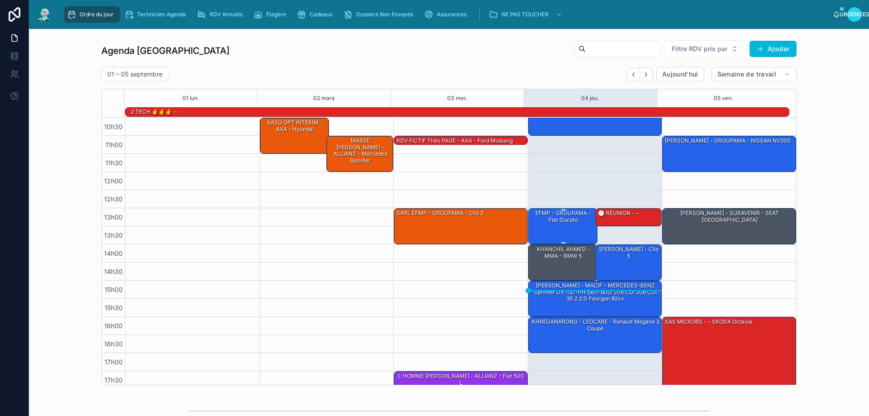
scroll to position [59, 0]
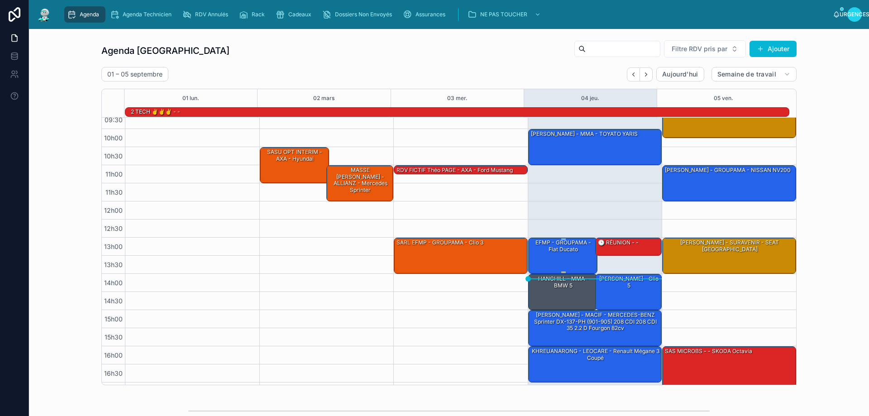
scroll to position [45, 0]
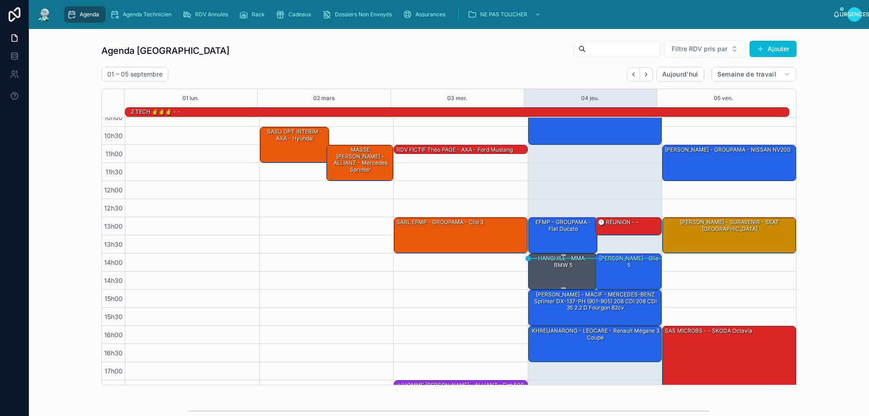
click at [566, 278] on div "HANCHILL - MMA - BMW 5" at bounding box center [563, 271] width 67 height 34
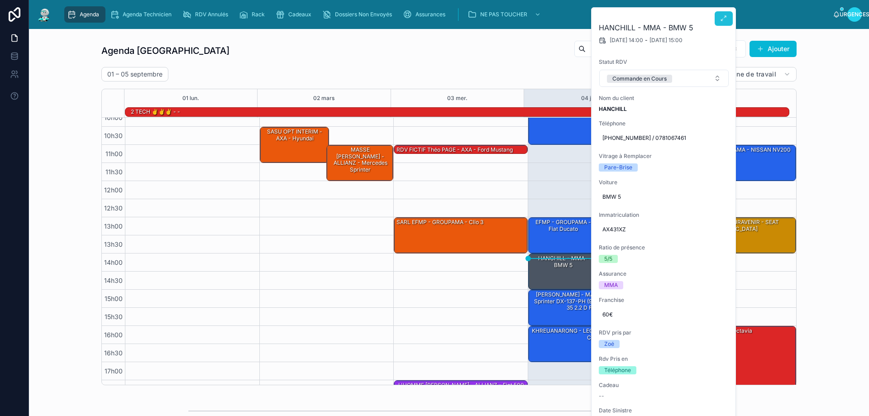
click at [724, 16] on icon at bounding box center [723, 18] width 7 height 7
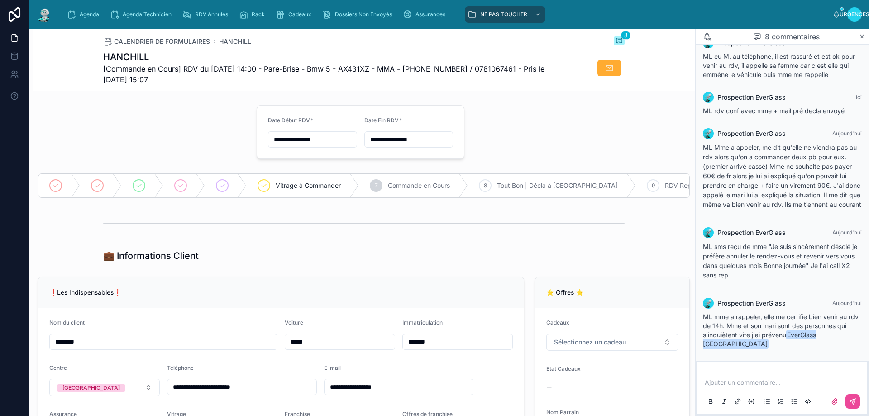
scroll to position [91, 0]
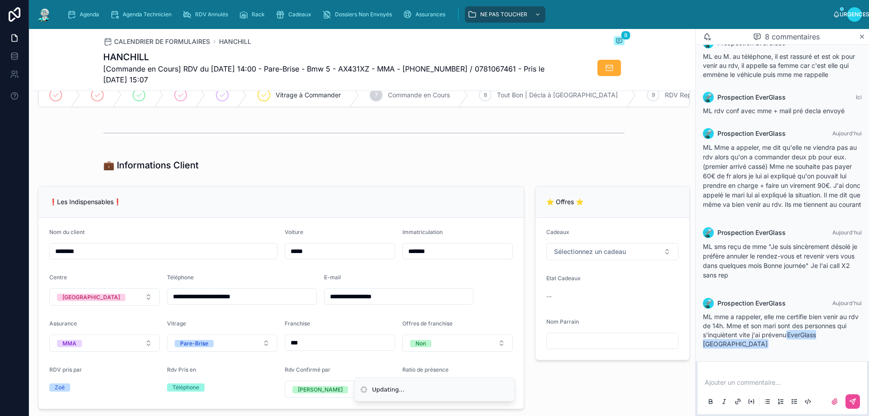
drag, startPoint x: 111, startPoint y: 259, endPoint x: 0, endPoint y: 264, distance: 111.4
click at [0, 264] on div "**********" at bounding box center [434, 208] width 869 height 416
type input "**********"
click at [508, 285] on form "**********" at bounding box center [280, 313] width 485 height 191
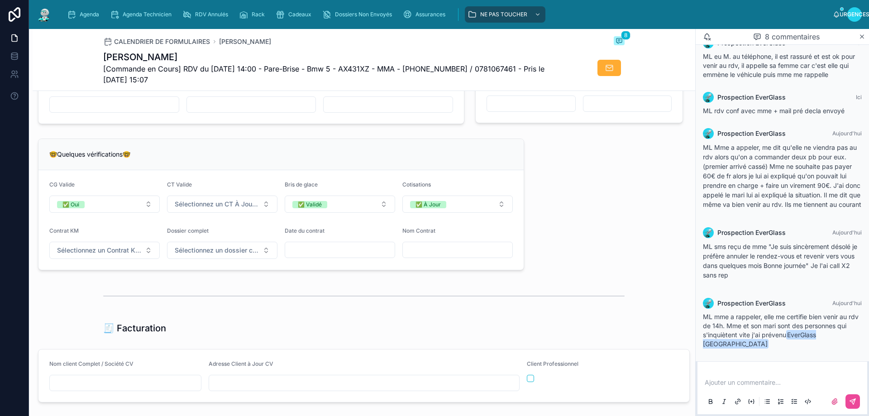
scroll to position [679, 0]
click at [321, 255] on input "text" at bounding box center [340, 248] width 110 height 13
click at [332, 291] on div at bounding box center [363, 294] width 521 height 23
click at [311, 255] on input "text" at bounding box center [340, 248] width 110 height 13
click at [328, 299] on div at bounding box center [363, 294] width 521 height 23
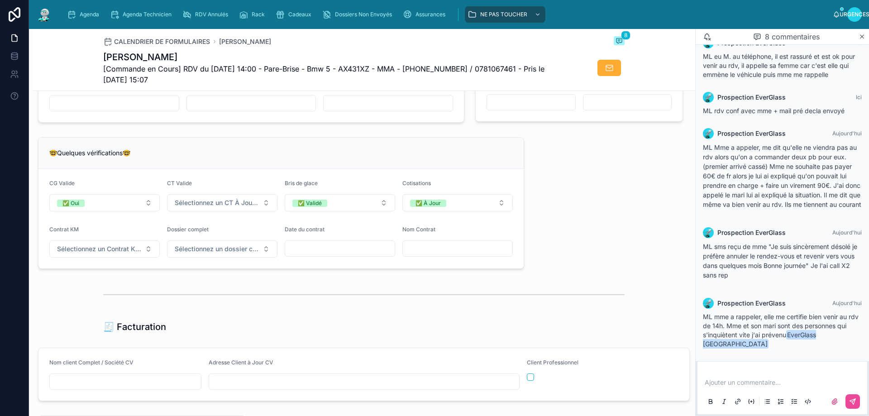
click at [577, 200] on div "**********" at bounding box center [364, 156] width 662 height 1466
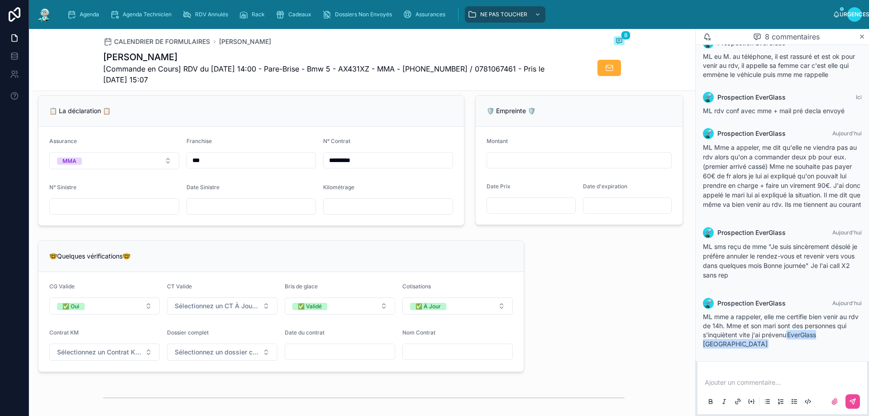
scroll to position [543, 0]
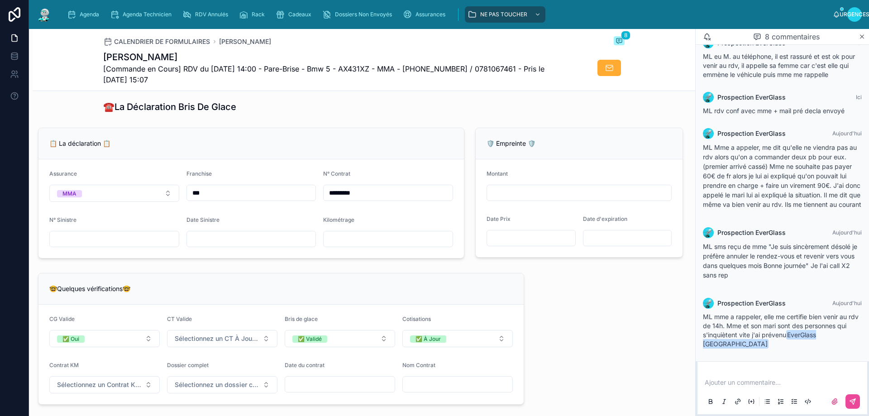
drag, startPoint x: 191, startPoint y: 54, endPoint x: 101, endPoint y: 55, distance: 89.1
click at [92, 55] on div "CALENDRIER DE FORMULAIRES KHANCHIL AHMED 8 KHANCHIL AHMED [Commande en Cours] R…" at bounding box center [364, 60] width 662 height 62
copy font "KHANCHIL AHMED"
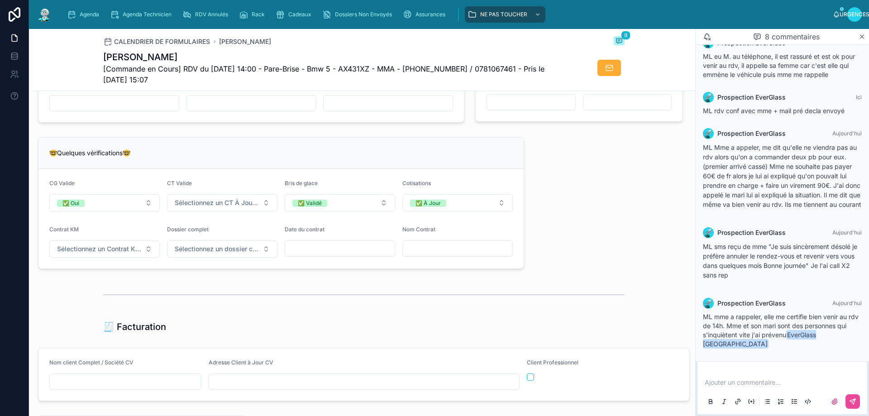
paste input "**********"
type input "**********"
click at [529, 303] on div at bounding box center [363, 294] width 521 height 23
click at [316, 253] on input "text" at bounding box center [340, 248] width 110 height 13
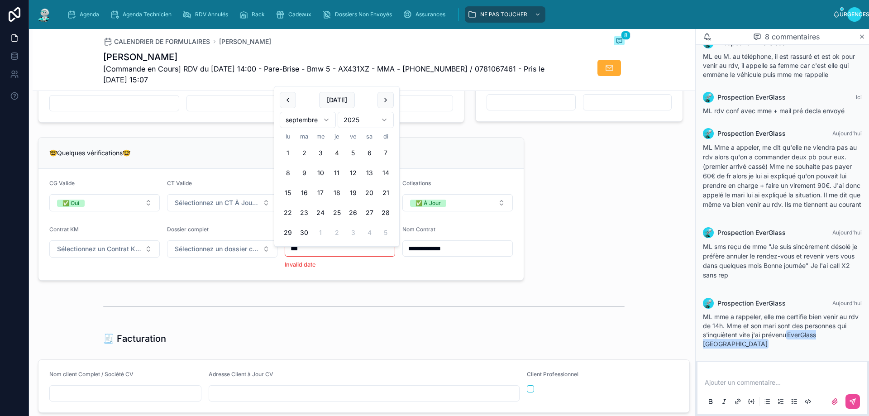
scroll to position [901, 0]
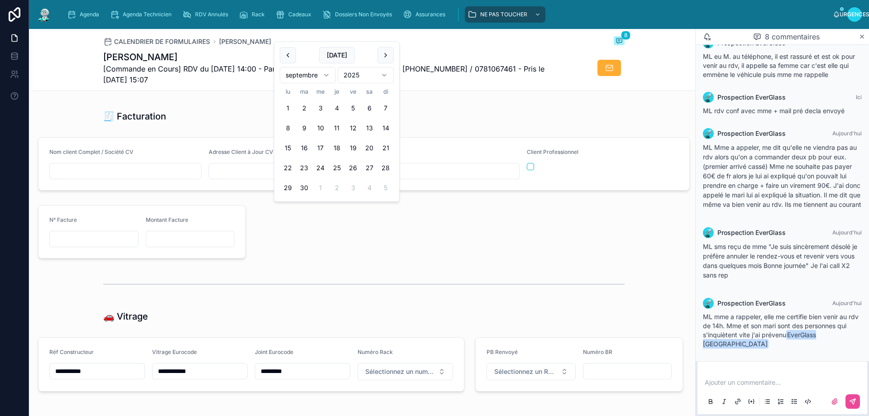
click at [315, 253] on div at bounding box center [469, 231] width 437 height 61
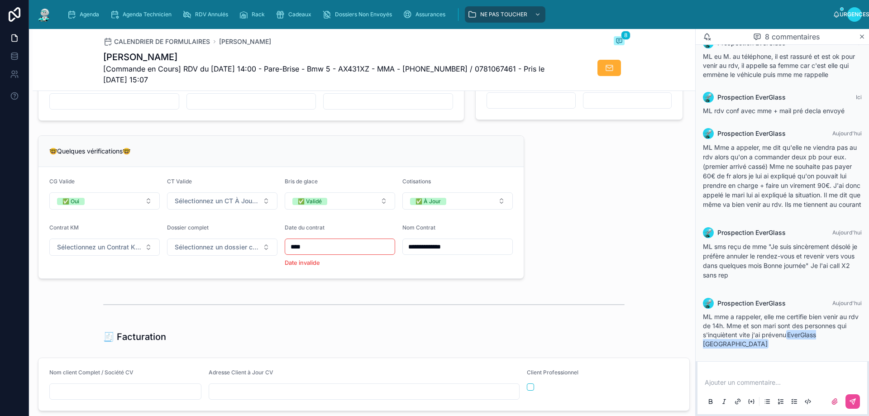
scroll to position [675, 0]
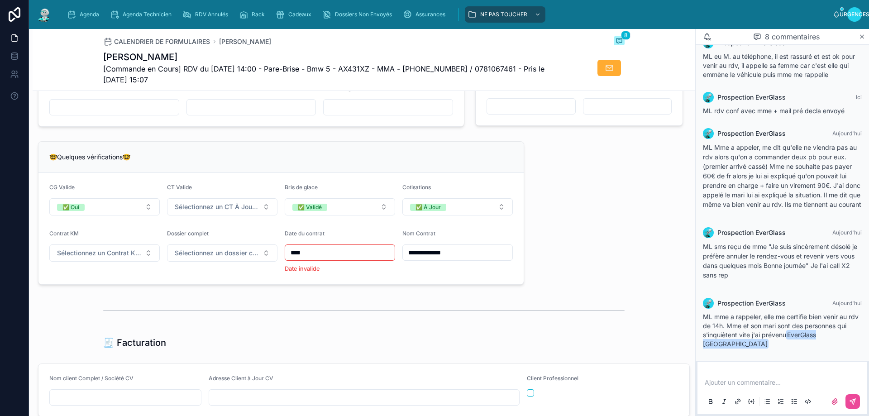
click at [311, 259] on input "****" at bounding box center [340, 252] width 110 height 13
type input "*"
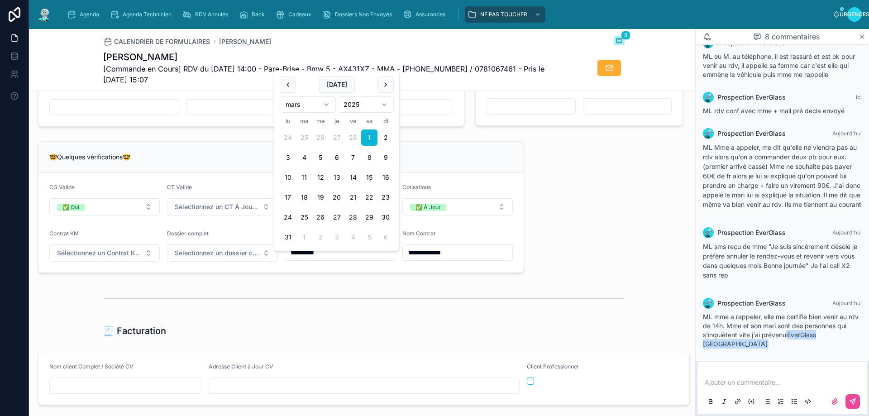
type input "**********"
click at [352, 283] on div "**********" at bounding box center [364, 160] width 662 height 1466
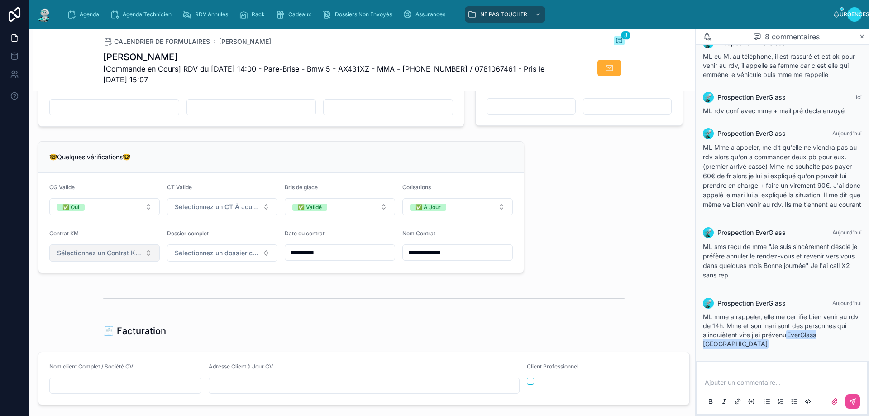
click at [146, 260] on button "Sélectionnez un Contrat Kilométrique" at bounding box center [104, 252] width 110 height 17
click at [76, 295] on font "✅ Non" at bounding box center [68, 295] width 19 height 7
click at [226, 276] on div "**********" at bounding box center [281, 207] width 497 height 139
drag, startPoint x: 189, startPoint y: 55, endPoint x: 90, endPoint y: 59, distance: 99.2
click at [90, 59] on div "CALENDRIER DE FORMULAIRES KHANCHIL AHMED 8 KHANCHIL AHMED [Commande en Cours] R…" at bounding box center [364, 60] width 662 height 62
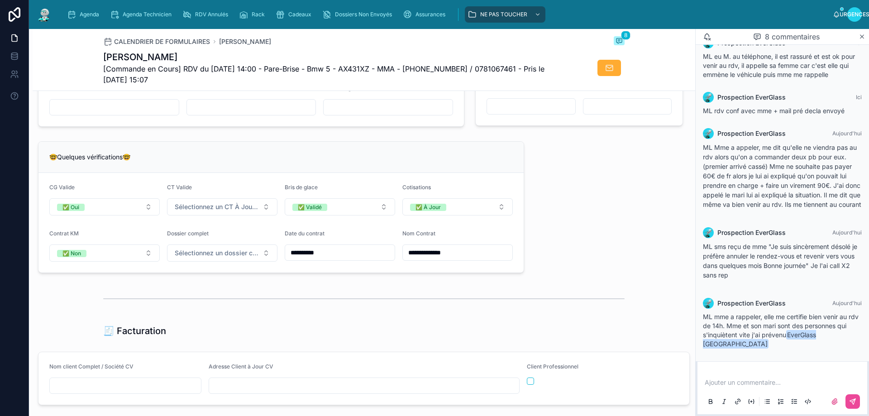
copy font "KHANCHIL AHMED"
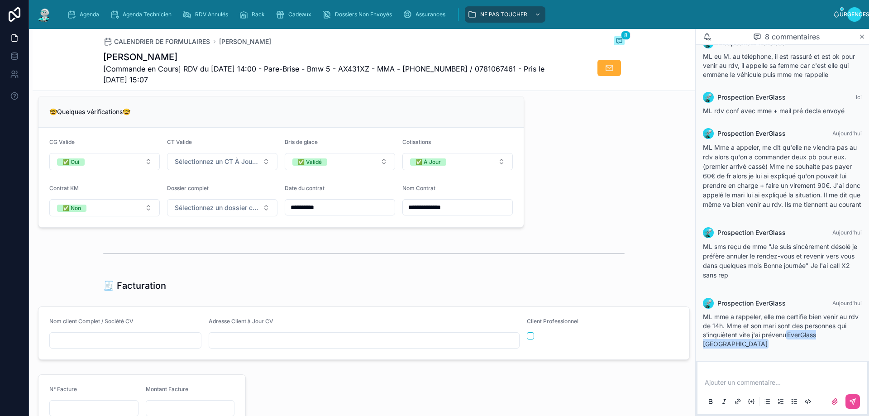
paste input "**********"
type input "**********"
click at [227, 344] on input "text" at bounding box center [364, 340] width 310 height 13
type input "**********"
click at [615, 265] on div at bounding box center [363, 253] width 521 height 23
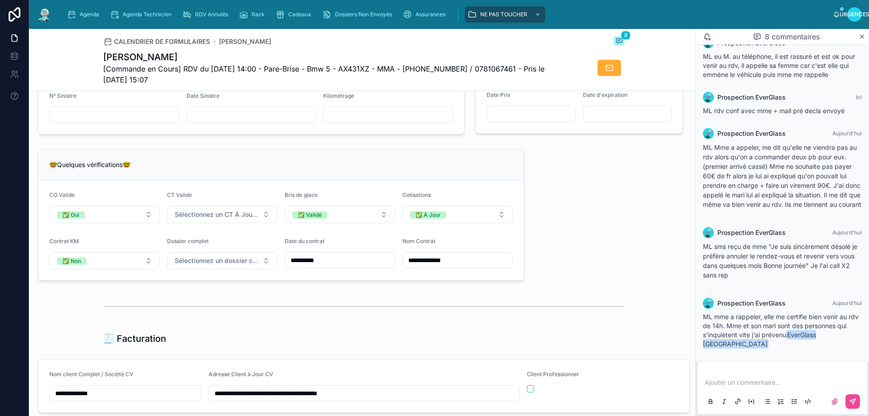
scroll to position [679, 0]
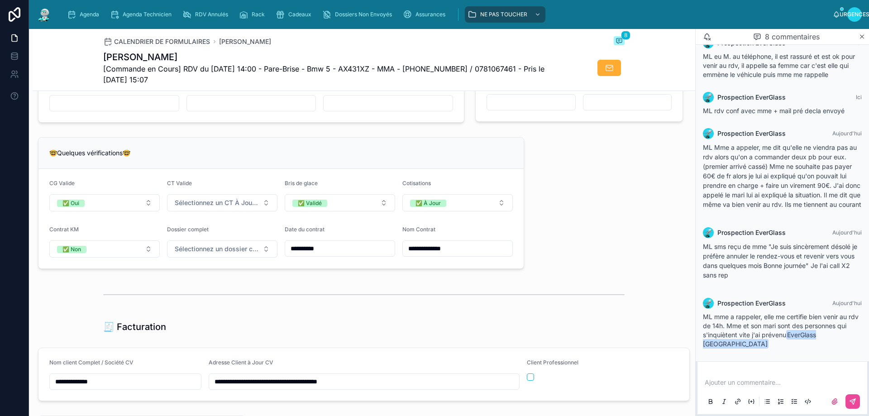
drag, startPoint x: 590, startPoint y: 235, endPoint x: 652, endPoint y: 241, distance: 62.3
click at [591, 234] on div "**********" at bounding box center [364, 156] width 662 height 1466
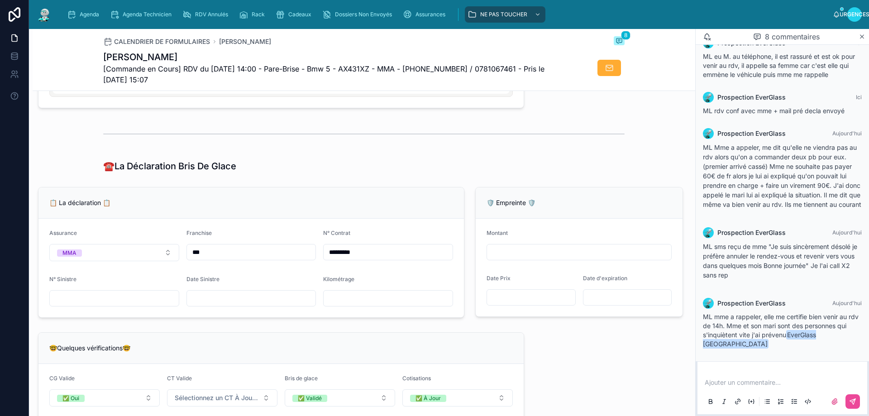
scroll to position [498, 0]
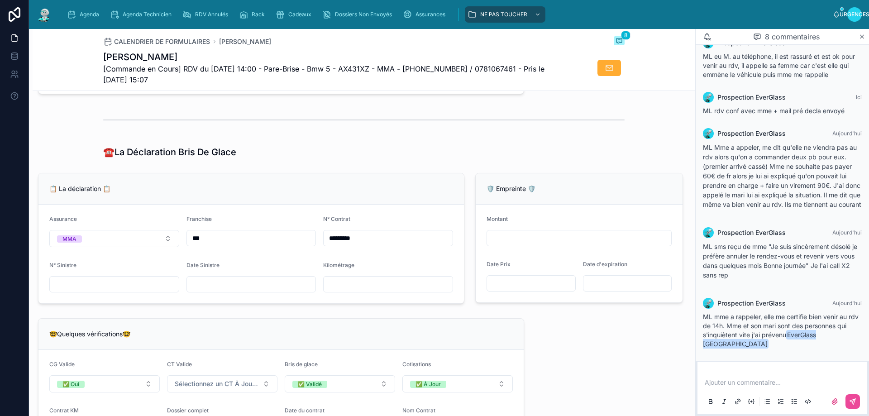
click at [208, 289] on input "text" at bounding box center [251, 284] width 129 height 13
type input "**********"
click at [369, 317] on div "**********" at bounding box center [364, 337] width 662 height 1466
click at [275, 175] on div "**********" at bounding box center [364, 337] width 662 height 1466
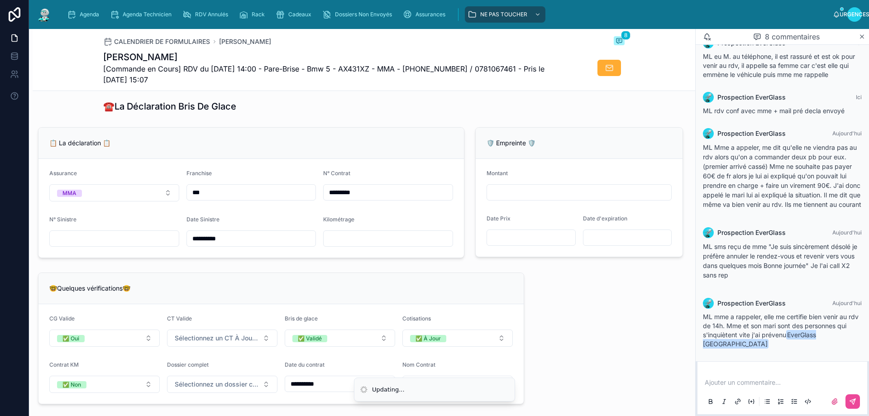
scroll to position [543, 0]
click at [399, 293] on div "🤓Quelques vérifications🤓" at bounding box center [280, 288] width 463 height 9
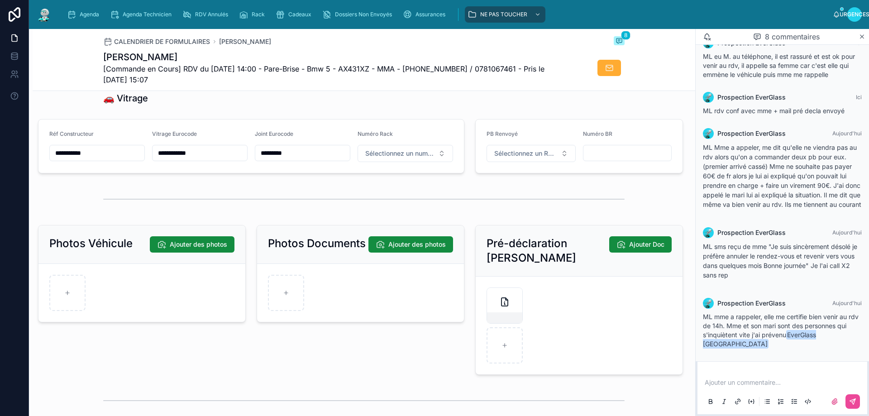
scroll to position [1109, 0]
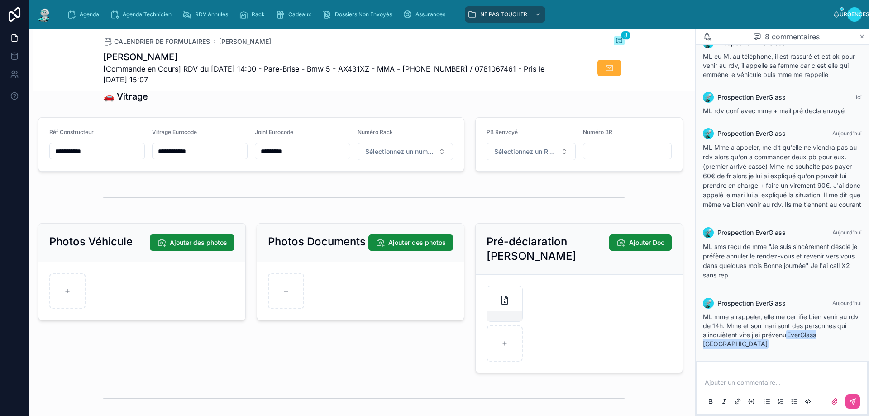
click at [862, 38] on icon at bounding box center [861, 36] width 7 height 7
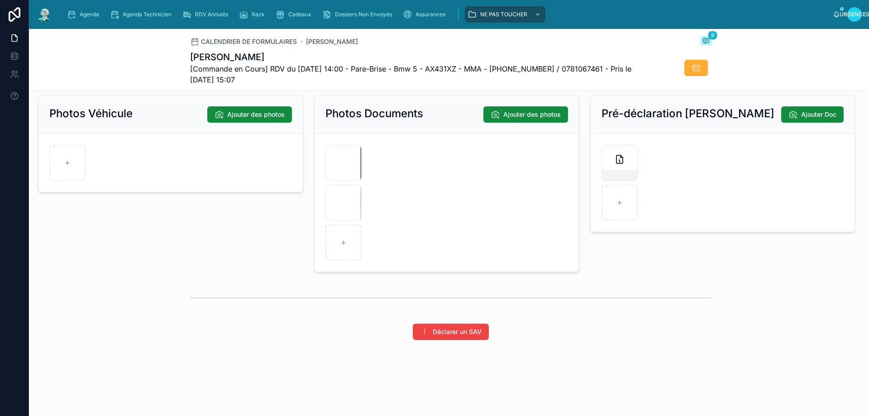
scroll to position [1244, 0]
click at [340, 208] on div "image .jpg" at bounding box center [343, 203] width 36 height 36
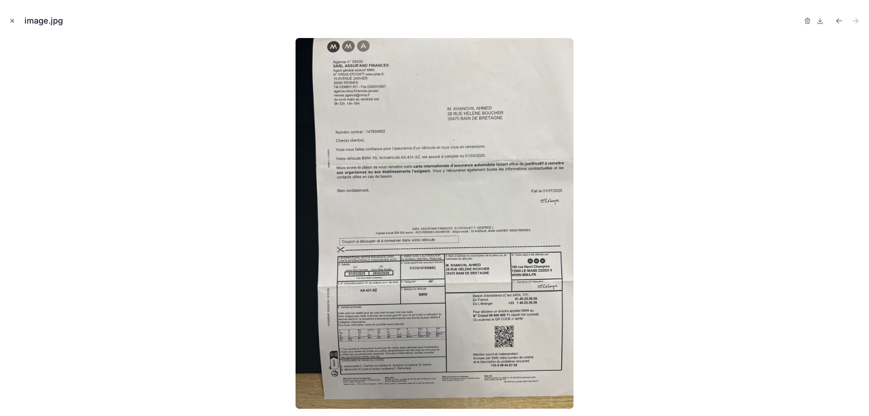
click at [14, 18] on icon "Fermer la fenêtre modale" at bounding box center [12, 21] width 6 height 6
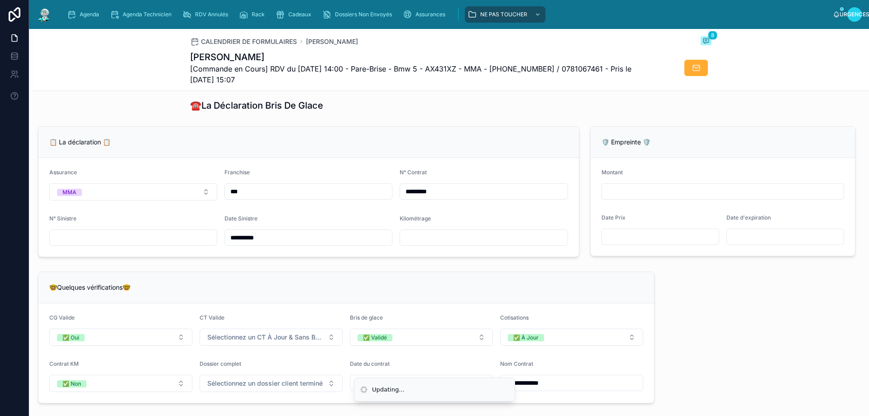
scroll to position [532, 0]
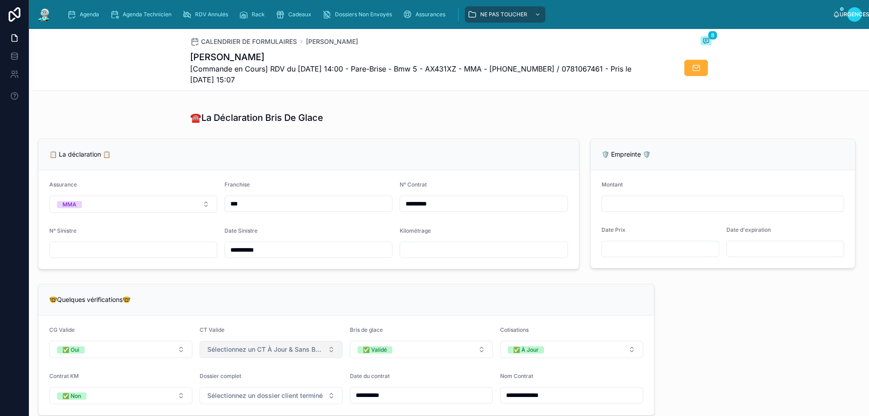
click at [334, 358] on button "Sélectionnez un CT À Jour & Sans BDG" at bounding box center [271, 349] width 143 height 17
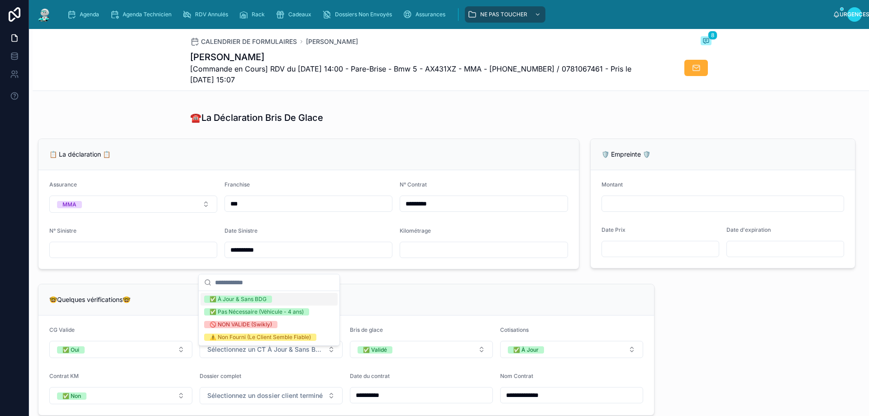
click at [245, 296] on font "✅ À Jour & Sans BDG" at bounding box center [238, 298] width 57 height 7
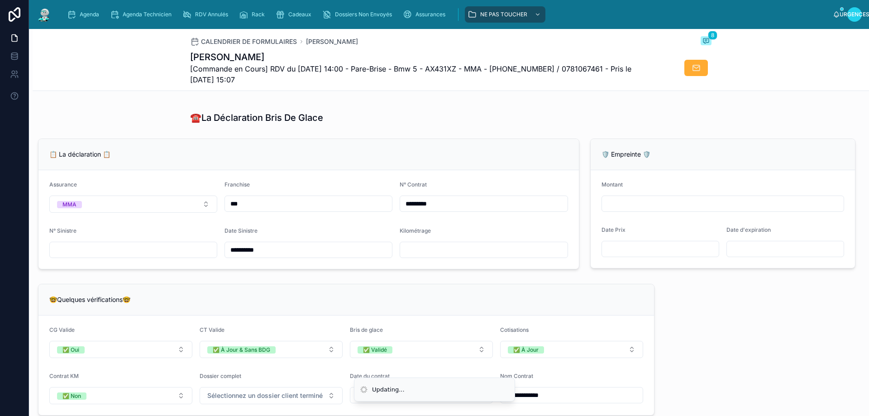
click at [415, 303] on div "🤓Quelques vérifications🤓" at bounding box center [346, 299] width 594 height 9
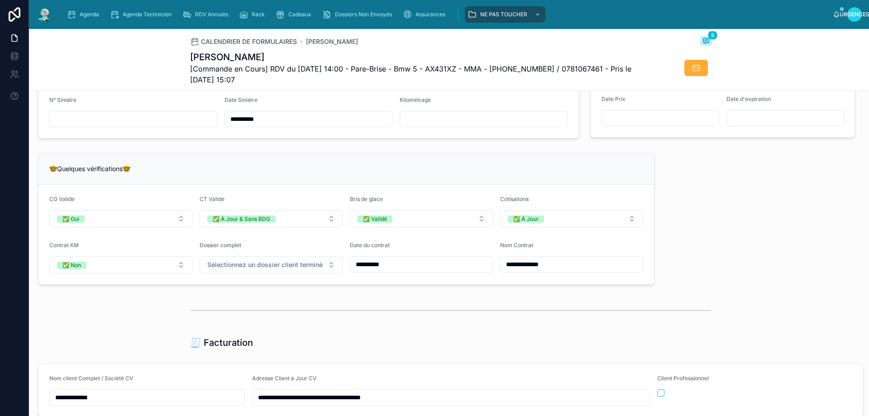
scroll to position [668, 0]
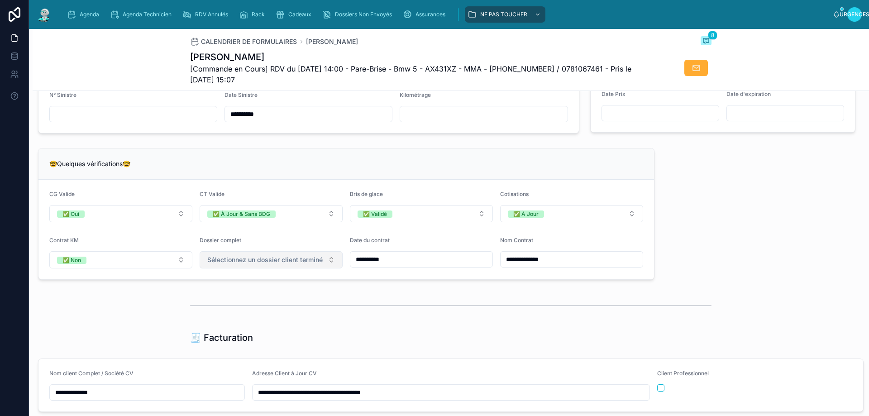
click at [330, 263] on button "Sélectionnez un dossier client terminé" at bounding box center [271, 259] width 143 height 17
drag, startPoint x: 224, startPoint y: 303, endPoint x: 467, endPoint y: 302, distance: 243.0
click at [224, 303] on font "✅ Oui" at bounding box center [218, 302] width 17 height 7
click at [527, 303] on div at bounding box center [450, 305] width 521 height 23
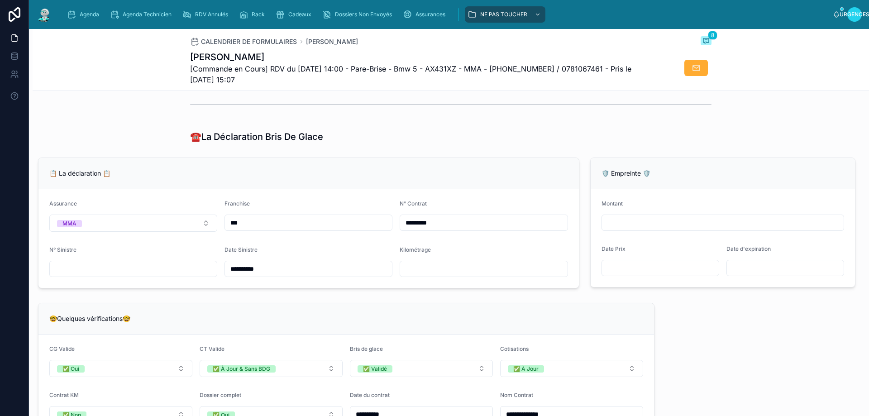
scroll to position [543, 0]
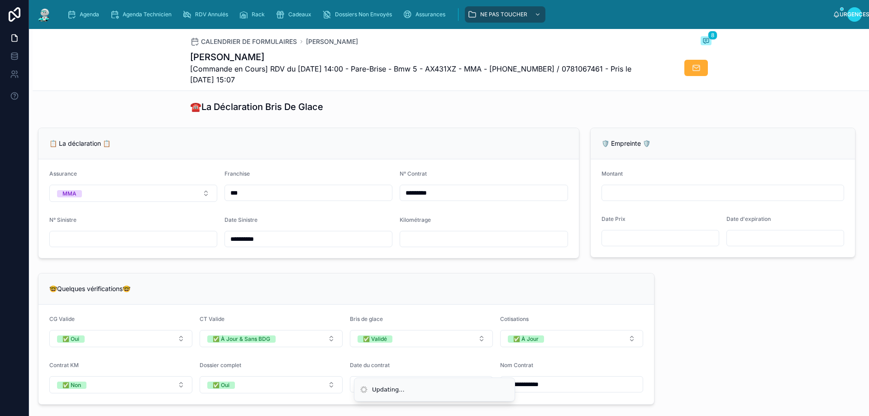
drag, startPoint x: 270, startPoint y: 245, endPoint x: 220, endPoint y: 247, distance: 49.3
click at [220, 247] on form "**********" at bounding box center [308, 208] width 540 height 99
click at [353, 288] on div "🤓Quelques vérifications🤓" at bounding box center [345, 288] width 615 height 31
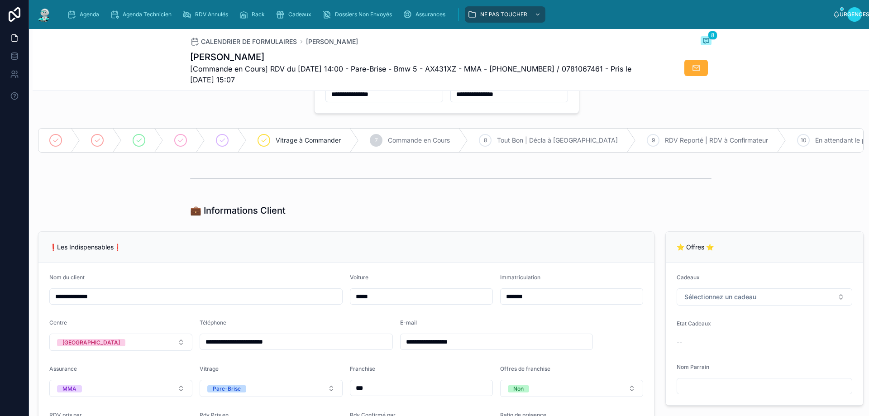
scroll to position [0, 0]
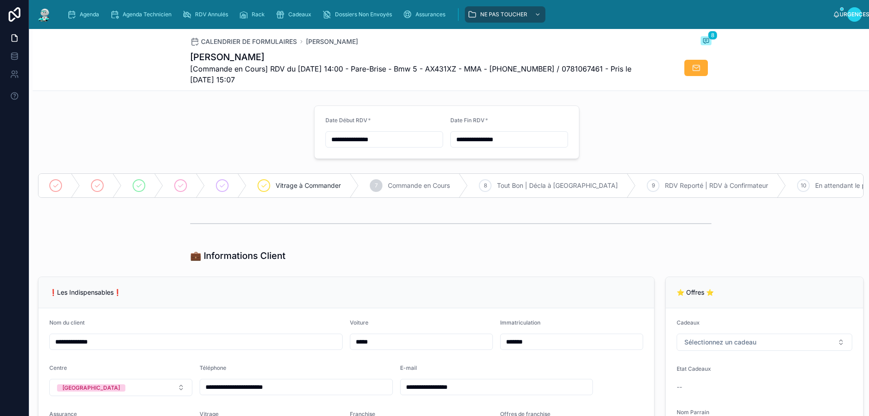
click at [379, 218] on div at bounding box center [451, 224] width 836 height 30
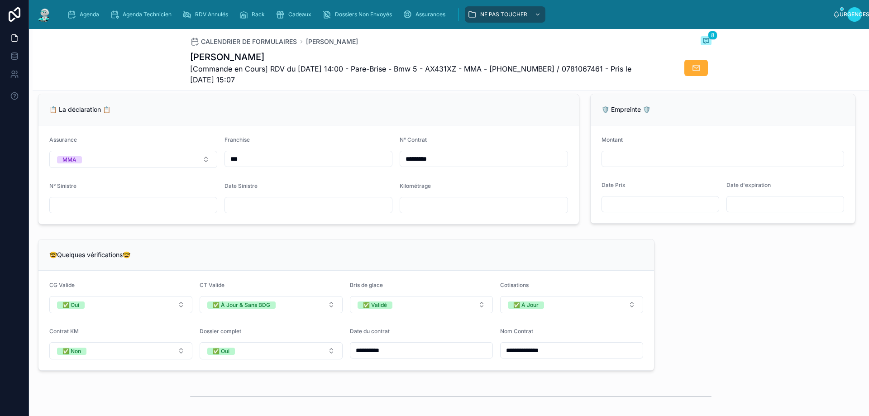
scroll to position [581, 0]
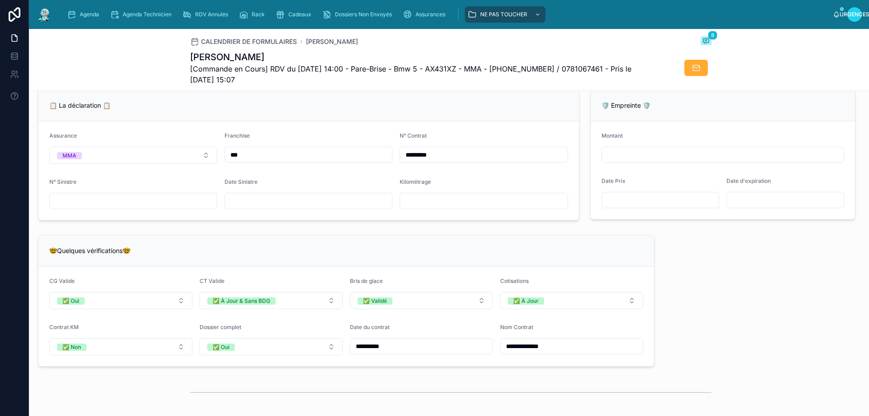
click at [671, 279] on div "**********" at bounding box center [451, 307] width 836 height 1573
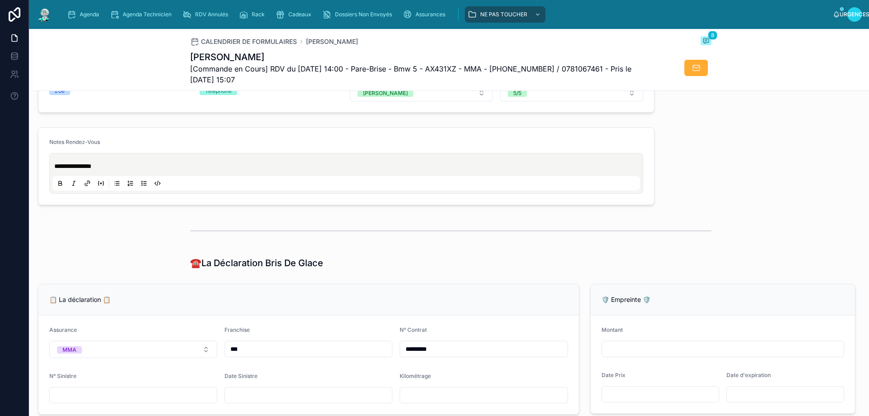
scroll to position [445, 0]
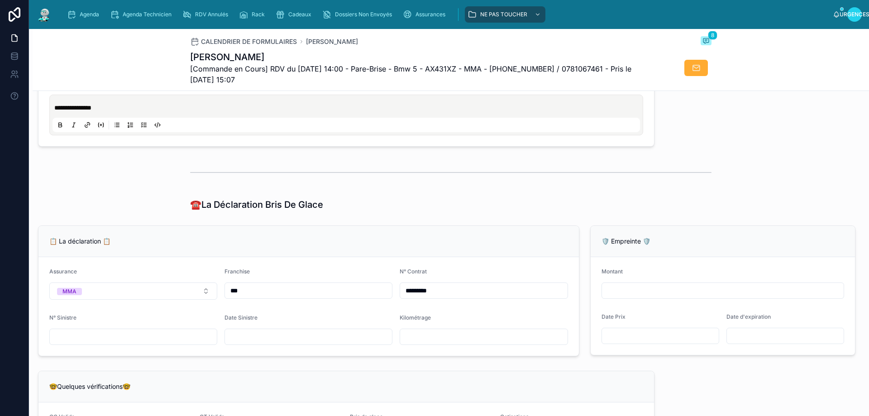
click at [260, 342] on input "text" at bounding box center [308, 336] width 167 height 13
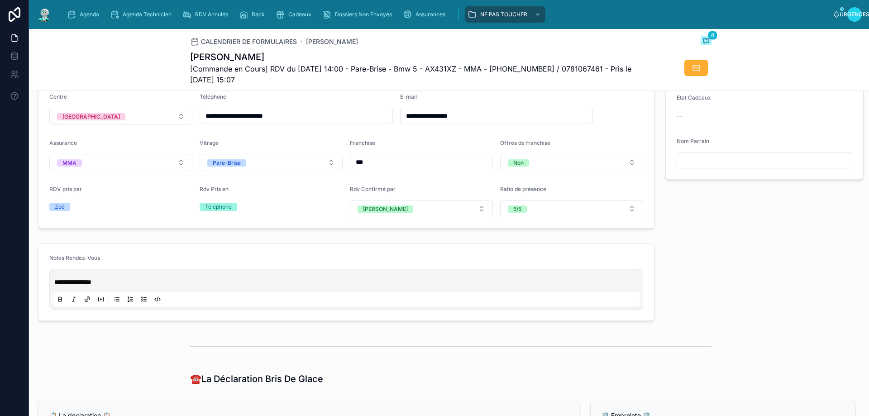
scroll to position [264, 0]
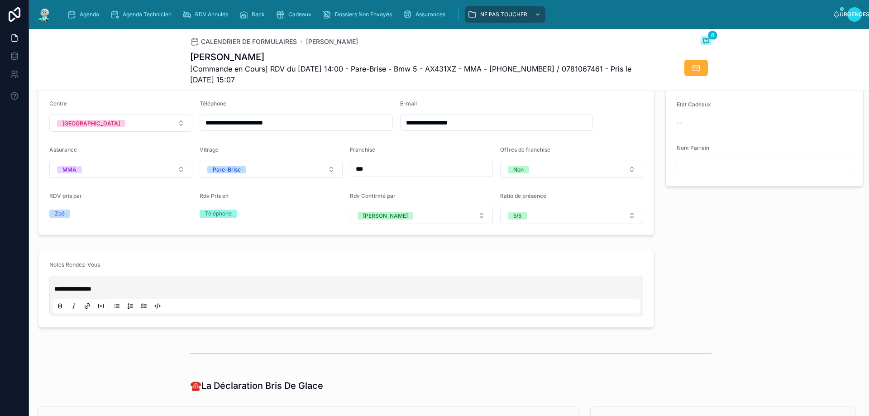
type input "**********"
click at [115, 292] on p "**********" at bounding box center [347, 288] width 587 height 9
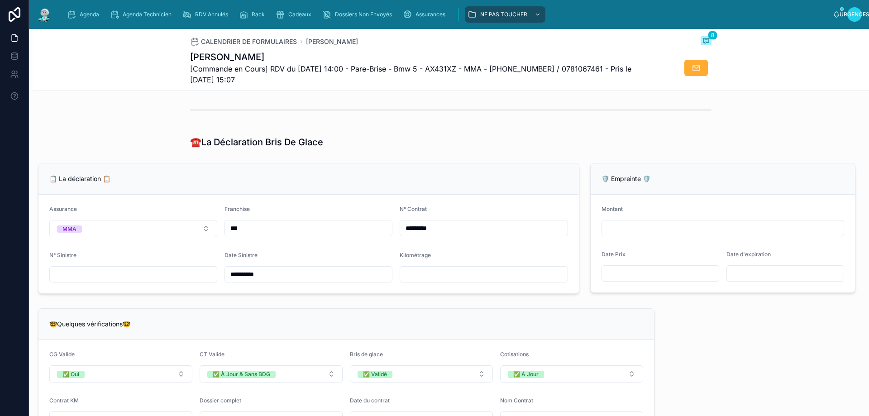
scroll to position [519, 0]
click at [83, 279] on input "text" at bounding box center [133, 272] width 167 height 13
drag, startPoint x: 83, startPoint y: 275, endPoint x: 91, endPoint y: 274, distance: 7.7
click at [91, 274] on input "text" at bounding box center [133, 272] width 167 height 13
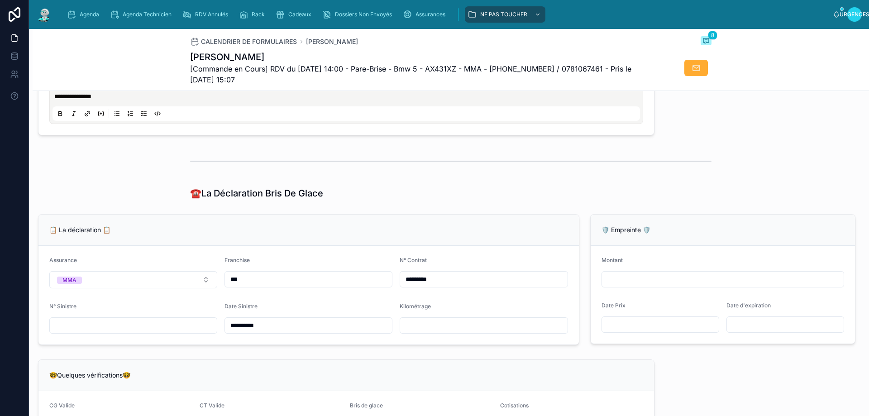
scroll to position [543, 0]
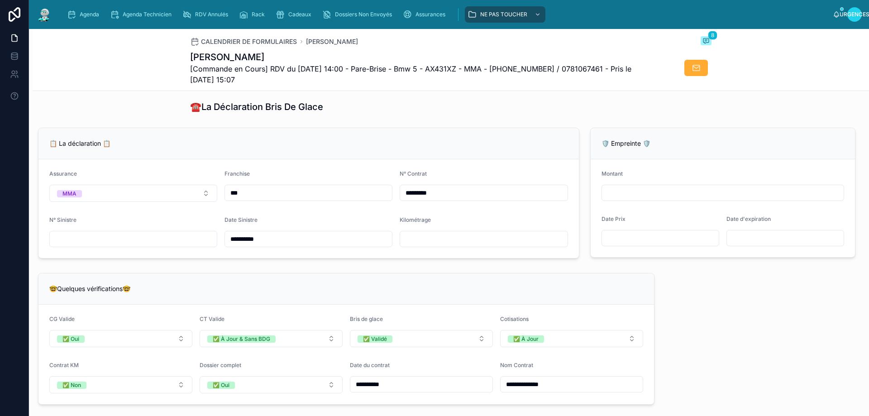
click at [73, 243] on input "text" at bounding box center [133, 239] width 167 height 13
type input "**********"
click at [453, 293] on div "🤓Quelques vérifications🤓" at bounding box center [346, 288] width 594 height 9
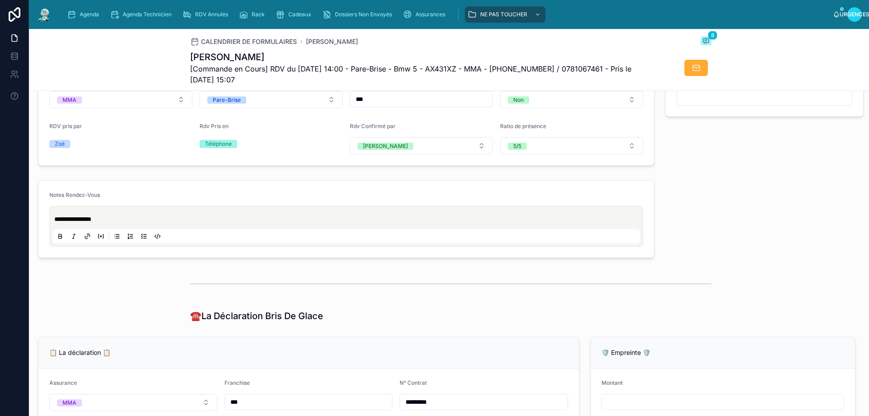
scroll to position [317, 0]
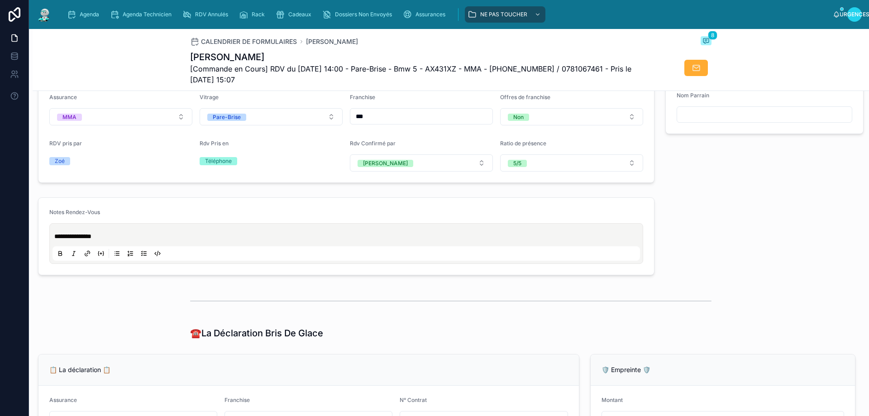
click at [120, 241] on p "**********" at bounding box center [347, 236] width 587 height 9
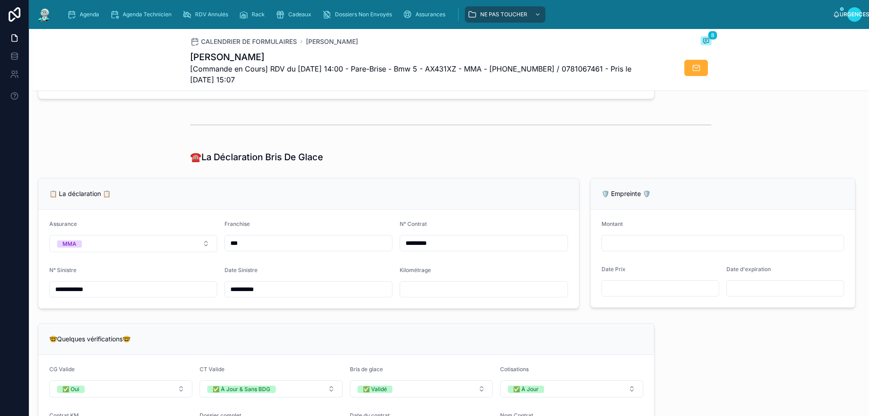
scroll to position [498, 0]
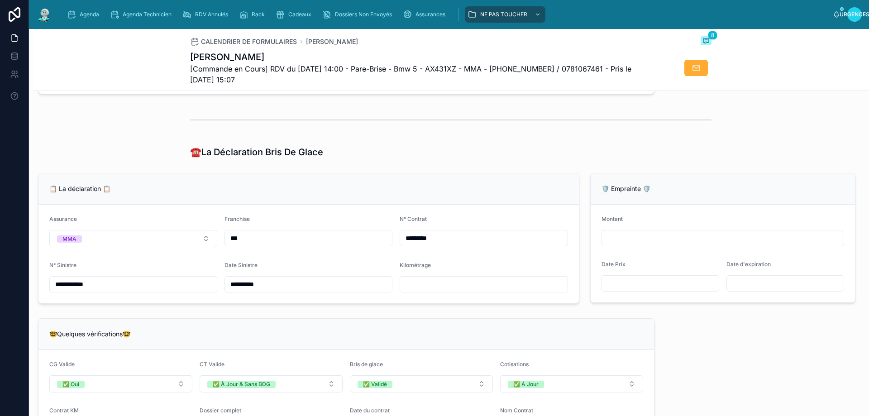
click at [377, 200] on div "📋 La déclaration 📋" at bounding box center [308, 188] width 540 height 31
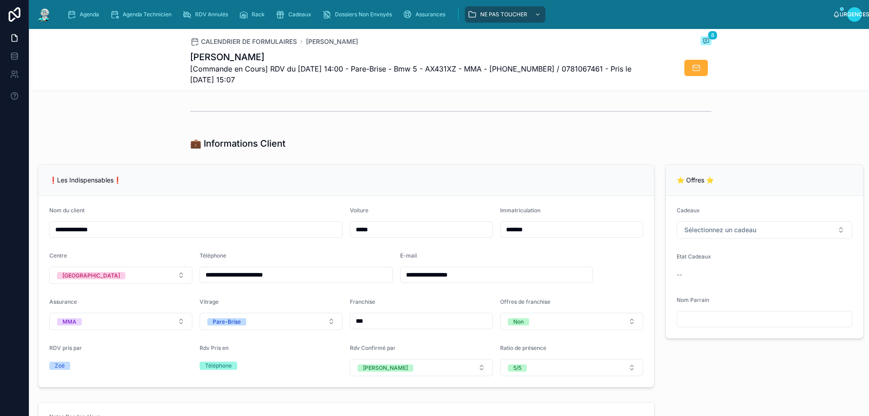
scroll to position [0, 0]
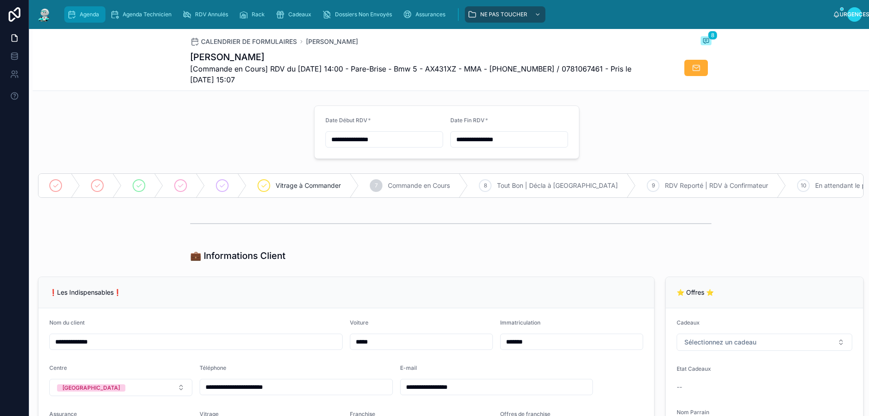
click at [79, 13] on div "Agenda" at bounding box center [85, 14] width 36 height 14
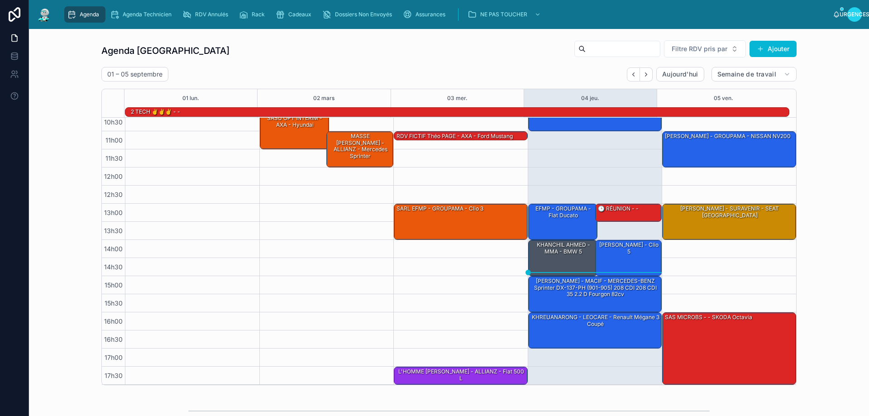
drag, startPoint x: 534, startPoint y: 71, endPoint x: 550, endPoint y: 109, distance: 40.8
click at [535, 71] on div "01 – 05 septembre Aujourd'hui Semaine de travail" at bounding box center [448, 74] width 695 height 14
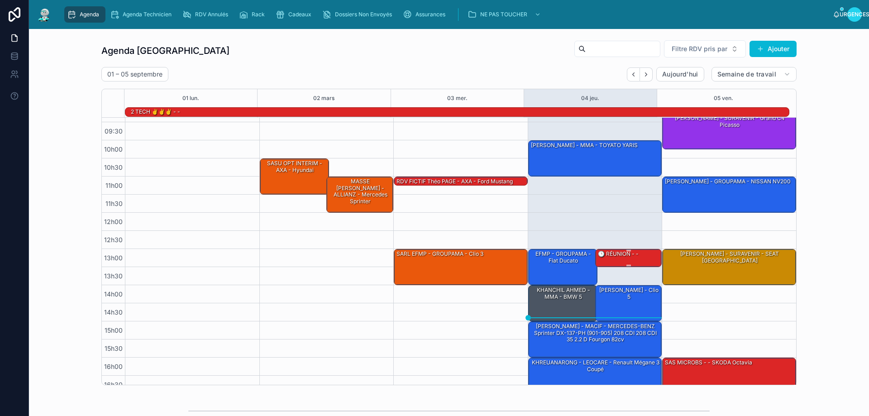
scroll to position [59, 0]
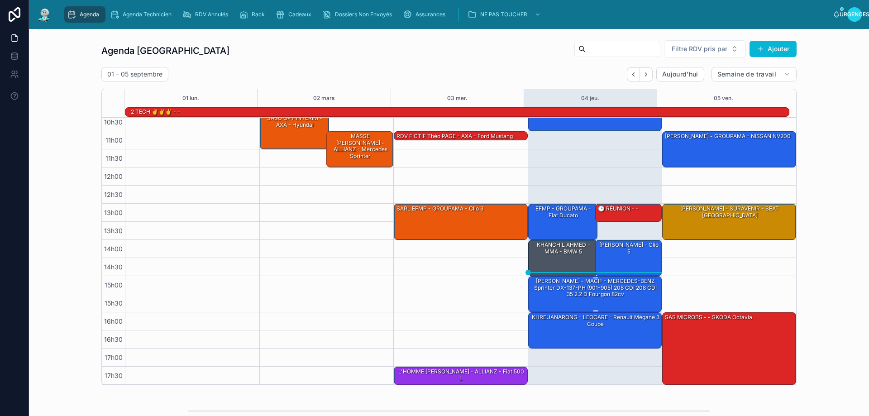
click at [621, 283] on font "[PERSON_NAME] - MACIF - MERCEDES-BENZ Sprinter DX-137-PH (901-905) 208 CDI 208 …" at bounding box center [595, 287] width 123 height 20
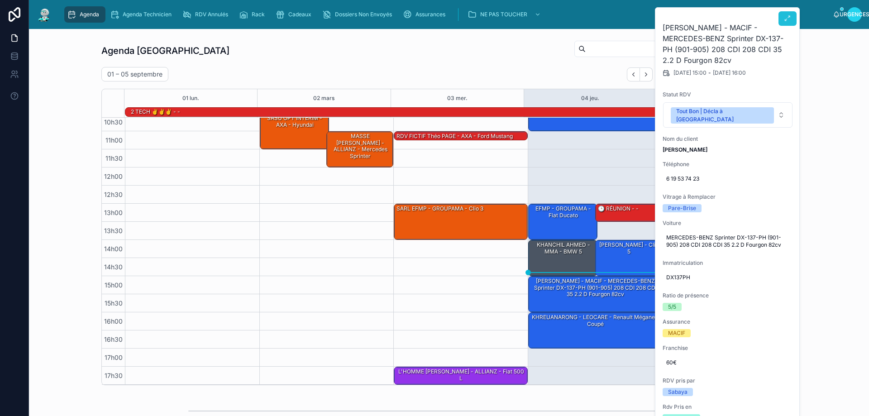
click at [787, 19] on icon at bounding box center [787, 18] width 7 height 7
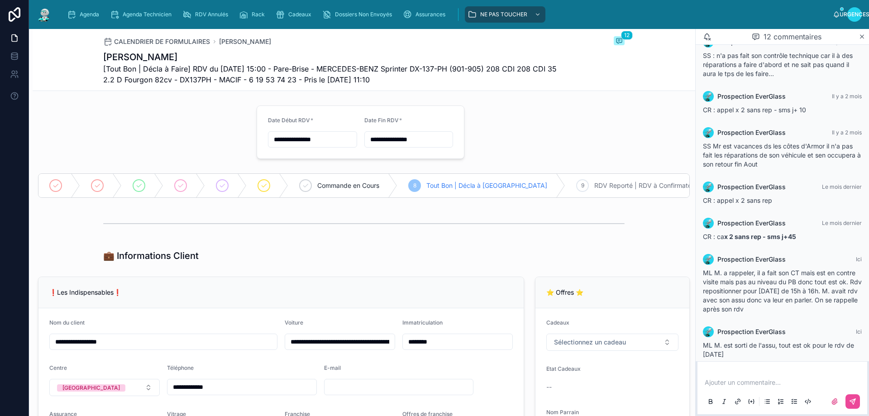
scroll to position [212, 0]
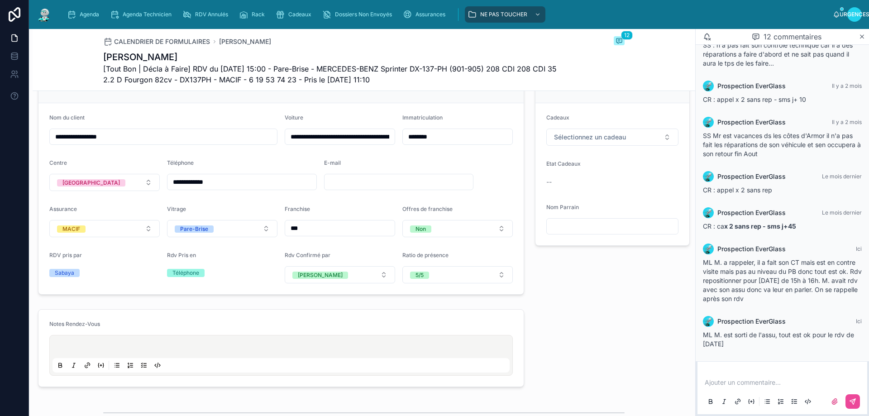
scroll to position [209, 0]
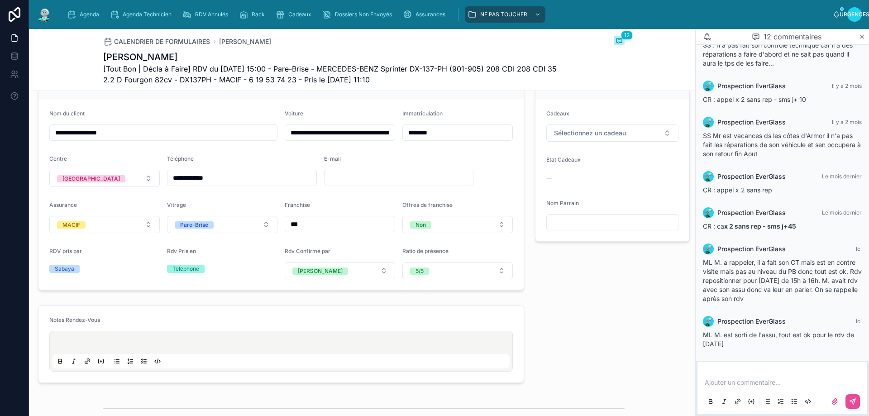
click at [328, 184] on input "text" at bounding box center [398, 178] width 149 height 13
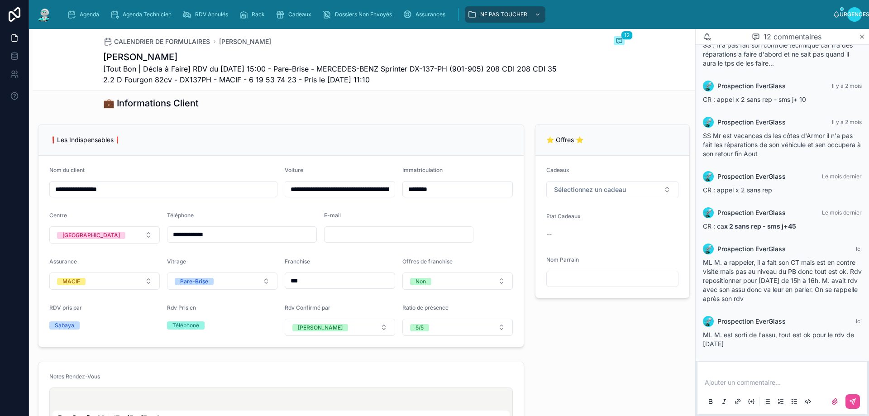
scroll to position [119, 0]
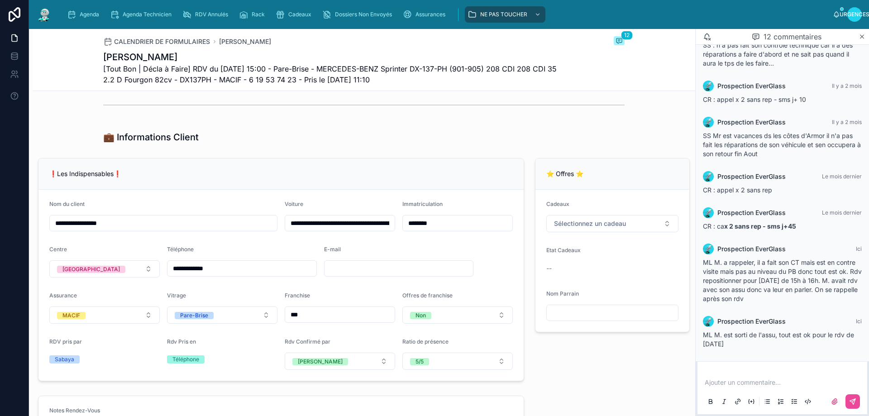
click at [338, 275] on input "text" at bounding box center [398, 268] width 149 height 13
click at [354, 190] on div "❗Les Indispensables❗" at bounding box center [280, 173] width 485 height 31
click at [355, 169] on div "❗Les Indispensables❗" at bounding box center [280, 173] width 485 height 31
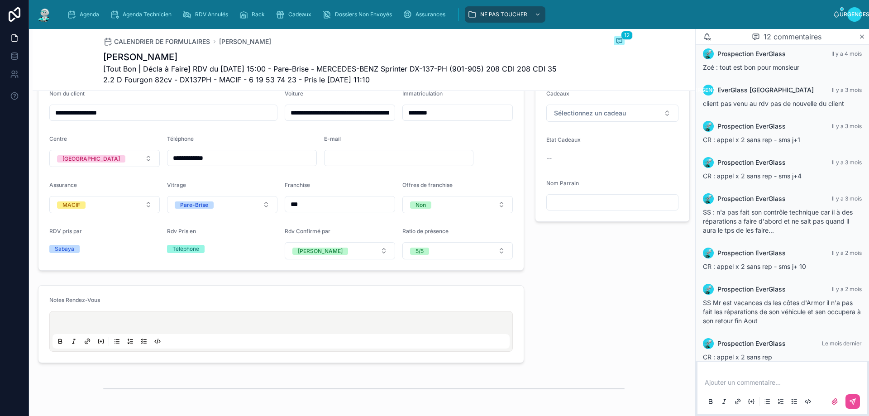
scroll to position [201, 0]
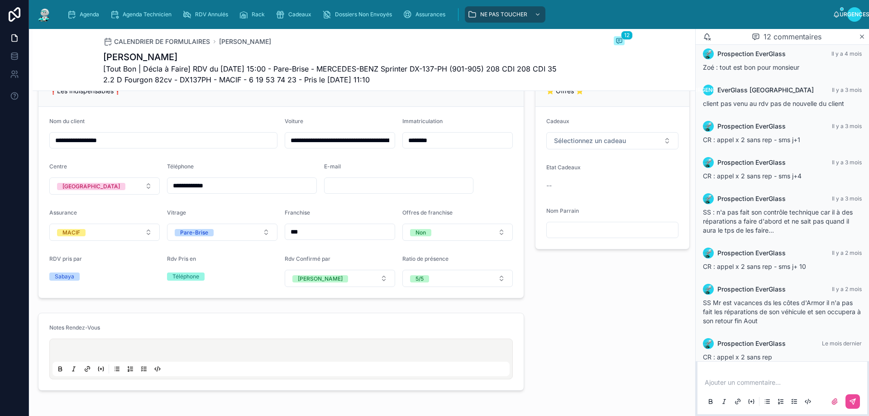
click at [360, 187] on input "text" at bounding box center [398, 185] width 149 height 13
type input "**********"
click at [478, 191] on form "**********" at bounding box center [280, 202] width 485 height 191
click at [591, 283] on div "⭐ Offres ⭐ Cadeaux Sélectionnez un cadeau Etat Cadeaux -- Nom Parrain" at bounding box center [612, 186] width 166 height 230
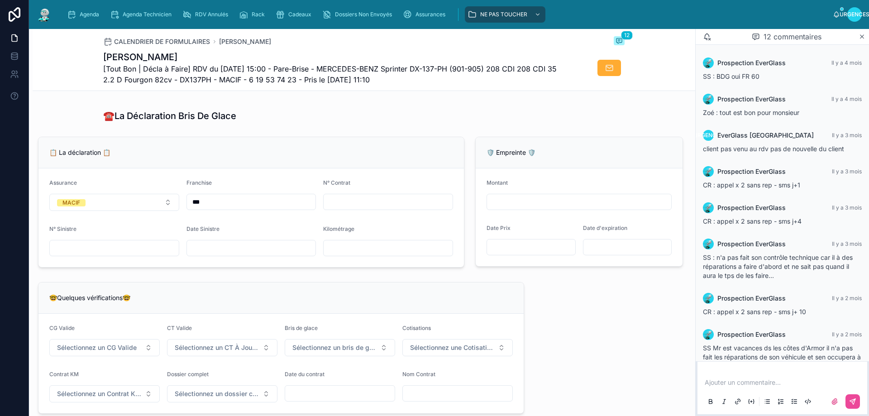
scroll to position [518, 0]
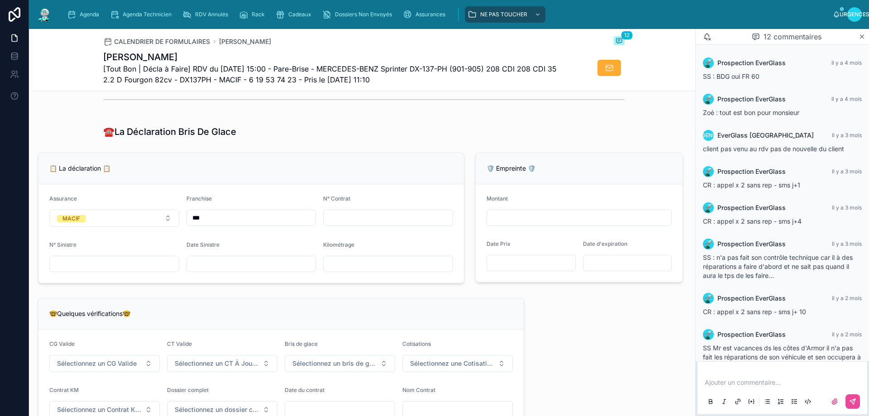
click at [372, 224] on input "text" at bounding box center [388, 217] width 129 height 13
type input "**********"
click at [256, 236] on form "**********" at bounding box center [250, 233] width 425 height 99
click at [211, 270] on input "text" at bounding box center [251, 263] width 129 height 13
click at [217, 270] on input "text" at bounding box center [251, 263] width 129 height 13
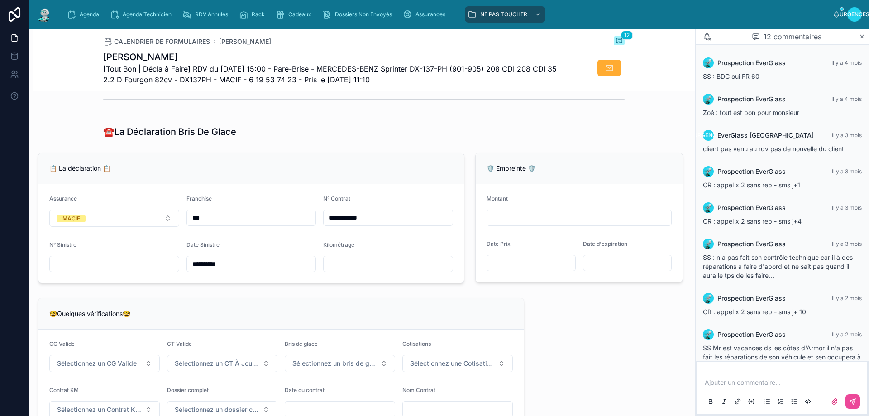
type input "**********"
drag, startPoint x: 374, startPoint y: 300, endPoint x: 376, endPoint y: 292, distance: 7.9
click at [374, 300] on div "**********" at bounding box center [364, 297] width 662 height 1426
click at [148, 372] on button "Sélectionnez un CG Valide" at bounding box center [104, 363] width 110 height 17
click at [76, 336] on font "✅ Oui" at bounding box center [67, 338] width 17 height 7
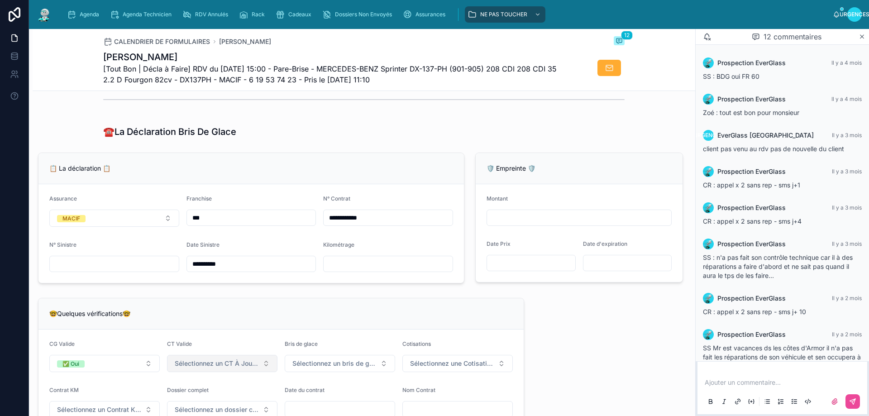
click at [243, 367] on font "Sélectionnez un CT À Jour & Sans BDG" at bounding box center [233, 363] width 117 height 8
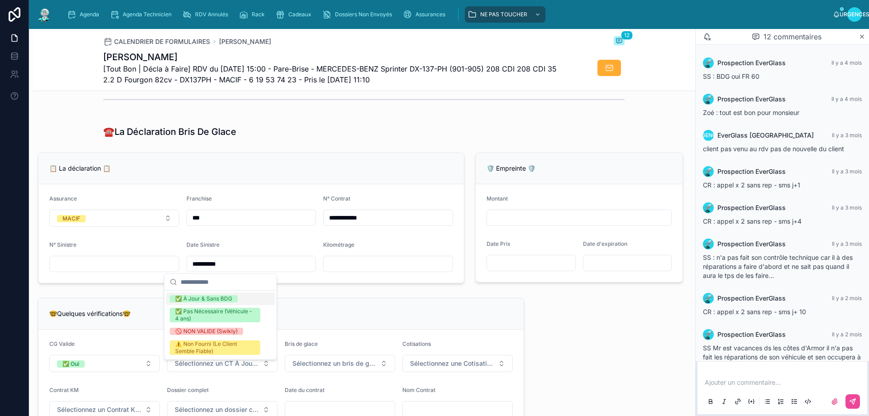
click at [293, 303] on div "🤓Quelques vérifications🤓 CG Valide ✅ Oui CT Valide Sélectionnez un CT À Jour & …" at bounding box center [281, 363] width 497 height 139
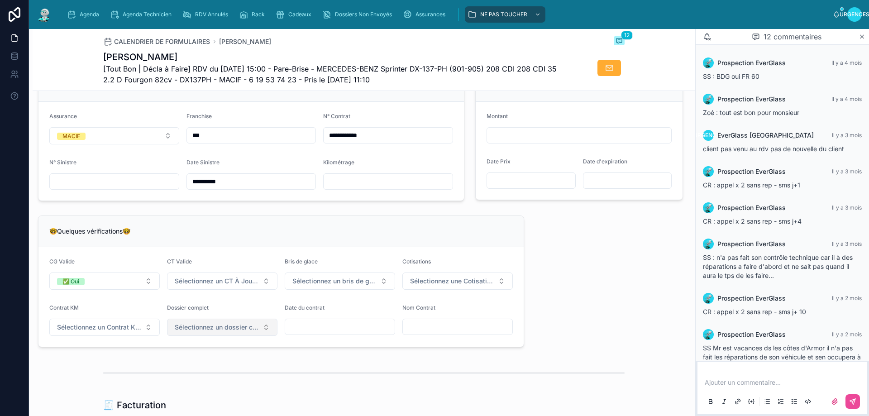
scroll to position [609, 0]
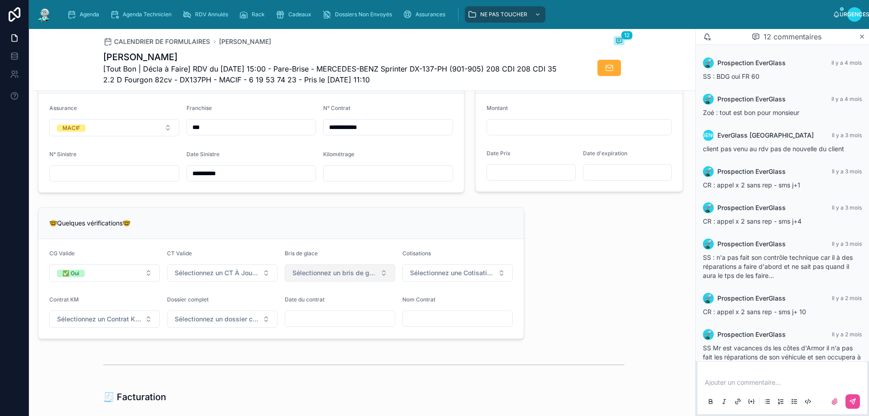
click at [383, 280] on button "Sélectionnez un bris de glace" at bounding box center [340, 272] width 110 height 17
click at [312, 318] on font "✅ Validé" at bounding box center [303, 315] width 24 height 7
click at [467, 276] on font "Sélectionnez une Cotisation à Jour" at bounding box center [462, 273] width 105 height 8
click at [429, 315] on font "✅ À Jour" at bounding box center [420, 315] width 25 height 7
click at [145, 326] on button "Sélectionnez un Contrat Kilométrique" at bounding box center [104, 318] width 110 height 17
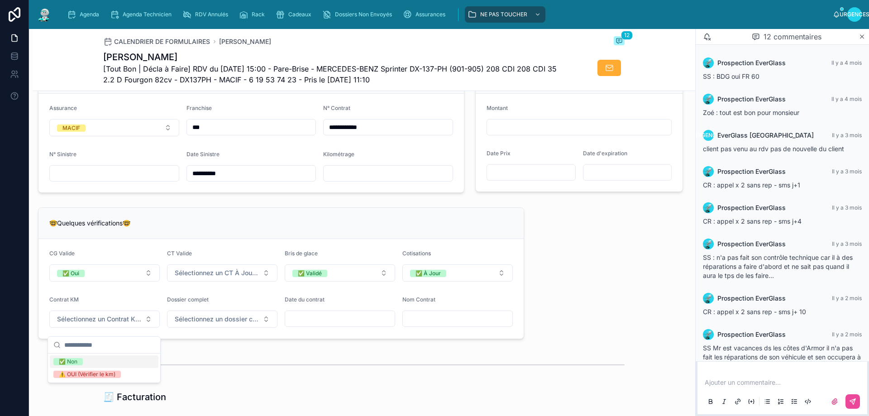
drag, startPoint x: 67, startPoint y: 360, endPoint x: 180, endPoint y: 344, distance: 113.8
click at [71, 359] on font "✅ Non" at bounding box center [68, 361] width 19 height 7
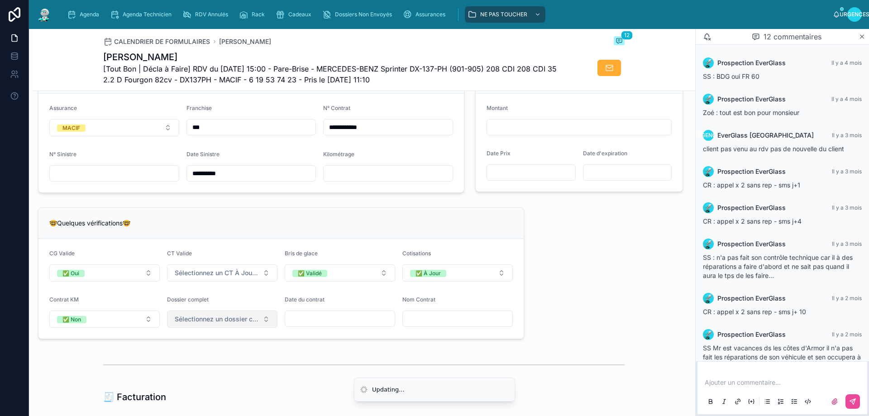
click at [232, 323] on font "Sélectionnez un dossier client terminé" at bounding box center [232, 319] width 115 height 8
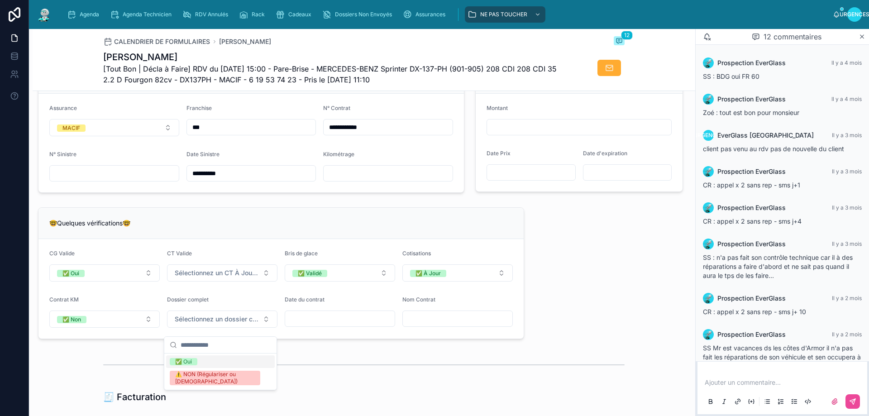
click at [186, 359] on font "✅ Oui" at bounding box center [183, 361] width 17 height 7
click at [298, 325] on input "text" at bounding box center [340, 318] width 110 height 13
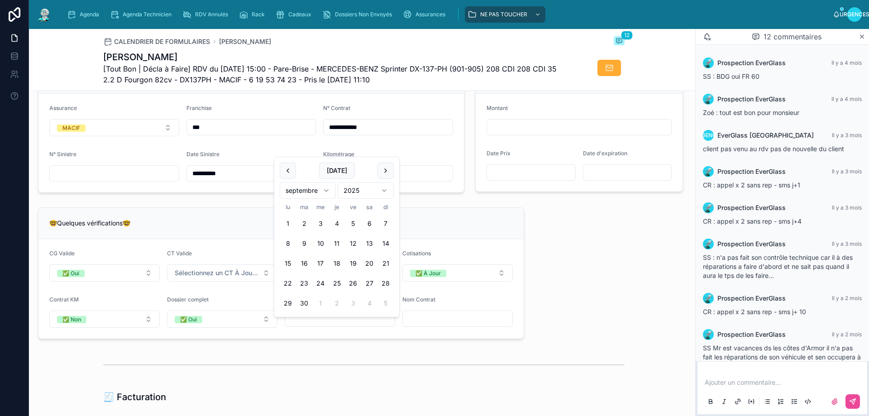
type input "*"
type input "**********"
click at [581, 296] on div "**********" at bounding box center [364, 206] width 662 height 1426
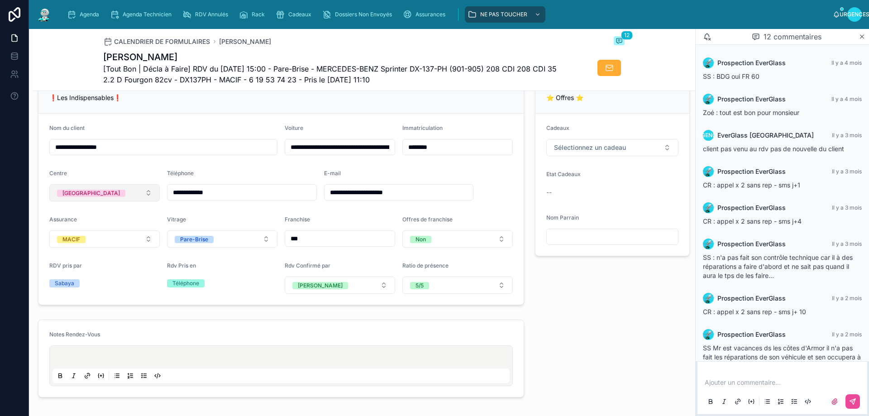
scroll to position [201, 0]
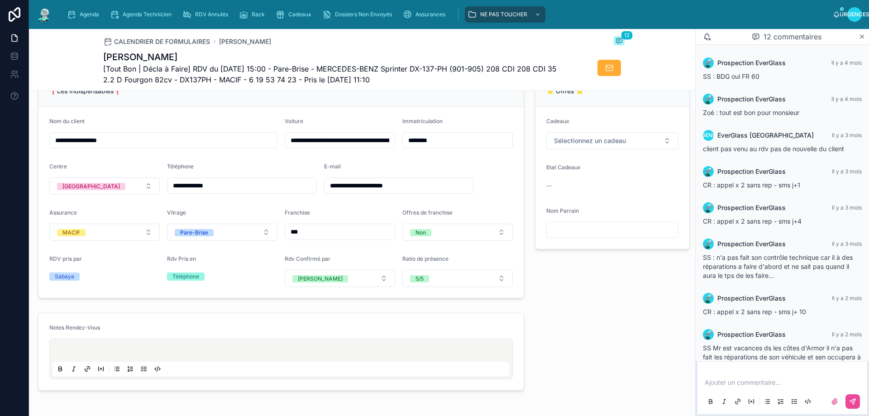
click at [117, 147] on input "**********" at bounding box center [163, 140] width 227 height 13
type input "**********"
drag, startPoint x: 645, startPoint y: 330, endPoint x: 634, endPoint y: 323, distance: 13.7
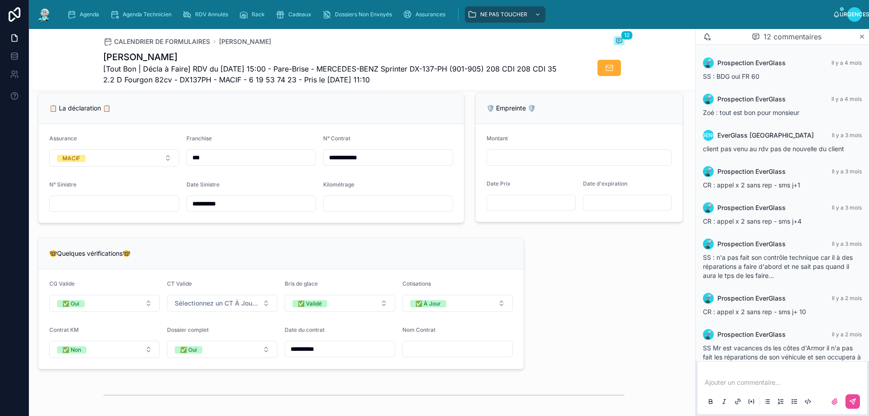
scroll to position [609, 0]
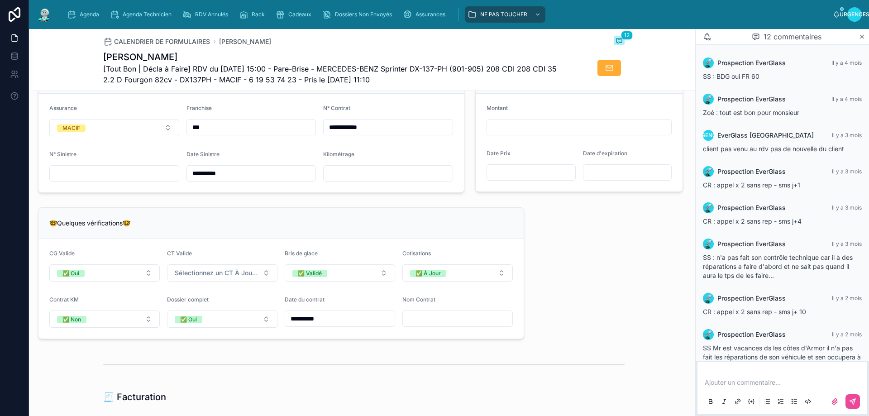
drag, startPoint x: 178, startPoint y: 59, endPoint x: 100, endPoint y: 59, distance: 78.3
click at [103, 59] on h1 "[PERSON_NAME]" at bounding box center [329, 57] width 453 height 13
copy font "[PERSON_NAME]"
paste input "**********"
type input "**********"
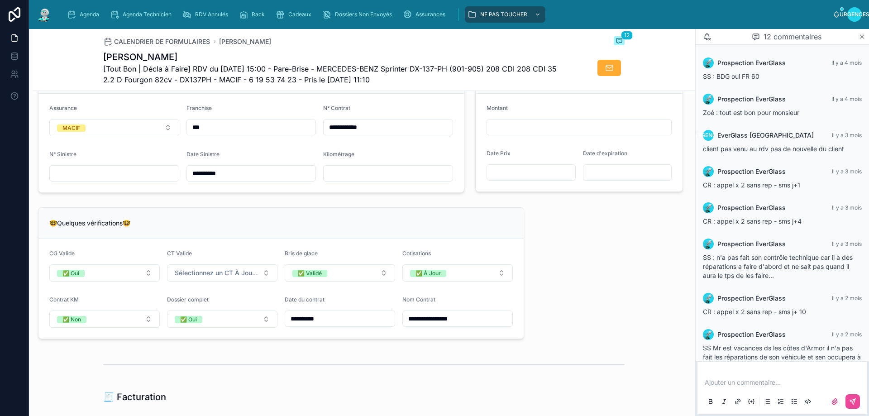
click at [539, 303] on div "**********" at bounding box center [364, 206] width 662 height 1426
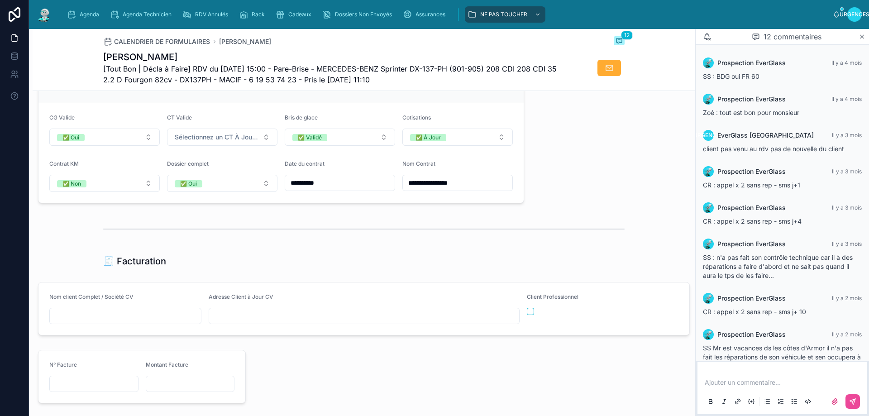
paste input "**********"
type input "**********"
click at [260, 322] on input "text" at bounding box center [364, 316] width 310 height 13
type input "**********"
drag, startPoint x: 545, startPoint y: 363, endPoint x: 562, endPoint y: 361, distance: 16.9
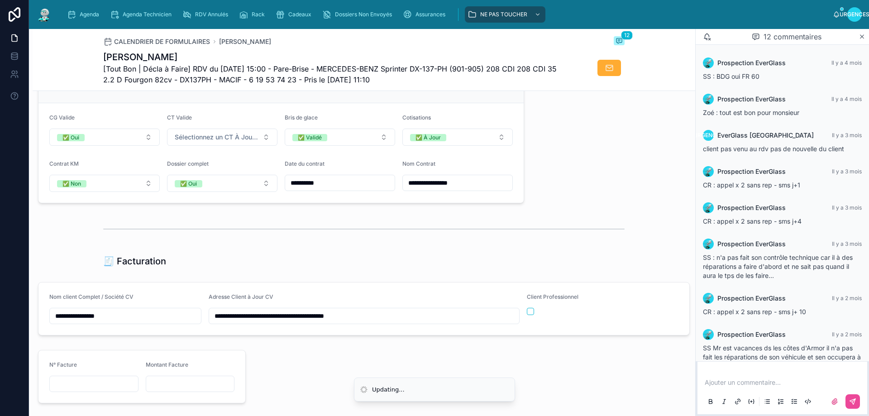
click at [546, 362] on div at bounding box center [469, 376] width 437 height 61
click at [645, 219] on div "**********" at bounding box center [364, 70] width 662 height 1426
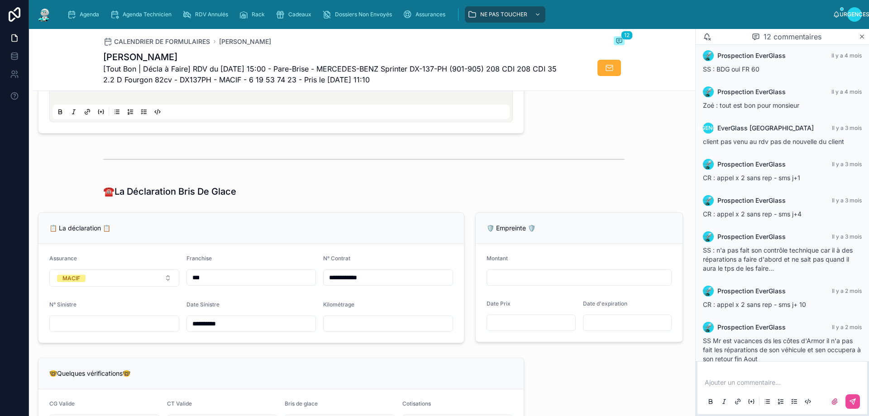
scroll to position [382, 0]
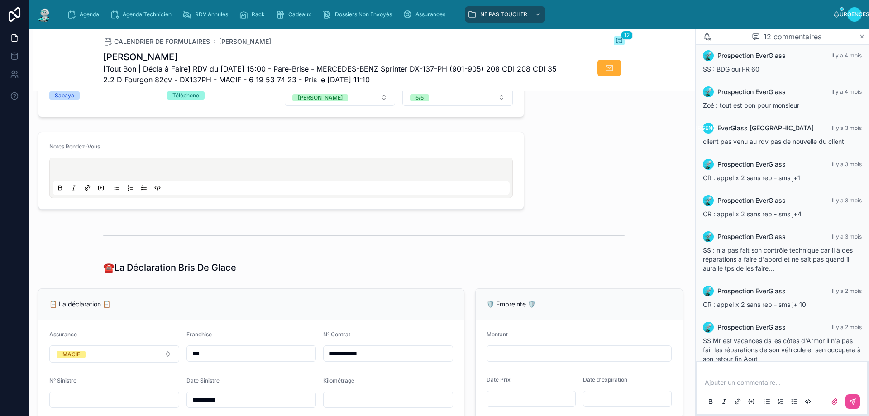
click at [861, 34] on icon at bounding box center [861, 36] width 7 height 7
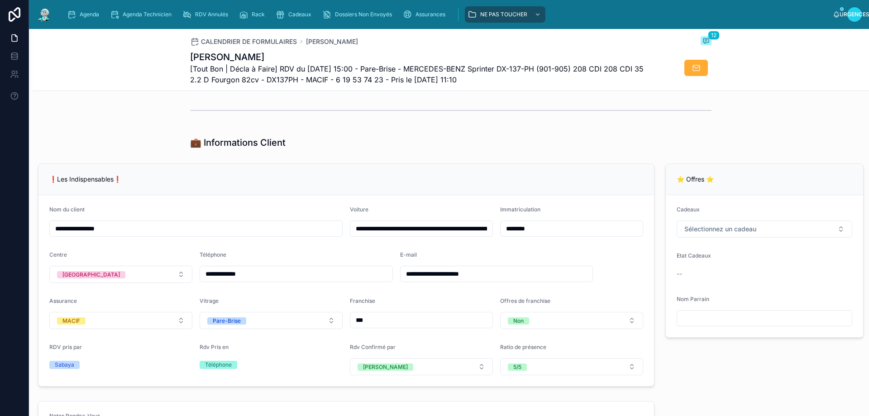
scroll to position [66, 0]
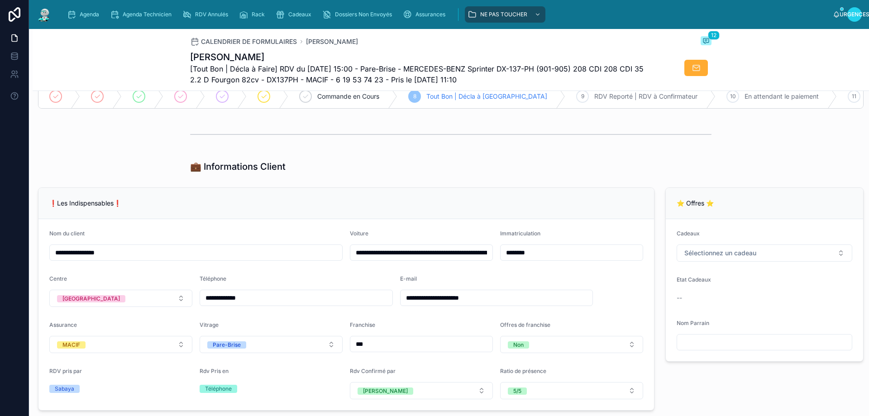
scroll to position [111, 0]
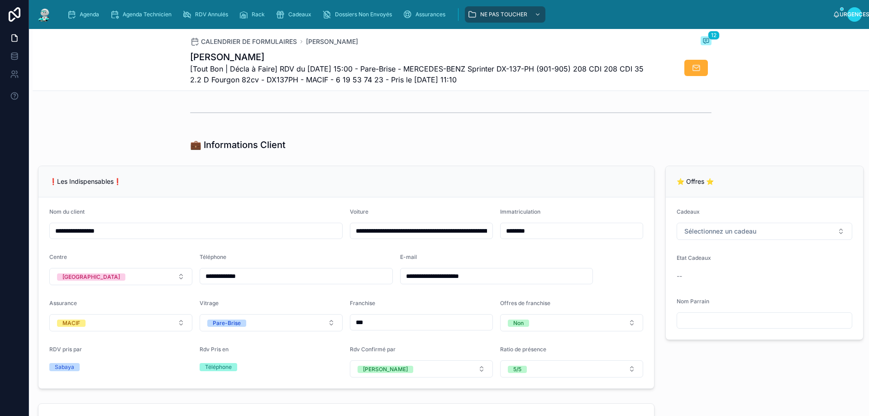
click at [537, 258] on form "**********" at bounding box center [345, 292] width 615 height 191
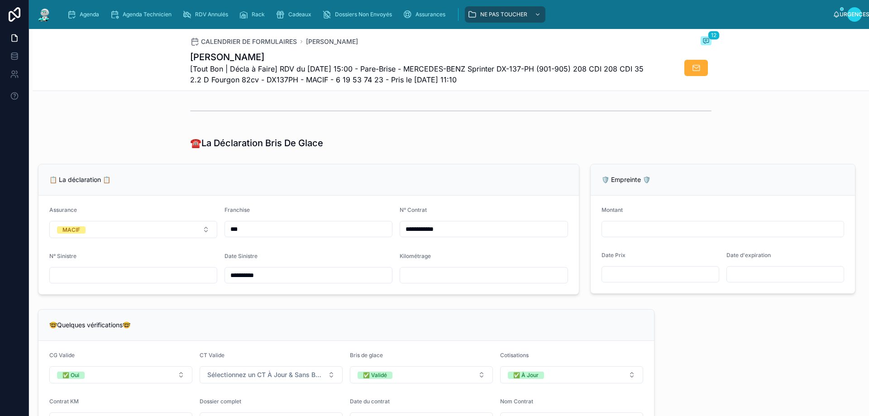
scroll to position [542, 0]
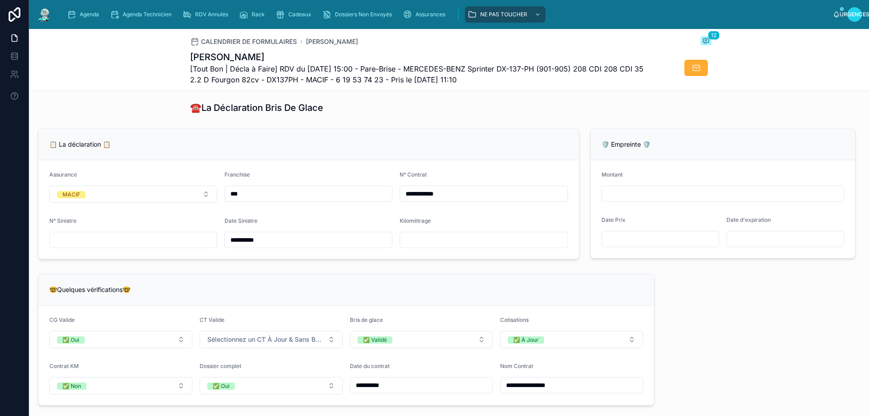
click at [129, 246] on input "text" at bounding box center [133, 239] width 167 height 13
type input "**"
click at [363, 286] on div "🤓Quelques vérifications🤓" at bounding box center [345, 289] width 615 height 31
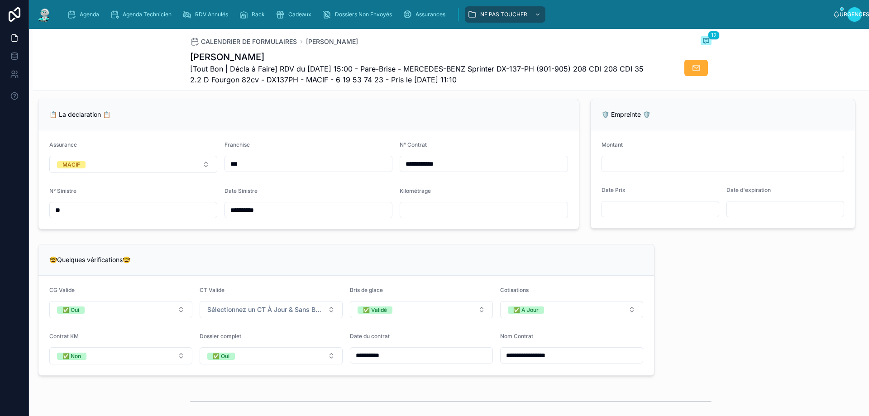
scroll to position [587, 0]
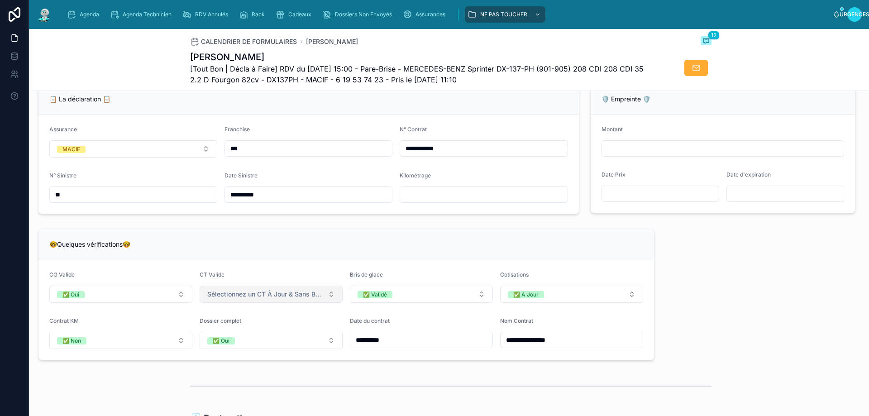
click at [328, 303] on button "Sélectionnez un CT À Jour & Sans BDG" at bounding box center [271, 294] width 143 height 17
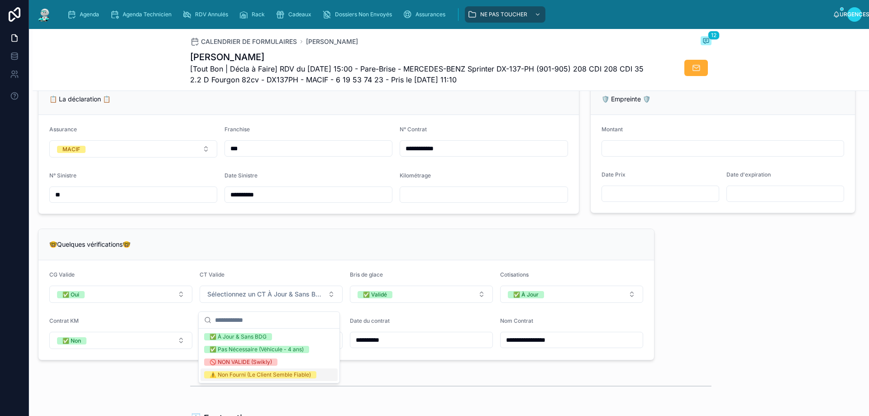
click at [242, 375] on font "⚠️ Non Fourni (Le Client Semble Fiable)" at bounding box center [260, 374] width 101 height 7
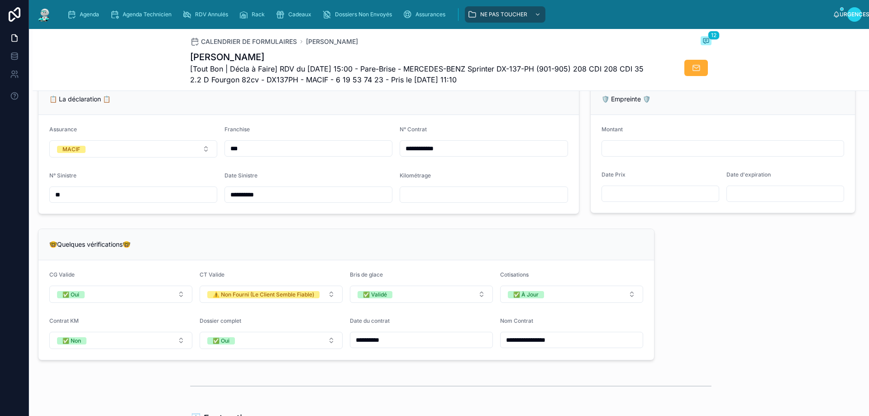
click at [717, 304] on div "**********" at bounding box center [451, 221] width 836 height 1414
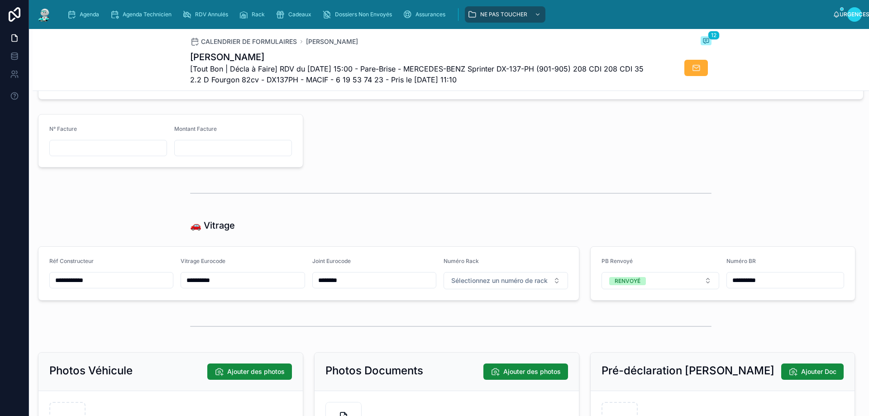
scroll to position [980, 0]
click at [82, 18] on div "Agenda" at bounding box center [85, 14] width 36 height 14
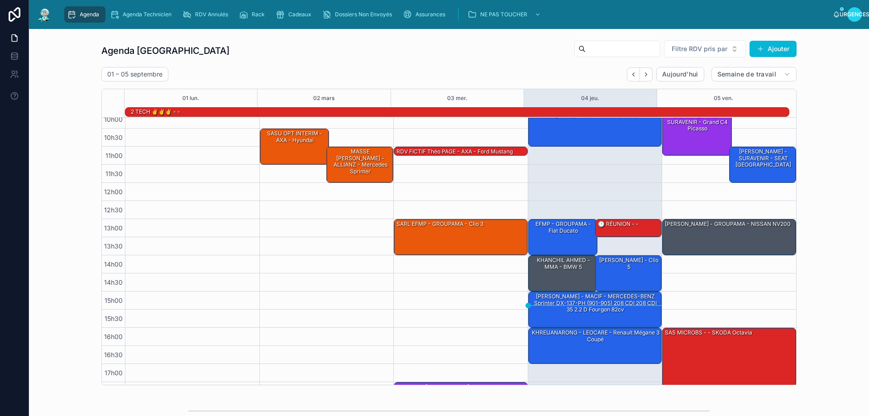
scroll to position [59, 0]
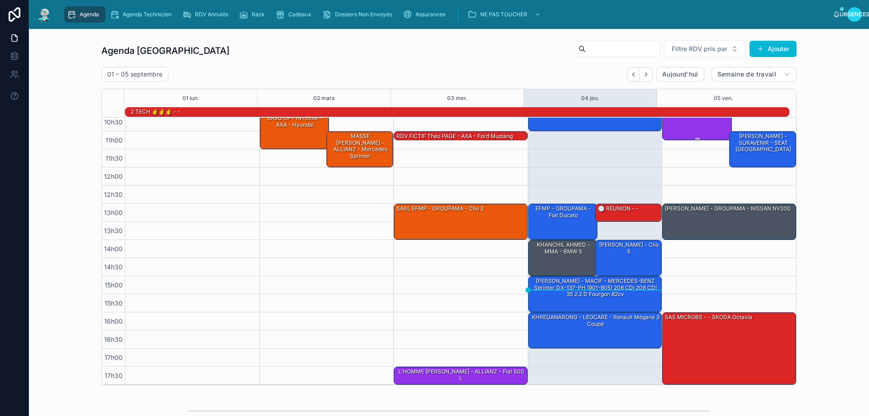
click at [707, 133] on div "[PERSON_NAME] - SURAVENIR - Grand C4 Picasso" at bounding box center [697, 116] width 67 height 43
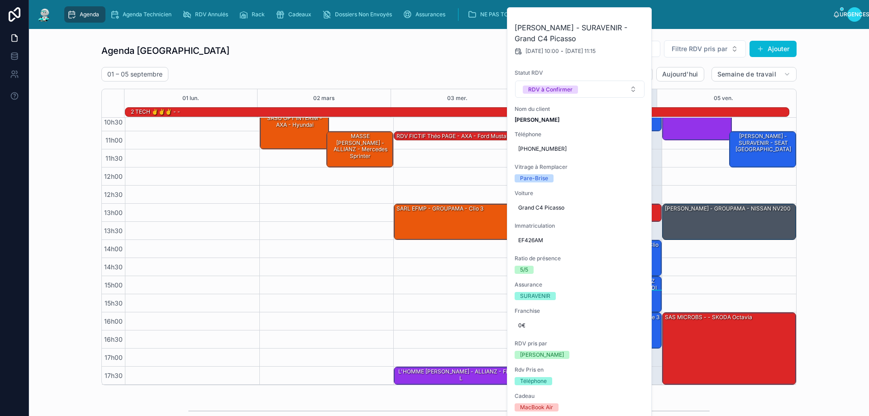
click at [405, 54] on div "Agenda Rennes Filtre RDV pris par Ajouter" at bounding box center [448, 51] width 695 height 22
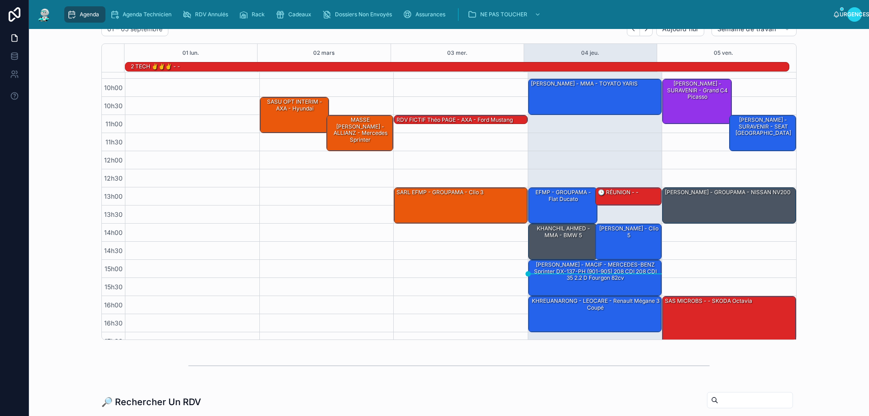
scroll to position [0, 0]
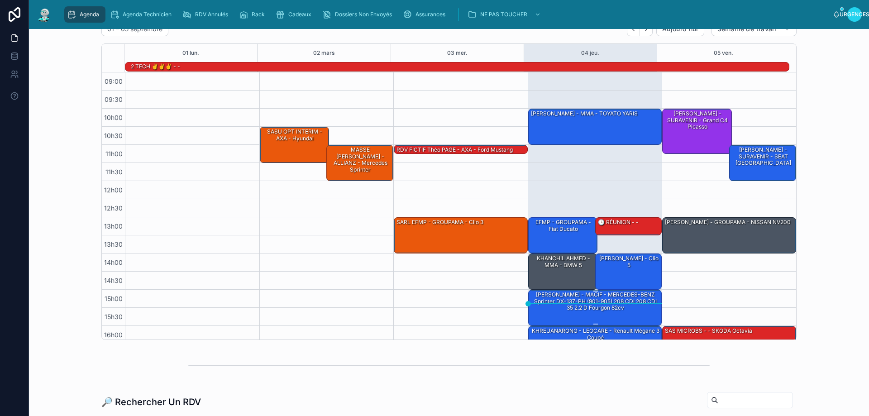
click at [596, 300] on font "[PERSON_NAME] - MACIF - MERCEDES-BENZ Sprinter DX-137-PH (901-905) 208 CDI 208 …" at bounding box center [595, 301] width 123 height 20
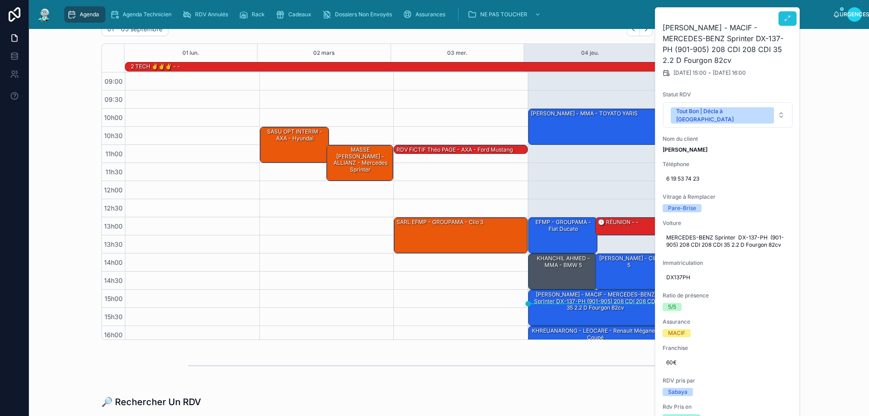
click at [790, 17] on icon at bounding box center [787, 18] width 7 height 7
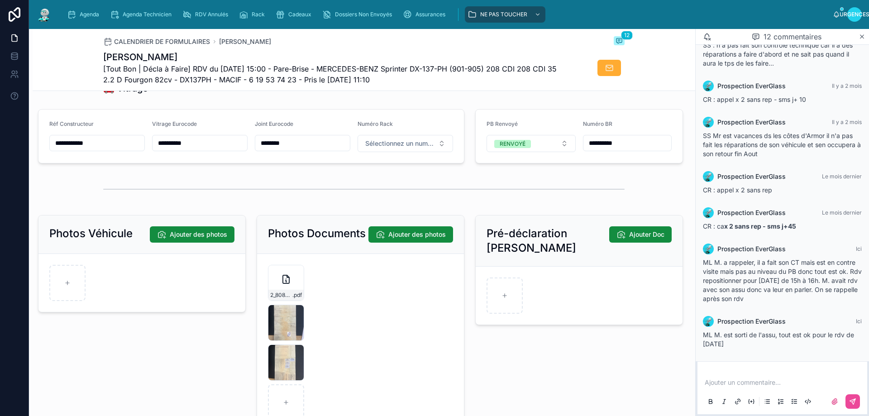
scroll to position [1177, 0]
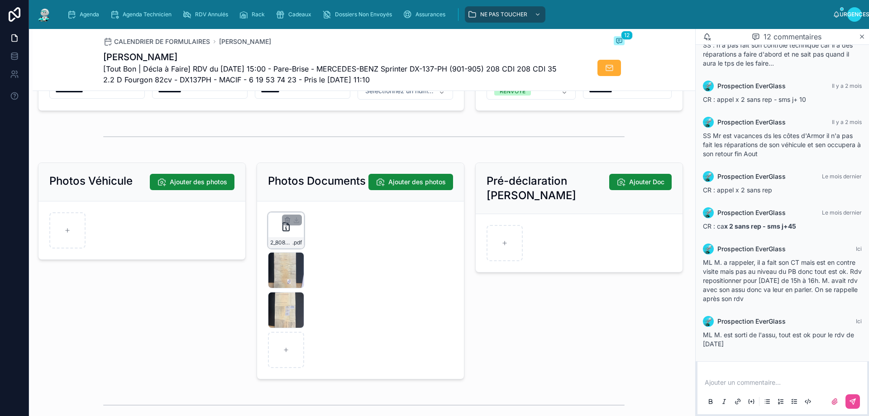
click at [291, 245] on div "2_80823282-6e7e-4620-b890-0e7e2037f302 .pdf" at bounding box center [285, 242] width 35 height 11
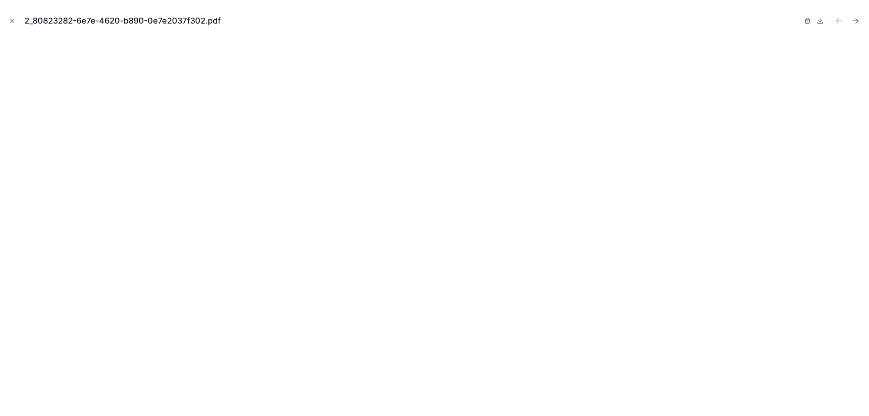
drag, startPoint x: 14, startPoint y: 22, endPoint x: 121, endPoint y: 80, distance: 122.3
click at [14, 21] on icon "Fermer la fenêtre modale" at bounding box center [12, 21] width 6 height 6
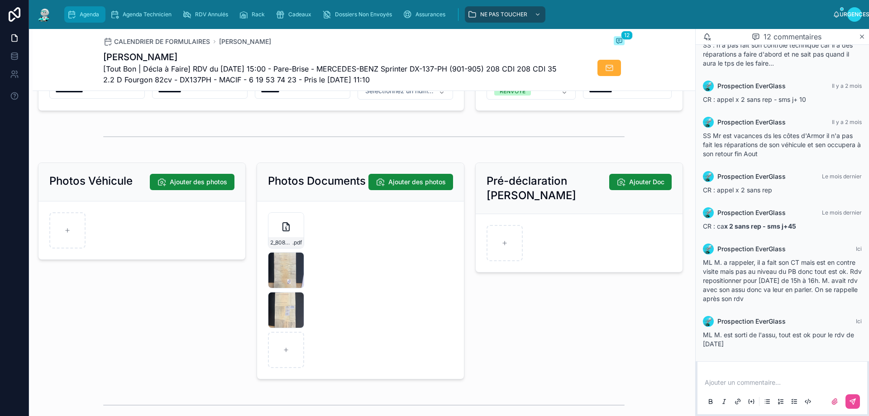
click at [82, 16] on span "Agenda" at bounding box center [89, 14] width 19 height 7
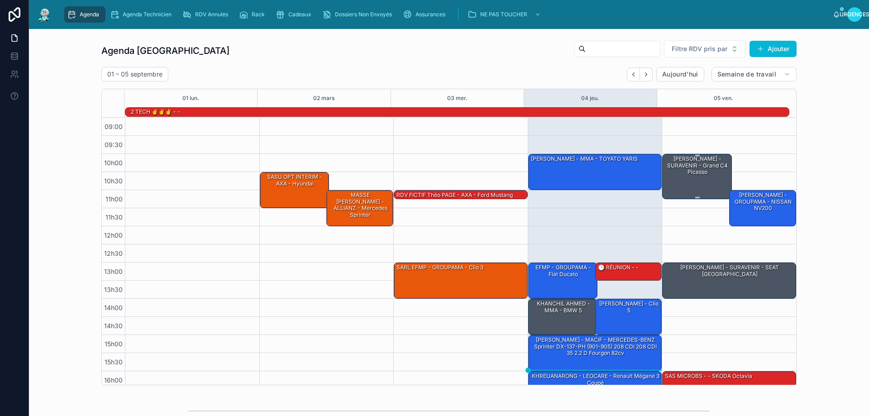
click at [692, 185] on div "[PERSON_NAME] - SURAVENIR - Grand C4 Picasso" at bounding box center [697, 175] width 67 height 43
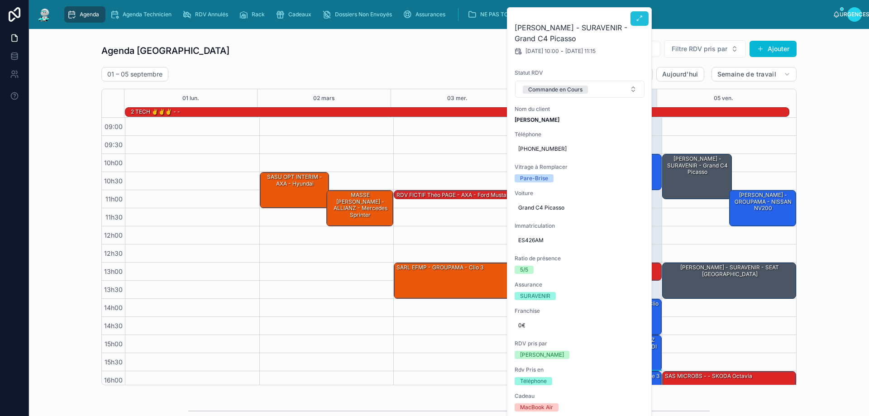
click at [637, 18] on icon at bounding box center [639, 18] width 7 height 7
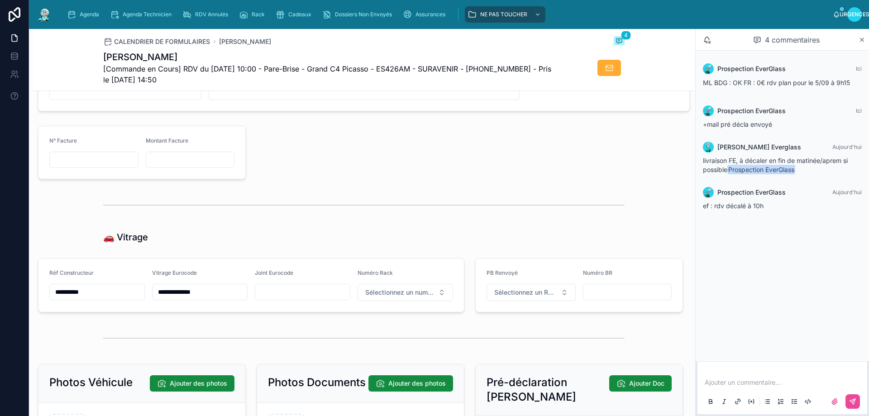
scroll to position [996, 0]
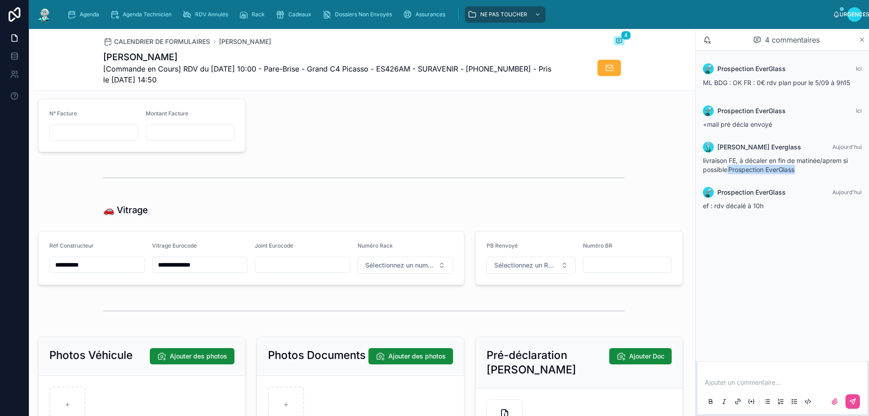
click at [860, 42] on icon at bounding box center [861, 39] width 7 height 7
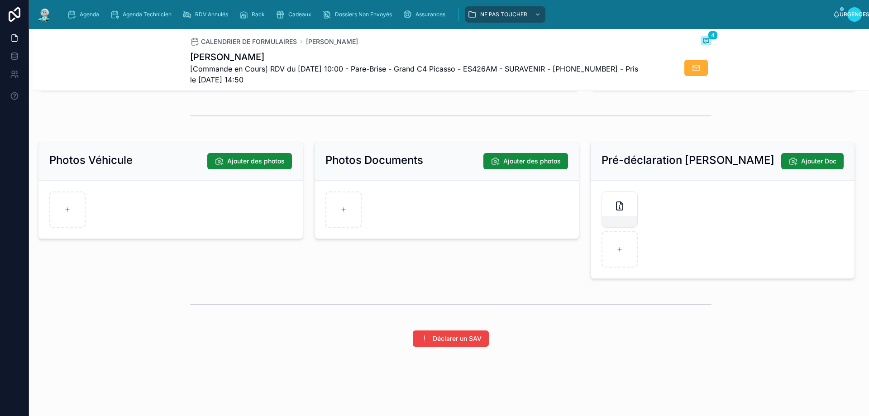
scroll to position [1204, 0]
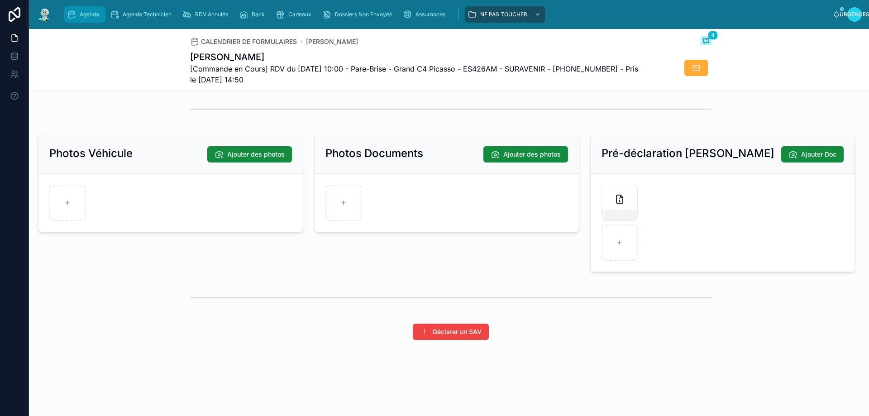
drag, startPoint x: 81, startPoint y: 14, endPoint x: 227, endPoint y: 0, distance: 147.2
click at [80, 14] on span "Agenda" at bounding box center [89, 14] width 19 height 7
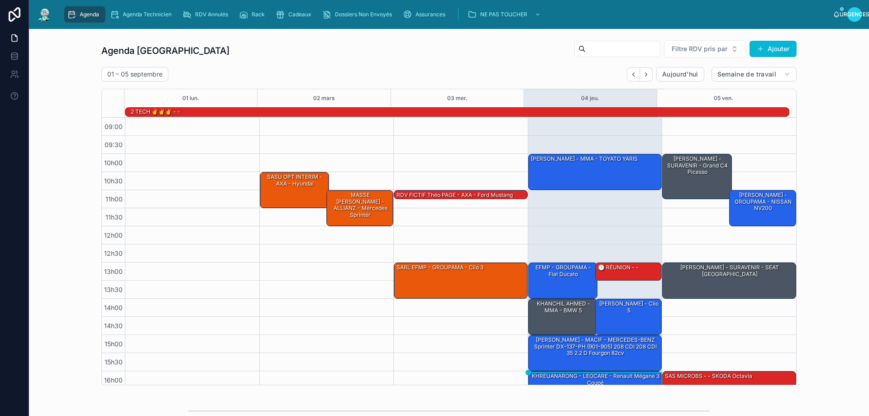
scroll to position [59, 0]
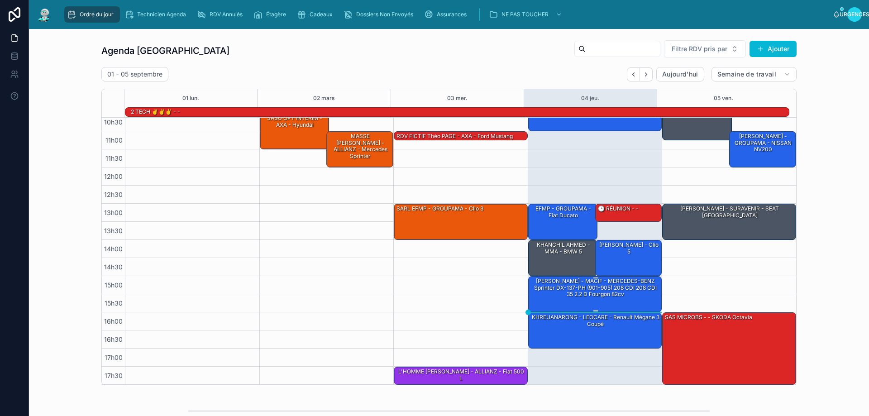
click at [577, 297] on font "[PERSON_NAME] - MACIF - MERCEDES-BENZ Sprinter DX-137-PH (901-905) 208 CDI 208 …" at bounding box center [595, 287] width 123 height 20
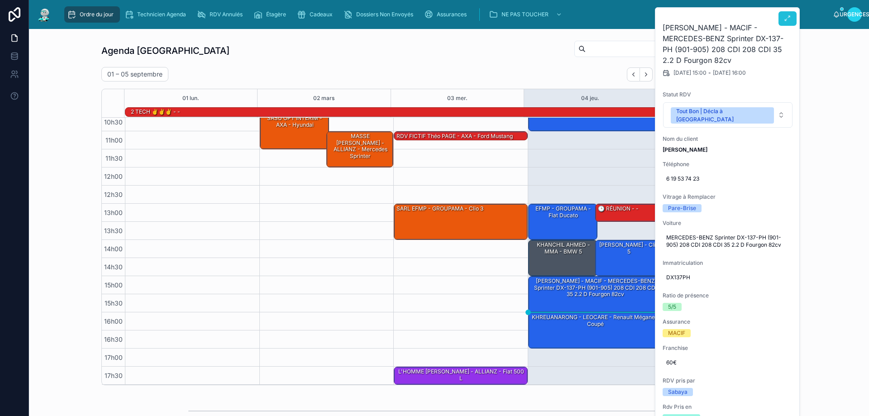
click at [792, 18] on button at bounding box center [787, 18] width 18 height 14
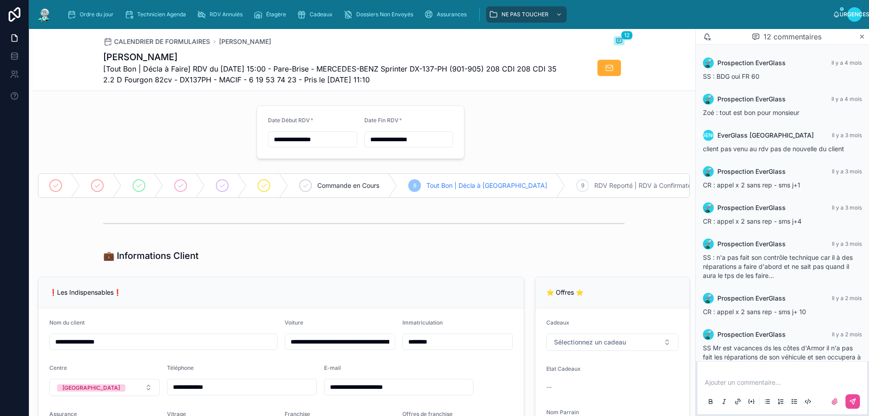
scroll to position [212, 0]
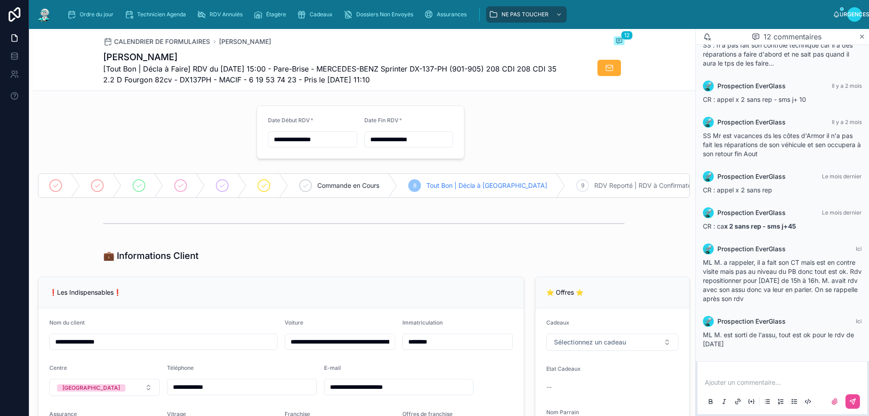
type input "**"
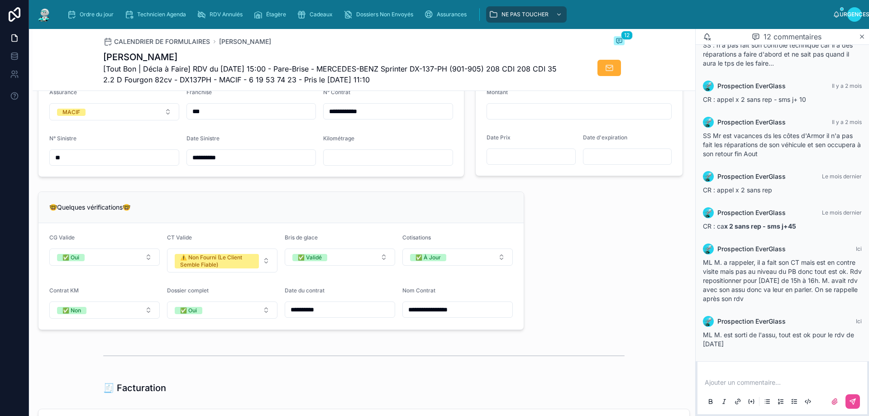
scroll to position [498, 0]
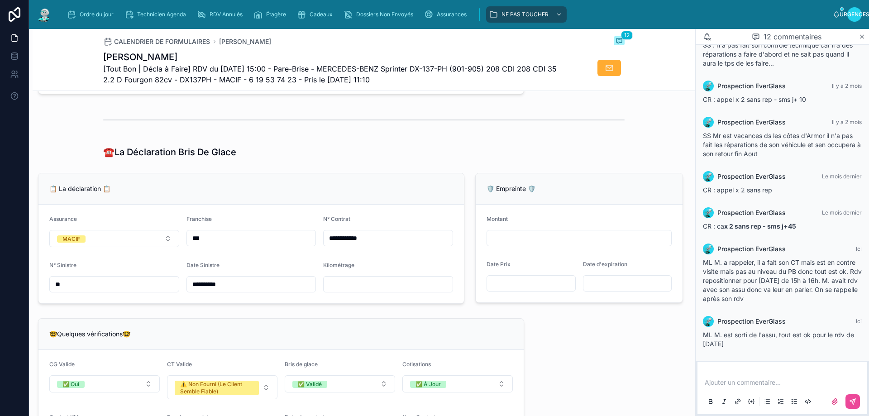
click at [341, 291] on input "text" at bounding box center [388, 284] width 129 height 13
type input "******"
drag, startPoint x: 421, startPoint y: 177, endPoint x: 426, endPoint y: 185, distance: 9.4
click at [421, 176] on div "**********" at bounding box center [251, 238] width 437 height 138
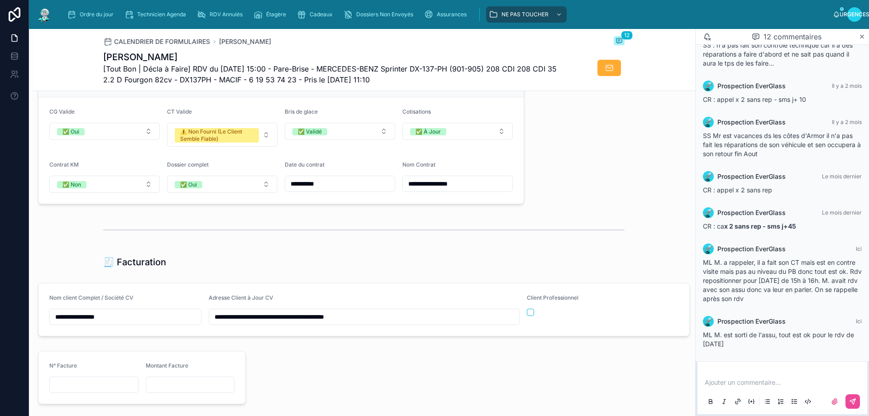
scroll to position [905, 0]
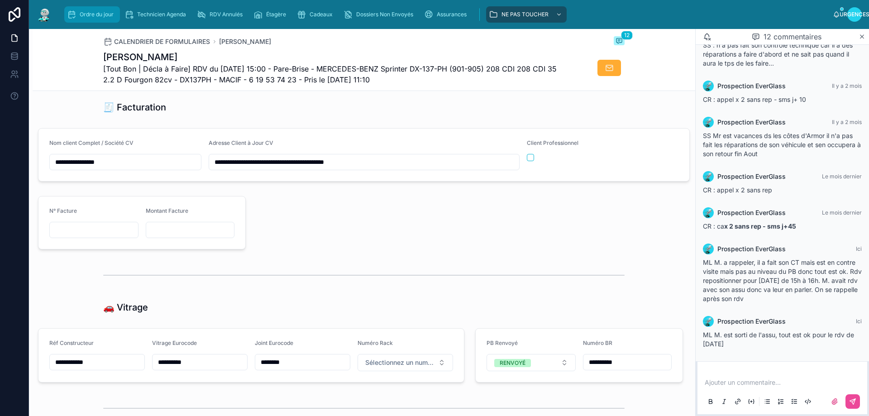
click at [91, 16] on font "Ordre du jour" at bounding box center [97, 14] width 34 height 7
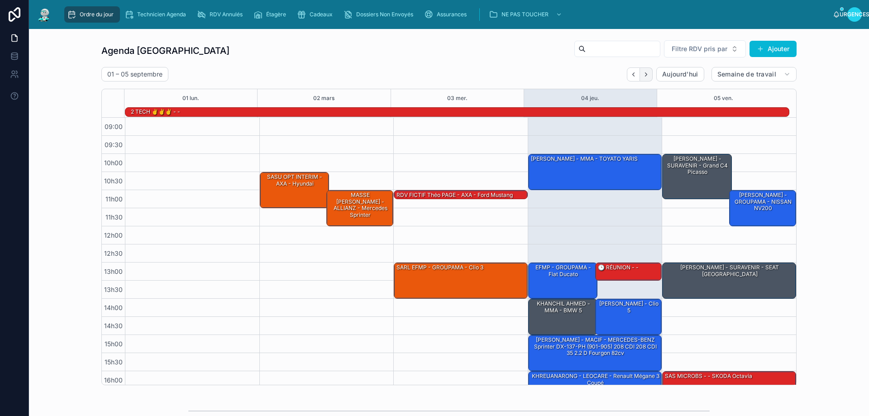
click at [643, 75] on icon "Suivant" at bounding box center [646, 74] width 7 height 7
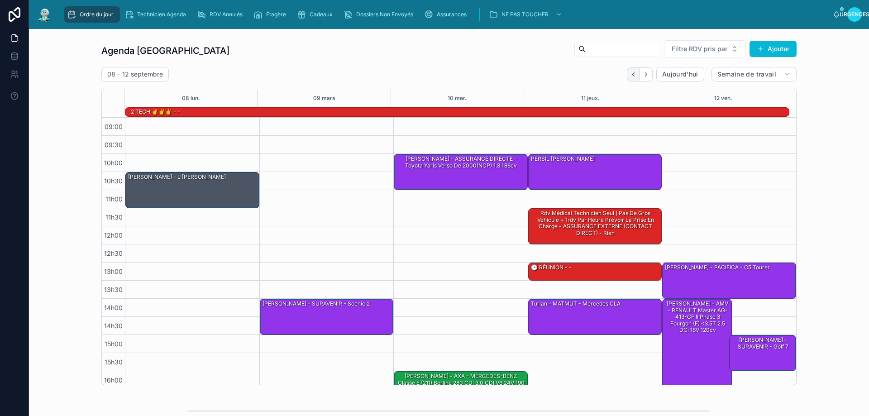
click at [630, 71] on icon "Dos" at bounding box center [633, 74] width 7 height 7
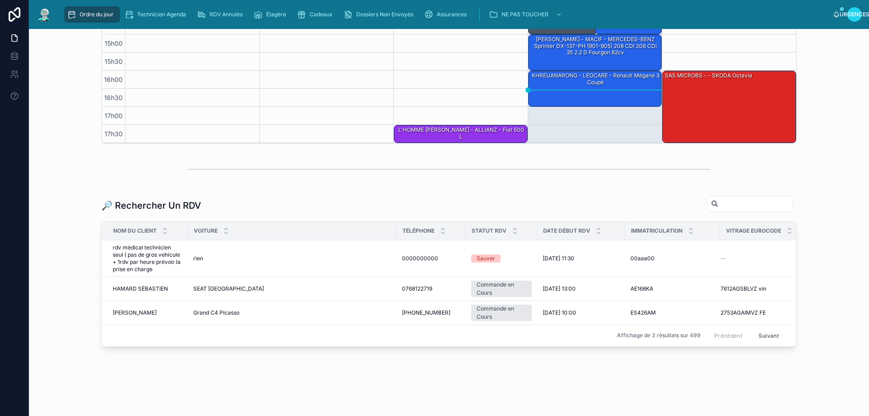
scroll to position [255, 0]
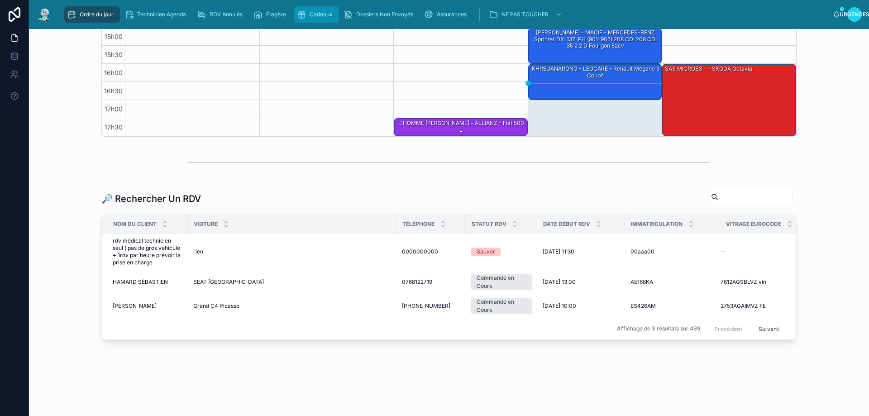
drag, startPoint x: 324, startPoint y: 16, endPoint x: 359, endPoint y: 32, distance: 38.5
click at [324, 15] on font "Cadeaux" at bounding box center [321, 14] width 23 height 7
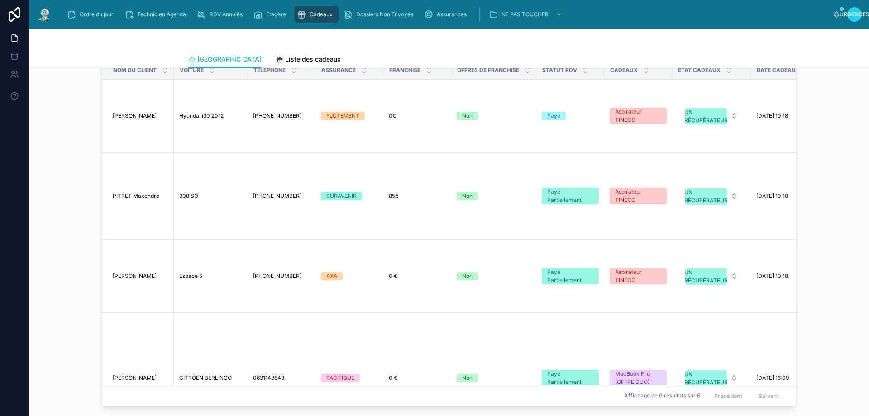
scroll to position [1041, 0]
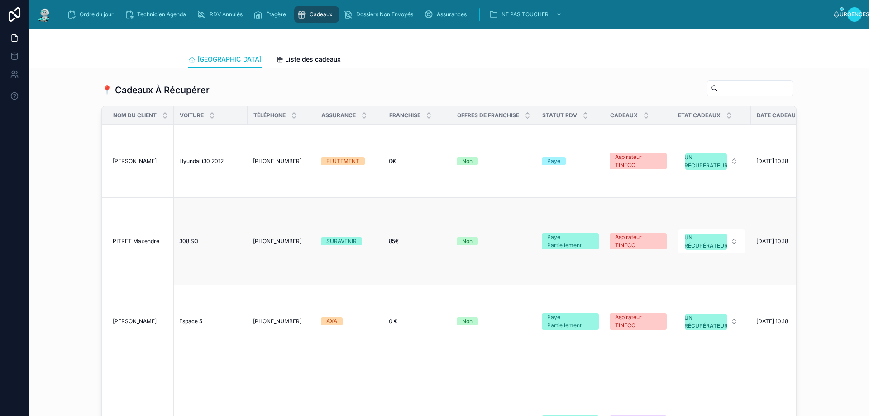
click at [201, 240] on div "308 SO 308 SO" at bounding box center [210, 241] width 63 height 7
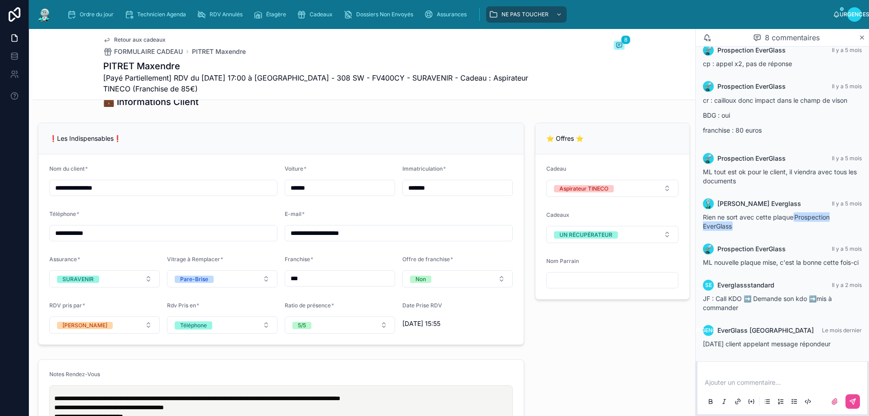
scroll to position [679, 0]
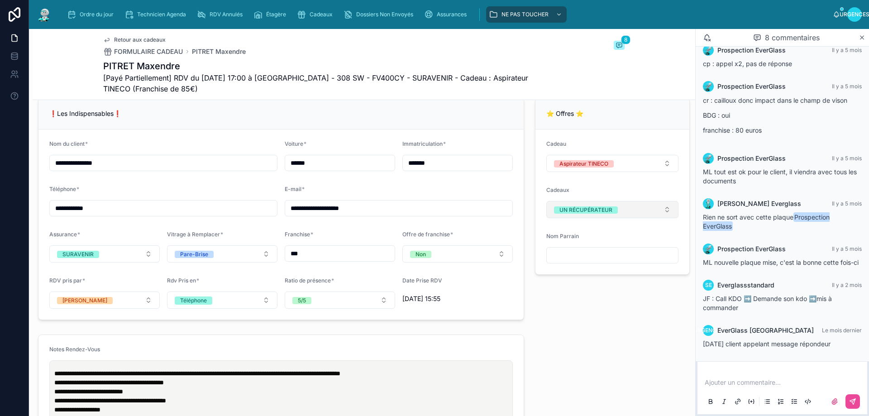
click at [663, 214] on button "UN RÉCUPÉRATEUR" at bounding box center [612, 209] width 132 height 17
click at [578, 303] on span "OFFERT" at bounding box center [563, 302] width 32 height 7
click at [86, 5] on div "Ordre du jour Technicien Agenda RDV Annulés Étagère Cadeaux Dossiers Non Envoyé…" at bounding box center [446, 15] width 773 height 20
click at [89, 10] on div "Ordre du jour" at bounding box center [92, 14] width 50 height 14
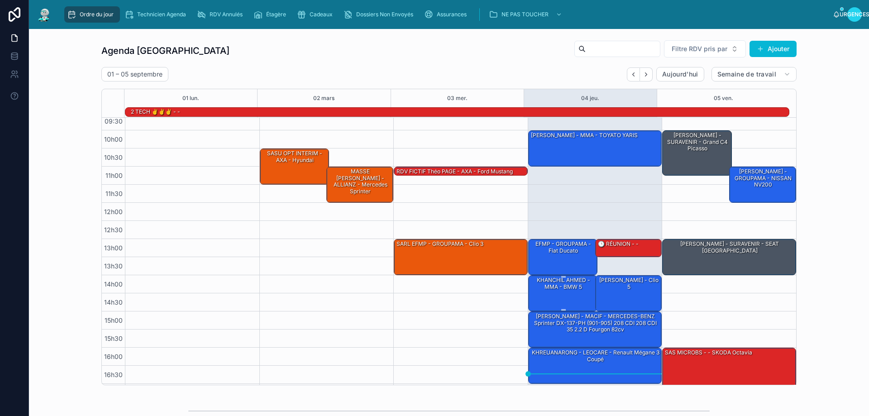
scroll to position [59, 0]
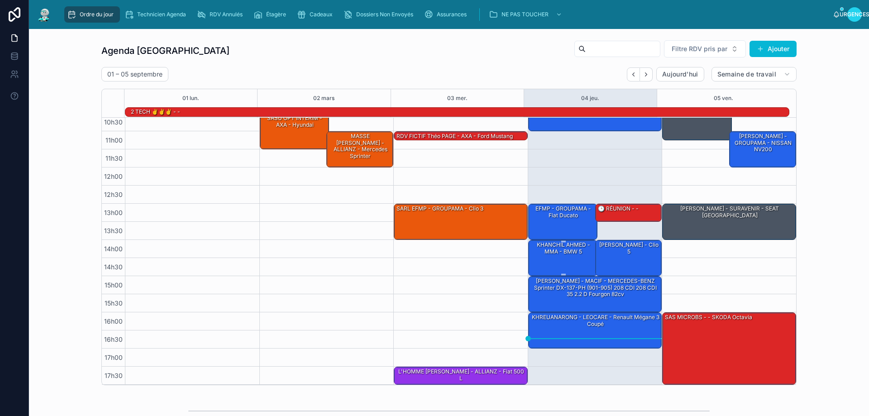
click at [567, 258] on div "KHANCHIL AHMED - MMA - BMW 5" at bounding box center [563, 257] width 67 height 34
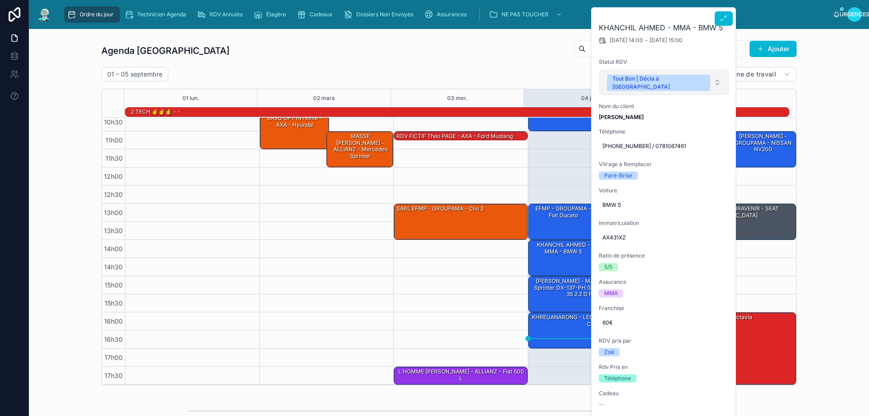
click at [715, 77] on button "Tout Bon | Décla à [GEOGRAPHIC_DATA]" at bounding box center [663, 82] width 129 height 25
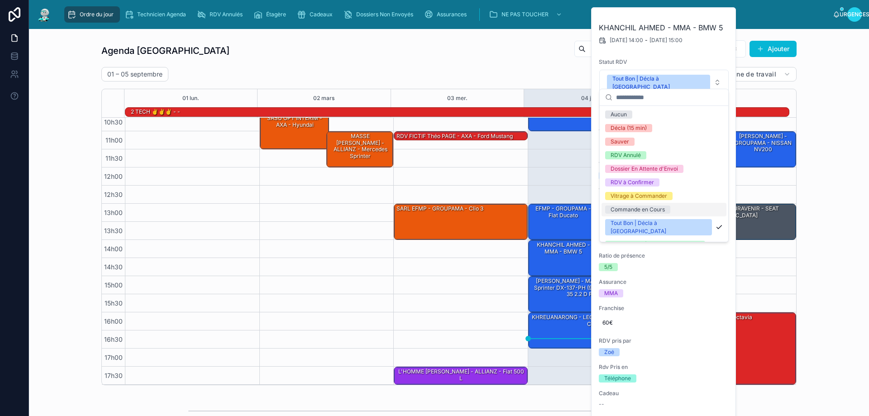
click at [640, 211] on font "Commande en Cours" at bounding box center [637, 209] width 54 height 7
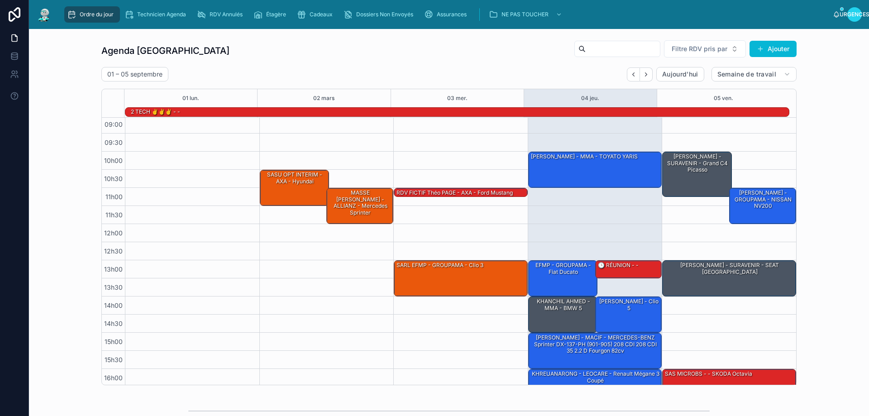
scroll to position [0, 0]
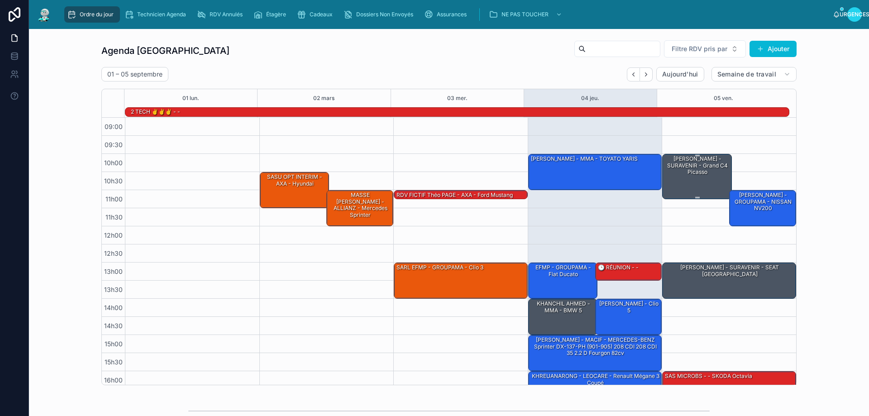
click at [680, 188] on div "[PERSON_NAME] - SURAVENIR - Grand C4 Picasso" at bounding box center [697, 175] width 67 height 43
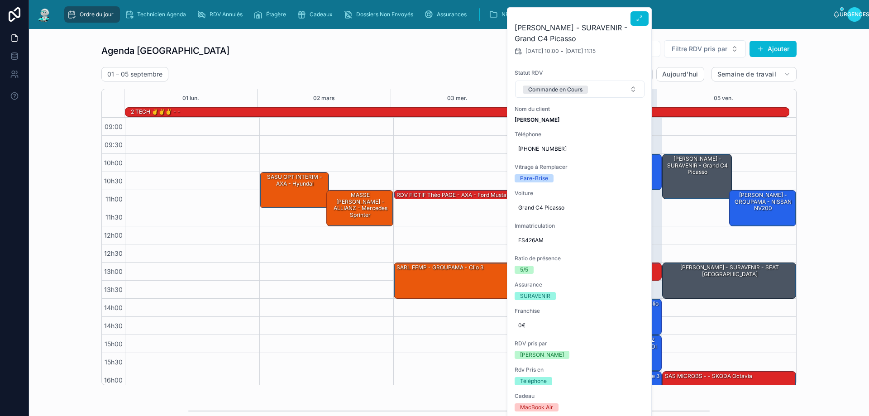
click at [641, 19] on icon at bounding box center [639, 18] width 7 height 7
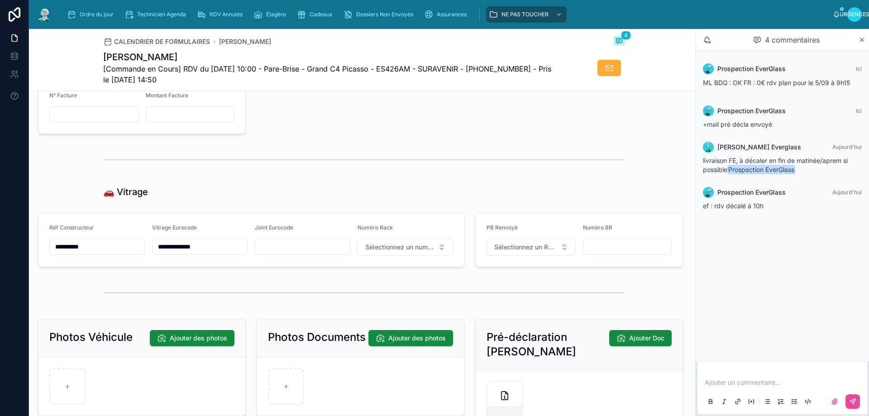
scroll to position [991, 0]
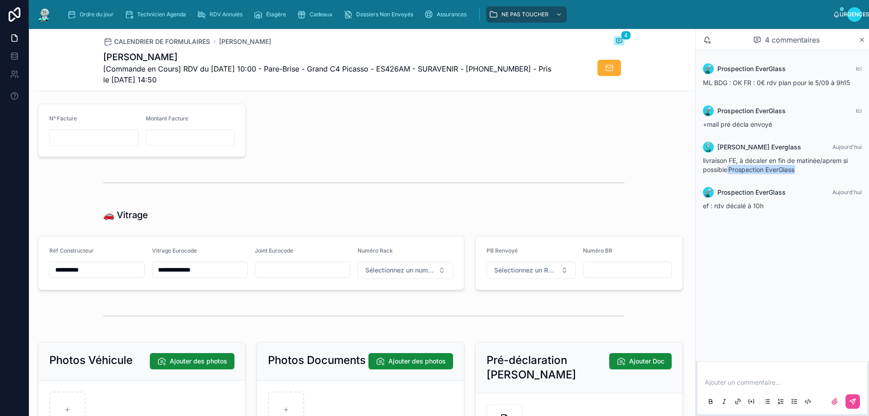
drag, startPoint x: 199, startPoint y: 276, endPoint x: 152, endPoint y: 277, distance: 47.1
click at [152, 276] on input "**********" at bounding box center [199, 269] width 95 height 13
paste input "******"
type input "**********"
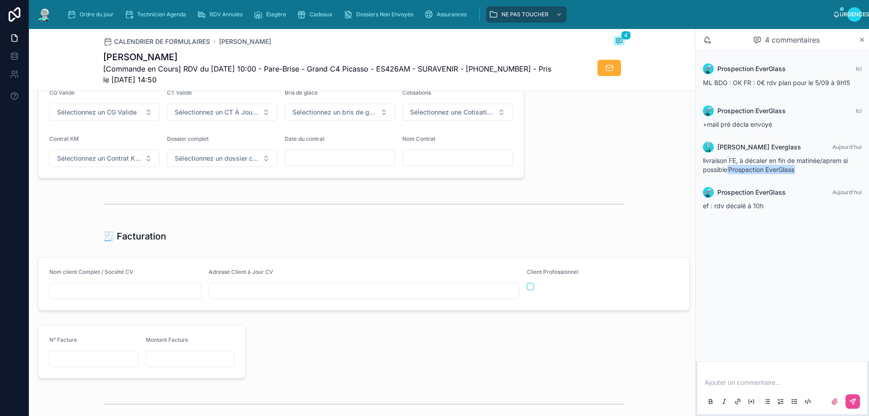
scroll to position [1041, 0]
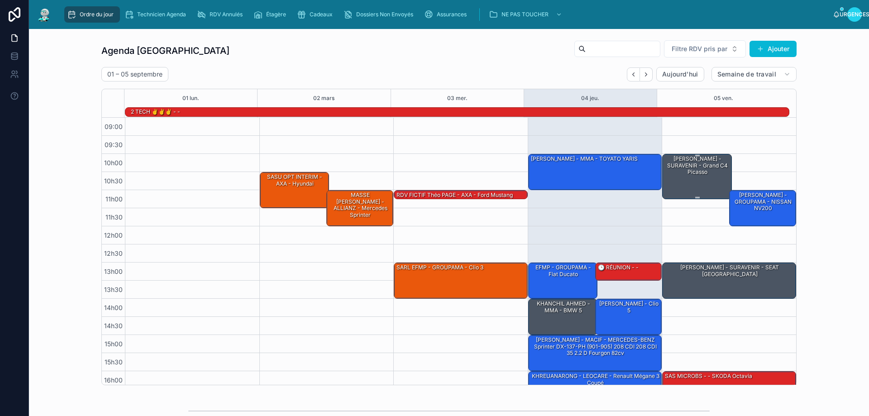
click at [692, 184] on div "[PERSON_NAME] - SURAVENIR - Grand C4 Picasso" at bounding box center [697, 175] width 67 height 43
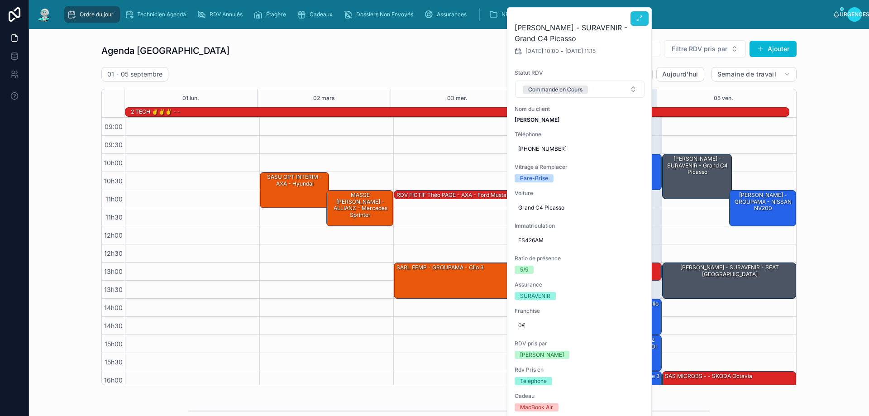
click at [638, 19] on icon at bounding box center [639, 18] width 7 height 7
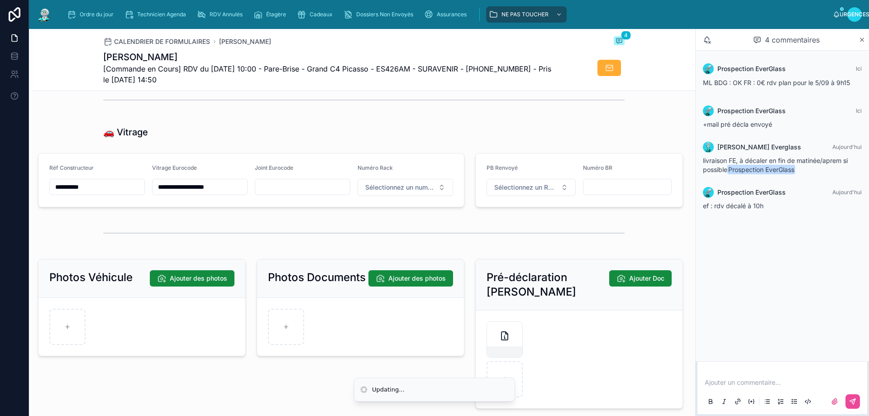
scroll to position [1041, 0]
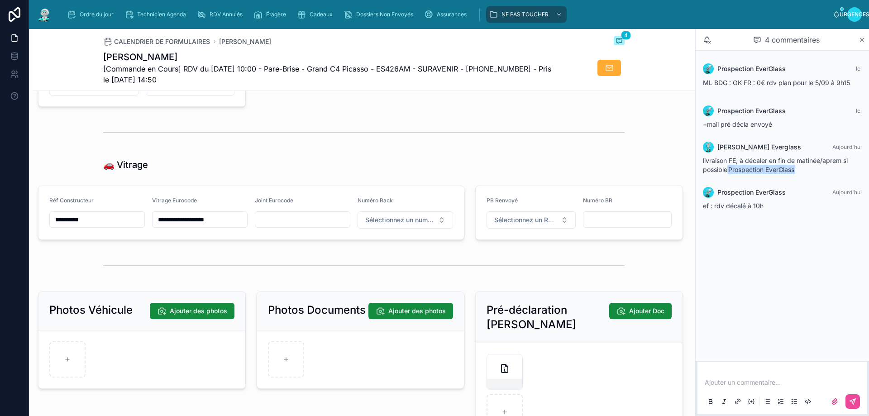
drag, startPoint x: 205, startPoint y: 227, endPoint x: 147, endPoint y: 224, distance: 58.4
click at [147, 227] on form "**********" at bounding box center [250, 212] width 425 height 53
click at [153, 226] on input "****" at bounding box center [199, 219] width 95 height 13
click at [158, 226] on input "****" at bounding box center [199, 219] width 95 height 13
drag, startPoint x: 76, startPoint y: 227, endPoint x: 63, endPoint y: 227, distance: 12.7
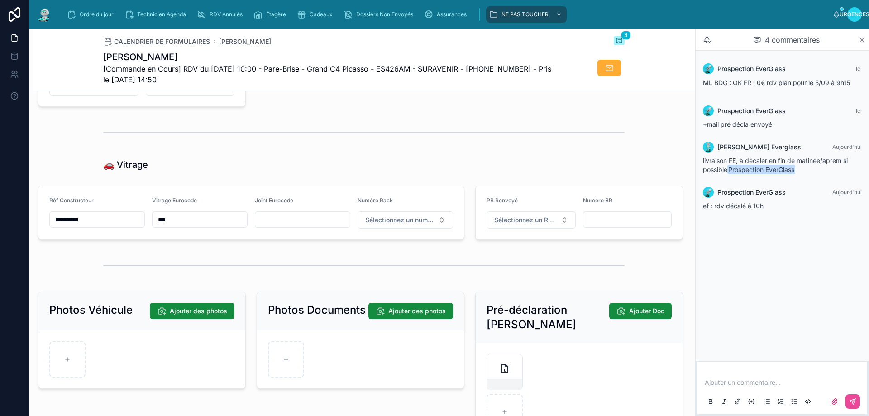
click at [50, 226] on input "**********" at bounding box center [97, 219] width 95 height 13
type input "**********"
click at [81, 7] on div "Ordre du jour" at bounding box center [92, 14] width 50 height 14
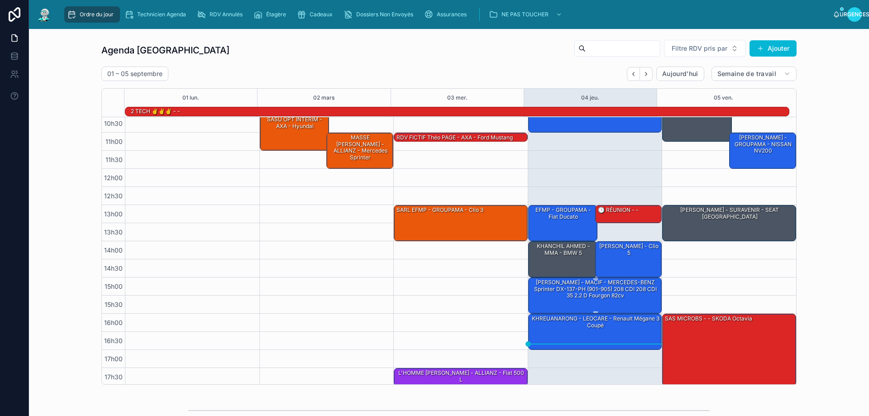
scroll to position [59, 0]
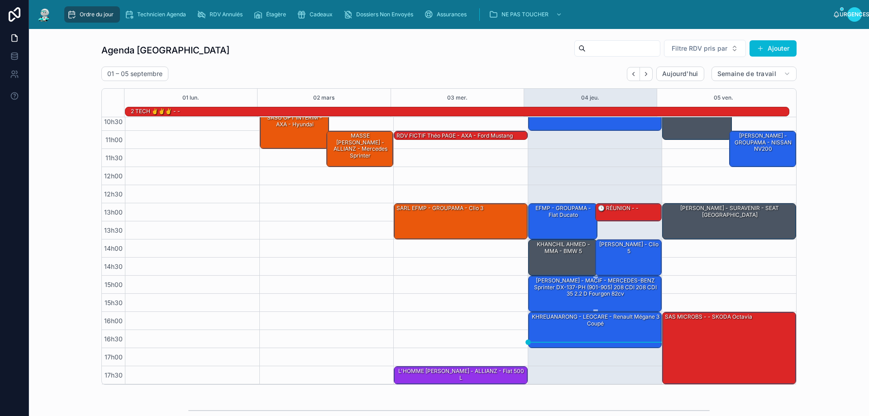
click at [596, 291] on font "[PERSON_NAME] - MACIF - MERCEDES-BENZ Sprinter DX-137-PH (901-905) 208 CDI 208 …" at bounding box center [595, 287] width 123 height 20
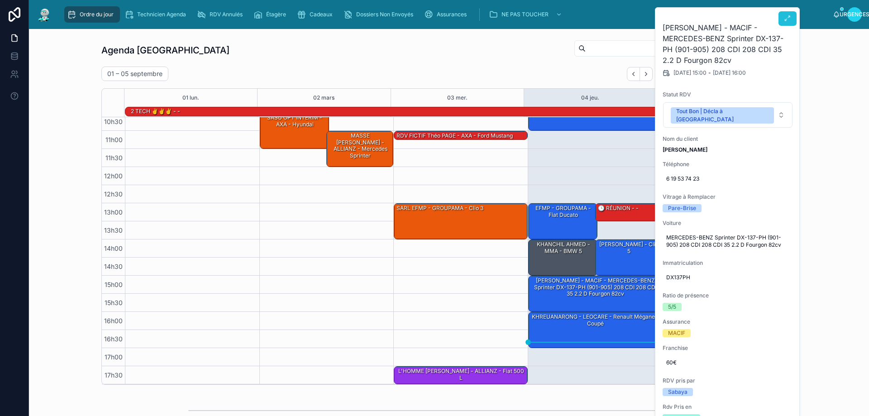
click at [788, 20] on icon at bounding box center [787, 18] width 7 height 7
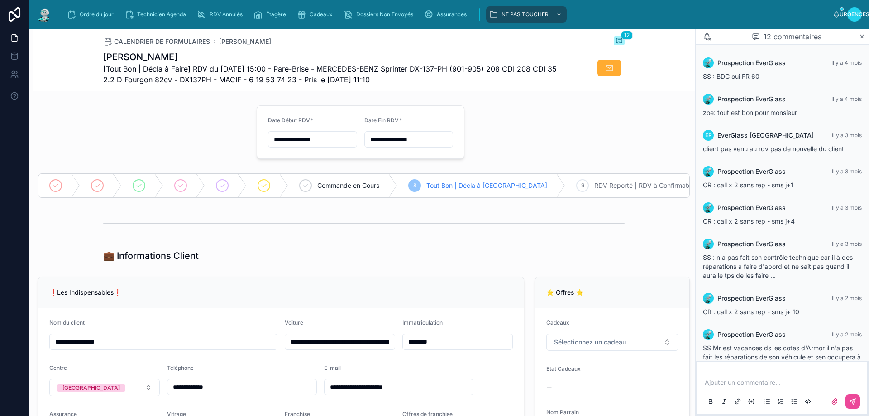
scroll to position [212, 0]
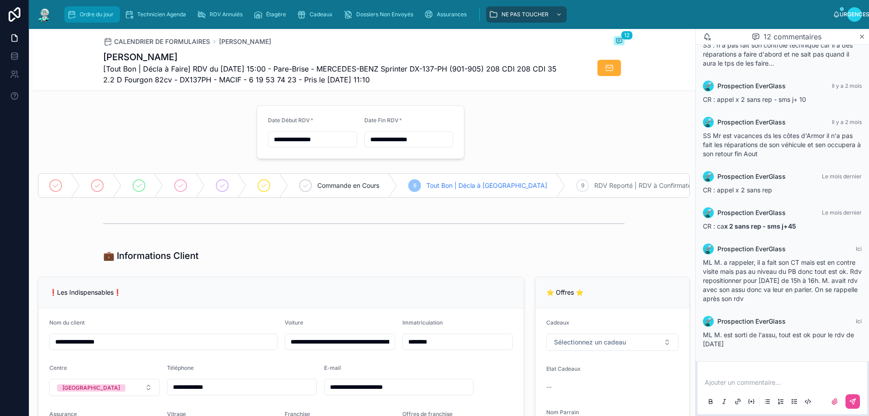
click at [82, 11] on font "Ordre du jour" at bounding box center [97, 14] width 34 height 7
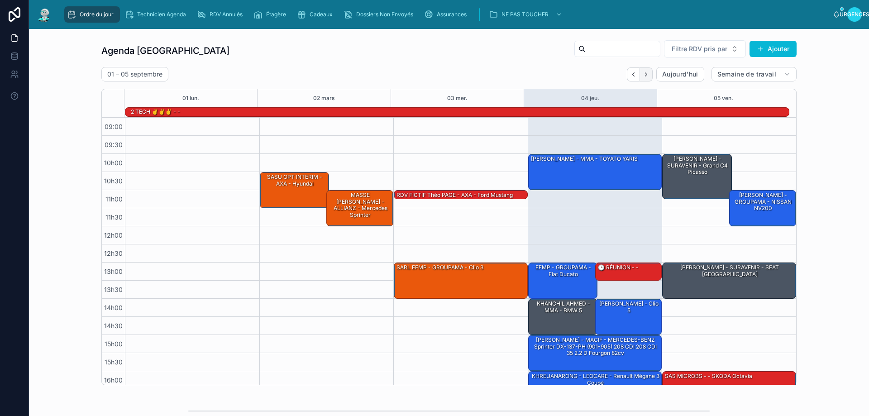
click at [643, 74] on icon "Suivant" at bounding box center [646, 74] width 7 height 7
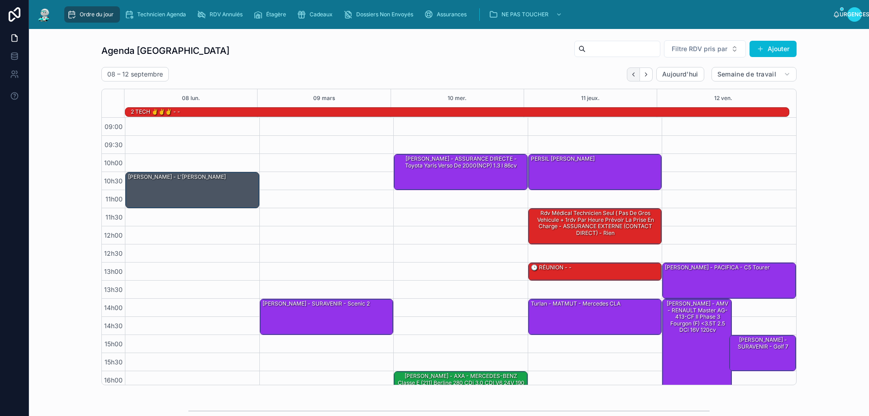
click at [632, 76] on icon "Dos" at bounding box center [633, 74] width 2 height 4
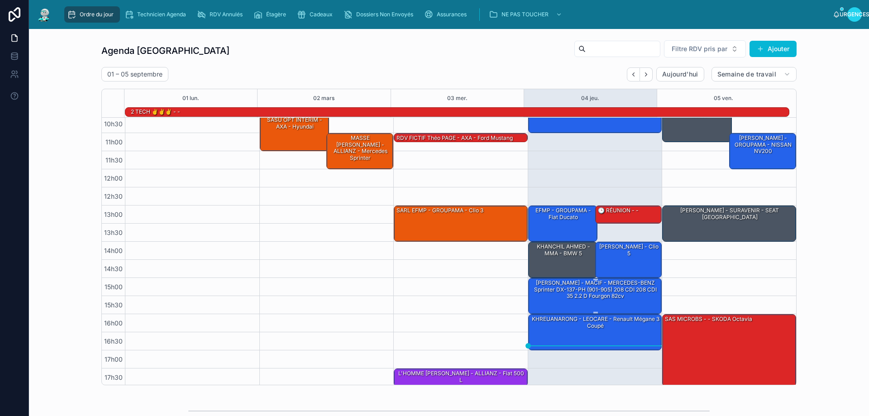
scroll to position [59, 0]
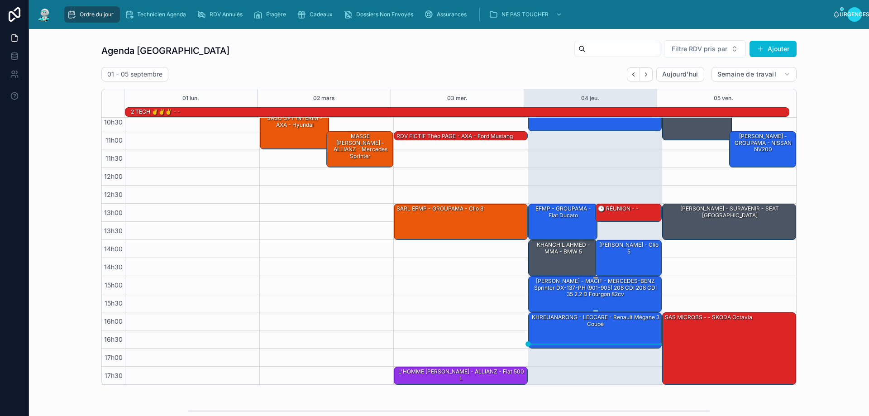
click at [576, 292] on font "[PERSON_NAME] - MACIF - MERCEDES-BENZ Sprinter DX-137-PH (901-905) 208 CDI 208 …" at bounding box center [595, 287] width 123 height 20
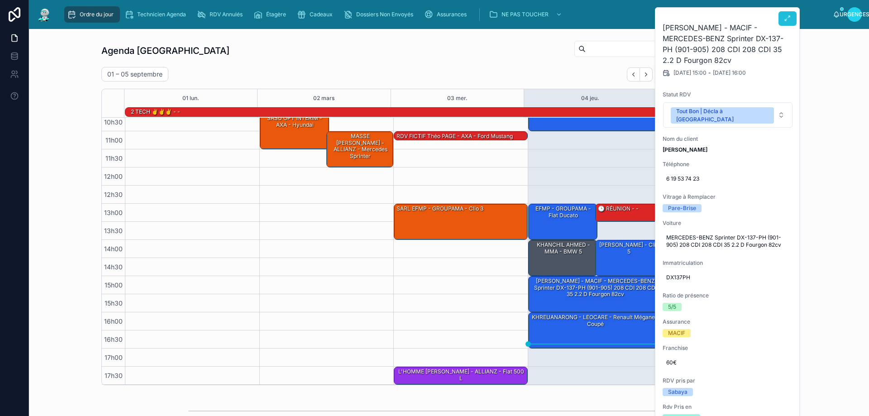
click at [785, 20] on icon at bounding box center [787, 18] width 7 height 7
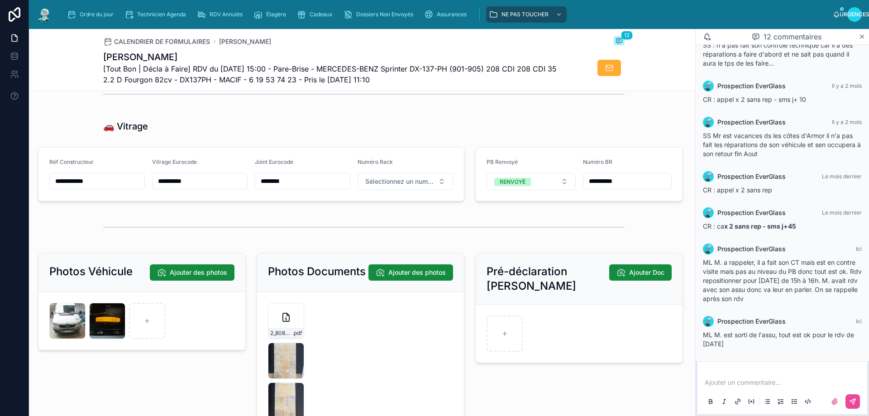
scroll to position [1131, 0]
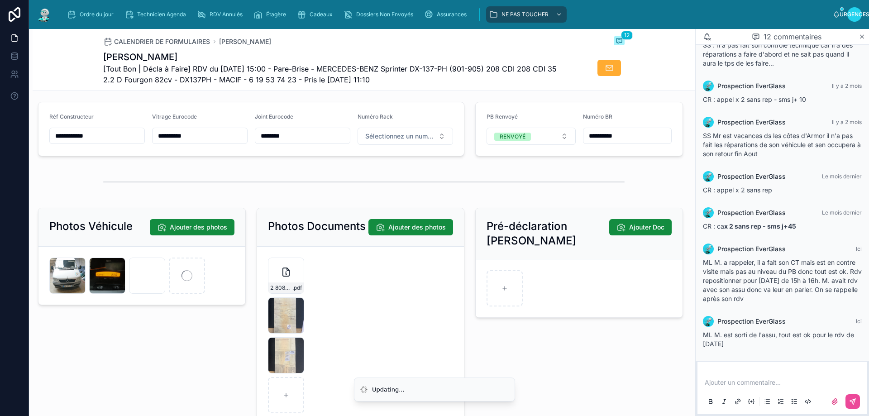
click at [214, 351] on div "Photos Véhicule Ajouter des photos IMG_20250904_153714 .jpg IMG_20250904_153636…" at bounding box center [142, 316] width 219 height 224
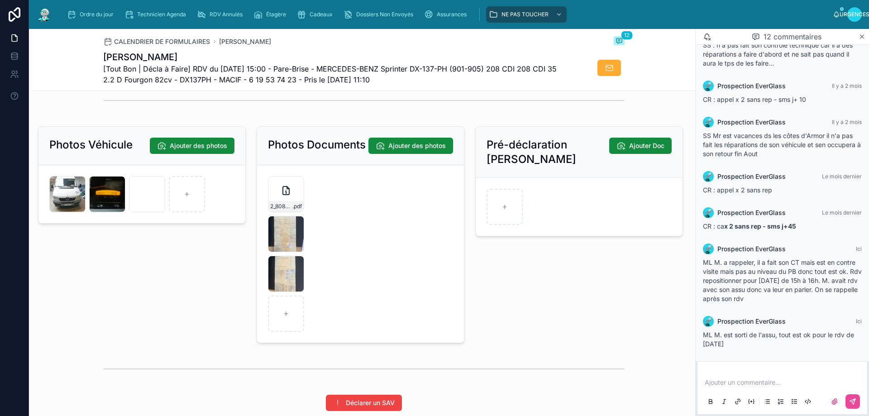
scroll to position [1222, 0]
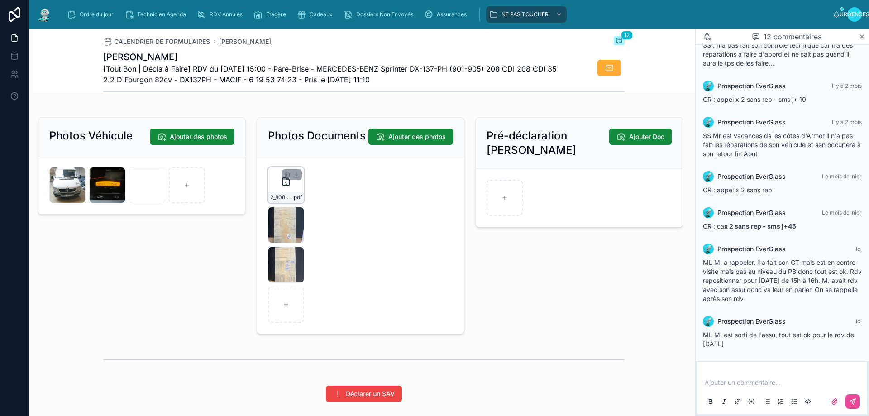
click at [291, 197] on div "2_80823282-6e7e-4620-b890-0e7e2037f302 .pdf" at bounding box center [286, 185] width 36 height 36
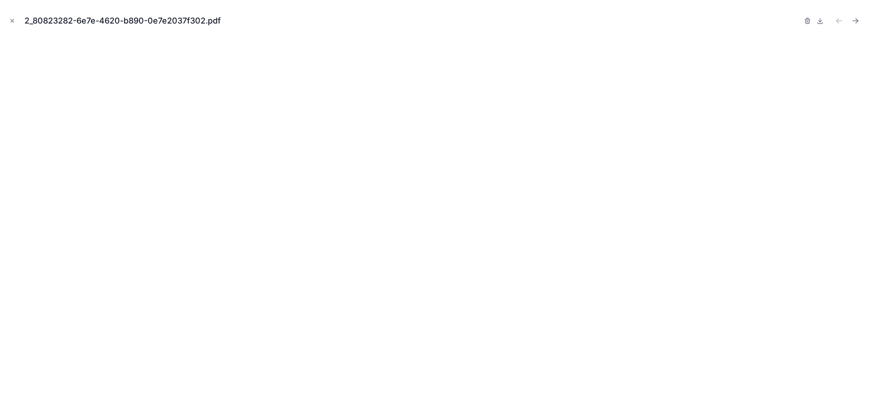
click at [10, 20] on icon "Fermer la fenêtre modale" at bounding box center [12, 21] width 6 height 6
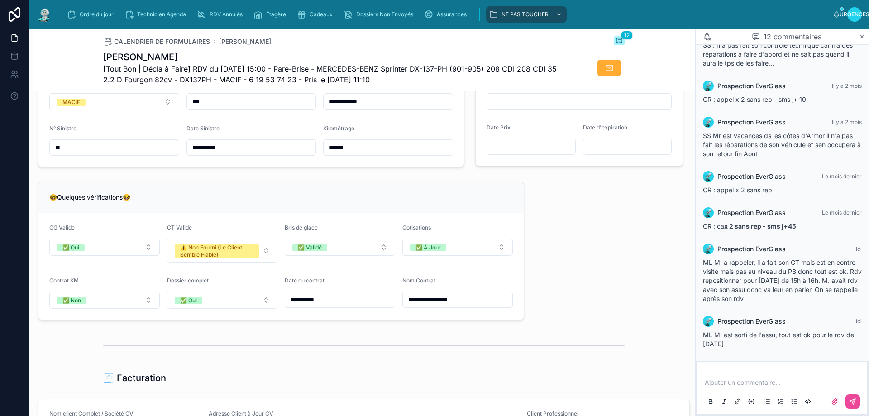
scroll to position [588, 0]
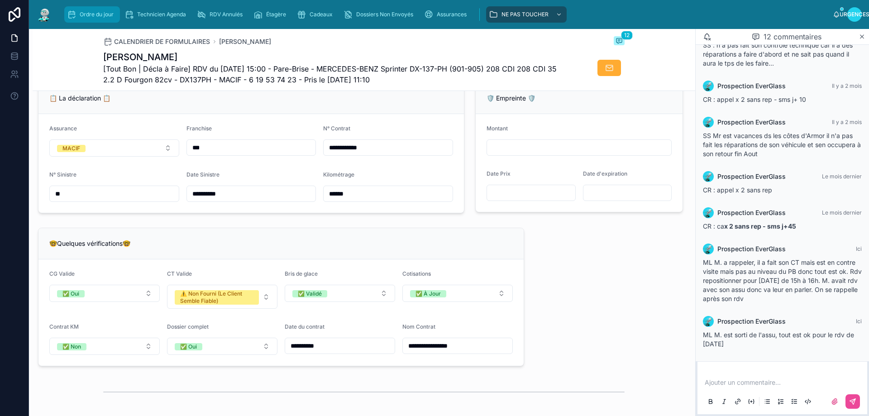
click at [83, 17] on font "Ordre du jour" at bounding box center [97, 14] width 34 height 7
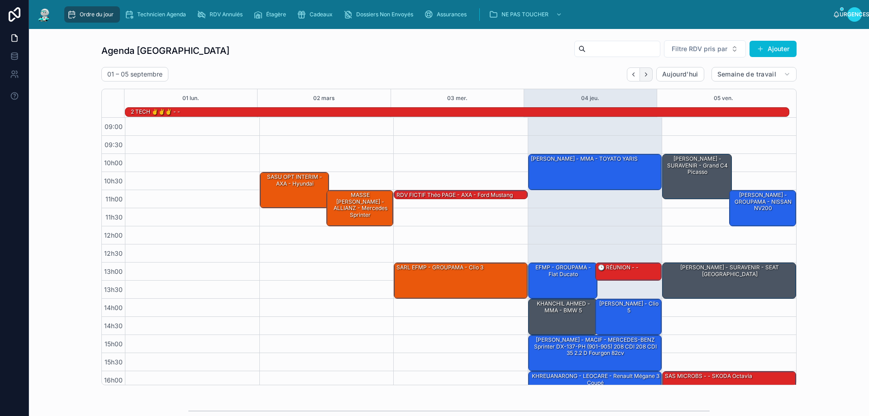
click at [643, 72] on icon "Suivant" at bounding box center [646, 74] width 7 height 7
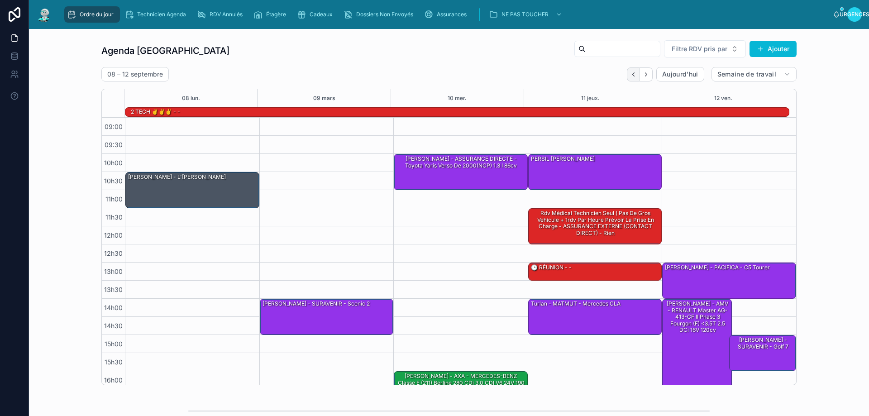
click at [630, 72] on icon "Dos" at bounding box center [633, 74] width 7 height 7
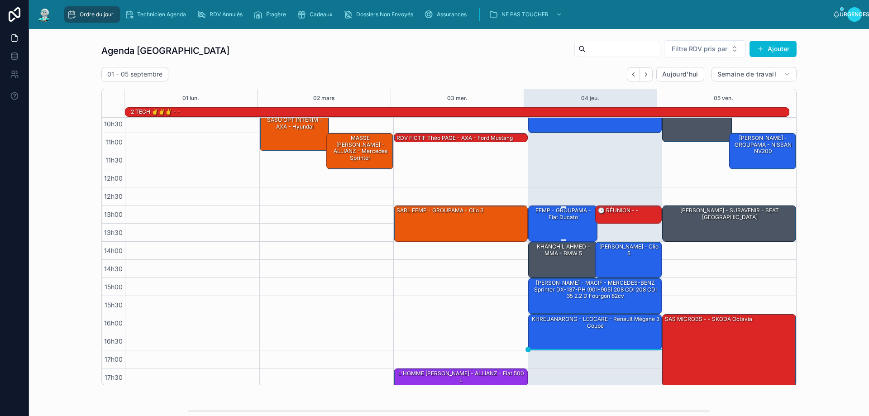
scroll to position [59, 0]
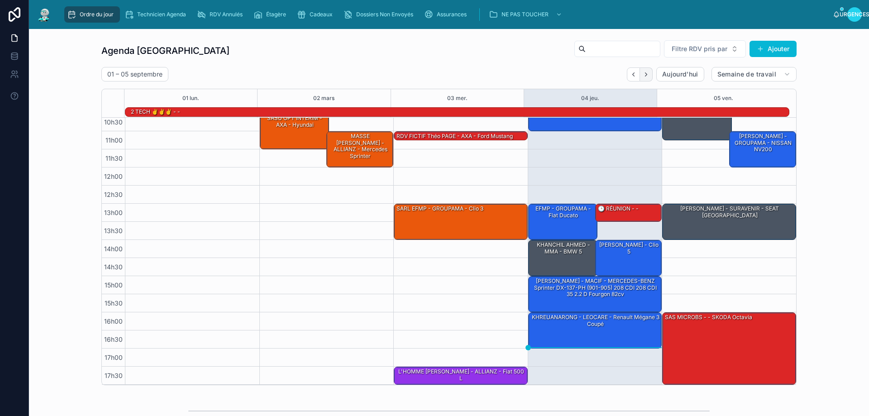
click at [642, 78] on button "Suivant" at bounding box center [646, 74] width 13 height 14
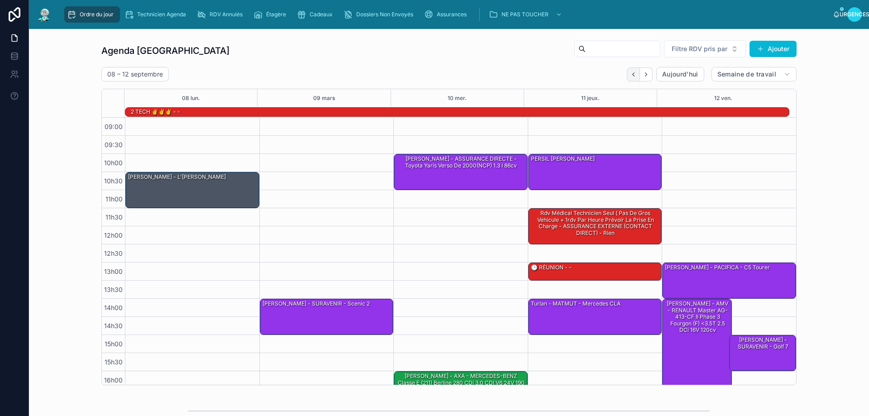
click at [631, 74] on icon "Dos" at bounding box center [633, 74] width 7 height 7
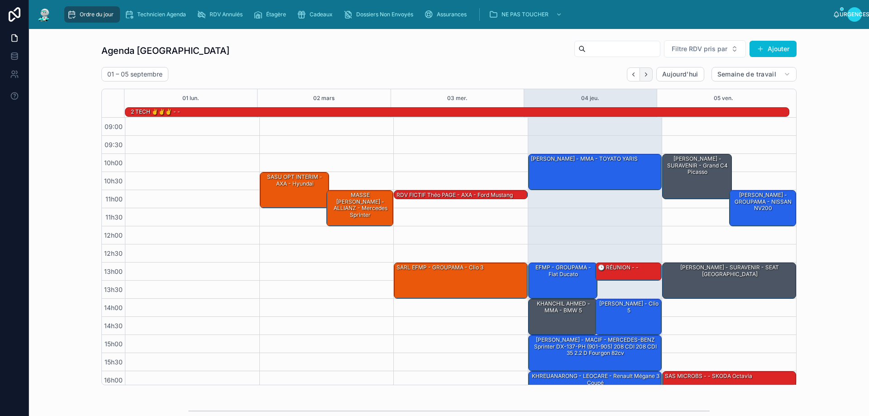
click at [643, 76] on icon "Suivant" at bounding box center [646, 74] width 7 height 7
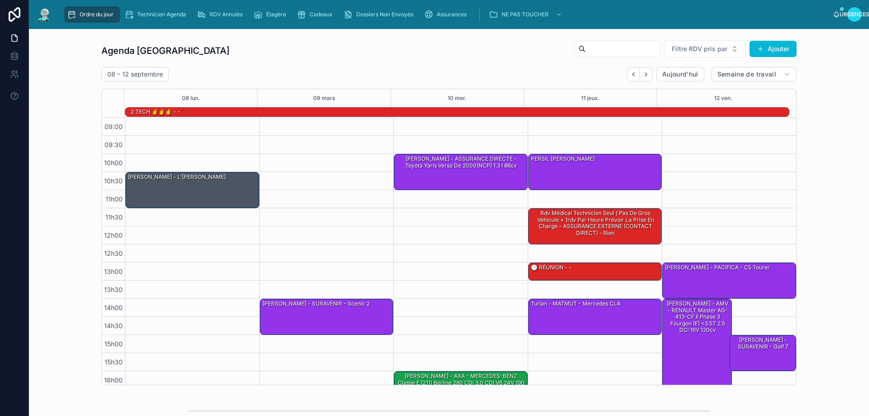
click at [643, 76] on icon "Suivant" at bounding box center [646, 74] width 7 height 7
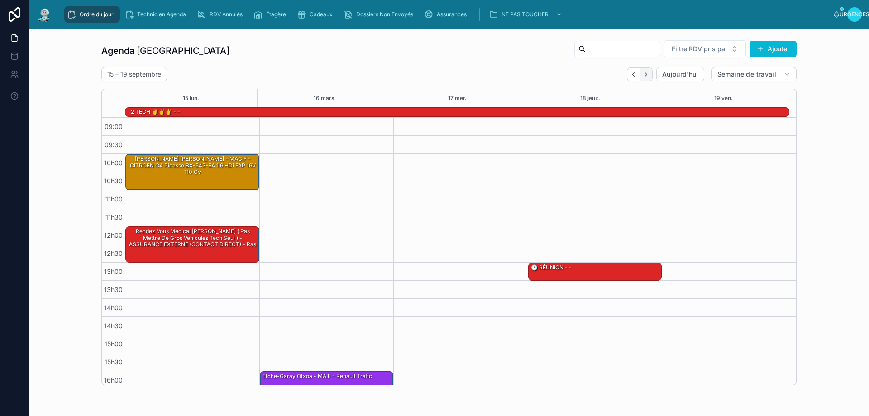
click at [643, 75] on icon "Suivant" at bounding box center [646, 74] width 7 height 7
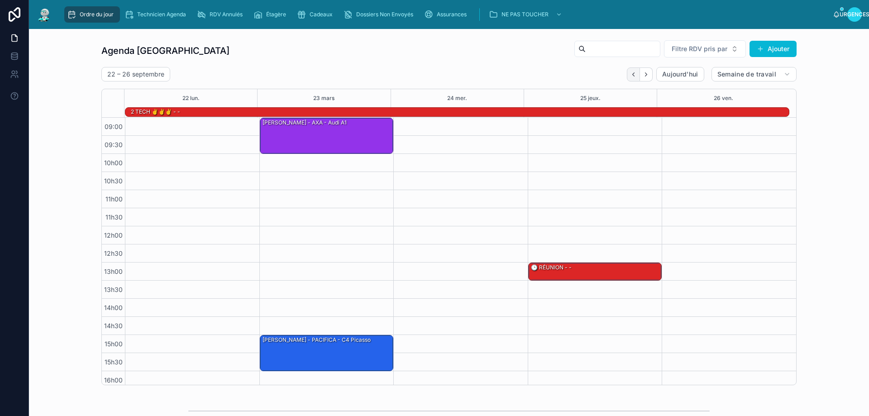
click at [630, 77] on icon "Dos" at bounding box center [633, 74] width 7 height 7
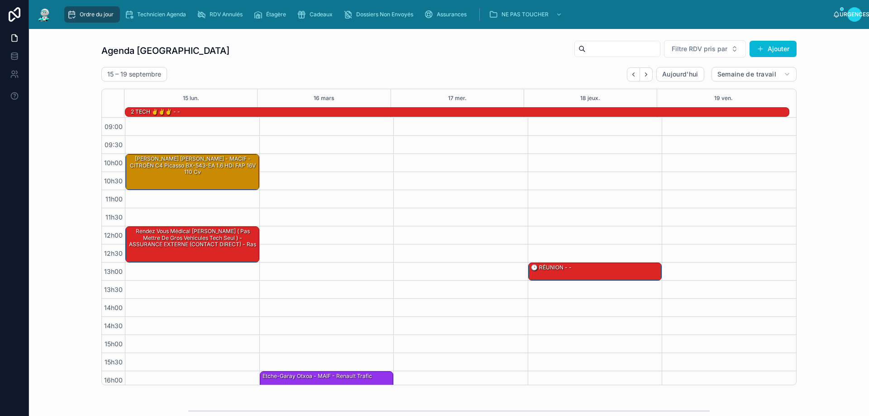
click at [630, 77] on icon "Dos" at bounding box center [633, 74] width 7 height 7
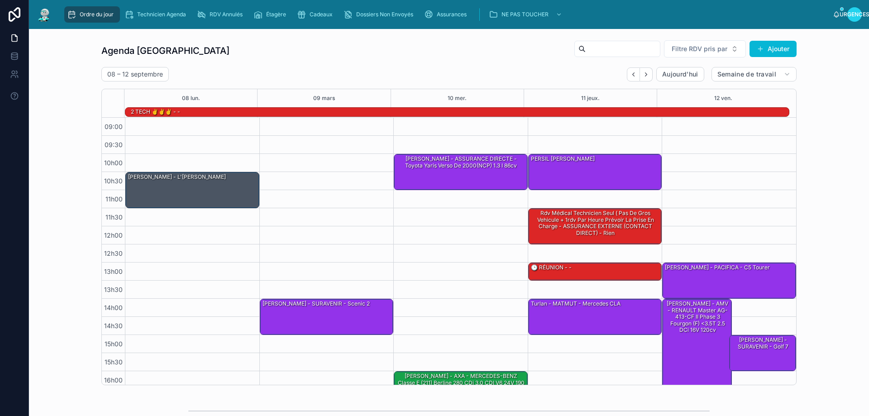
click at [630, 77] on icon "Dos" at bounding box center [633, 74] width 7 height 7
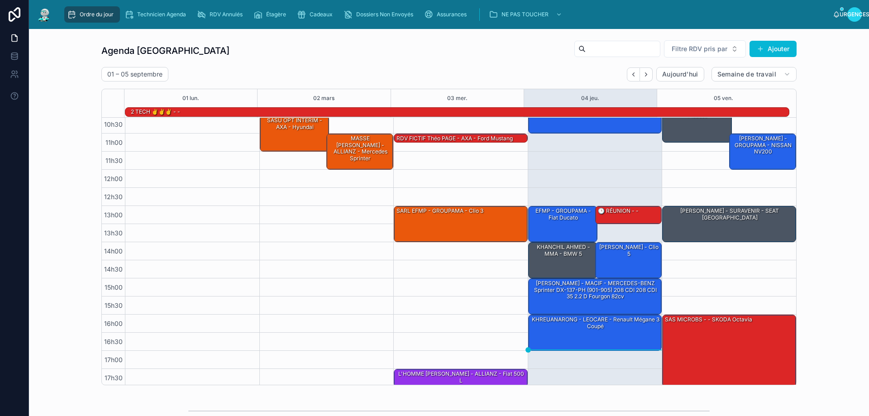
scroll to position [59, 0]
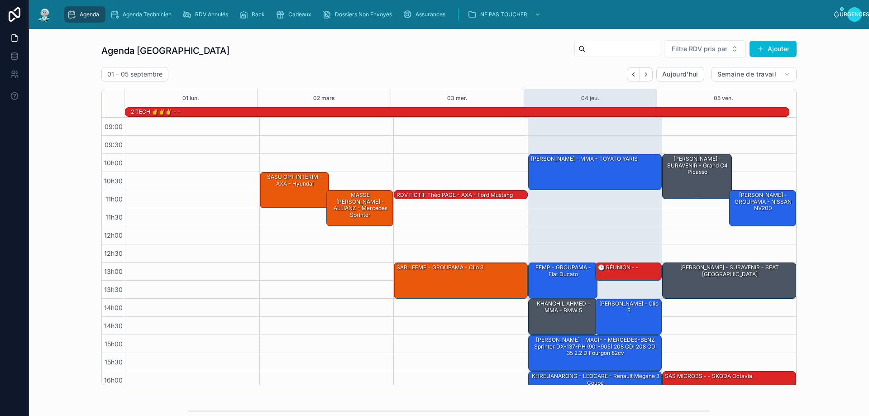
click at [677, 175] on div "[PERSON_NAME] - SURAVENIR - Grand C4 Picasso" at bounding box center [697, 165] width 67 height 21
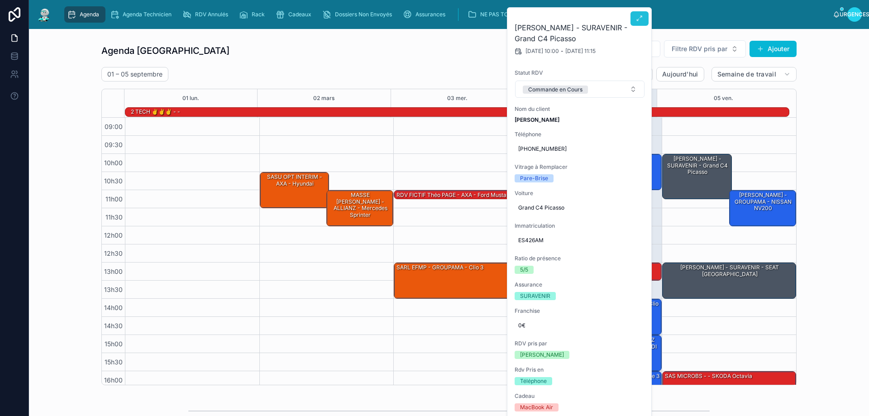
click at [639, 23] on button at bounding box center [639, 18] width 18 height 14
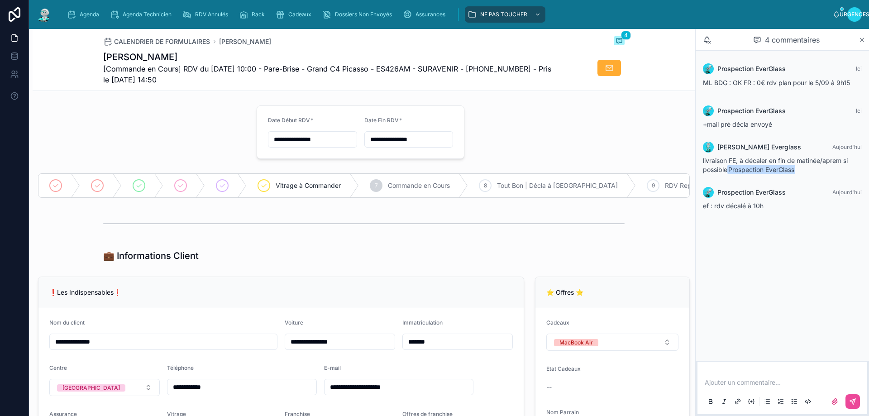
drag, startPoint x: 442, startPoint y: 346, endPoint x: 403, endPoint y: 350, distance: 39.1
click at [403, 348] on input "*******" at bounding box center [458, 341] width 110 height 13
click at [500, 262] on div "💼 Informations Client" at bounding box center [363, 255] width 521 height 13
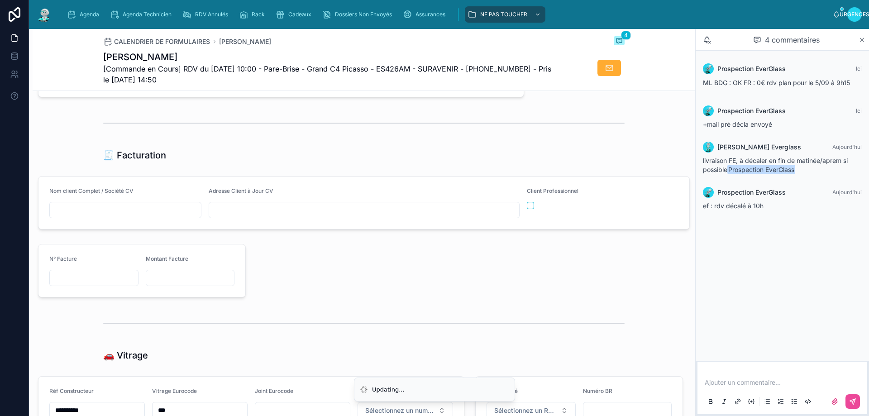
scroll to position [996, 0]
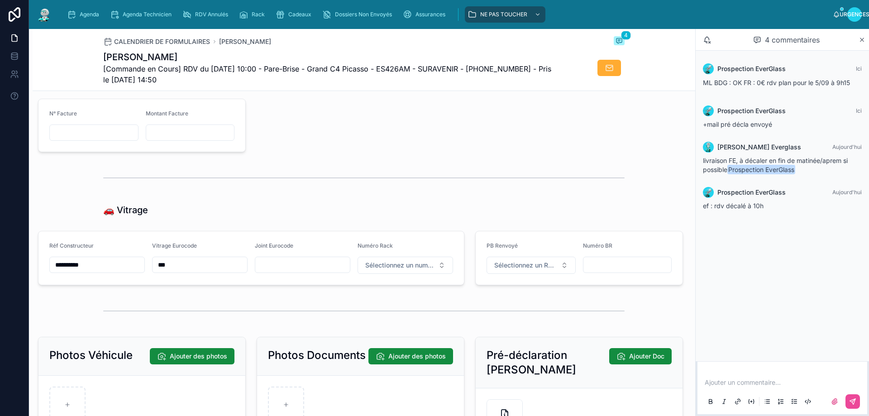
drag, startPoint x: 99, startPoint y: 272, endPoint x: 29, endPoint y: 272, distance: 69.2
click at [157, 270] on input "**" at bounding box center [199, 264] width 95 height 13
paste input "**********"
type input "**********"
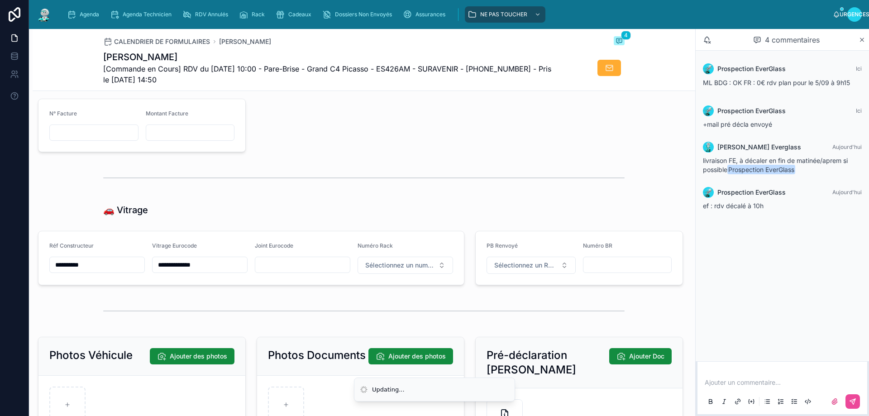
click at [246, 303] on div at bounding box center [364, 311] width 662 height 30
drag, startPoint x: 200, startPoint y: 268, endPoint x: 152, endPoint y: 270, distance: 48.0
click at [152, 270] on input "**********" at bounding box center [199, 264] width 95 height 13
click at [74, 13] on icon "contenu déroulant" at bounding box center [71, 14] width 9 height 9
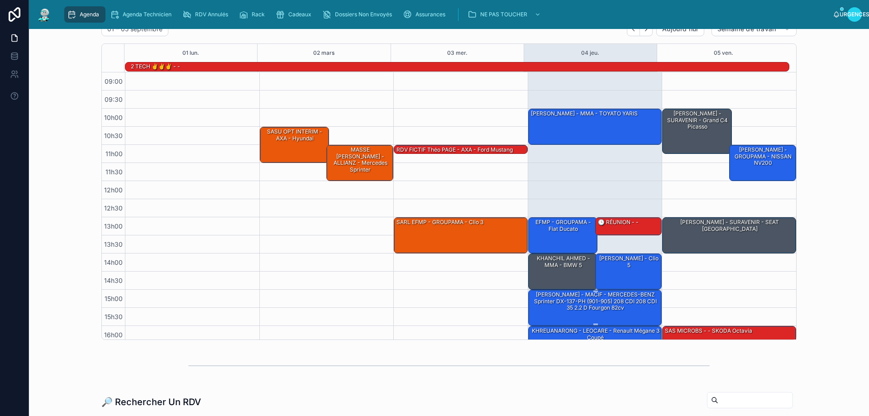
click at [561, 300] on font "[PERSON_NAME] - MACIF - MERCEDES-BENZ Sprinter DX-137-PH (901-905) 208 CDI 208 …" at bounding box center [595, 301] width 123 height 20
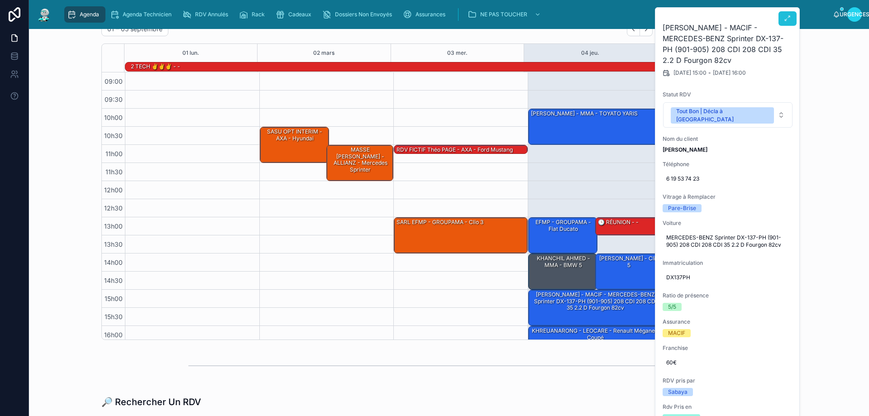
click at [782, 15] on button at bounding box center [787, 18] width 18 height 14
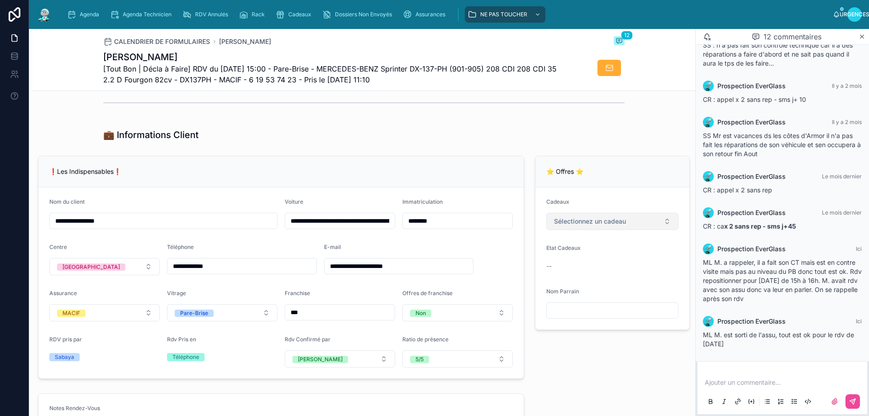
scroll to position [136, 0]
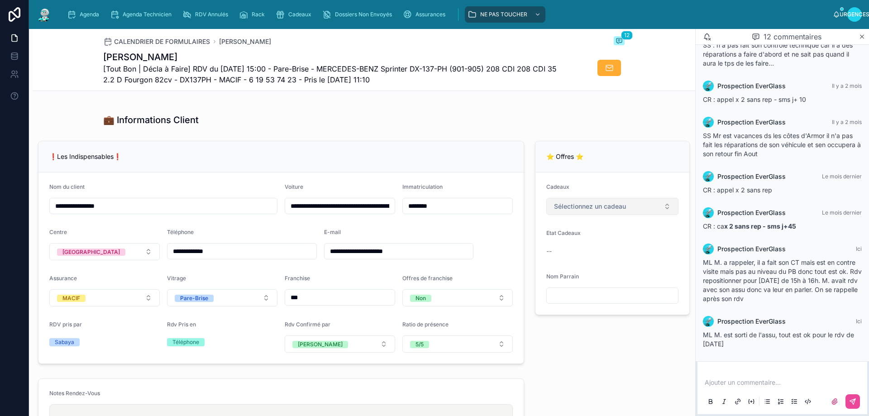
click at [615, 215] on button "Sélectionnez un cadeau" at bounding box center [612, 206] width 132 height 17
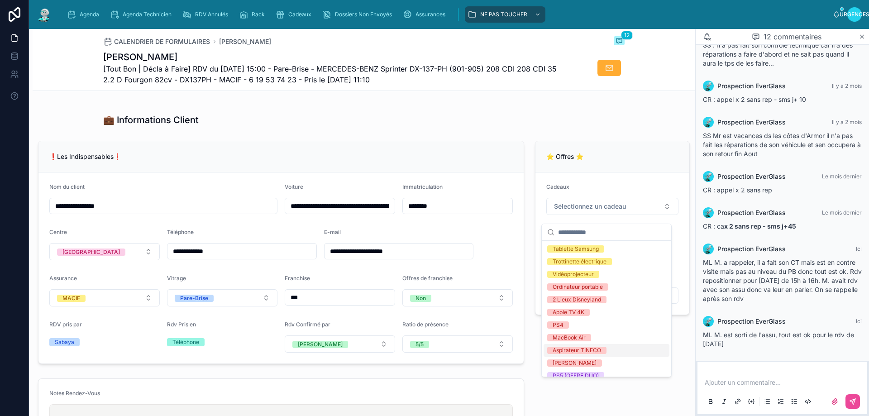
scroll to position [81, 0]
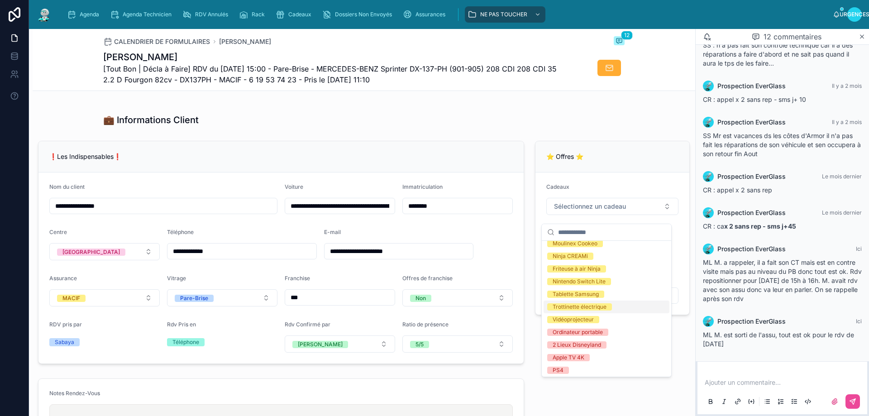
type input "******"
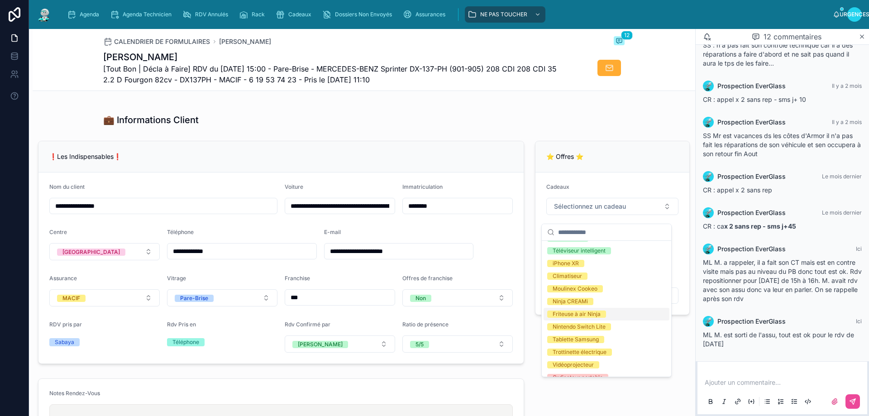
click at [593, 315] on font "Friteuse à air Ninja" at bounding box center [577, 313] width 48 height 7
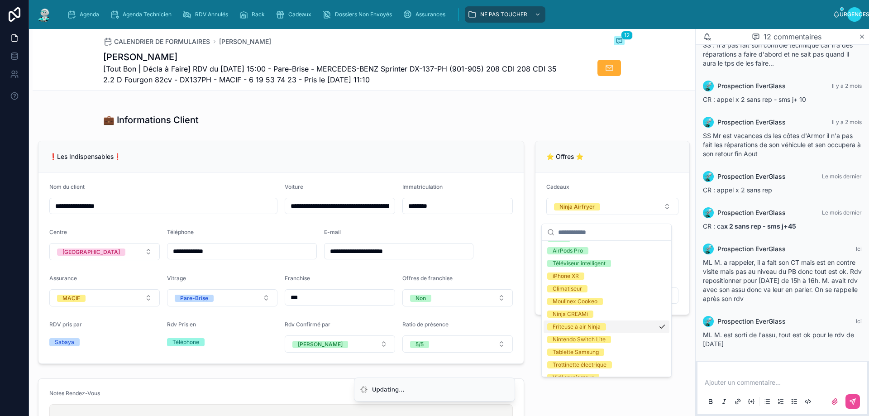
scroll to position [0, 0]
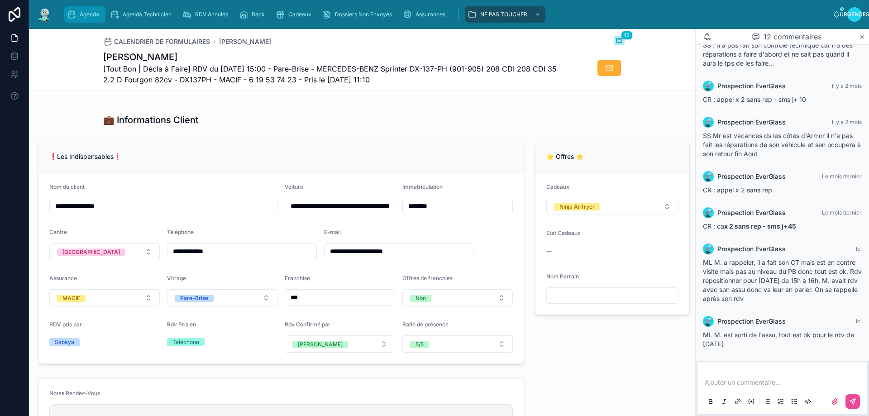
click at [85, 16] on span "Agenda" at bounding box center [89, 14] width 19 height 7
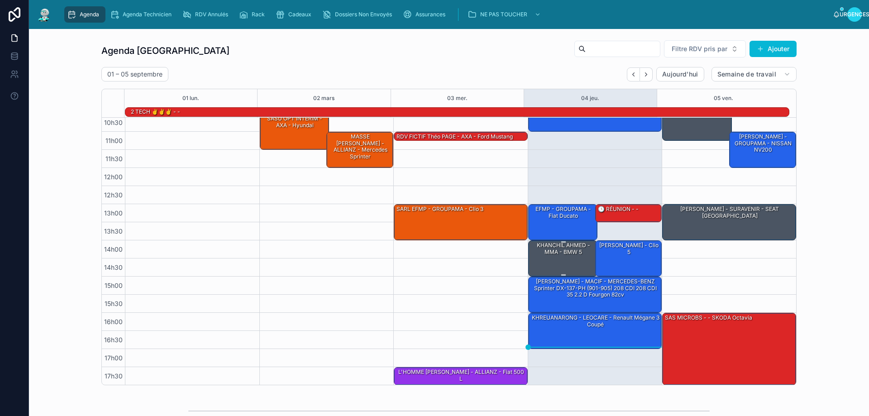
scroll to position [59, 0]
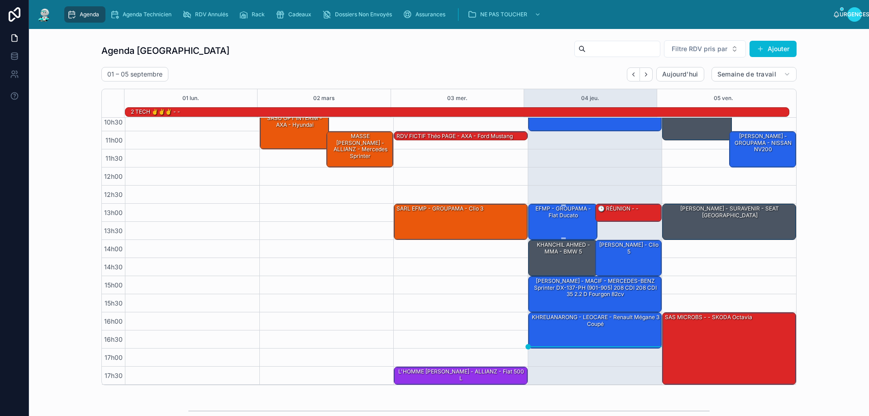
click at [564, 229] on div "EFMP - GROUPAMA - Fiat Ducato" at bounding box center [563, 221] width 67 height 34
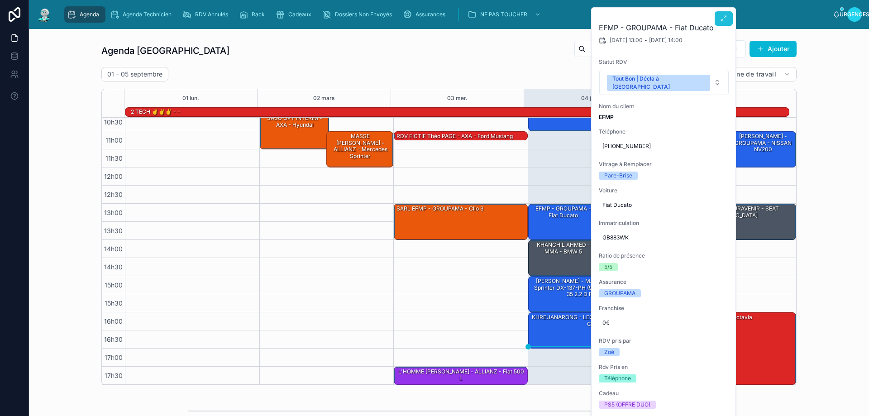
click at [725, 19] on icon at bounding box center [723, 18] width 7 height 7
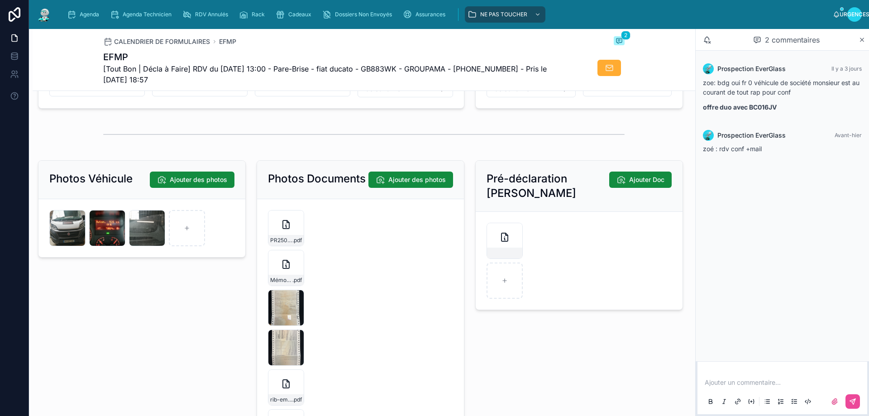
scroll to position [1267, 0]
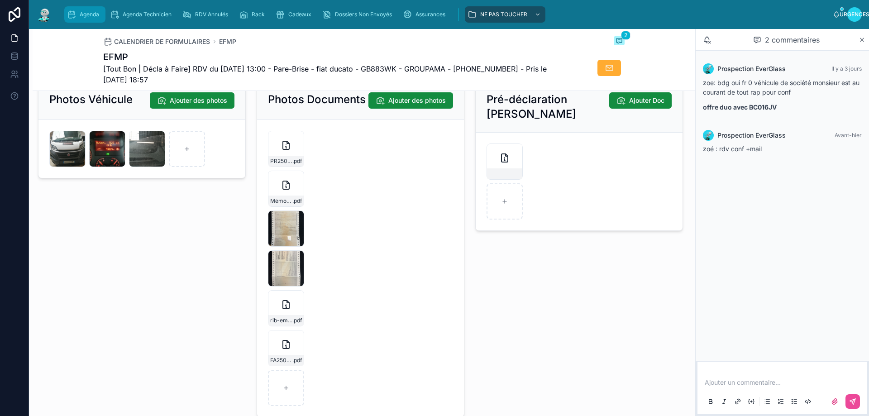
click at [87, 14] on span "Agenda" at bounding box center [89, 14] width 19 height 7
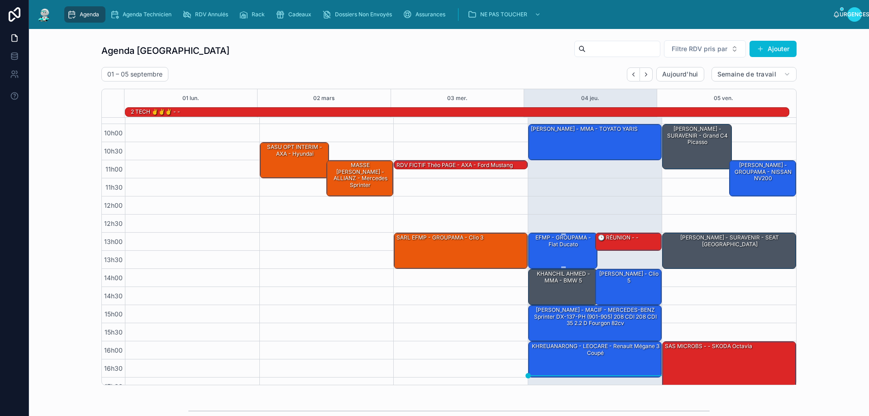
scroll to position [14, 0]
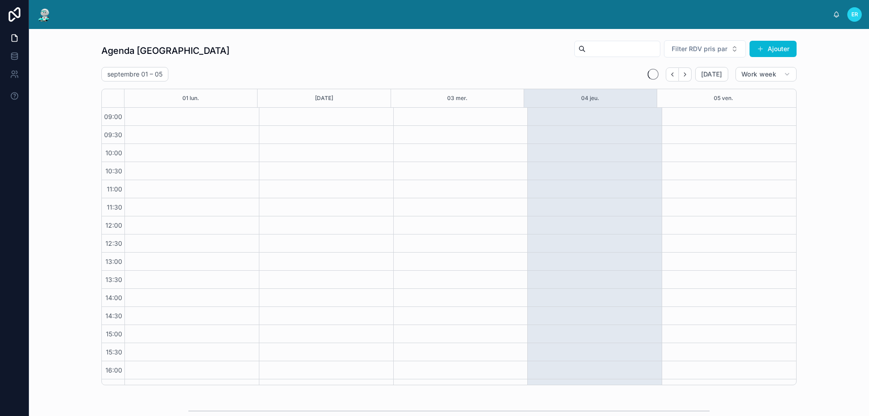
scroll to position [49, 0]
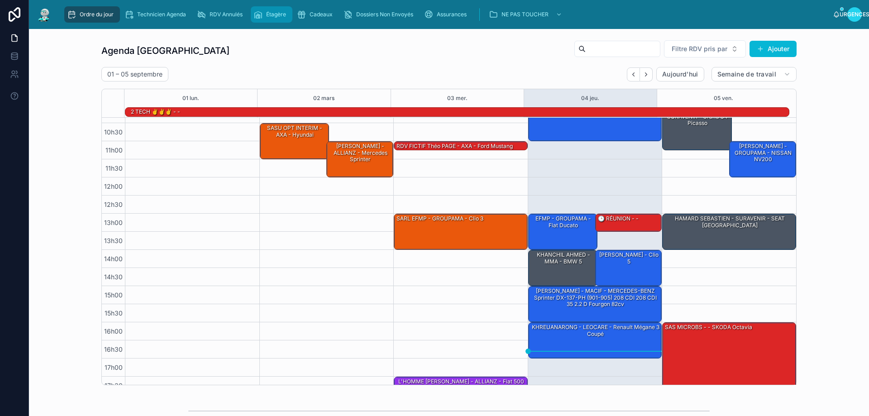
click at [269, 15] on font "Étagère" at bounding box center [276, 14] width 20 height 7
